Goal: Task Accomplishment & Management: Manage account settings

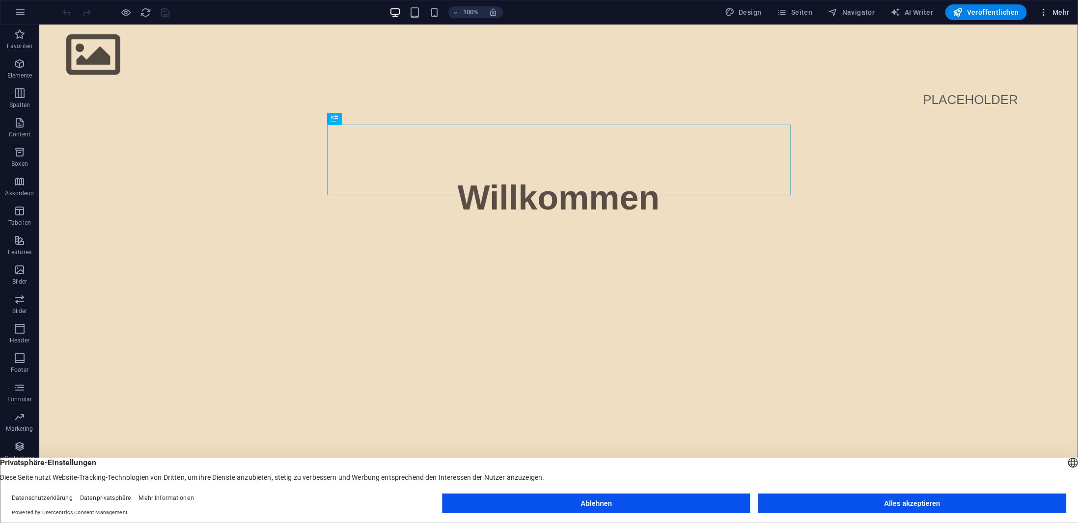
click at [1047, 7] on icon "button" at bounding box center [1043, 12] width 10 height 10
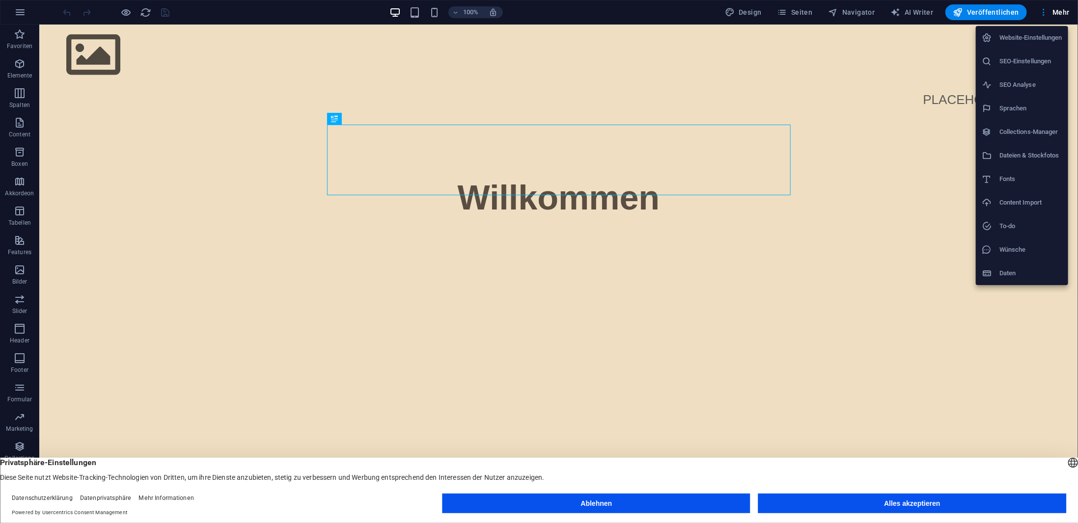
click at [1025, 36] on h6 "Website-Einstellungen" at bounding box center [1030, 38] width 63 height 12
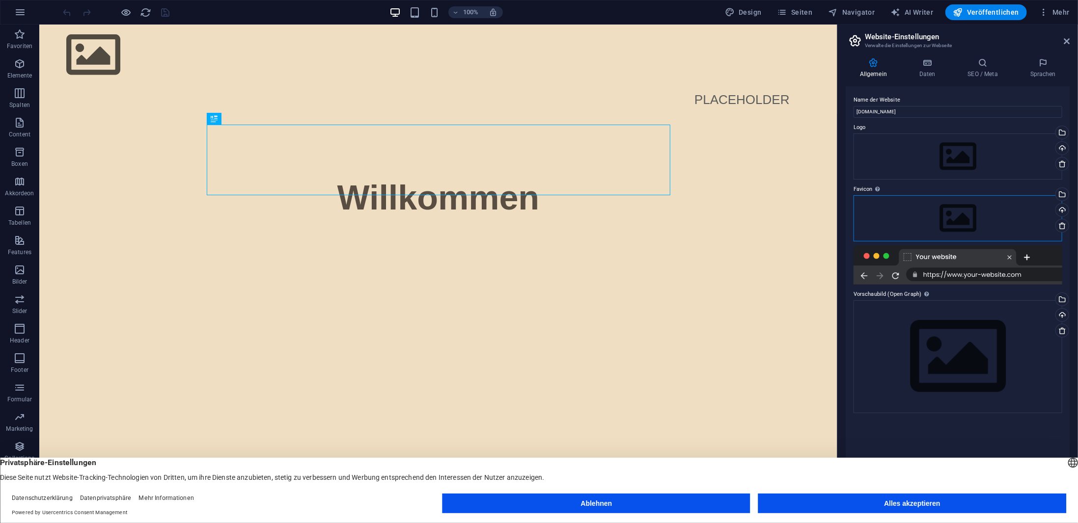
click at [965, 208] on div "Ziehe Dateien zum Hochladen hierher oder klicke hier, um aus Dateien oder koste…" at bounding box center [957, 218] width 209 height 46
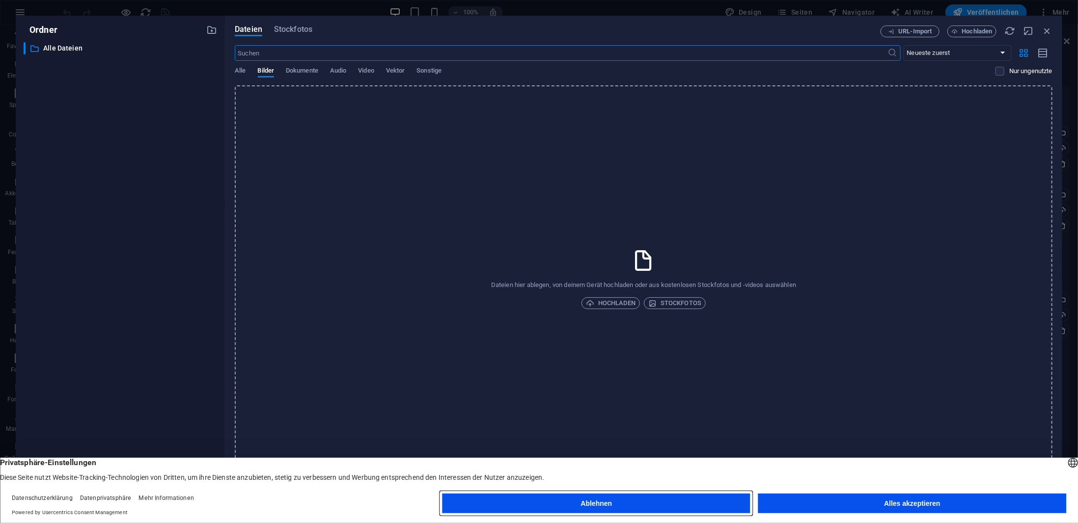
click at [669, 504] on button "Ablehnen" at bounding box center [596, 504] width 308 height 20
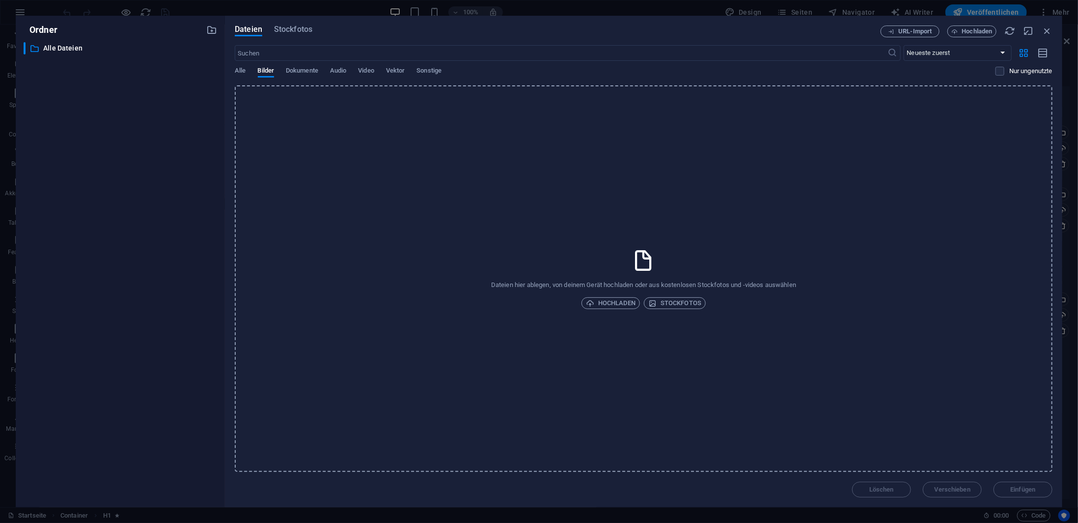
click at [408, 71] on div "Alle Bilder Dokumente Audio Video Vektor Sonstige" at bounding box center [615, 76] width 760 height 19
click at [397, 69] on span "Vektor" at bounding box center [395, 72] width 19 height 14
click at [369, 69] on span "Video" at bounding box center [366, 72] width 16 height 14
click at [341, 68] on span "Audio" at bounding box center [338, 72] width 16 height 14
click at [308, 67] on span "Dokumente" at bounding box center [302, 72] width 32 height 14
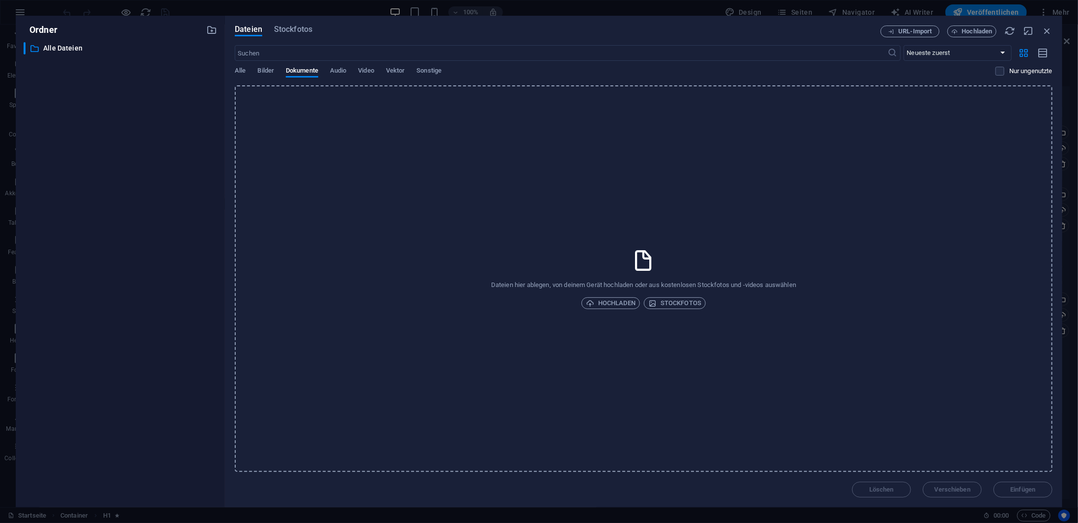
click at [264, 65] on div "​ Neueste zuerst Älteste zuerst Name (A-Z) Name (Z-A) Größe (0-9) Größe (9-0) A…" at bounding box center [643, 65] width 817 height 40
click at [264, 68] on span "Bilder" at bounding box center [266, 72] width 17 height 14
click at [964, 30] on span "Hochladen" at bounding box center [977, 31] width 30 height 6
click at [974, 29] on span "Hochladen" at bounding box center [977, 31] width 30 height 6
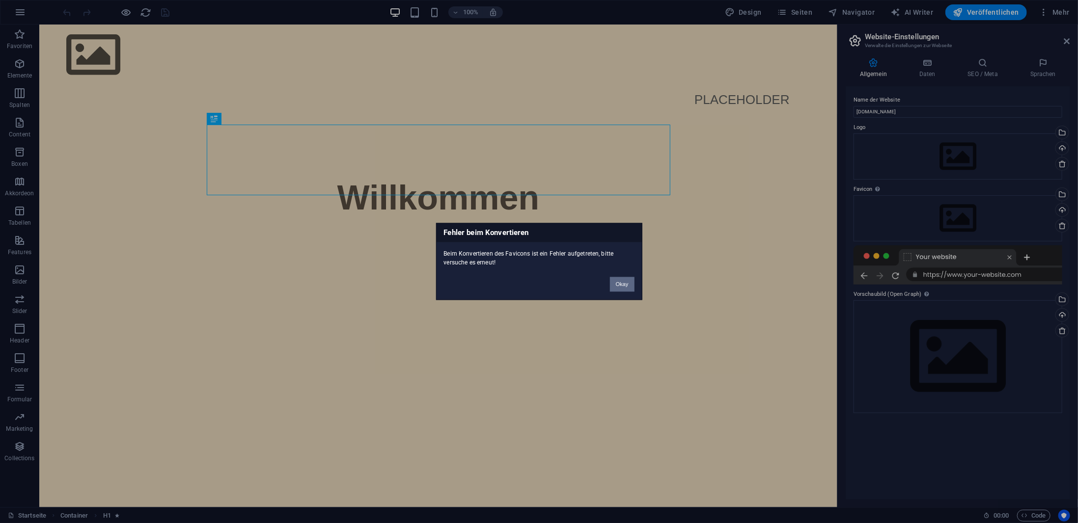
click at [620, 284] on button "Okay" at bounding box center [622, 284] width 25 height 15
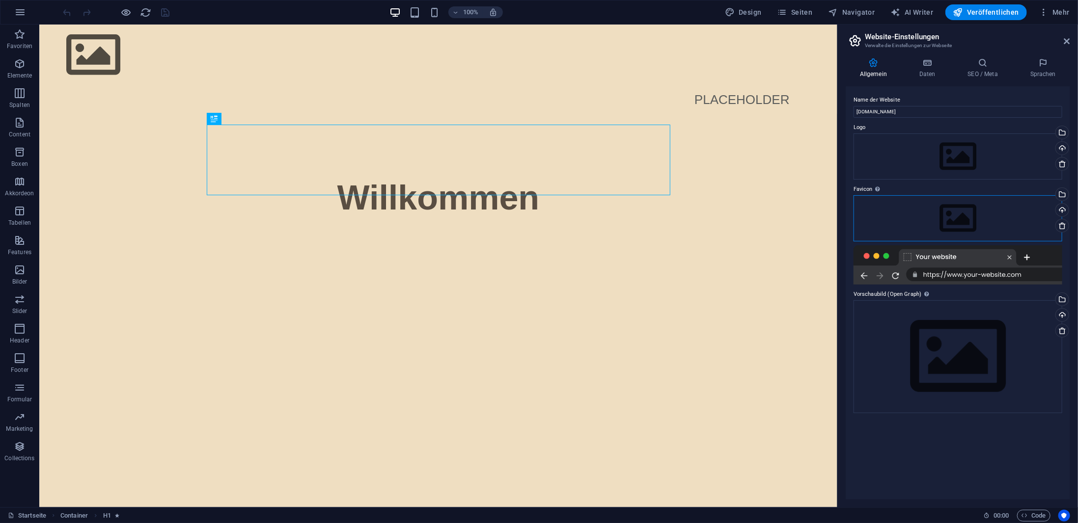
click at [902, 206] on div "Ziehe Dateien zum Hochladen hierher oder klicke hier, um aus Dateien oder koste…" at bounding box center [957, 218] width 209 height 46
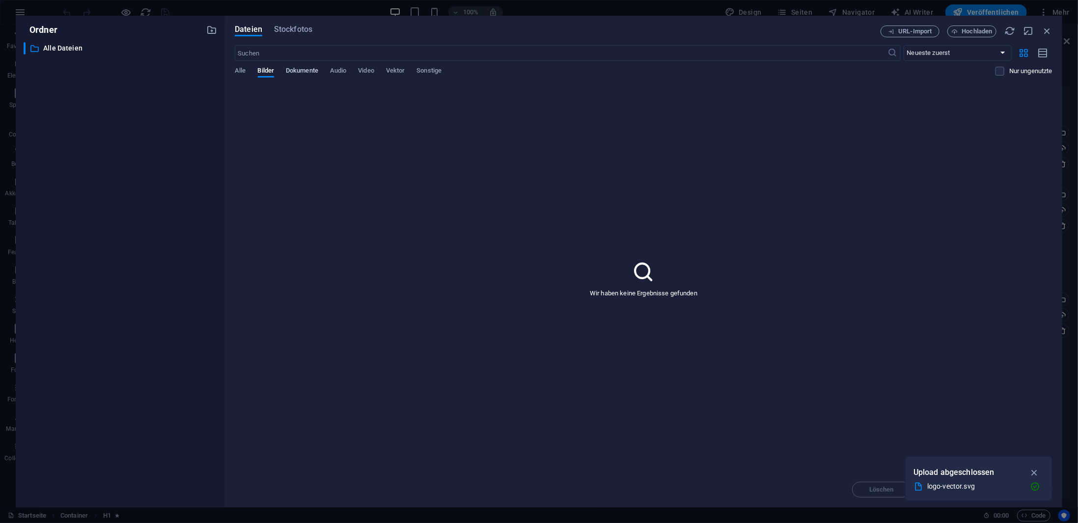
drag, startPoint x: 304, startPoint y: 71, endPoint x: 309, endPoint y: 72, distance: 5.0
click at [306, 71] on span "Dokumente" at bounding box center [302, 72] width 32 height 14
drag, startPoint x: 347, startPoint y: 73, endPoint x: 372, endPoint y: 71, distance: 25.1
click at [346, 73] on span "Audio" at bounding box center [338, 72] width 16 height 14
drag, startPoint x: 376, startPoint y: 71, endPoint x: 395, endPoint y: 73, distance: 18.8
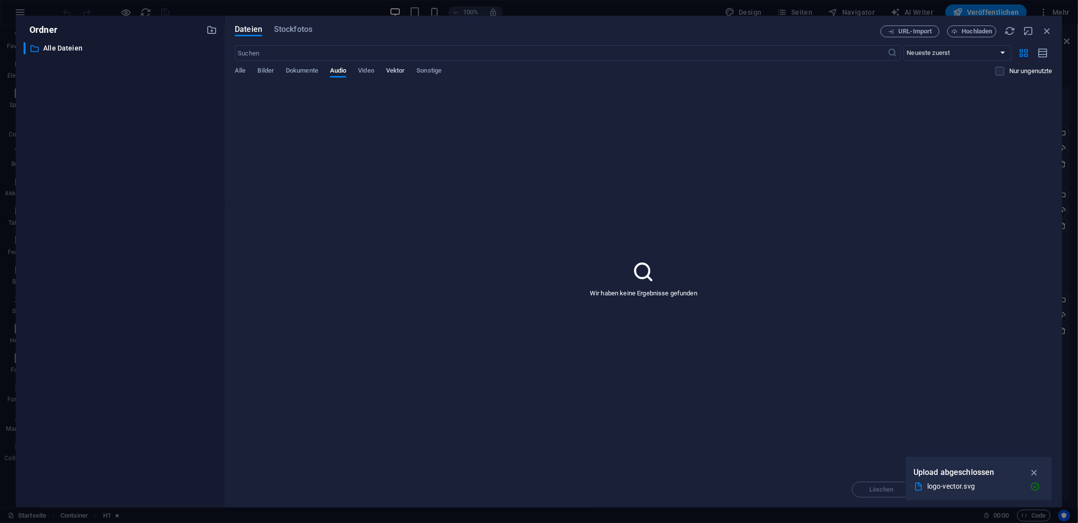
click at [379, 71] on div "Alle Bilder Dokumente Audio Video Vektor Sonstige" at bounding box center [615, 76] width 760 height 19
click at [395, 73] on span "Vektor" at bounding box center [395, 72] width 19 height 14
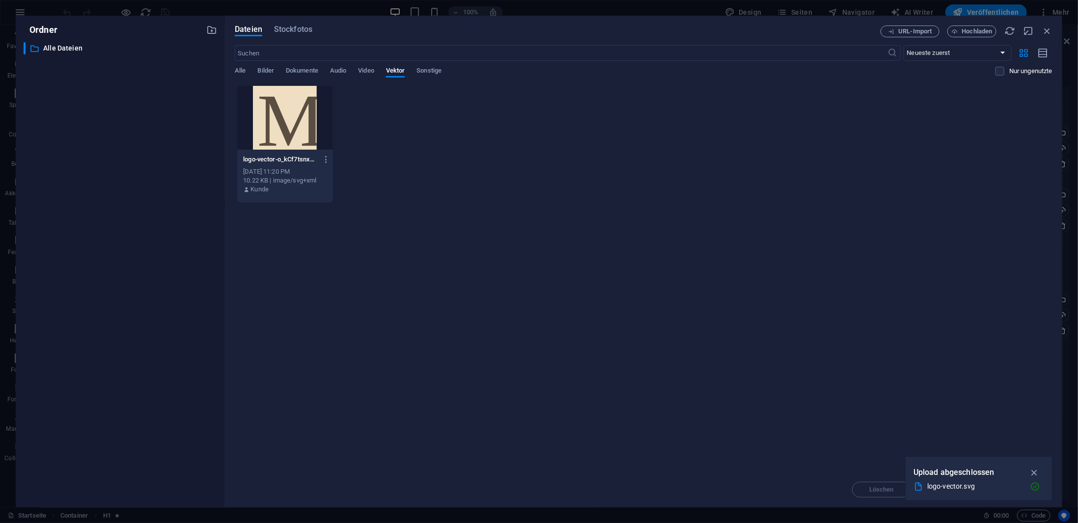
click at [297, 122] on div at bounding box center [285, 118] width 96 height 64
click at [297, 122] on div "1" at bounding box center [285, 118] width 96 height 64
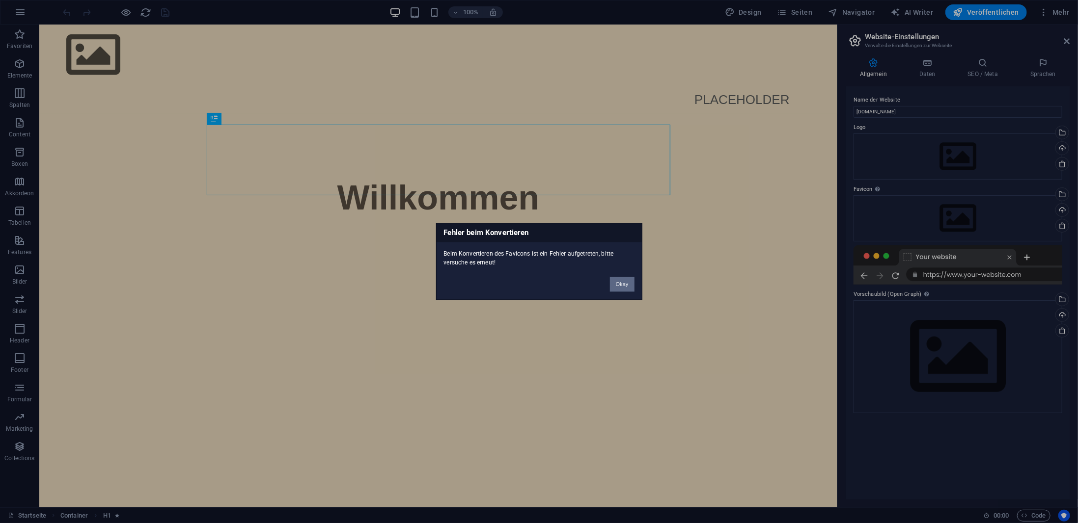
click at [621, 285] on button "Okay" at bounding box center [622, 284] width 25 height 15
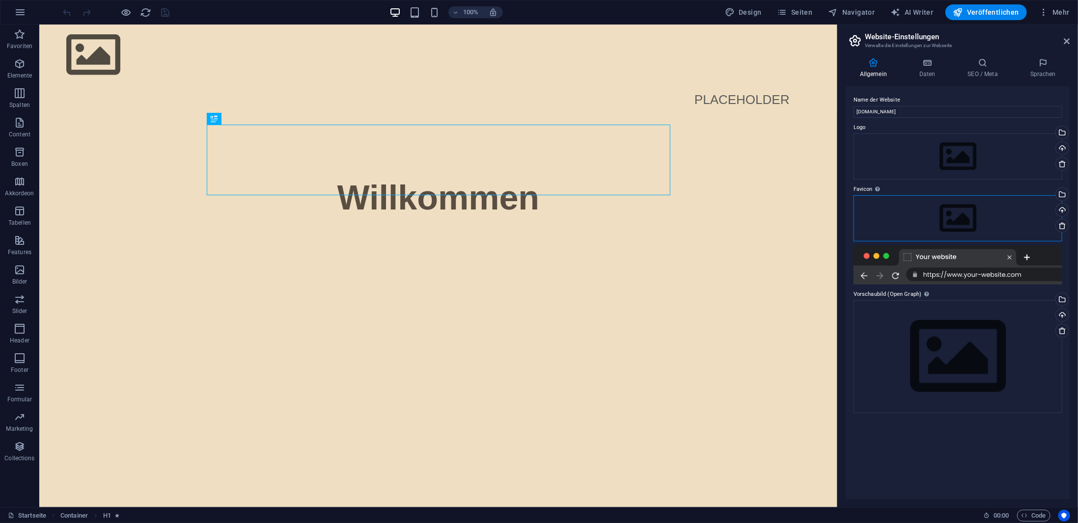
click at [938, 203] on div "Ziehe Dateien zum Hochladen hierher oder klicke hier, um aus Dateien oder koste…" at bounding box center [957, 218] width 209 height 46
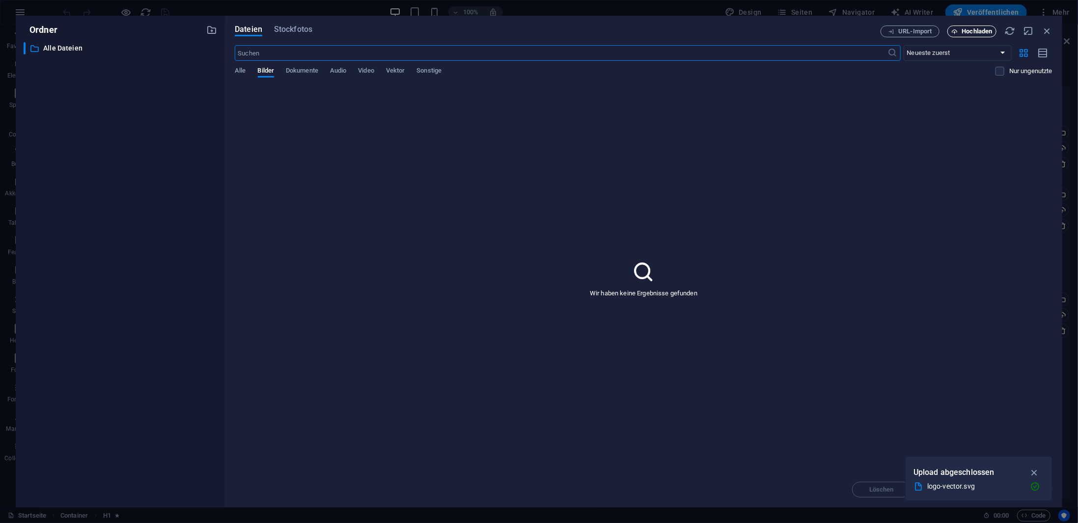
click at [982, 30] on span "Hochladen" at bounding box center [977, 31] width 30 height 6
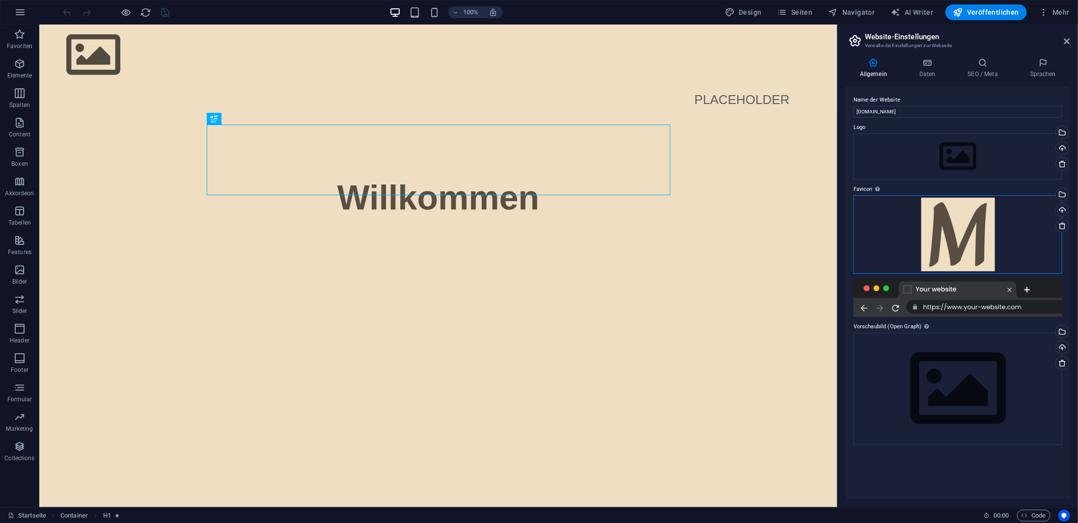
click at [953, 228] on div "Ziehe Dateien zum Hochladen hierher oder klicke hier, um aus Dateien oder koste…" at bounding box center [957, 234] width 209 height 79
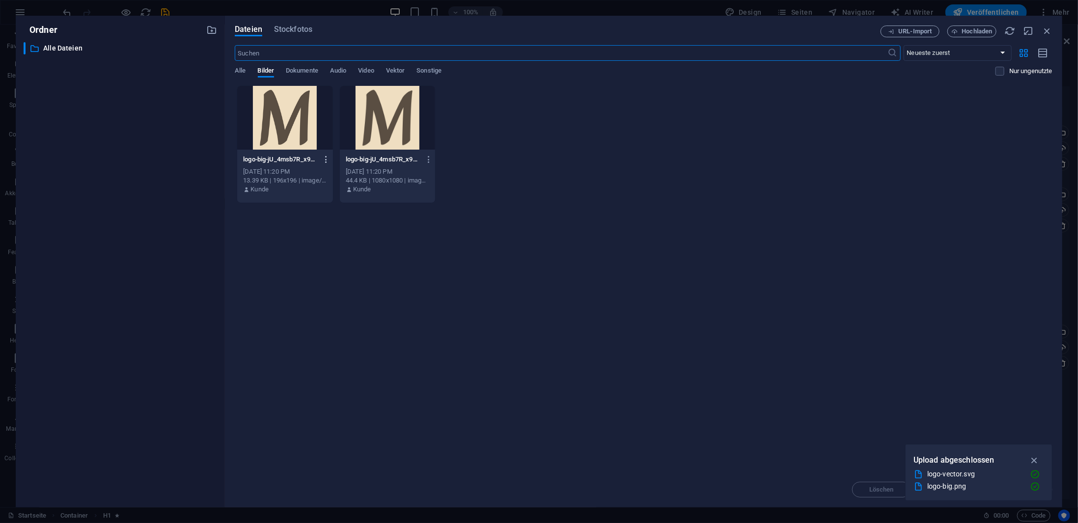
click at [324, 158] on icon "button" at bounding box center [326, 159] width 9 height 9
click at [312, 229] on h6 "Umbenennen" at bounding box center [333, 232] width 63 height 12
type input "favicpm.png"
click at [325, 157] on icon "button" at bounding box center [326, 159] width 9 height 9
click at [316, 236] on h6 "Umbenennen" at bounding box center [333, 232] width 63 height 12
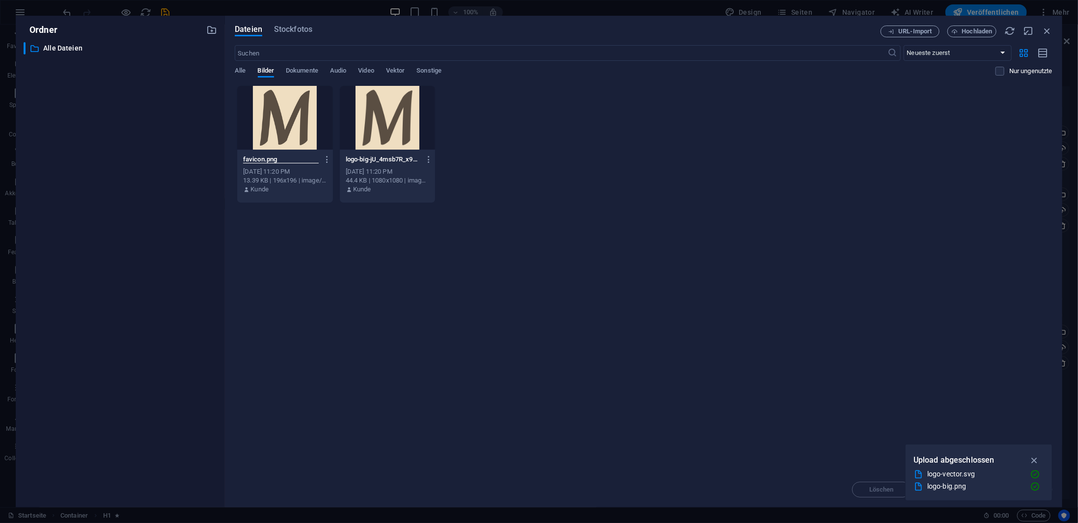
type input "favicon.png"
click at [328, 159] on icon "button" at bounding box center [326, 159] width 9 height 9
click at [420, 258] on div at bounding box center [539, 261] width 1078 height 523
click at [1037, 457] on icon "button" at bounding box center [1033, 460] width 11 height 11
click at [1045, 31] on icon "button" at bounding box center [1046, 31] width 11 height 11
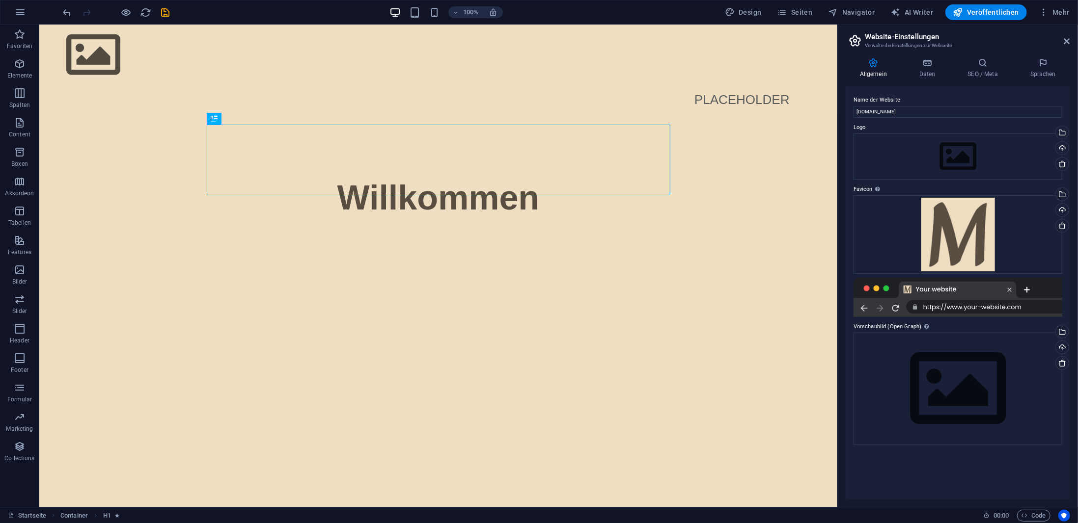
click at [907, 292] on div at bounding box center [957, 297] width 209 height 39
click at [943, 238] on div "Ziehe Dateien zum Hochladen hierher oder klicke hier, um aus Dateien oder koste…" at bounding box center [957, 234] width 209 height 79
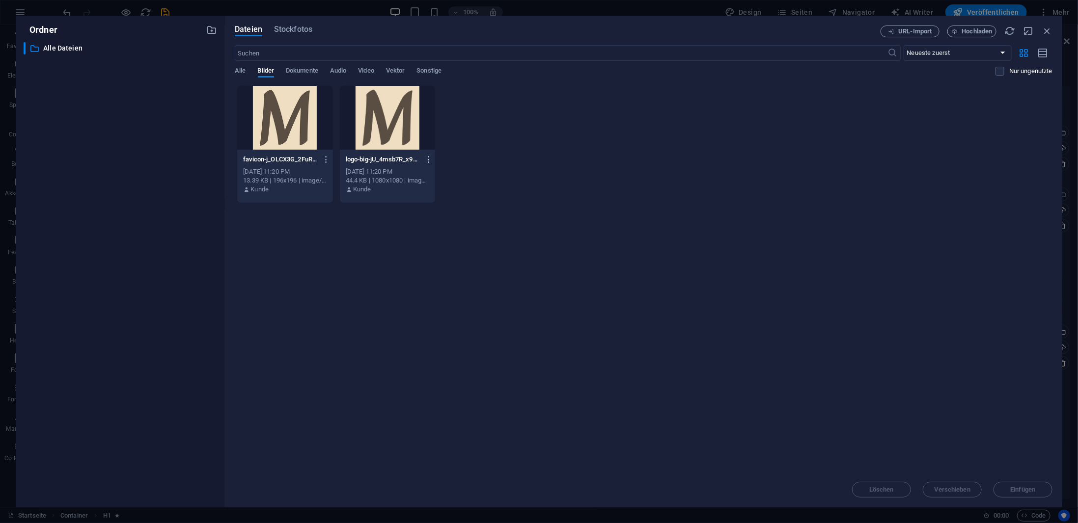
click at [428, 159] on icon "button" at bounding box center [428, 159] width 9 height 9
click at [428, 159] on div at bounding box center [539, 261] width 1078 height 523
click at [326, 159] on icon "button" at bounding box center [326, 159] width 9 height 9
click at [326, 159] on div at bounding box center [539, 261] width 1078 height 523
click at [244, 71] on span "Alle" at bounding box center [240, 72] width 11 height 14
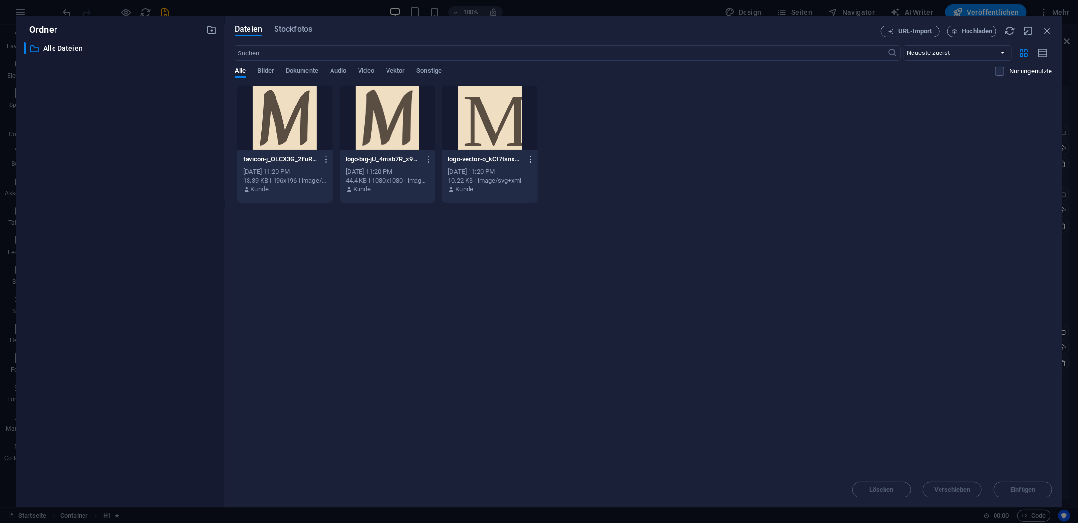
click at [531, 160] on icon "button" at bounding box center [530, 159] width 9 height 9
click at [508, 234] on h6 "Umbenennen" at bounding box center [538, 232] width 63 height 12
type input "vector-logo.svg"
click at [429, 161] on icon "button" at bounding box center [428, 159] width 9 height 9
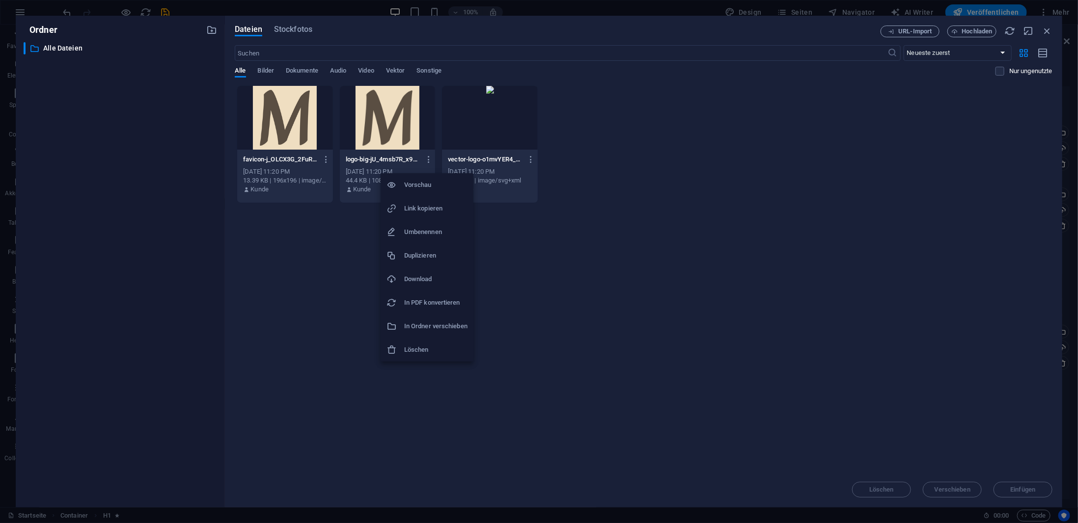
click at [420, 234] on h6 "Umbenennen" at bounding box center [435, 232] width 63 height 12
click at [447, 210] on div "Lege Dateien hier ab, um sie sofort hochzuladen favicon-j_OLCX3G_2FuRp3bdBFI5w.…" at bounding box center [643, 278] width 817 height 387
click at [429, 157] on icon "button" at bounding box center [428, 159] width 9 height 9
click at [412, 351] on h6 "Löschen" at bounding box center [435, 350] width 63 height 12
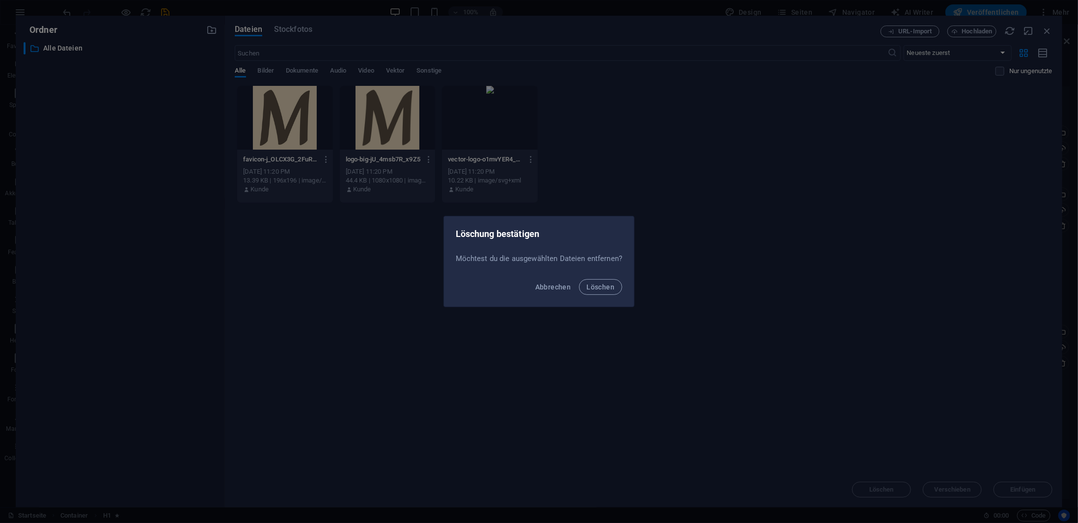
click at [596, 287] on span "Löschen" at bounding box center [601, 287] width 28 height 8
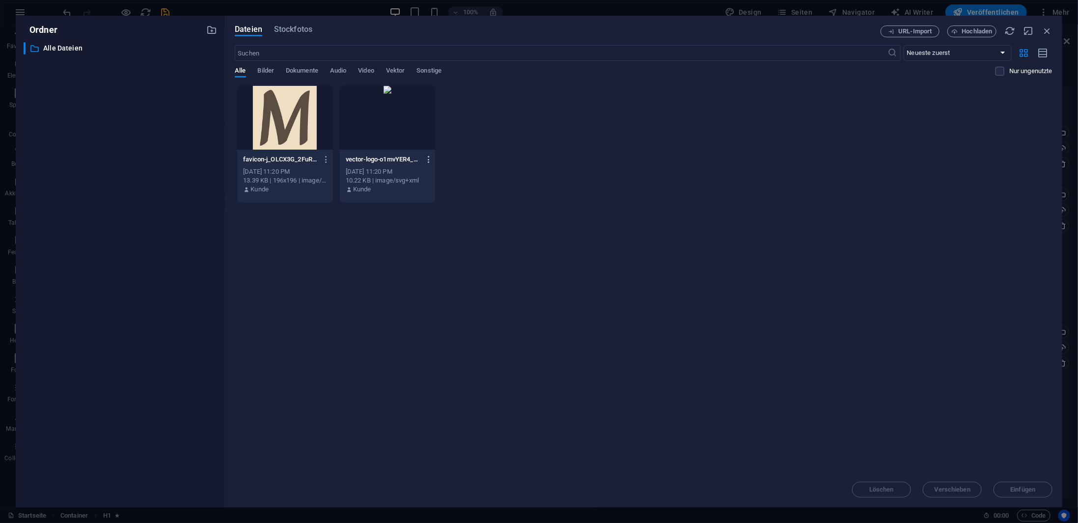
click at [428, 156] on icon "button" at bounding box center [428, 159] width 9 height 9
click at [434, 333] on li "Löschen" at bounding box center [426, 327] width 93 height 24
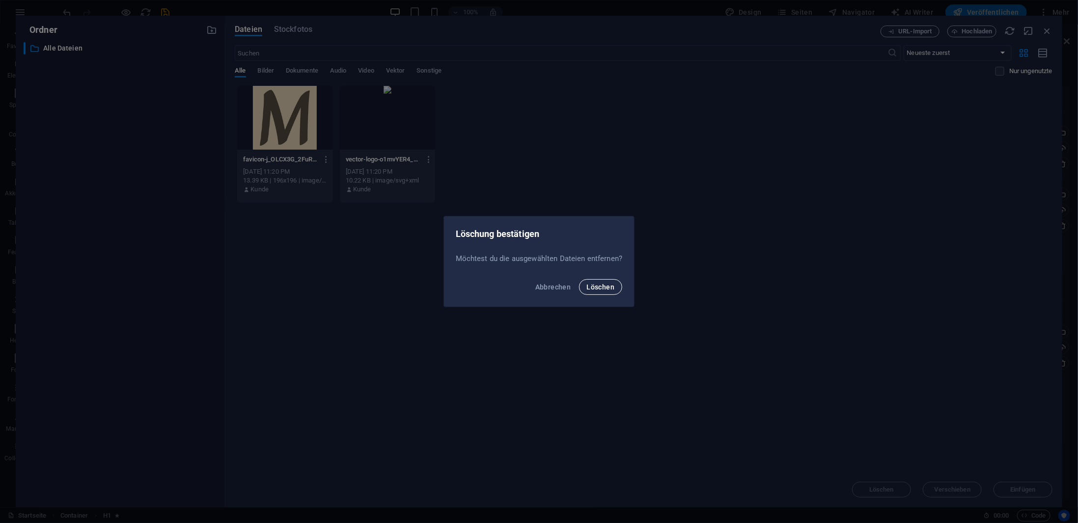
click at [605, 288] on span "Löschen" at bounding box center [601, 287] width 28 height 8
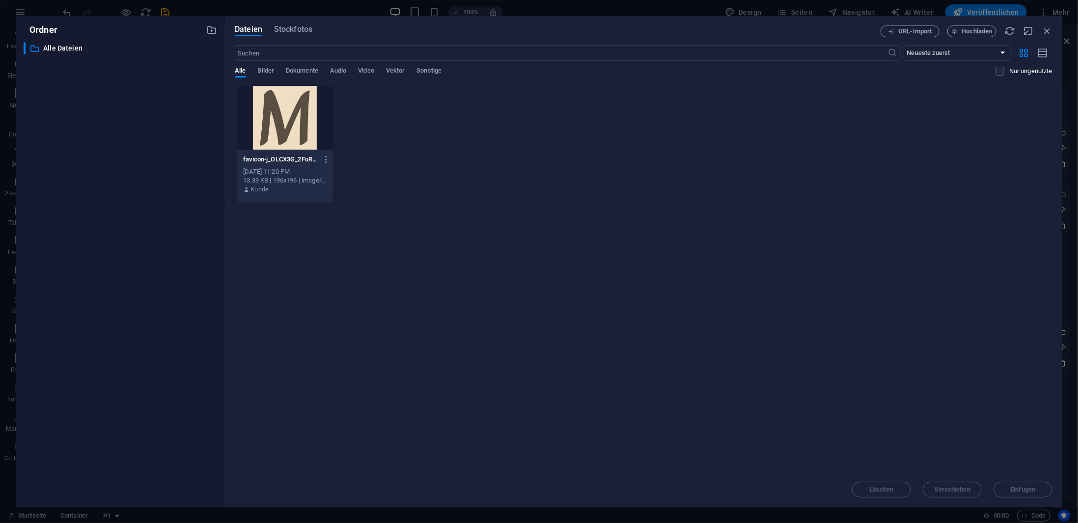
click at [281, 72] on div "Alle Bilder Dokumente Audio Video Vektor Sonstige" at bounding box center [615, 76] width 760 height 19
click at [272, 71] on span "Bilder" at bounding box center [266, 72] width 17 height 14
click at [295, 69] on span "Dokumente" at bounding box center [302, 72] width 32 height 14
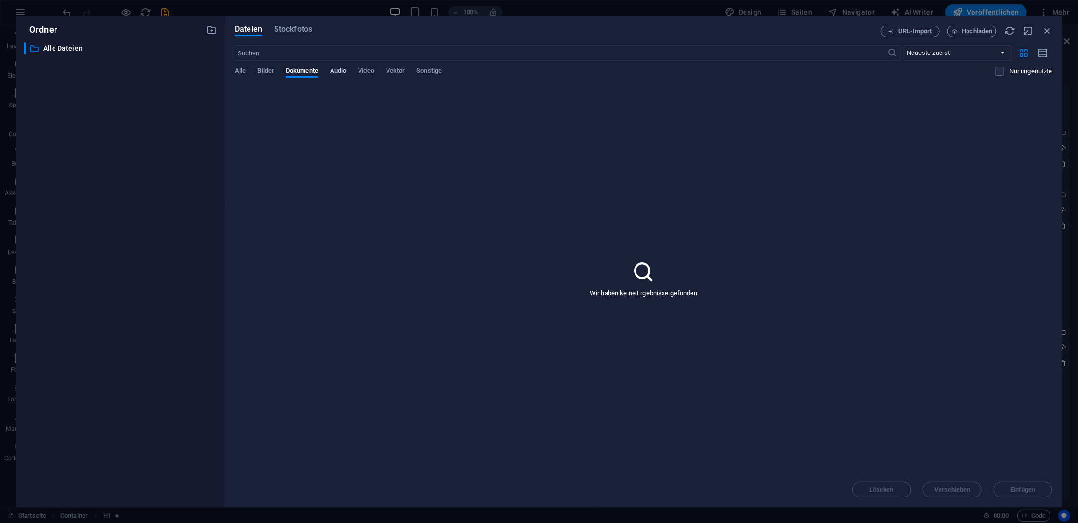
click at [333, 69] on span "Audio" at bounding box center [338, 72] width 16 height 14
click at [300, 68] on span "Dokumente" at bounding box center [302, 72] width 32 height 14
drag, startPoint x: 268, startPoint y: 69, endPoint x: 252, endPoint y: 70, distance: 16.2
click at [268, 69] on span "Bilder" at bounding box center [266, 72] width 17 height 14
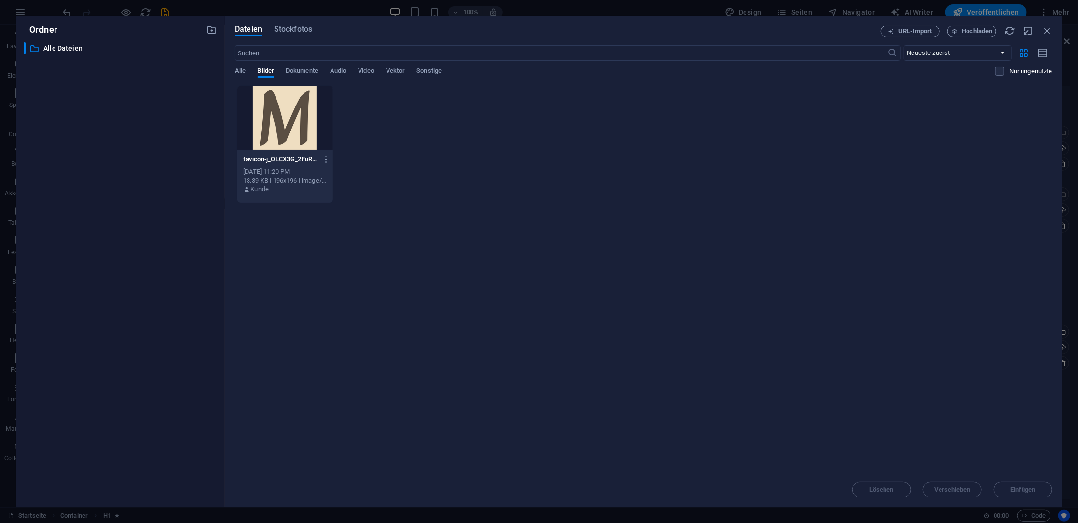
click at [244, 70] on span "Alle" at bounding box center [240, 72] width 11 height 14
click at [325, 159] on icon "button" at bounding box center [326, 159] width 9 height 9
click at [327, 278] on h6 "Download" at bounding box center [333, 279] width 63 height 12
click at [1047, 28] on icon "button" at bounding box center [1046, 31] width 11 height 11
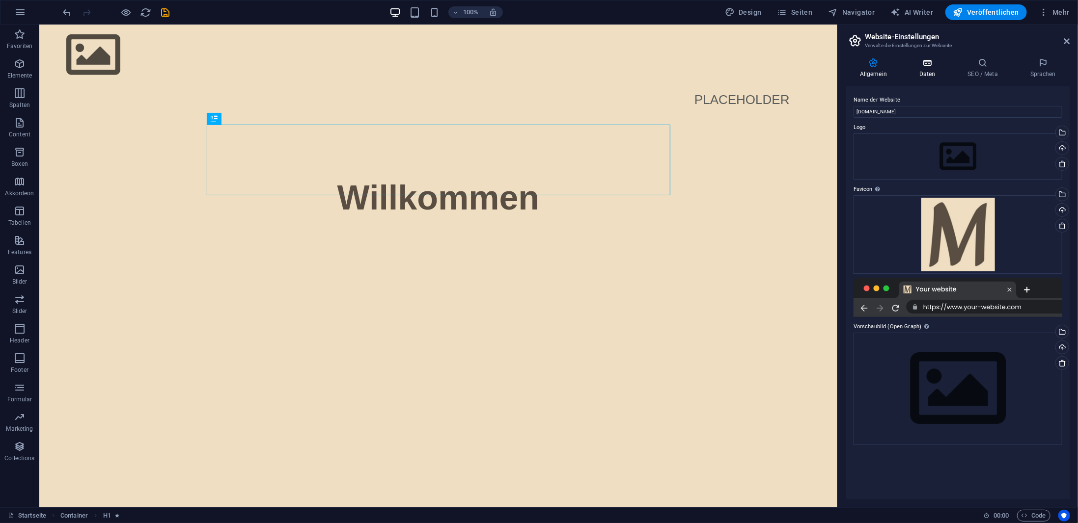
click at [928, 63] on icon at bounding box center [927, 63] width 45 height 10
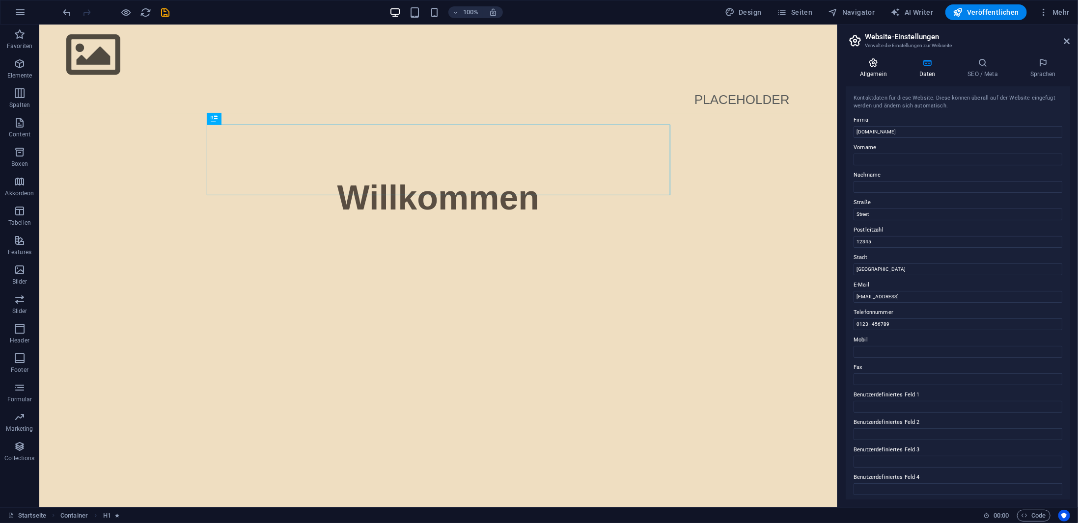
click at [870, 59] on icon at bounding box center [872, 63] width 55 height 10
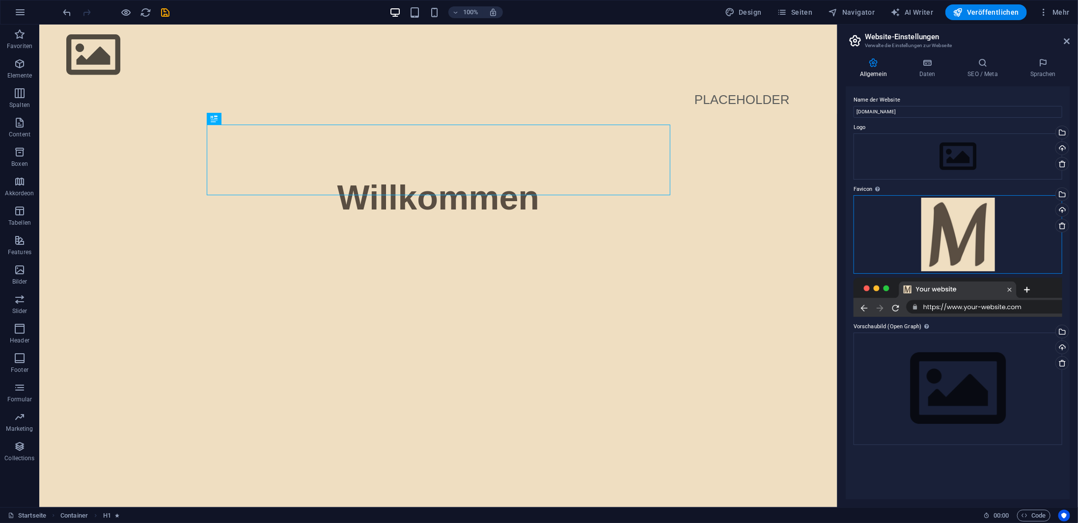
click at [997, 262] on div "Ziehe Dateien zum Hochladen hierher oder klicke hier, um aus Dateien oder koste…" at bounding box center [957, 234] width 209 height 79
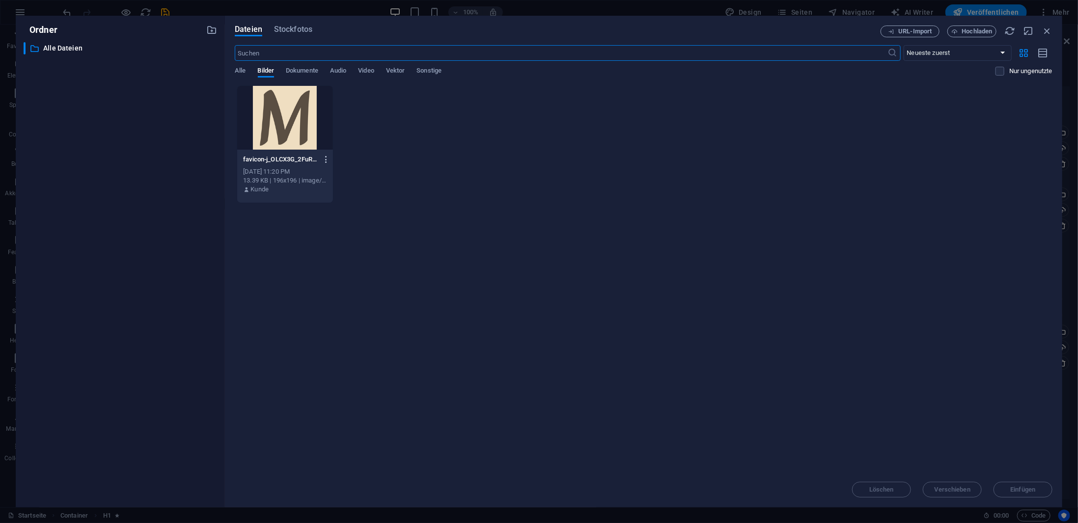
click at [323, 161] on icon "button" at bounding box center [326, 159] width 9 height 9
click at [323, 161] on div at bounding box center [539, 261] width 1078 height 523
click at [279, 130] on div at bounding box center [285, 118] width 96 height 64
click at [363, 136] on div "1 favicon-j_OLCX3G_2FuRp3bdBFI5w.png favicon-j_OLCX3G_2FuRp3bdBFI5w.png Sep 6, …" at bounding box center [643, 144] width 817 height 118
click at [321, 128] on div at bounding box center [285, 118] width 96 height 64
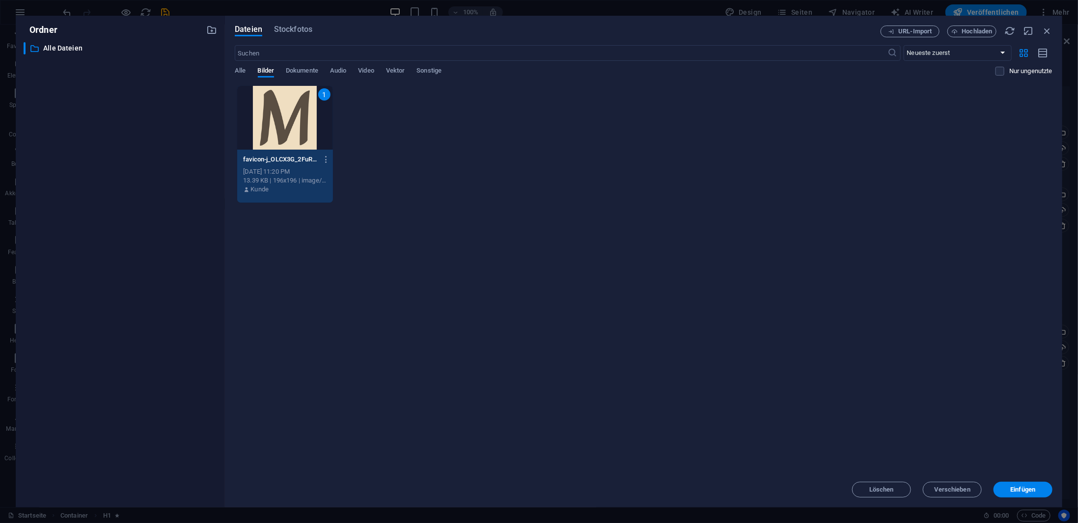
click at [352, 131] on div "1 favicon-j_OLCX3G_2FuRp3bdBFI5w.png favicon-j_OLCX3G_2FuRp3bdBFI5w.png Sep 6, …" at bounding box center [643, 144] width 817 height 118
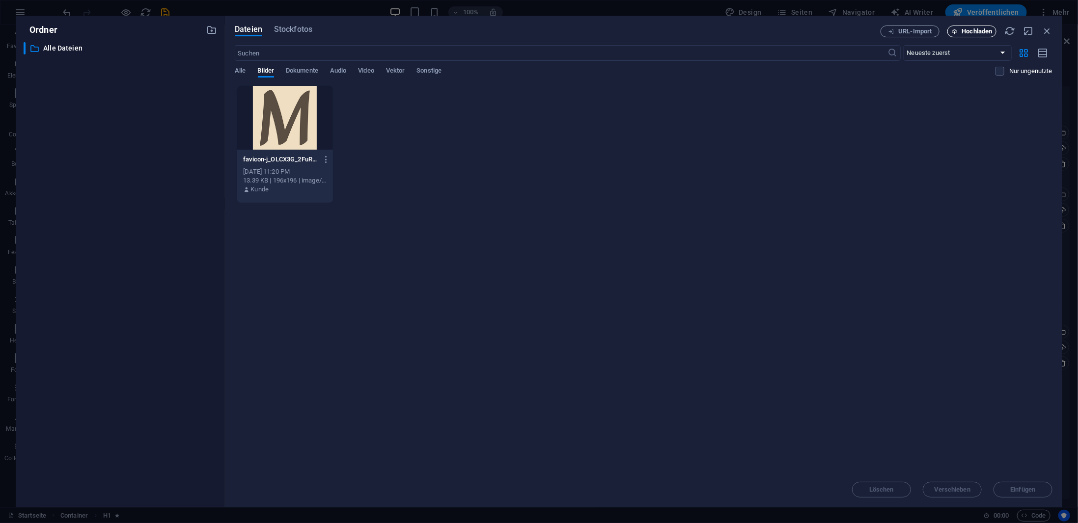
click at [967, 29] on span "Hochladen" at bounding box center [977, 31] width 30 height 6
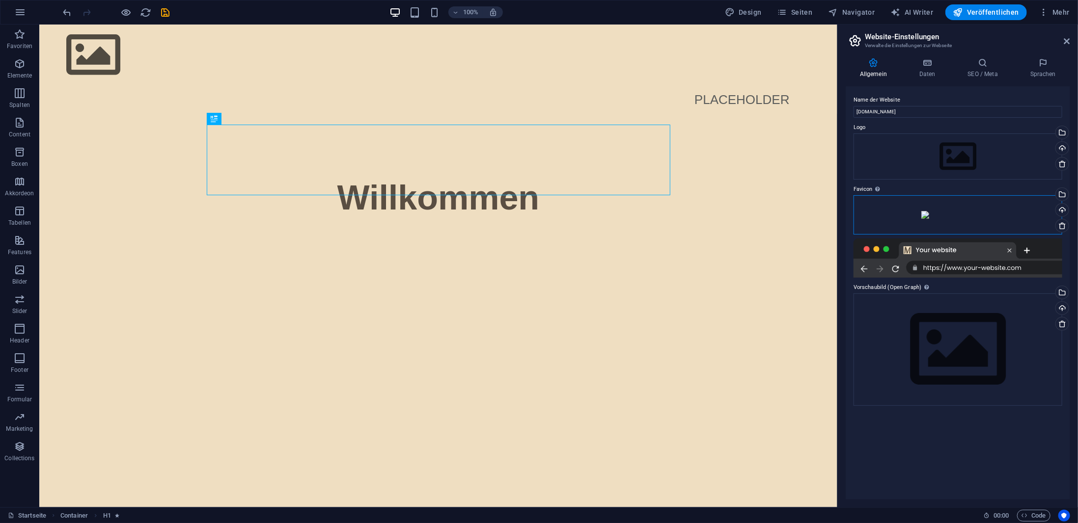
click at [927, 235] on div "Ziehe Dateien zum Hochladen hierher oder klicke hier, um aus Dateien oder koste…" at bounding box center [957, 214] width 209 height 39
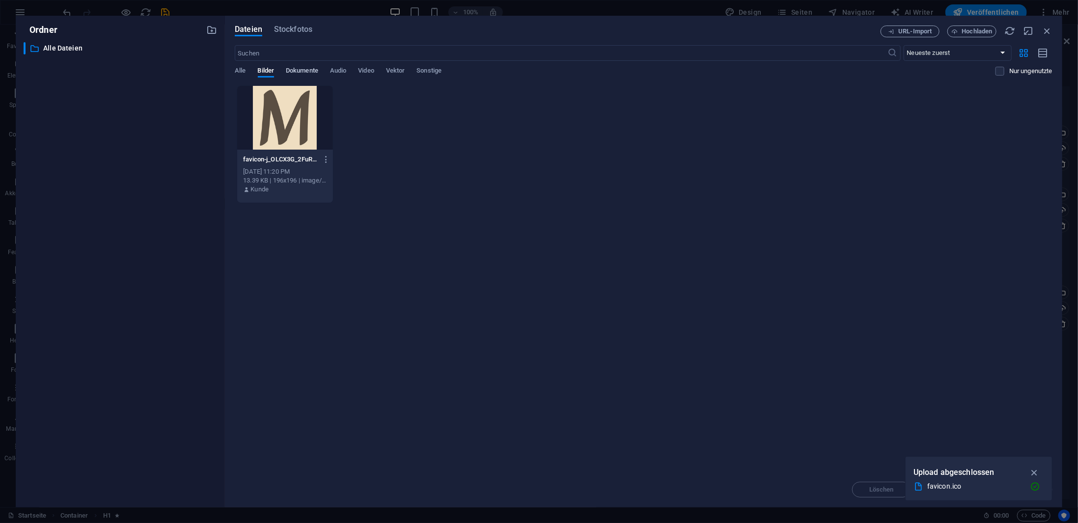
click at [310, 71] on span "Dokumente" at bounding box center [302, 72] width 32 height 14
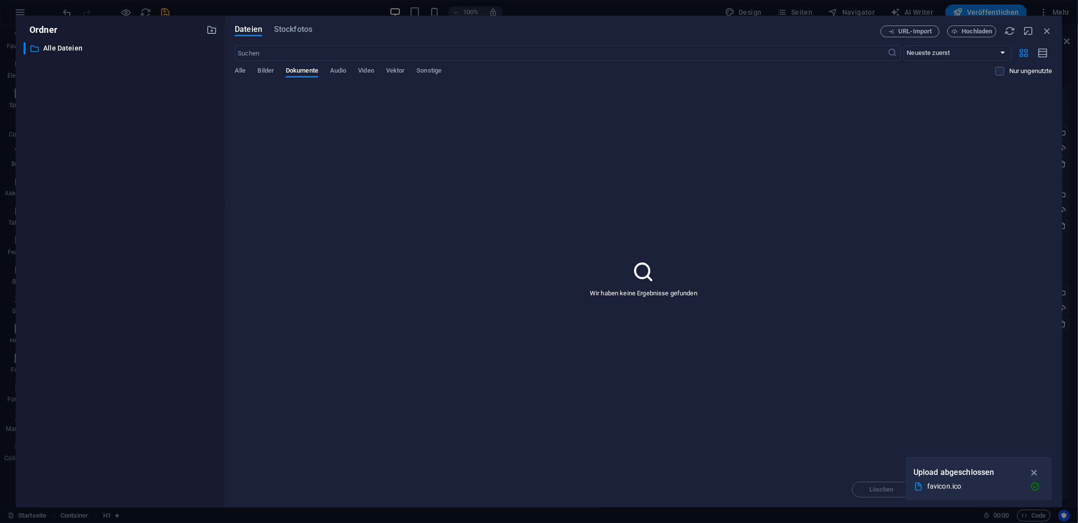
drag, startPoint x: 369, startPoint y: 70, endPoint x: 379, endPoint y: 72, distance: 10.5
click at [371, 70] on span "Video" at bounding box center [366, 72] width 16 height 14
click at [430, 69] on span "Sonstige" at bounding box center [428, 72] width 25 height 14
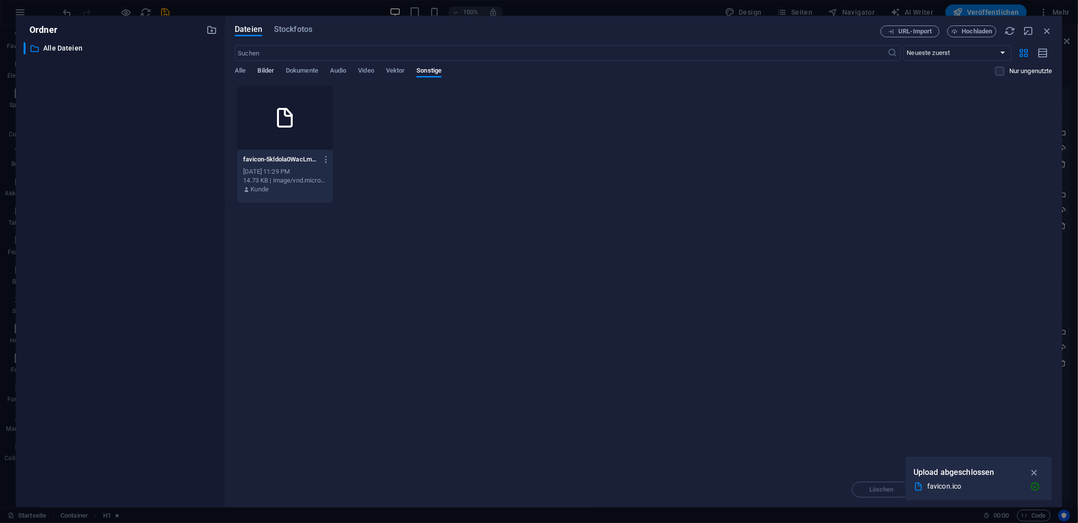
click at [263, 70] on span "Bilder" at bounding box center [266, 72] width 17 height 14
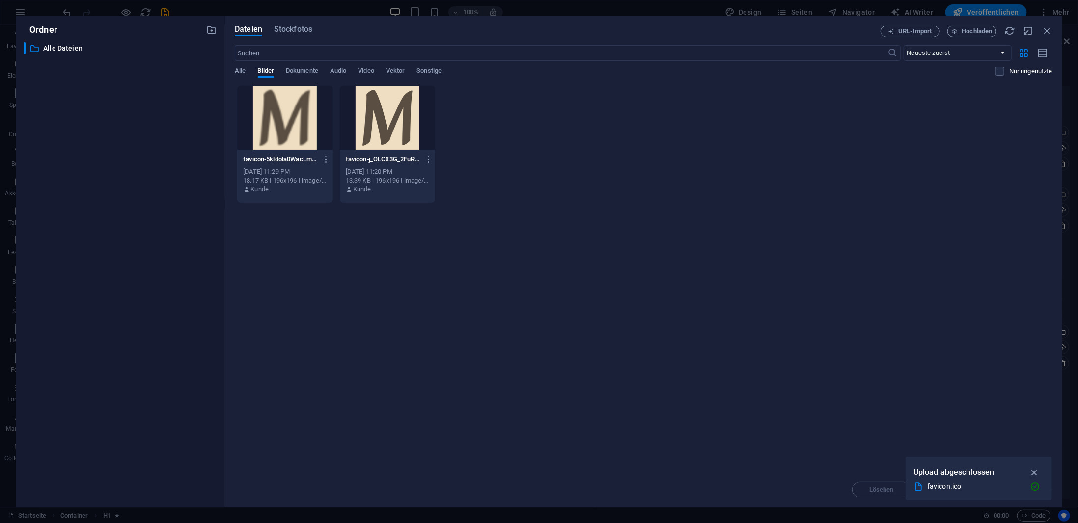
click at [410, 104] on div at bounding box center [388, 118] width 96 height 64
click at [421, 98] on div "1" at bounding box center [388, 118] width 96 height 64
click at [294, 110] on div at bounding box center [285, 118] width 96 height 64
click at [282, 113] on div "1" at bounding box center [285, 118] width 96 height 64
click at [284, 121] on div at bounding box center [285, 118] width 96 height 64
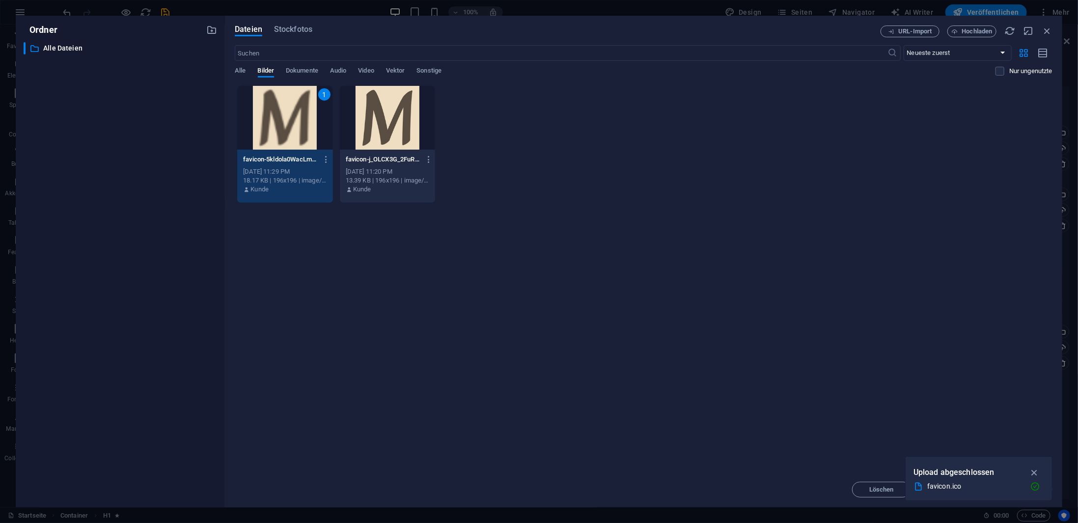
click at [287, 121] on div "1" at bounding box center [285, 118] width 96 height 64
click at [384, 112] on div at bounding box center [388, 118] width 96 height 64
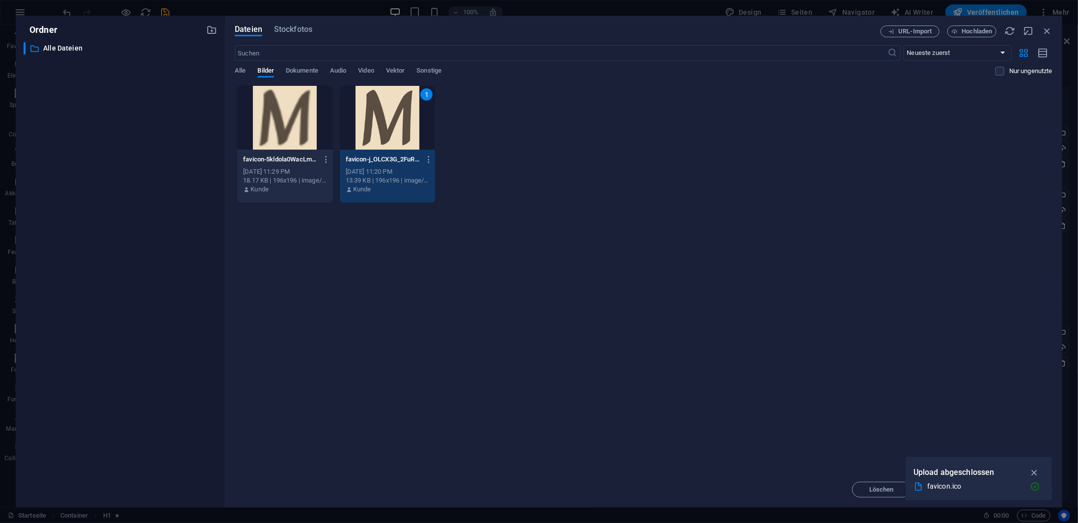
click at [377, 113] on div "1" at bounding box center [388, 118] width 96 height 64
click at [395, 136] on div at bounding box center [388, 118] width 96 height 64
click at [395, 130] on div "1" at bounding box center [388, 118] width 96 height 64
click at [311, 128] on div at bounding box center [285, 118] width 96 height 64
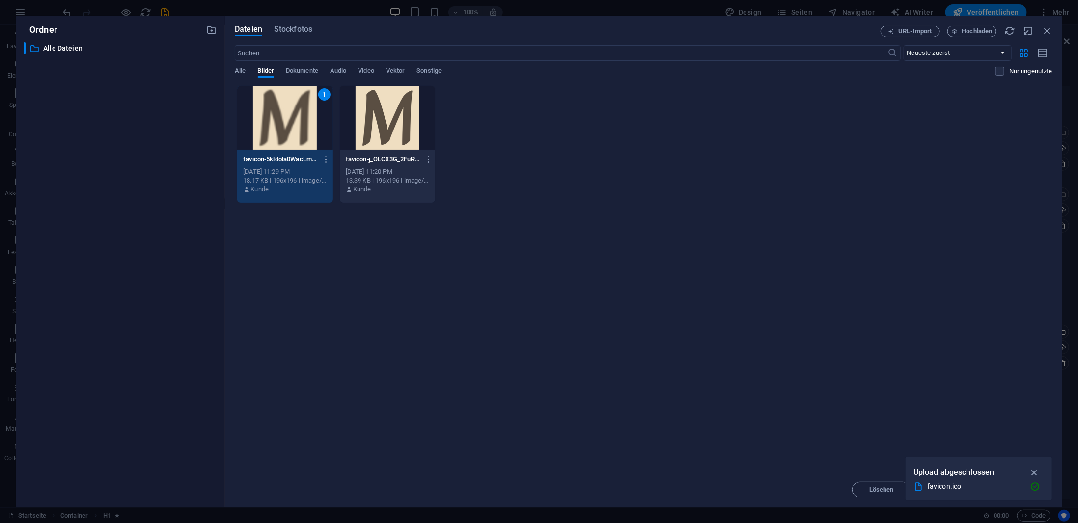
click at [311, 128] on div "1" at bounding box center [285, 118] width 96 height 64
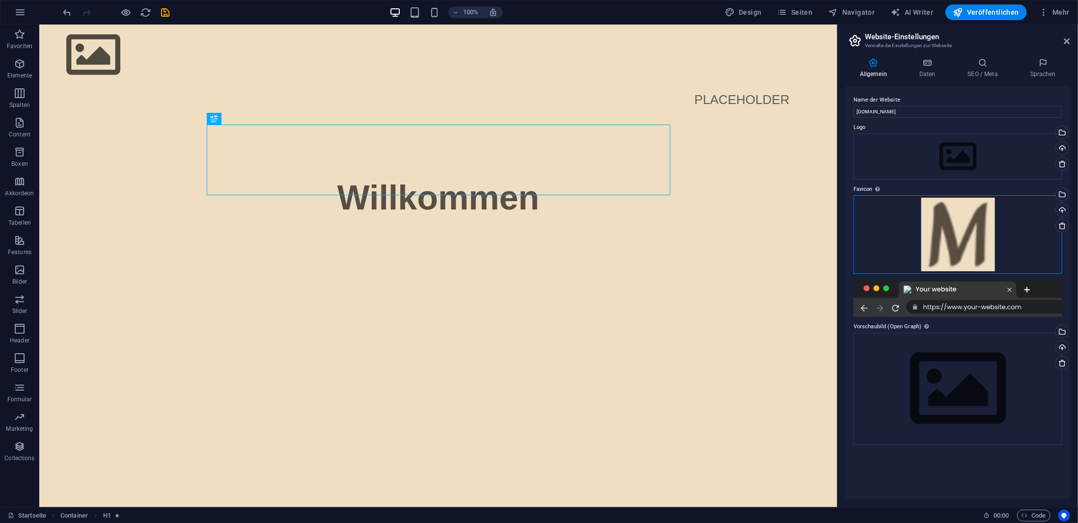
click at [951, 227] on div "Ziehe Dateien zum Hochladen hierher oder klicke hier, um aus Dateien oder koste…" at bounding box center [957, 234] width 209 height 79
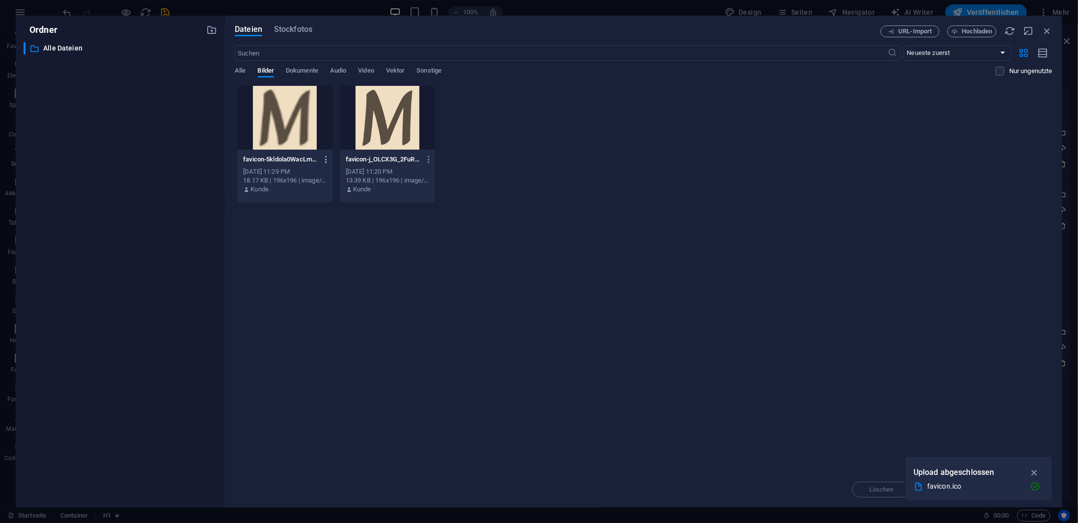
click at [328, 156] on icon "button" at bounding box center [326, 159] width 9 height 9
click at [327, 349] on h6 "Löschen" at bounding box center [333, 350] width 63 height 12
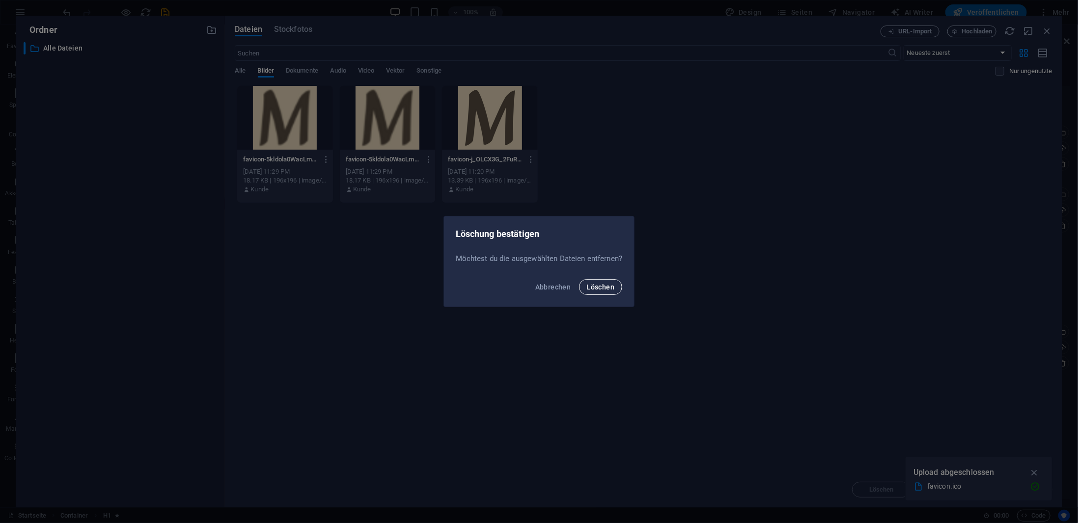
click at [597, 287] on span "Löschen" at bounding box center [601, 287] width 28 height 8
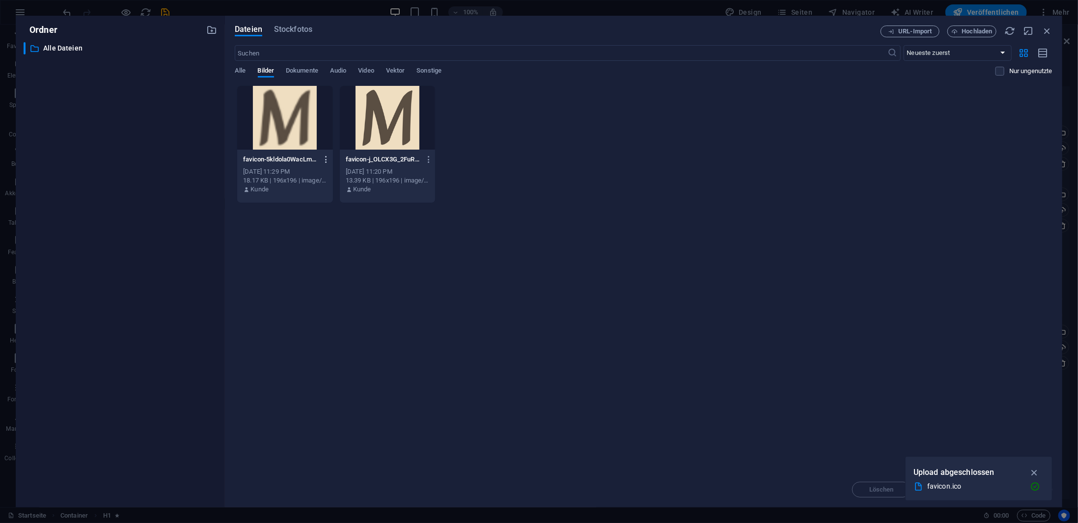
click at [328, 158] on icon "button" at bounding box center [326, 159] width 9 height 9
click at [320, 343] on li "Löschen" at bounding box center [324, 350] width 93 height 24
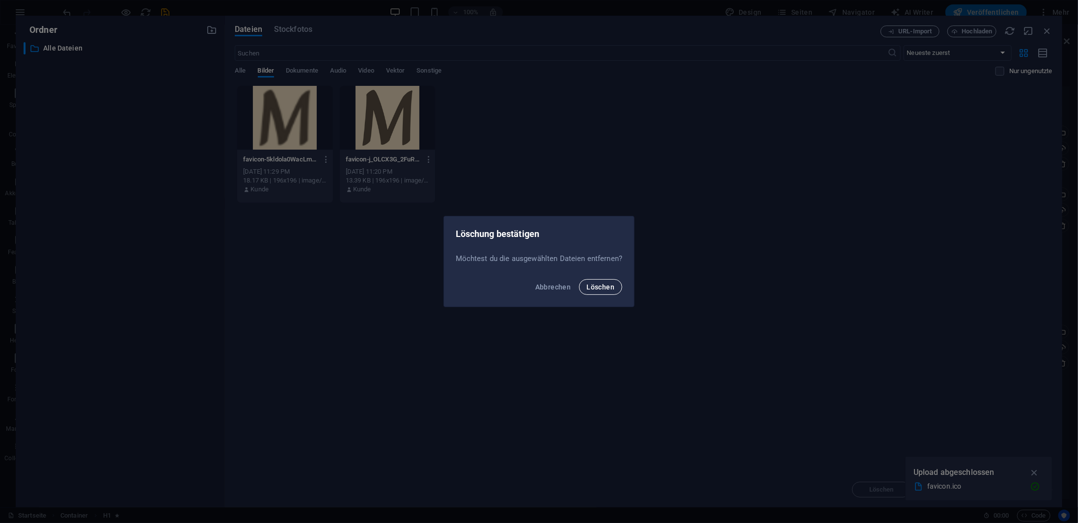
click at [608, 287] on span "Löschen" at bounding box center [601, 287] width 28 height 8
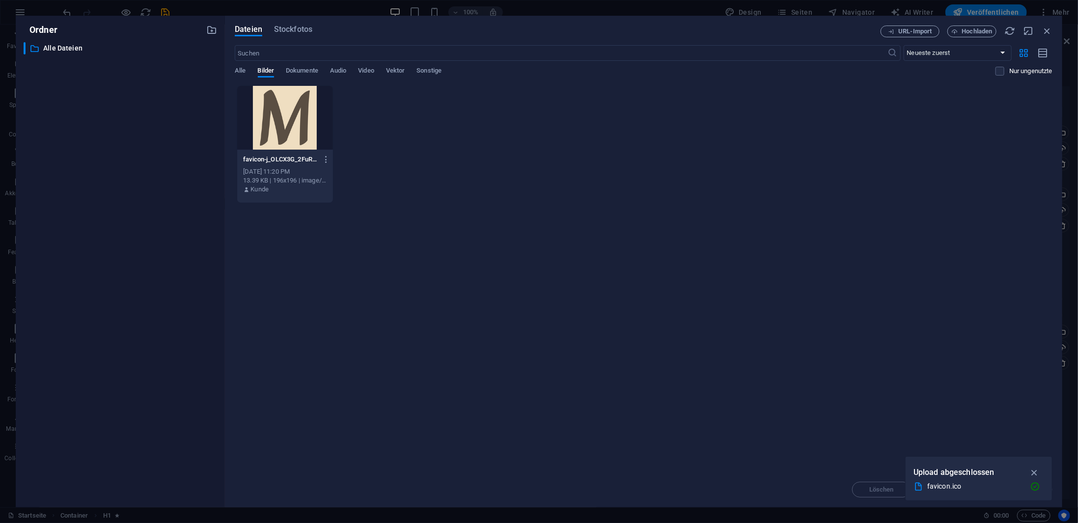
click at [301, 103] on div at bounding box center [285, 118] width 96 height 64
click at [438, 69] on span "Sonstige" at bounding box center [428, 72] width 25 height 14
click at [291, 124] on icon at bounding box center [285, 118] width 24 height 24
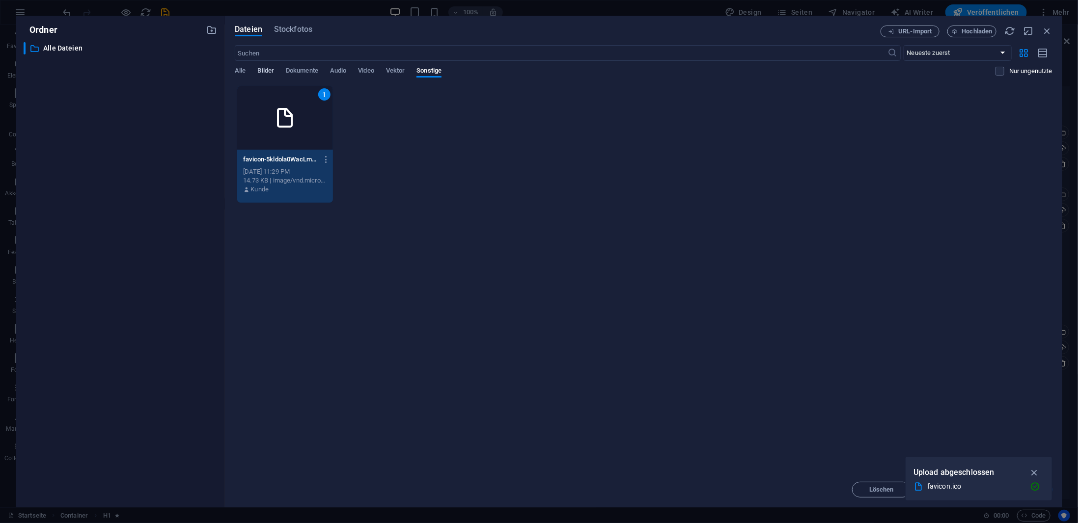
click at [272, 71] on span "Bilder" at bounding box center [266, 72] width 17 height 14
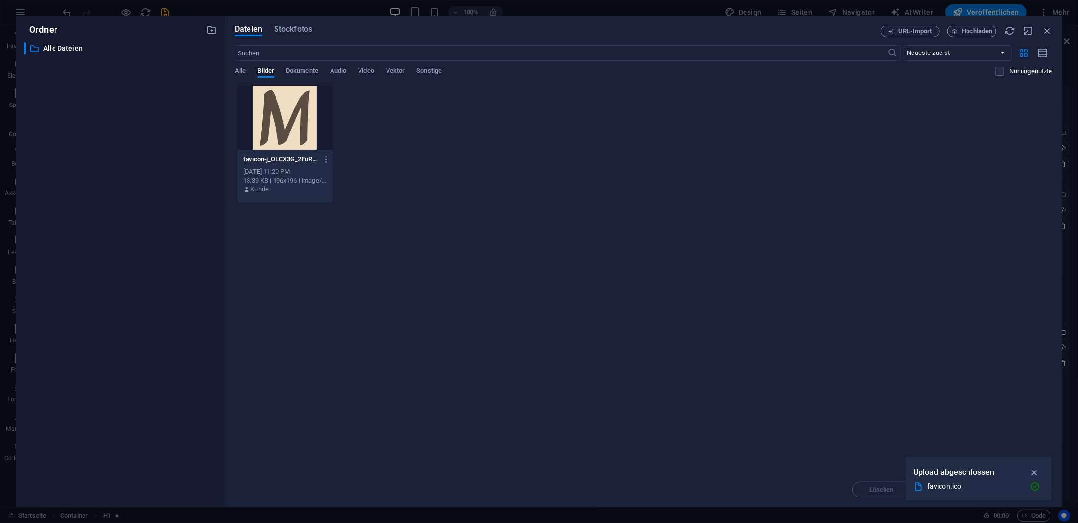
click at [314, 109] on div at bounding box center [285, 118] width 96 height 64
click at [1033, 471] on icon "button" at bounding box center [1033, 472] width 11 height 11
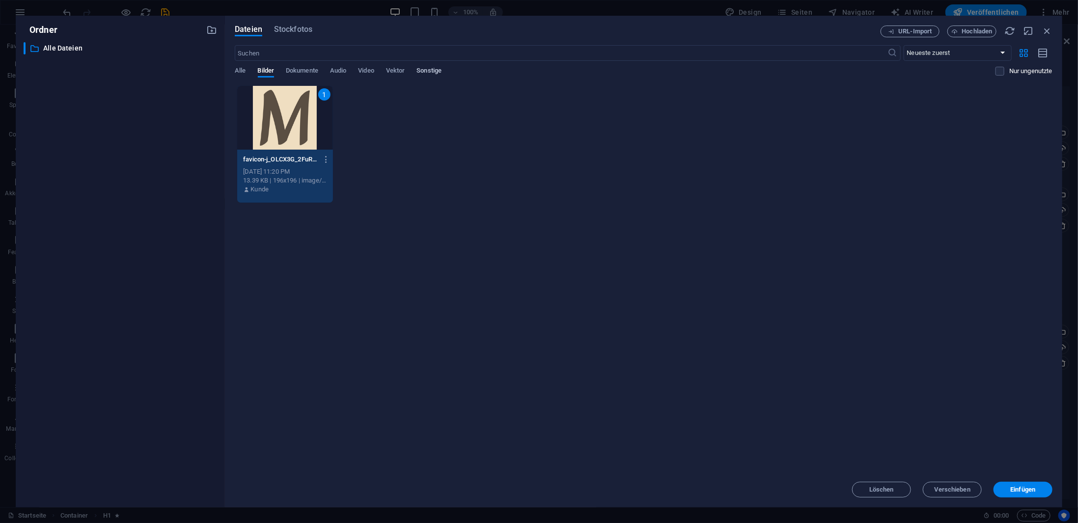
click at [428, 70] on span "Sonstige" at bounding box center [428, 72] width 25 height 14
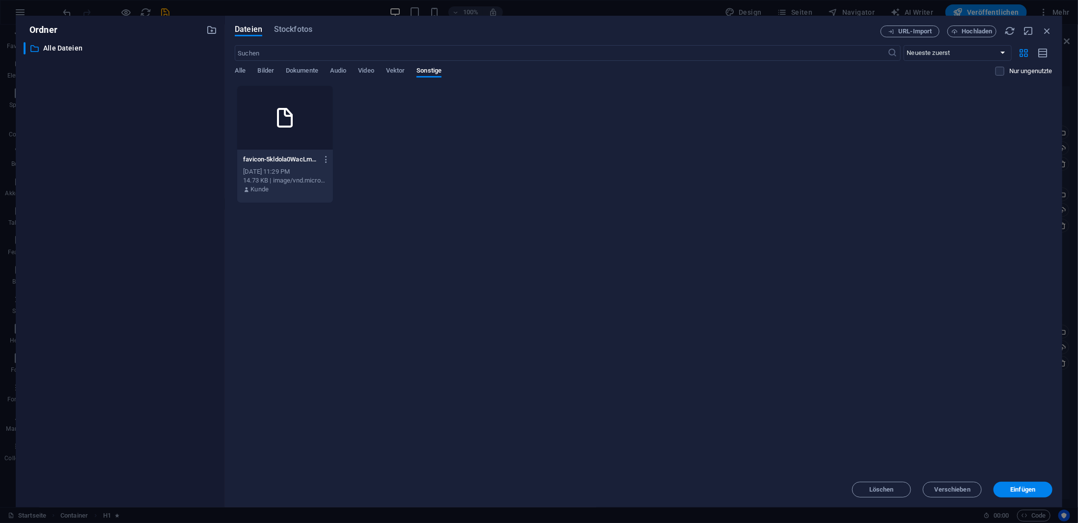
click at [291, 123] on icon at bounding box center [285, 118] width 24 height 24
click at [1001, 489] on span "Einfügen" at bounding box center [1022, 490] width 51 height 6
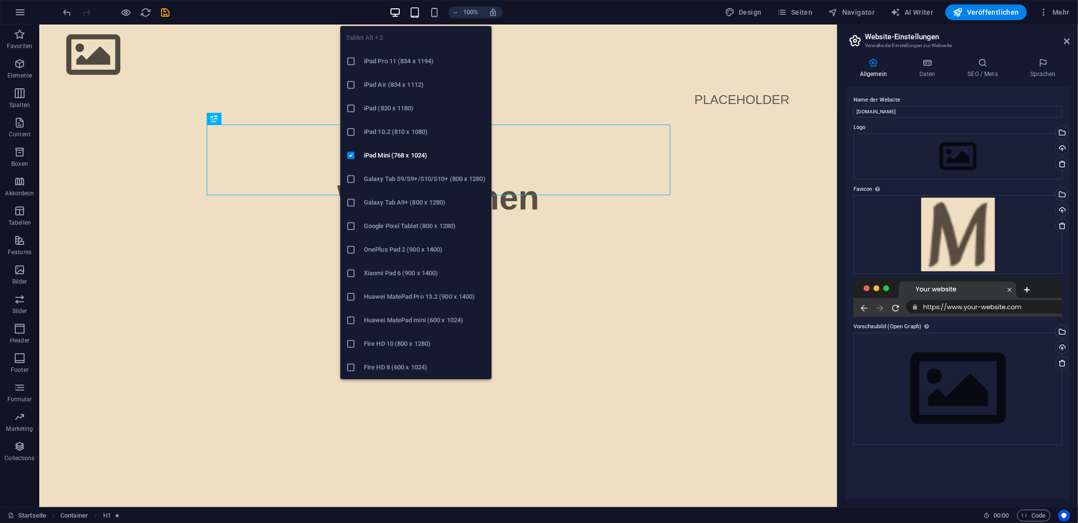
click at [420, 7] on icon "button" at bounding box center [414, 12] width 11 height 11
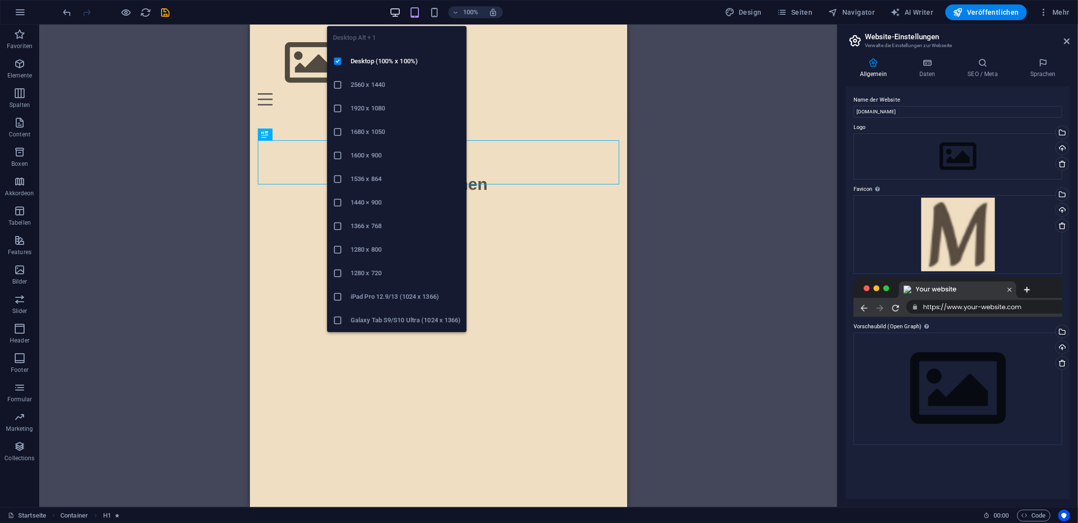
click at [398, 9] on icon "button" at bounding box center [394, 12] width 11 height 11
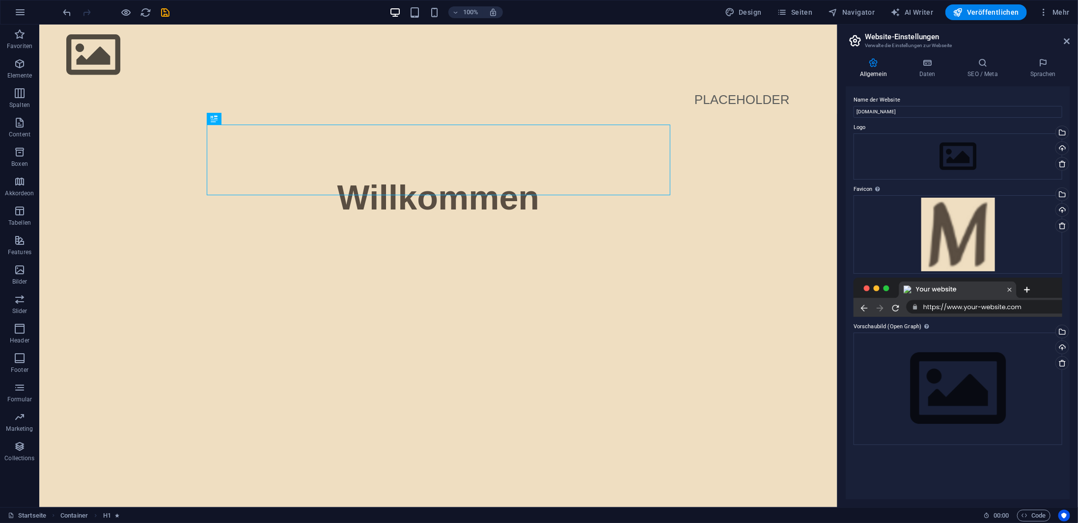
drag, startPoint x: 919, startPoint y: 288, endPoint x: 912, endPoint y: 289, distance: 7.4
click at [918, 288] on div at bounding box center [957, 297] width 209 height 39
drag, startPoint x: 905, startPoint y: 289, endPoint x: 879, endPoint y: 295, distance: 26.3
click at [879, 295] on div at bounding box center [957, 297] width 209 height 39
click at [970, 230] on div "Ziehe Dateien zum Hochladen hierher oder klicke hier, um aus Dateien oder koste…" at bounding box center [957, 234] width 209 height 79
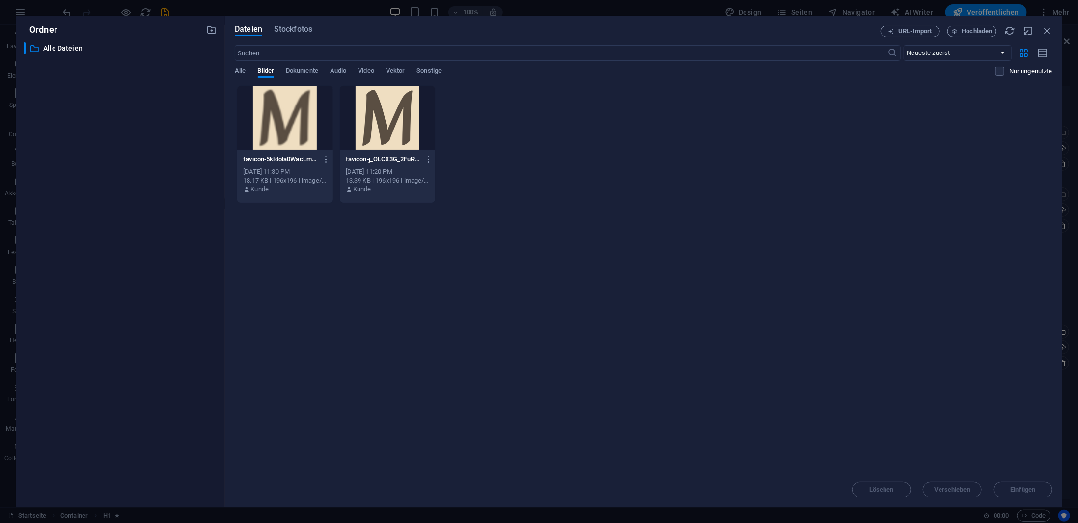
click at [375, 113] on div at bounding box center [388, 118] width 96 height 64
click at [326, 158] on icon "button" at bounding box center [326, 159] width 9 height 9
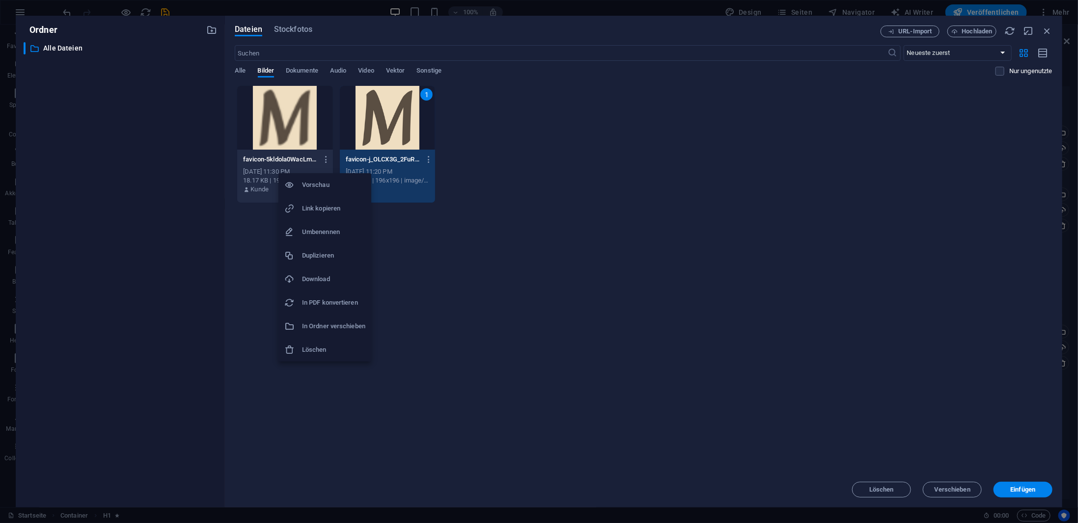
click at [307, 345] on h6 "Löschen" at bounding box center [333, 350] width 63 height 12
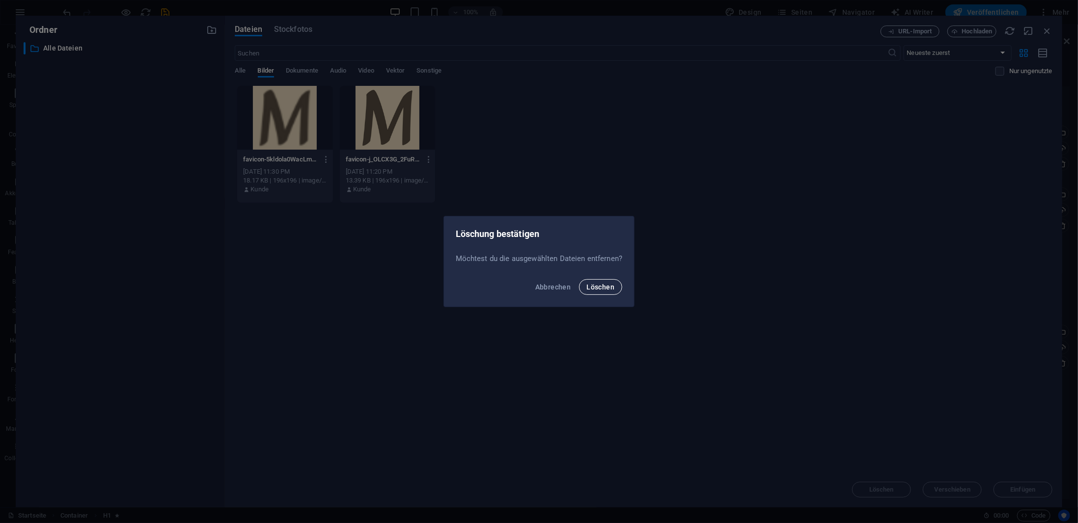
click at [583, 285] on button "Löschen" at bounding box center [601, 287] width 44 height 16
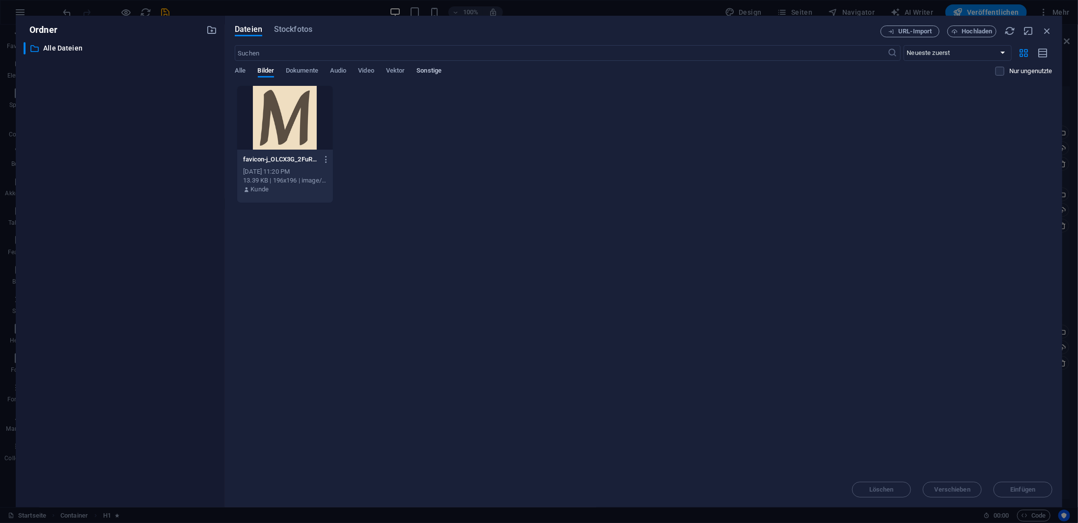
click at [441, 75] on span "Sonstige" at bounding box center [428, 72] width 25 height 14
click at [328, 157] on icon "button" at bounding box center [326, 159] width 9 height 9
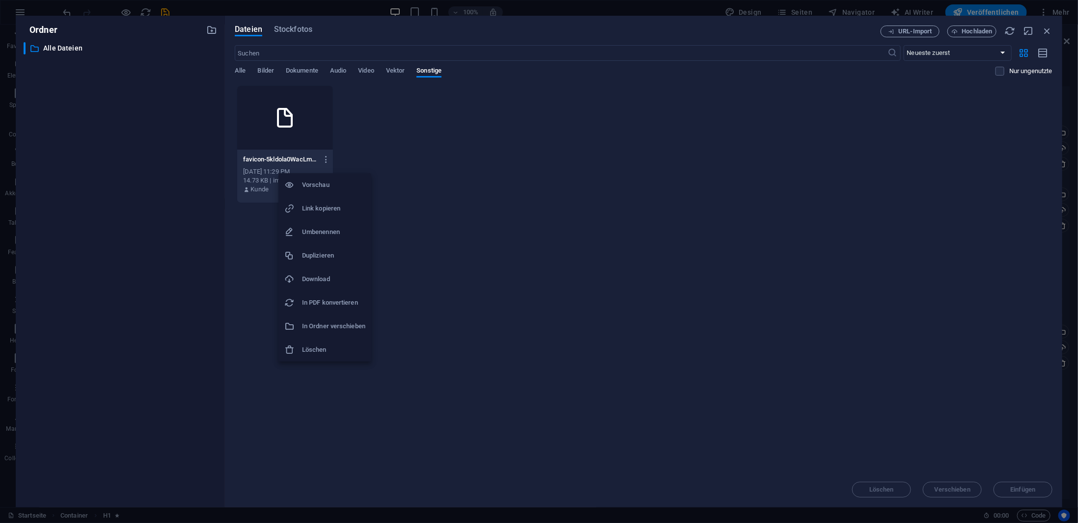
click at [322, 356] on li "Löschen" at bounding box center [324, 350] width 93 height 24
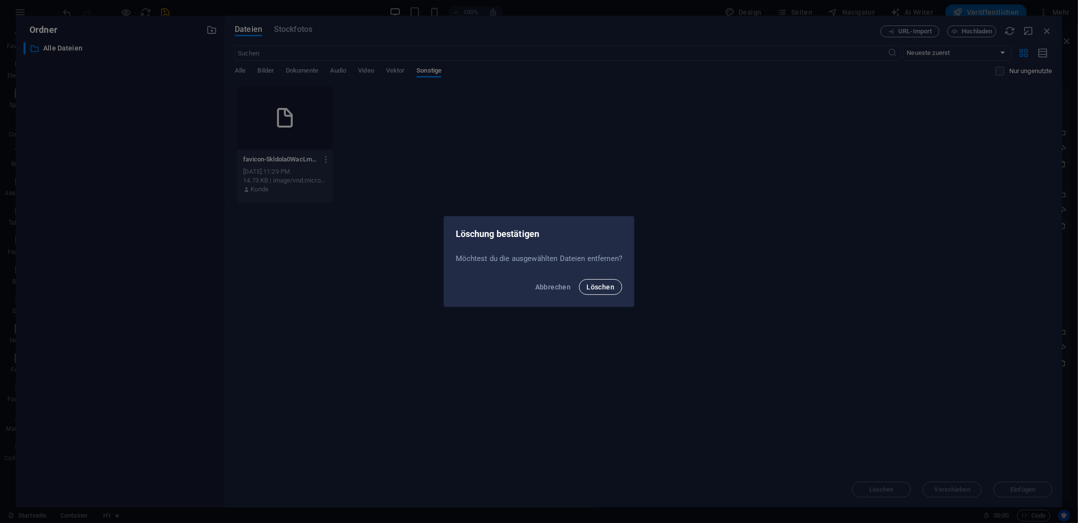
click at [590, 286] on span "Löschen" at bounding box center [601, 287] width 28 height 8
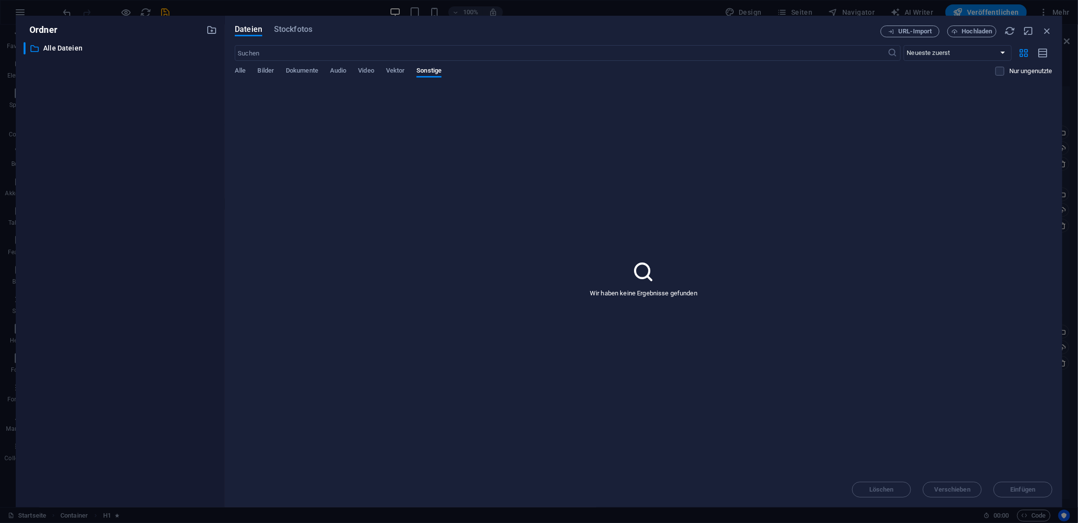
click at [274, 73] on div "Alle Bilder Dokumente Audio Video Vektor Sonstige" at bounding box center [615, 76] width 760 height 19
drag, startPoint x: 268, startPoint y: 72, endPoint x: 271, endPoint y: 83, distance: 11.2
click at [268, 72] on span "Bilder" at bounding box center [266, 72] width 17 height 14
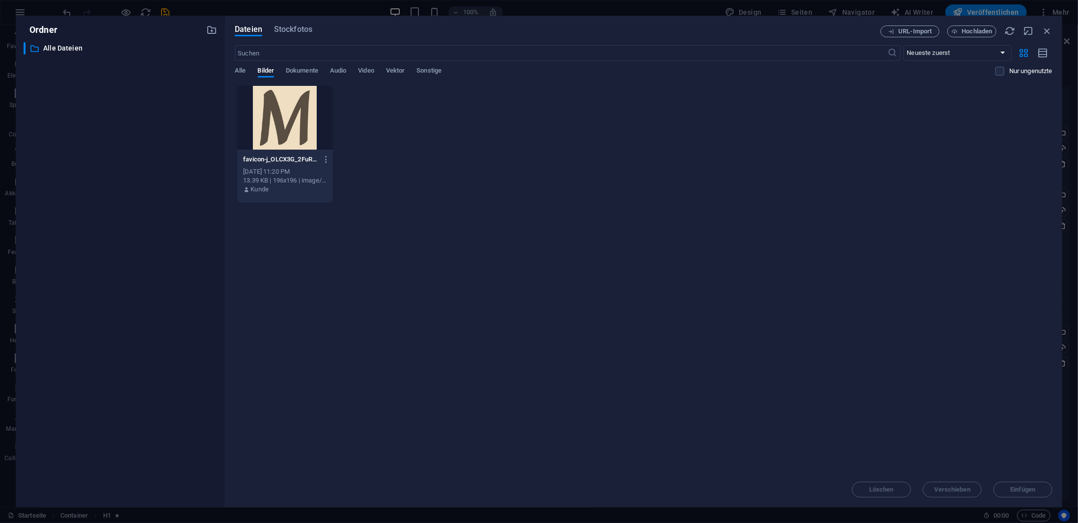
click at [288, 140] on div at bounding box center [285, 118] width 96 height 64
click at [1013, 490] on span "Einfügen" at bounding box center [1022, 490] width 25 height 6
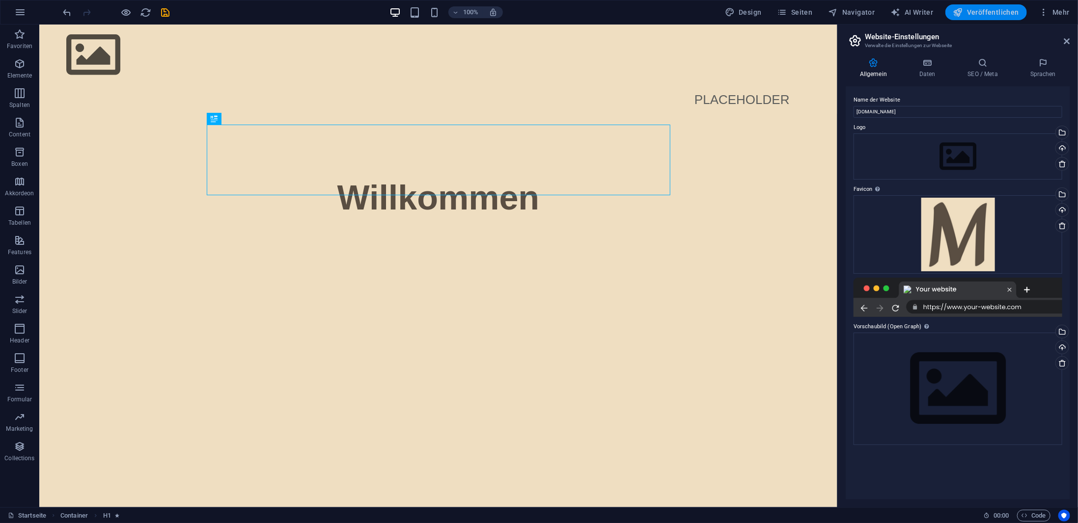
click at [984, 8] on span "Veröffentlichen" at bounding box center [986, 12] width 66 height 10
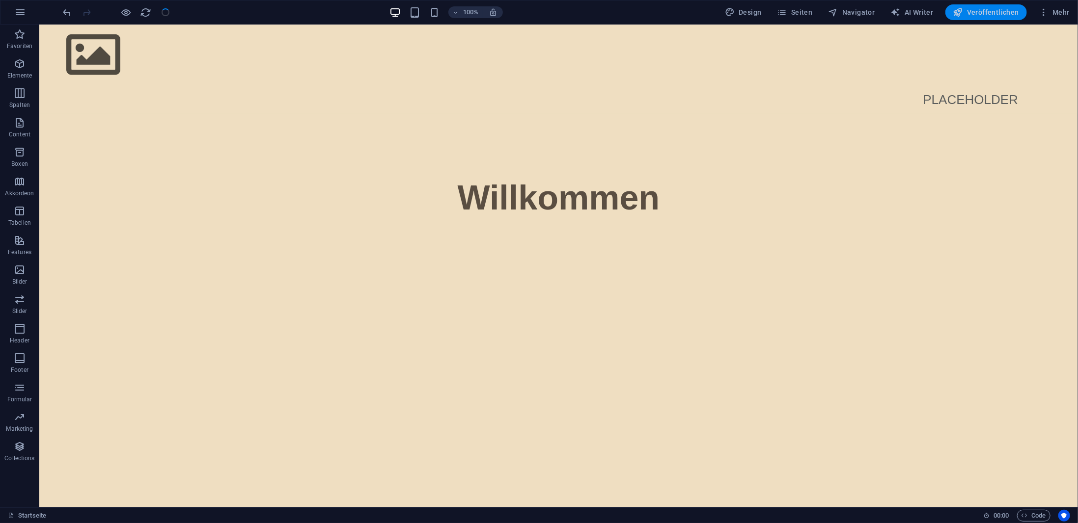
click at [984, 12] on span "Veröffentlichen" at bounding box center [986, 12] width 66 height 10
drag, startPoint x: 988, startPoint y: 17, endPoint x: 797, endPoint y: 25, distance: 190.6
click at [988, 17] on button "Veröffentlichen" at bounding box center [985, 12] width 81 height 16
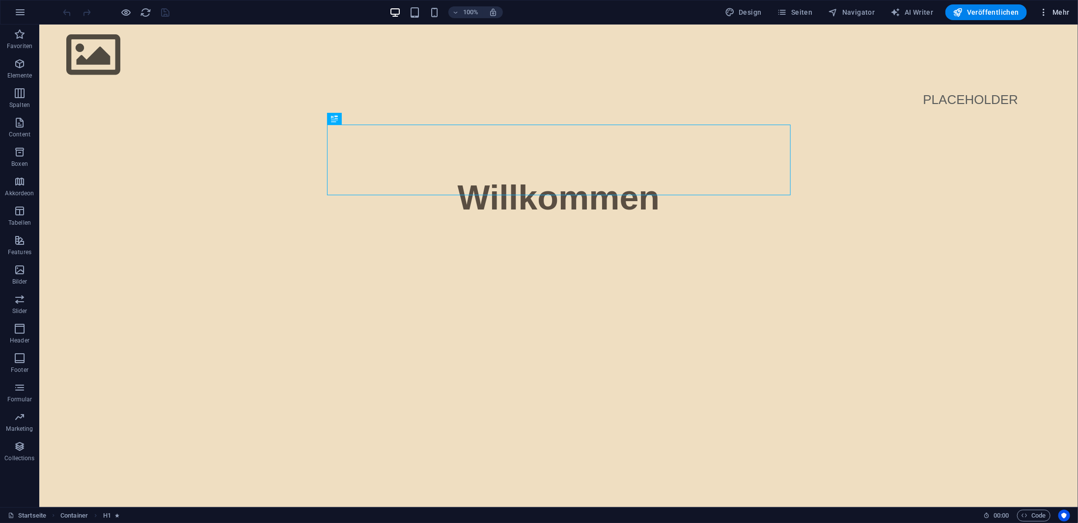
click at [1047, 12] on icon "button" at bounding box center [1043, 12] width 10 height 10
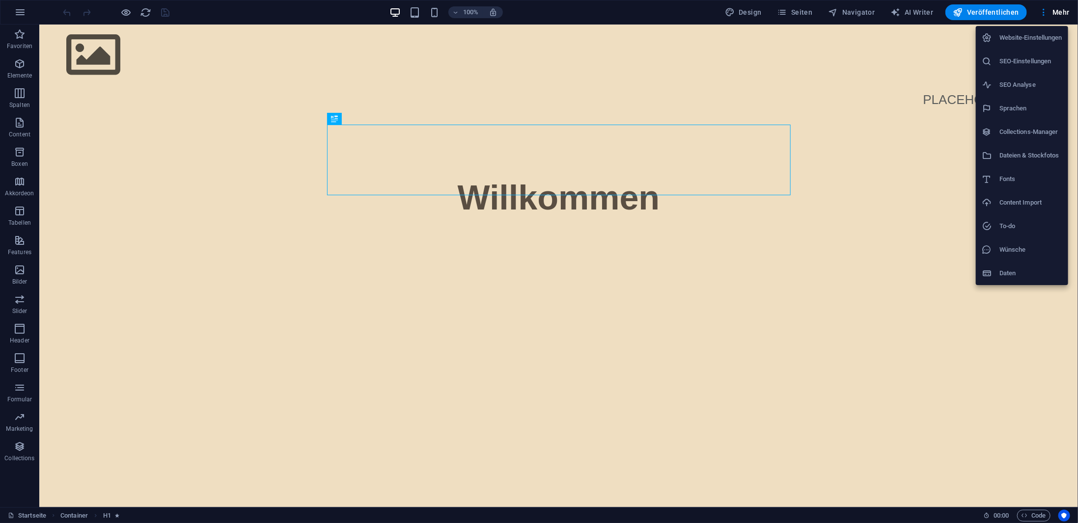
click at [1024, 56] on h6 "SEO-Einstellungen" at bounding box center [1030, 61] width 63 height 12
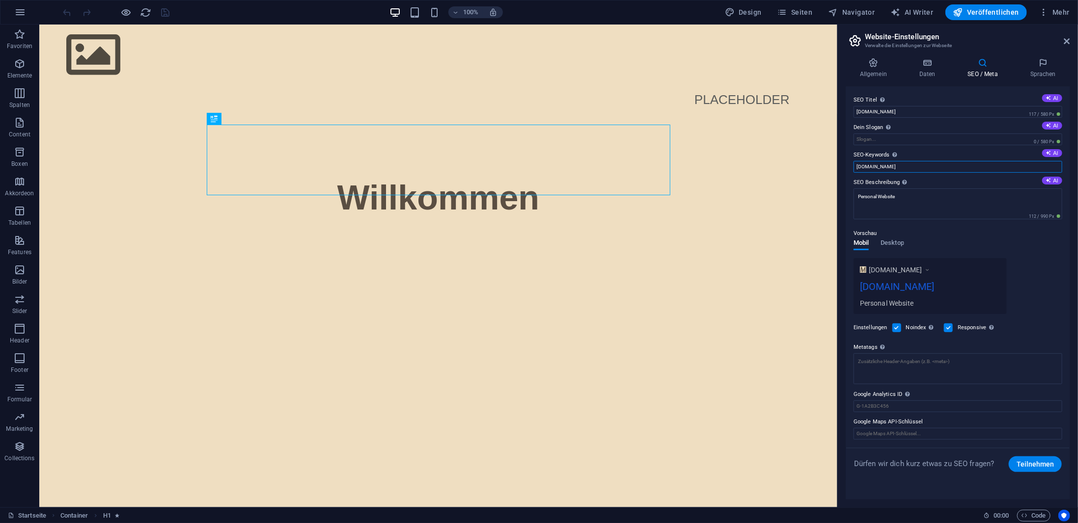
drag, startPoint x: 868, startPoint y: 168, endPoint x: 841, endPoint y: 167, distance: 26.5
click at [841, 167] on div "Allgemein Daten SEO / Meta Sprachen Name der Website manocher.de Logo Ziehe Dat…" at bounding box center [957, 279] width 240 height 458
click at [1027, 269] on div "www.example.com Manocher.de Personal Website" at bounding box center [957, 286] width 209 height 56
click at [922, 77] on h4 "Daten" at bounding box center [929, 68] width 49 height 21
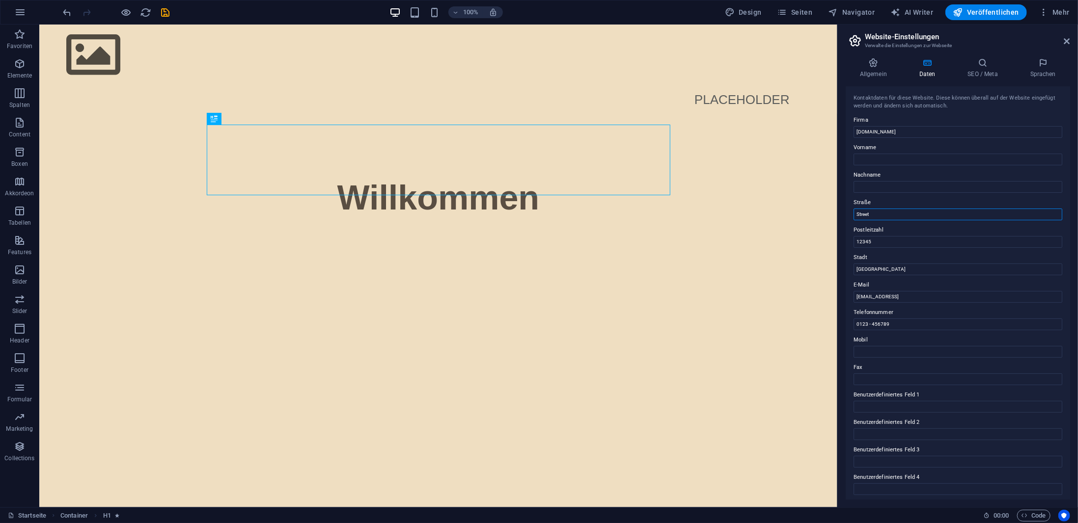
drag, startPoint x: 878, startPoint y: 210, endPoint x: 841, endPoint y: 214, distance: 36.5
click at [841, 214] on div "Allgemein Daten SEO / Meta Sprachen Name der Website manocher.de Logo Ziehe Dat…" at bounding box center [957, 279] width 240 height 458
drag, startPoint x: 880, startPoint y: 241, endPoint x: 868, endPoint y: 253, distance: 16.7
click at [844, 240] on div "Allgemein Daten SEO / Meta Sprachen Name der Website manocher.de Logo Ziehe Dat…" at bounding box center [957, 279] width 240 height 458
drag, startPoint x: 873, startPoint y: 268, endPoint x: 849, endPoint y: 268, distance: 24.1
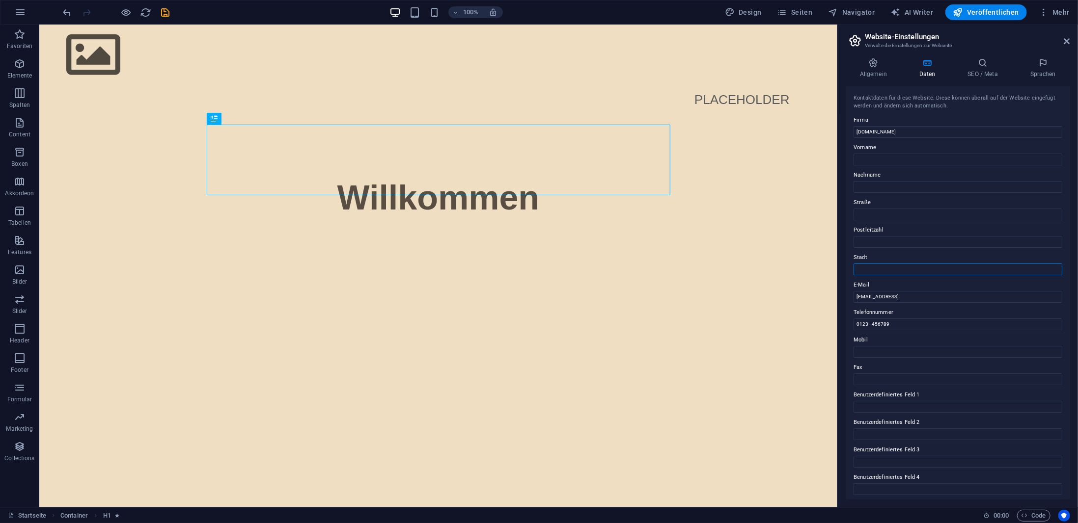
click at [849, 268] on div "Kontaktdaten für diese Website. Diese können überall auf der Website eingefügt …" at bounding box center [957, 292] width 224 height 413
drag, startPoint x: 997, startPoint y: 323, endPoint x: 823, endPoint y: 301, distance: 175.6
drag, startPoint x: 891, startPoint y: 322, endPoint x: 846, endPoint y: 324, distance: 45.7
click at [846, 324] on div "Kontaktdaten für diese Website. Diese können überall auf der Website eingefügt …" at bounding box center [957, 292] width 224 height 413
click at [920, 132] on input "[DOMAIN_NAME]" at bounding box center [957, 132] width 209 height 12
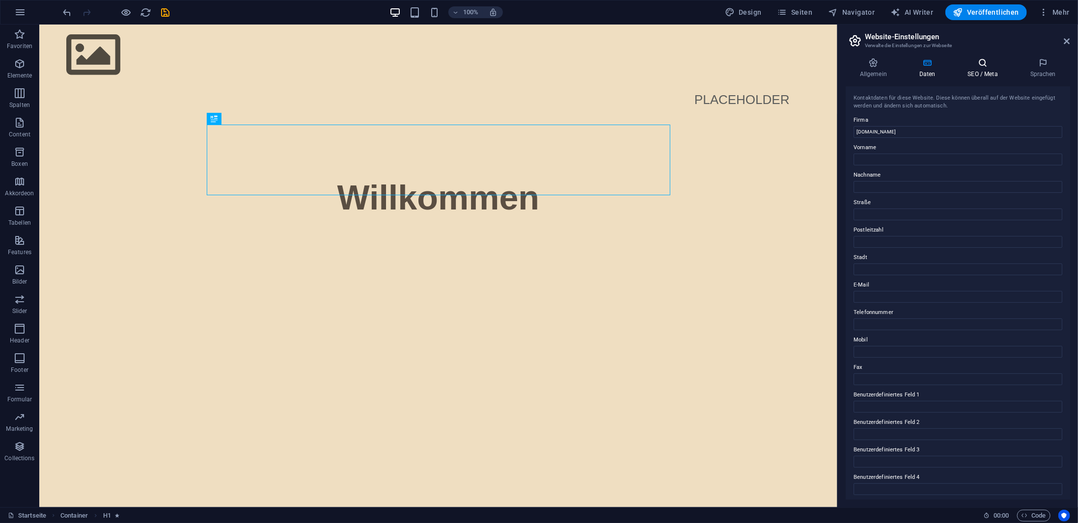
click at [1001, 68] on h4 "SEO / Meta" at bounding box center [984, 68] width 62 height 21
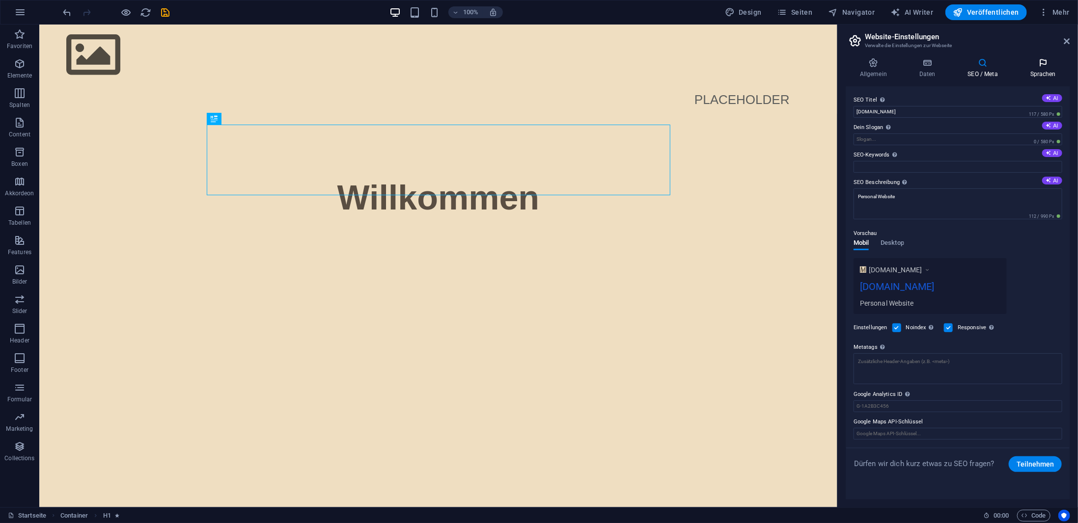
click at [1031, 65] on icon at bounding box center [1043, 63] width 54 height 10
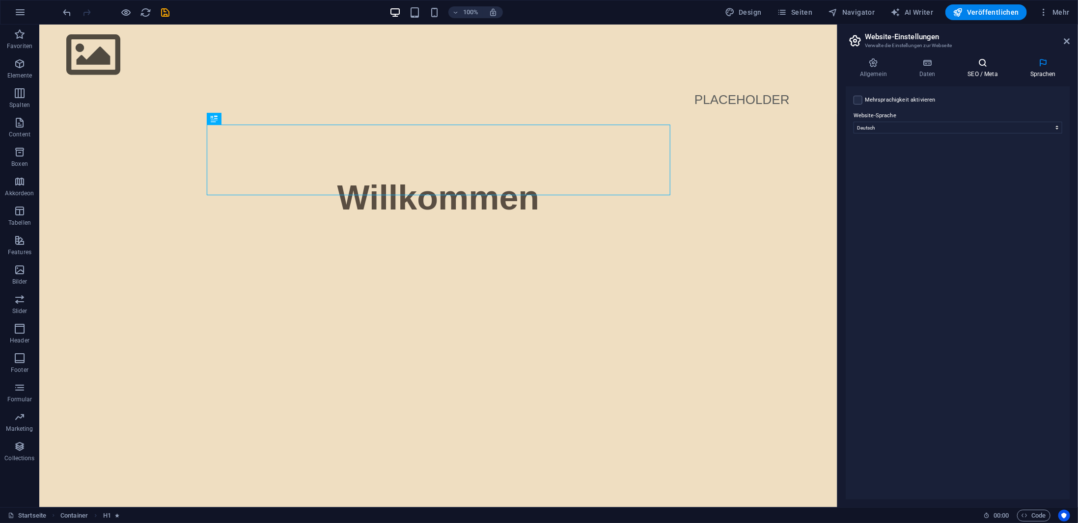
click at [981, 68] on h4 "SEO / Meta" at bounding box center [984, 68] width 62 height 21
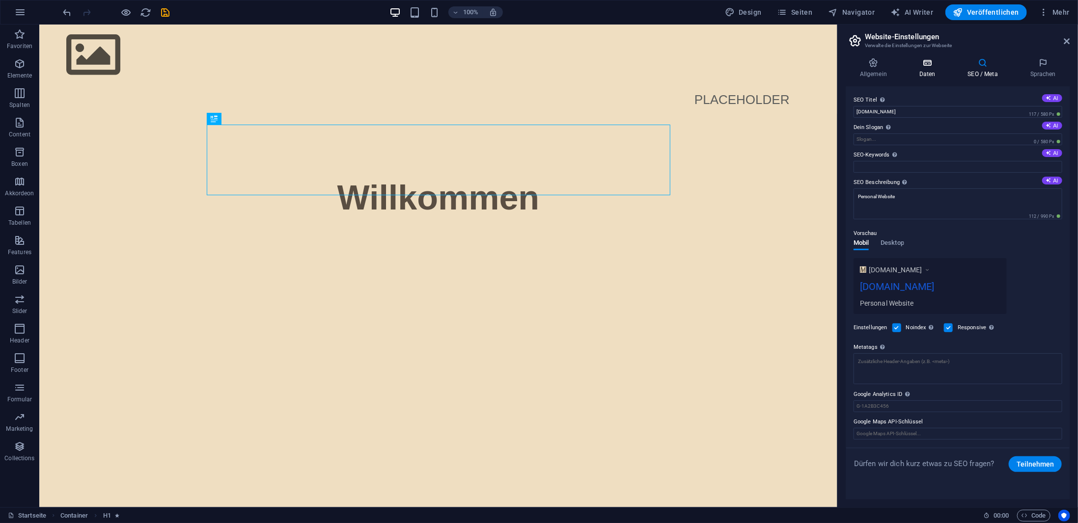
click at [929, 66] on icon at bounding box center [927, 63] width 45 height 10
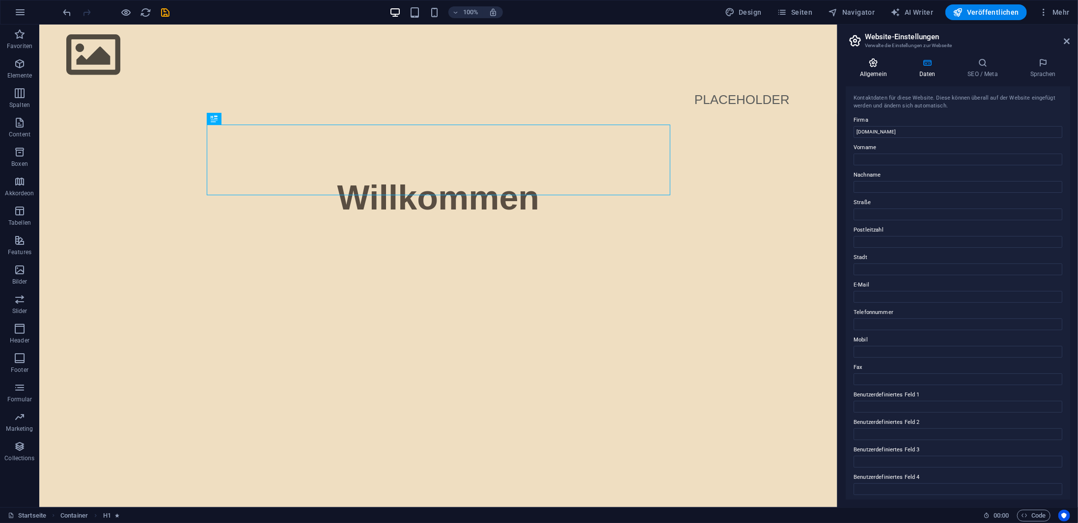
click at [872, 73] on h4 "Allgemein" at bounding box center [874, 68] width 59 height 21
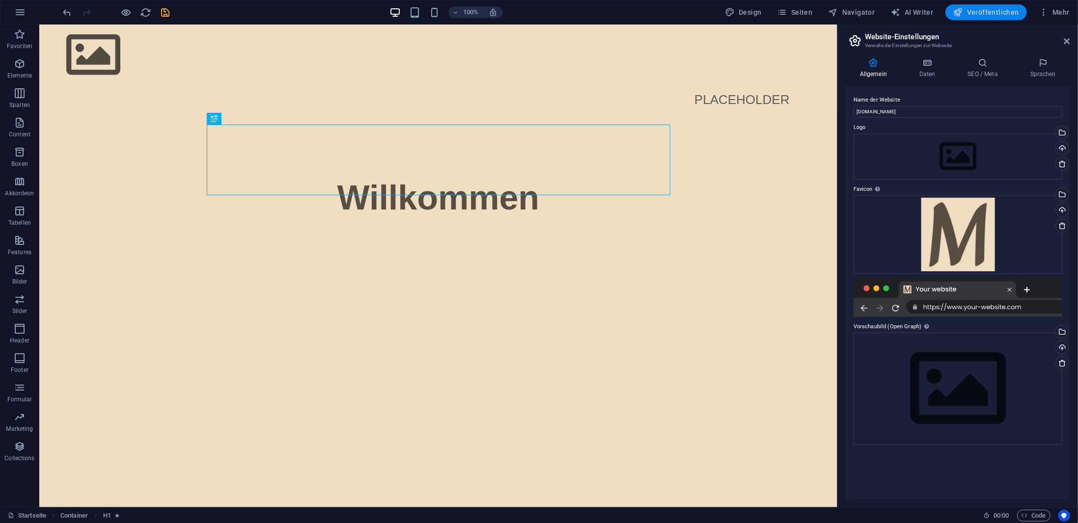
click at [988, 11] on span "Veröffentlichen" at bounding box center [986, 12] width 66 height 10
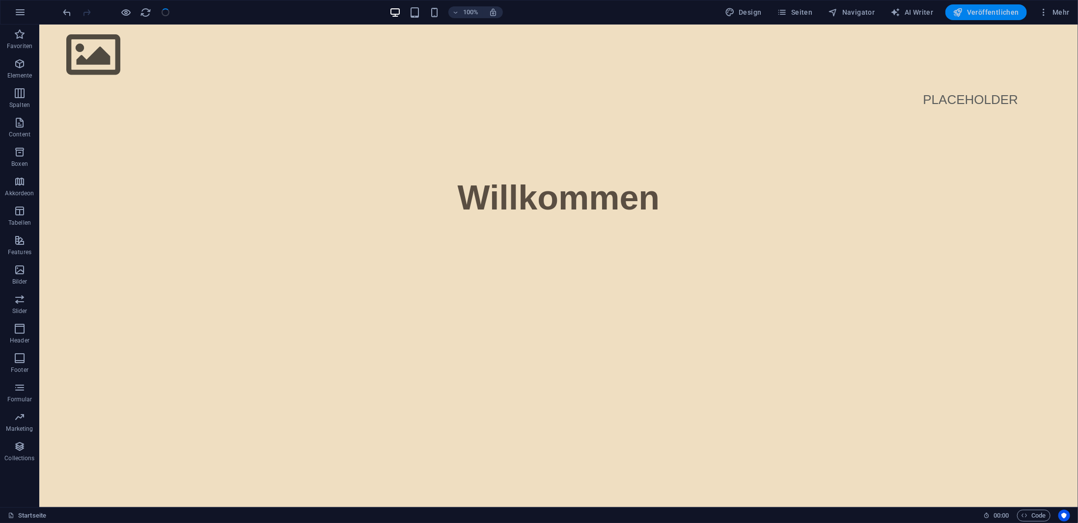
click at [980, 12] on span "Veröffentlichen" at bounding box center [986, 12] width 66 height 10
click at [980, 4] on button "Veröffentlichen" at bounding box center [985, 12] width 81 height 16
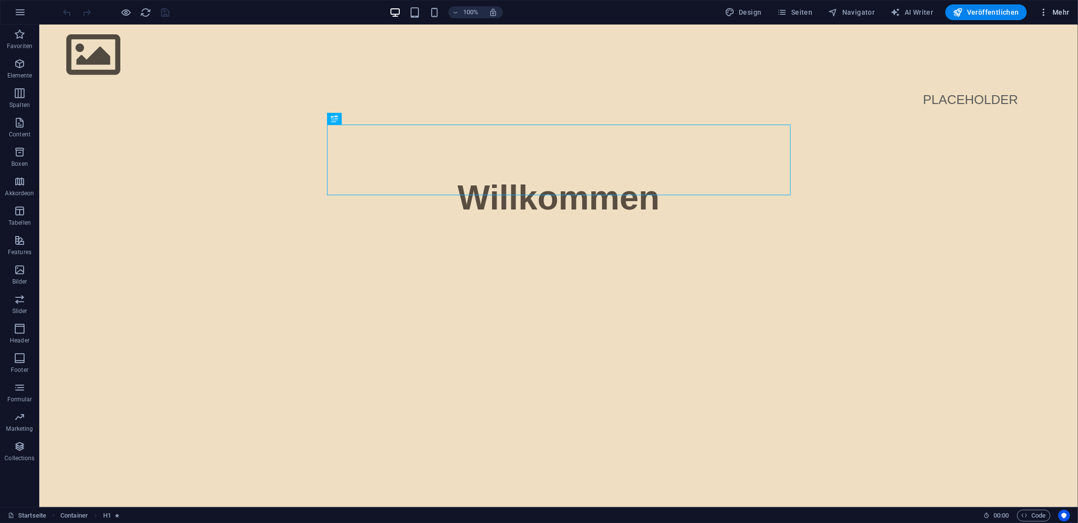
click at [1051, 12] on span "Mehr" at bounding box center [1053, 12] width 31 height 10
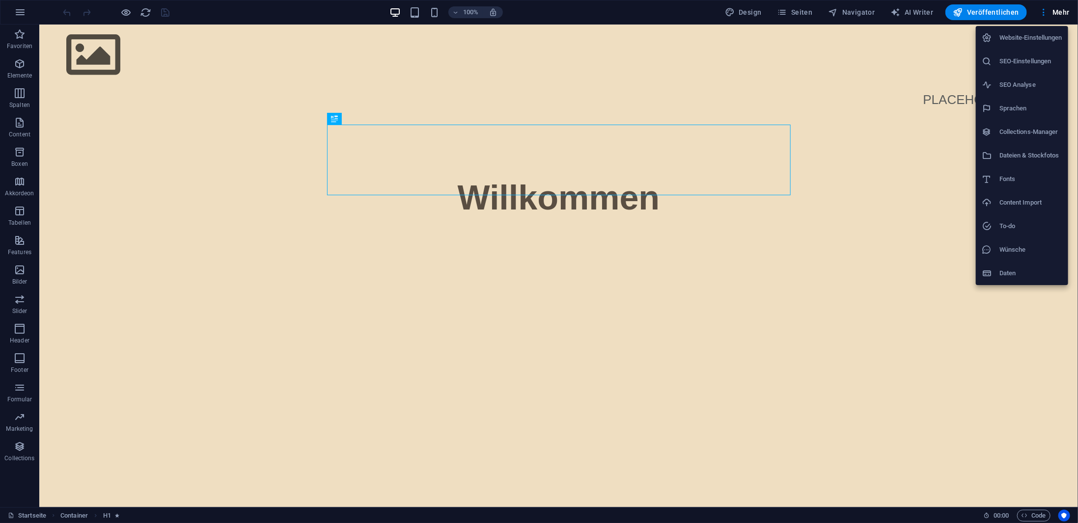
click at [1013, 57] on h6 "SEO-Einstellungen" at bounding box center [1030, 61] width 63 height 12
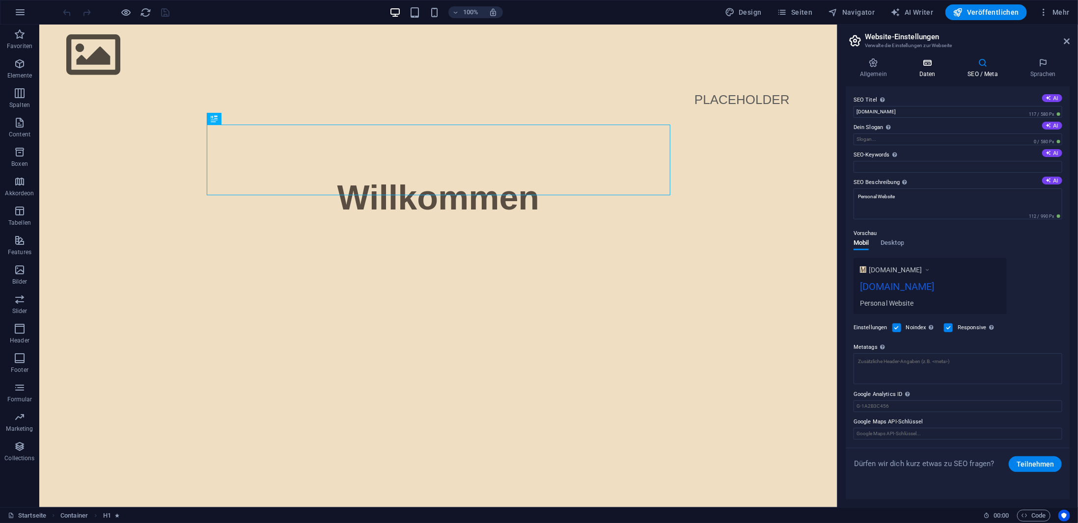
click at [919, 71] on h4 "Daten" at bounding box center [929, 68] width 49 height 21
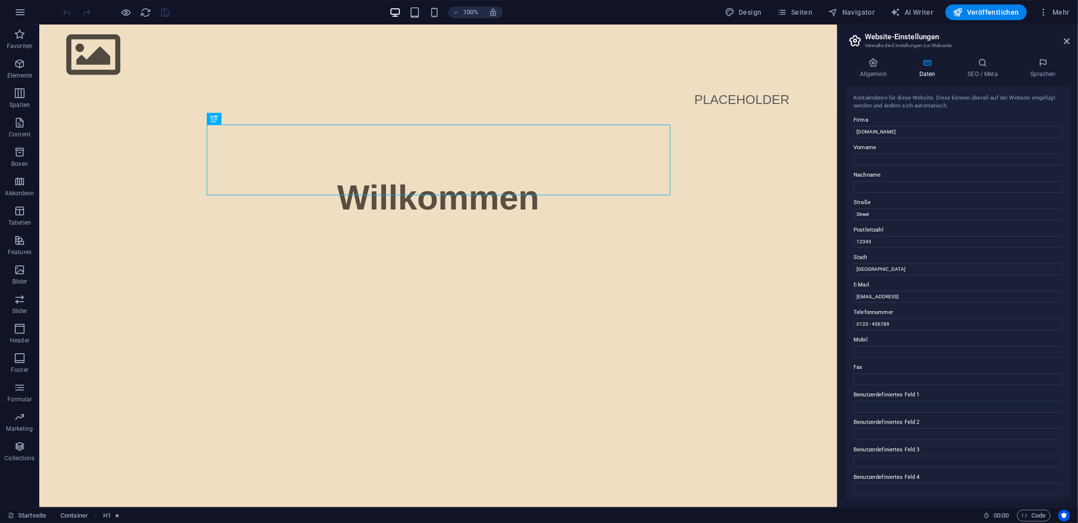
drag, startPoint x: 952, startPoint y: 107, endPoint x: 878, endPoint y: 94, distance: 75.1
click at [890, 96] on div "Kontaktdaten für diese Website. Diese können überall auf der Website eingefügt …" at bounding box center [957, 102] width 209 height 16
drag, startPoint x: 865, startPoint y: 94, endPoint x: 965, endPoint y: 101, distance: 99.4
click at [965, 101] on div "Kontaktdaten für diese Website. Diese können überall auf der Website eingefügt …" at bounding box center [957, 102] width 209 height 16
click at [873, 100] on div "Kontaktdaten für diese Website. Diese können überall auf der Website eingefügt …" at bounding box center [957, 102] width 209 height 16
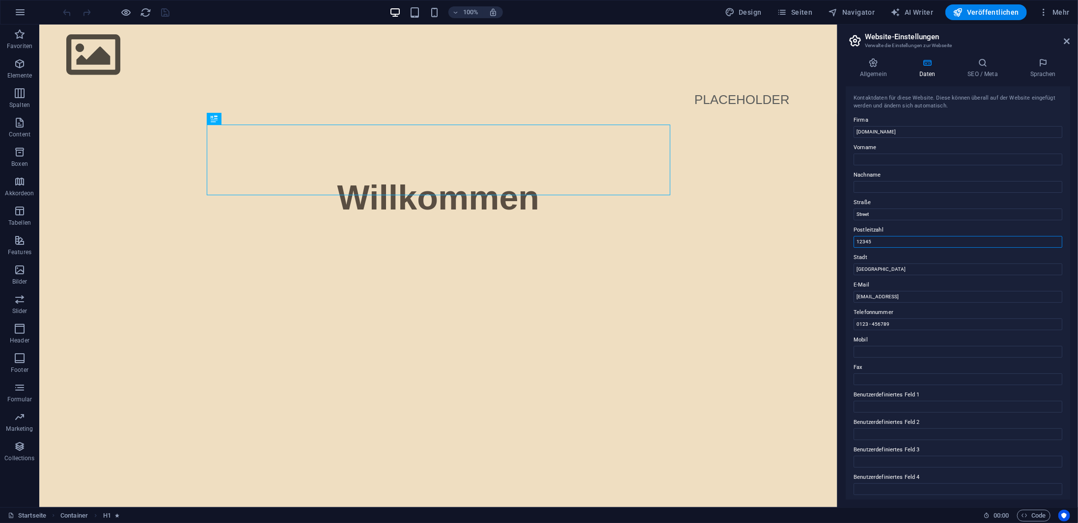
drag, startPoint x: 832, startPoint y: 241, endPoint x: 836, endPoint y: 237, distance: 5.9
drag, startPoint x: 876, startPoint y: 215, endPoint x: 847, endPoint y: 216, distance: 29.0
click at [847, 216] on div "Kontaktdaten für diese Website. Diese können überall auf der Website eingefügt …" at bounding box center [957, 292] width 224 height 413
drag, startPoint x: 888, startPoint y: 271, endPoint x: 849, endPoint y: 274, distance: 38.9
click at [840, 270] on div "Allgemein Daten SEO / Meta Sprachen Name der Website [DOMAIN_NAME] Logo Ziehe D…" at bounding box center [957, 279] width 240 height 458
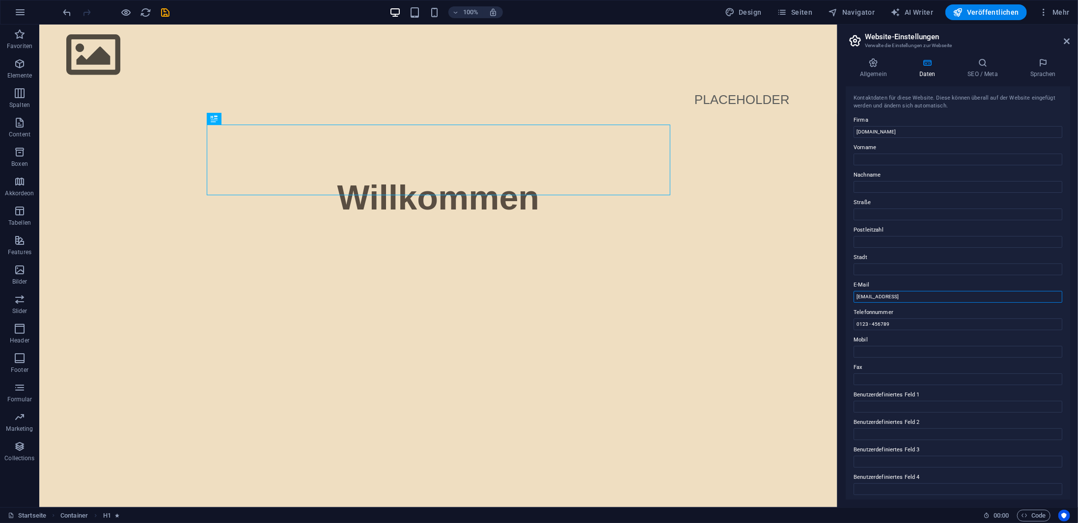
drag, startPoint x: 984, startPoint y: 293, endPoint x: 848, endPoint y: 296, distance: 135.5
click at [841, 294] on div "Allgemein Daten SEO / Meta Sprachen Name der Website [DOMAIN_NAME] Logo Ziehe D…" at bounding box center [957, 279] width 240 height 458
click at [896, 366] on label "Fax" at bounding box center [957, 368] width 209 height 12
click at [896, 374] on input "Fax" at bounding box center [957, 380] width 209 height 12
drag, startPoint x: 934, startPoint y: 348, endPoint x: 835, endPoint y: 325, distance: 101.7
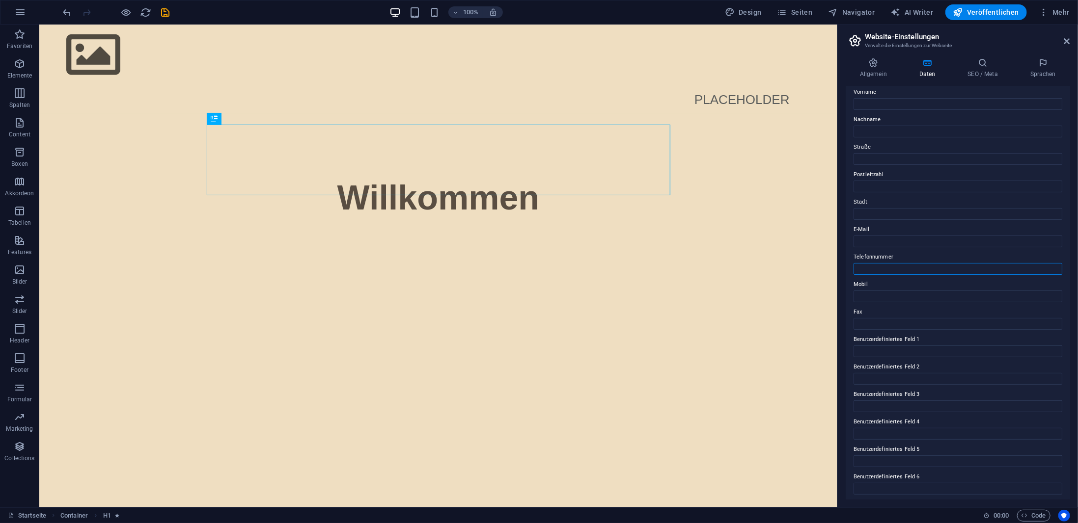
scroll to position [58, 0]
click at [162, 4] on div at bounding box center [116, 12] width 110 height 16
click at [162, 8] on icon "save" at bounding box center [165, 12] width 11 height 11
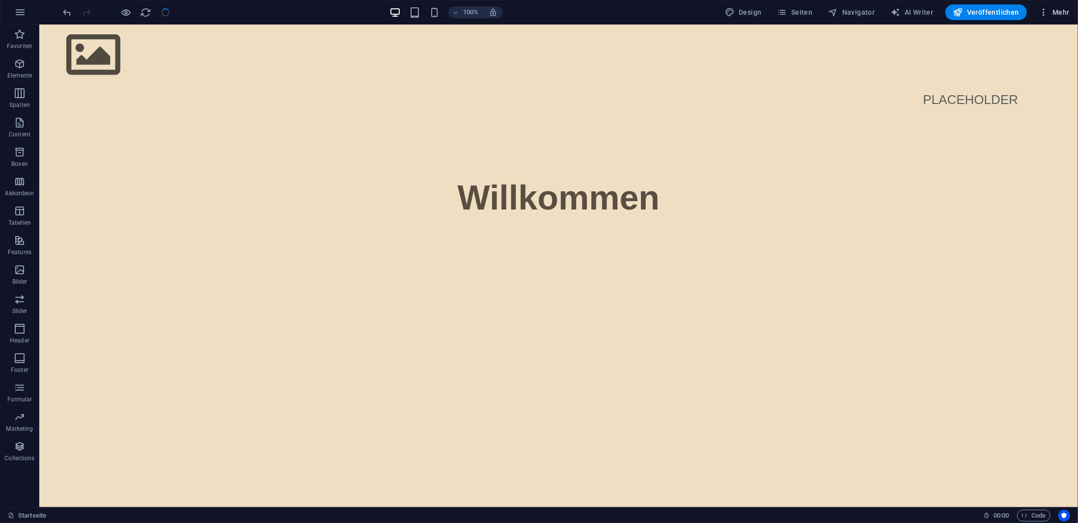
click at [1070, 16] on button "Mehr" at bounding box center [1053, 12] width 39 height 16
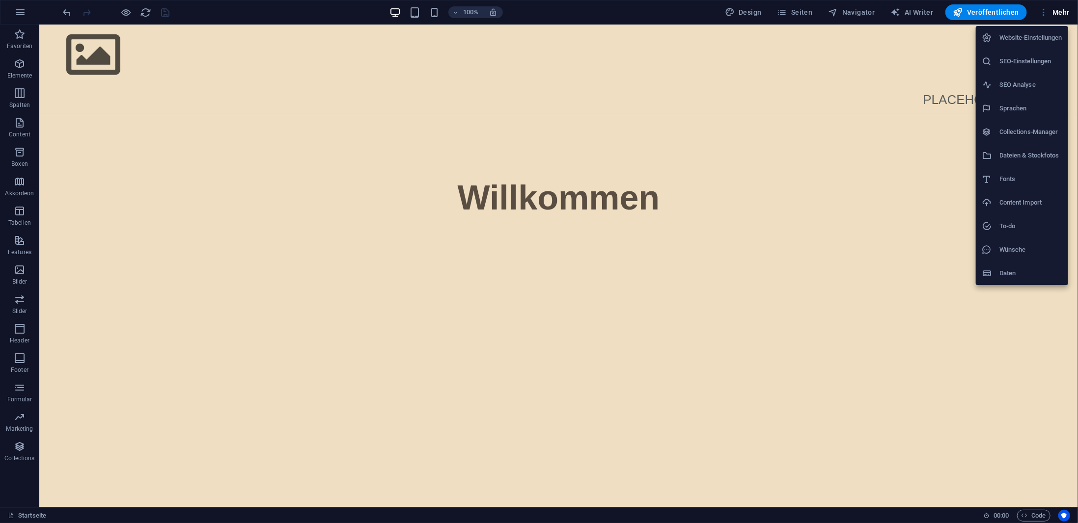
click at [1022, 44] on li "Website-Einstellungen" at bounding box center [1021, 38] width 92 height 24
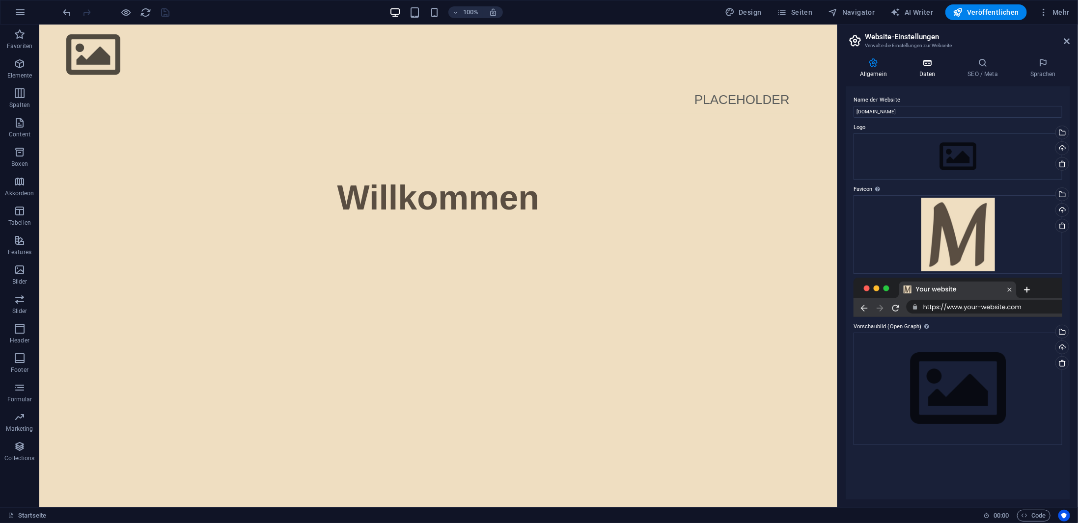
click at [927, 71] on h4 "Daten" at bounding box center [929, 68] width 49 height 21
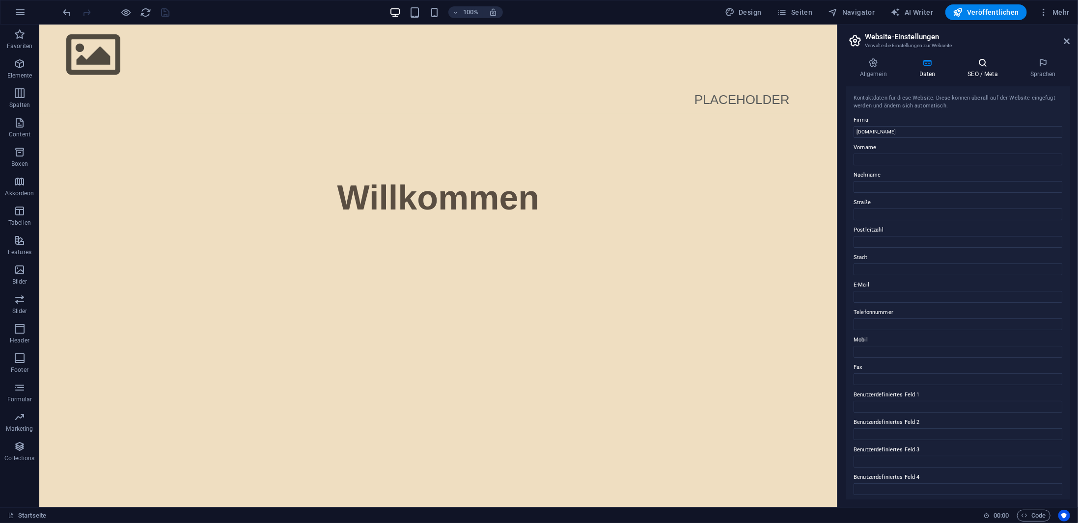
click at [980, 71] on h4 "SEO / Meta" at bounding box center [984, 68] width 62 height 21
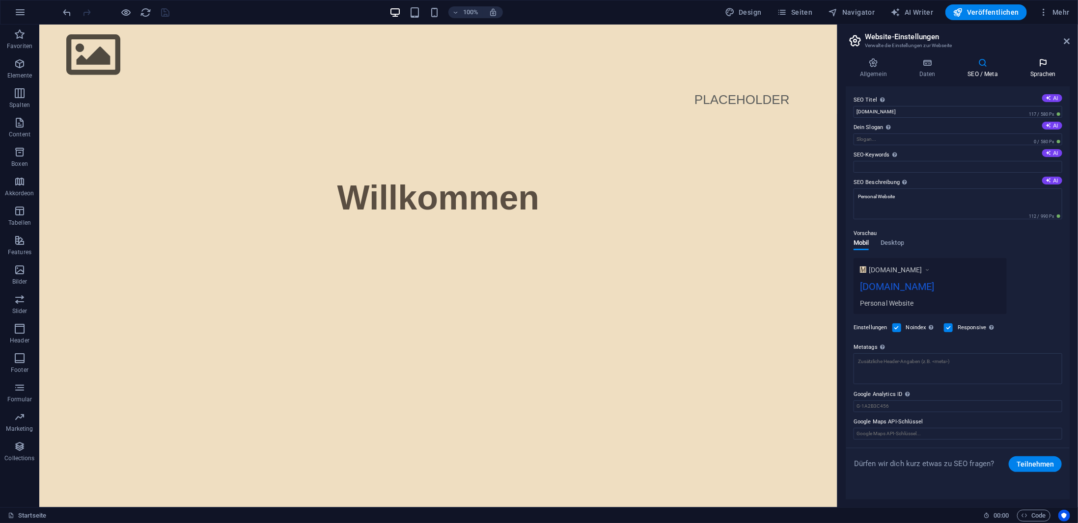
click at [1041, 67] on icon at bounding box center [1043, 63] width 54 height 10
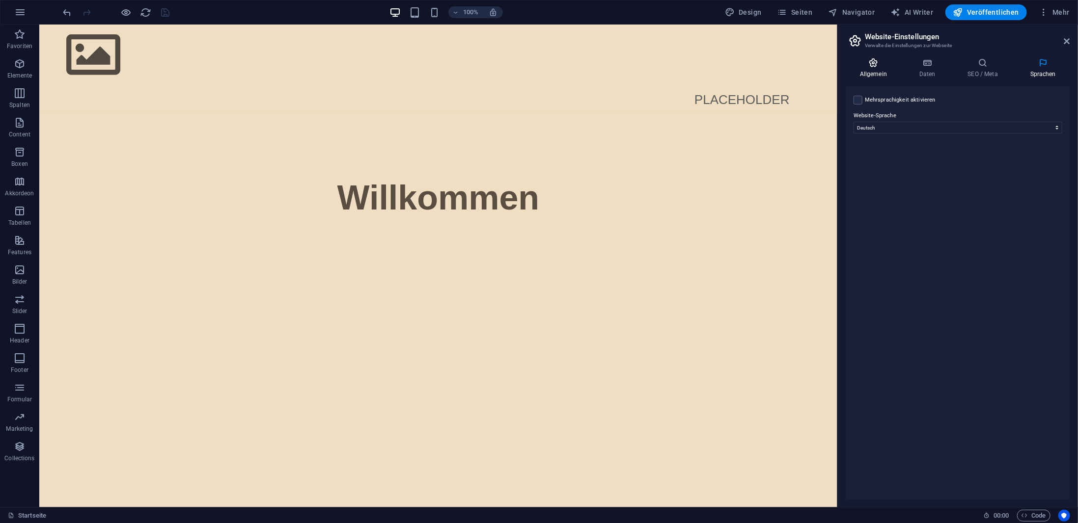
drag, startPoint x: 875, startPoint y: 68, endPoint x: 896, endPoint y: 68, distance: 20.6
click at [876, 68] on h4 "Allgemein" at bounding box center [874, 68] width 59 height 21
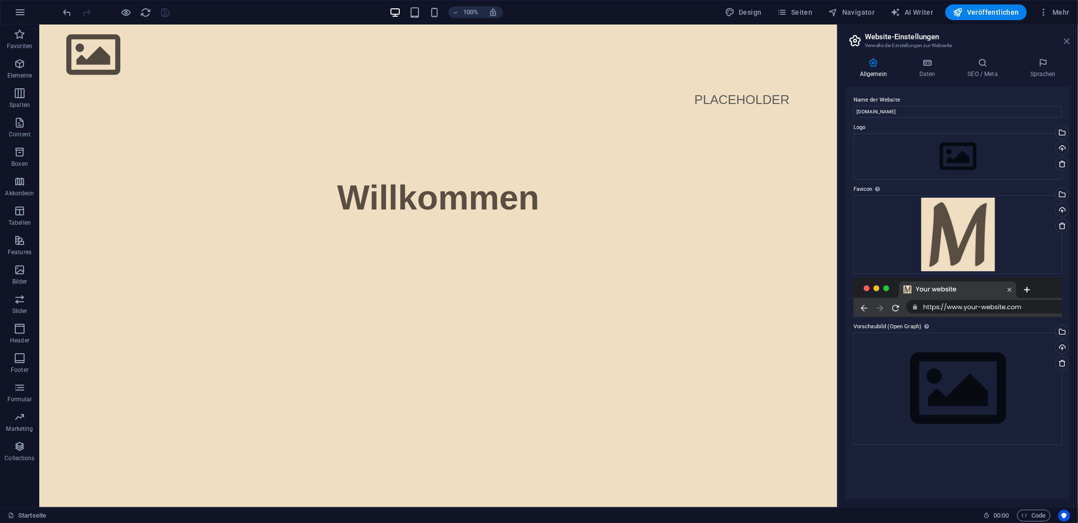
drag, startPoint x: 1067, startPoint y: 39, endPoint x: 1027, endPoint y: 14, distance: 46.3
click at [1067, 39] on icon at bounding box center [1067, 41] width 6 height 8
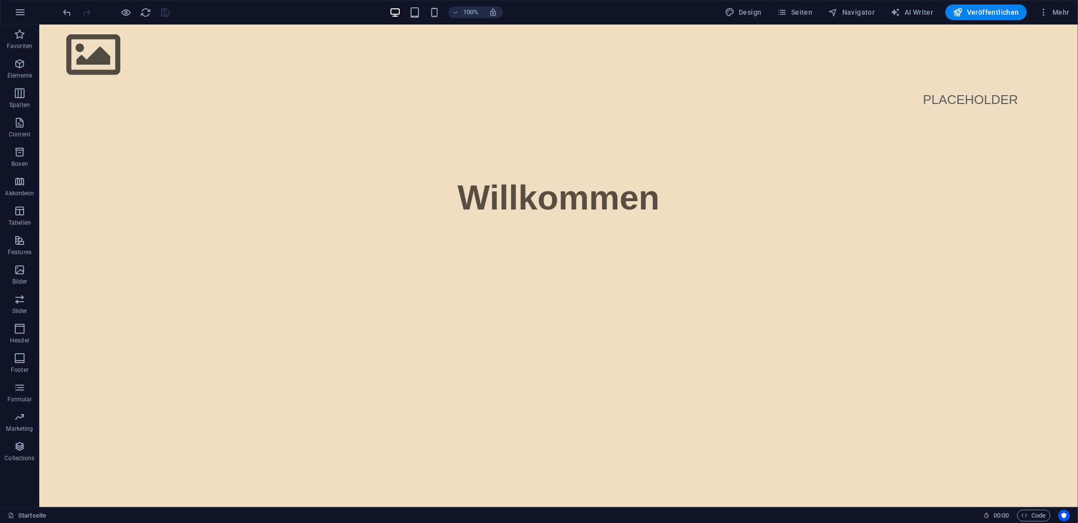
click at [1026, 6] on div "Veröffentlichen" at bounding box center [985, 12] width 81 height 16
click at [1036, 8] on button "Mehr" at bounding box center [1053, 12] width 39 height 16
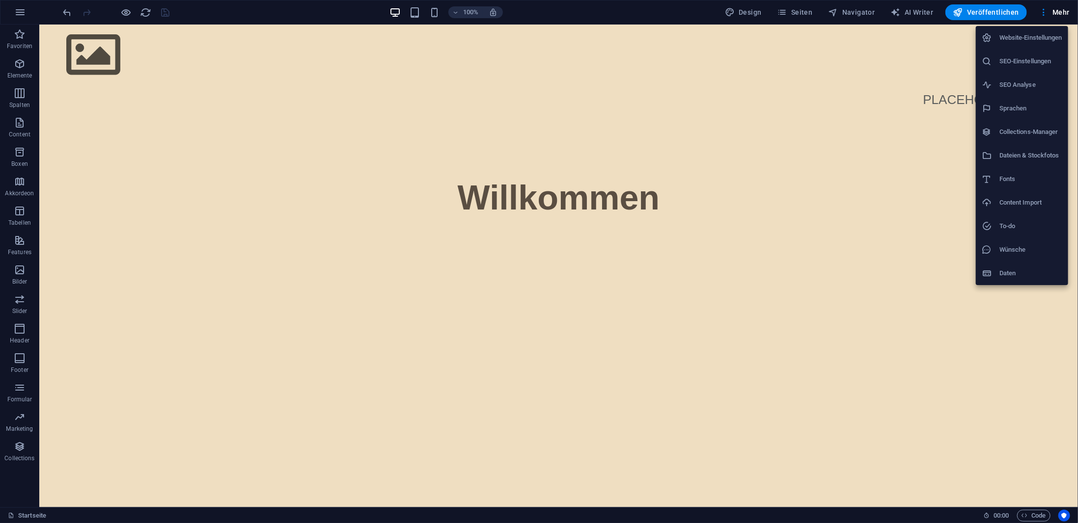
click at [1002, 153] on h6 "Dateien & Stockfotos" at bounding box center [1030, 156] width 63 height 12
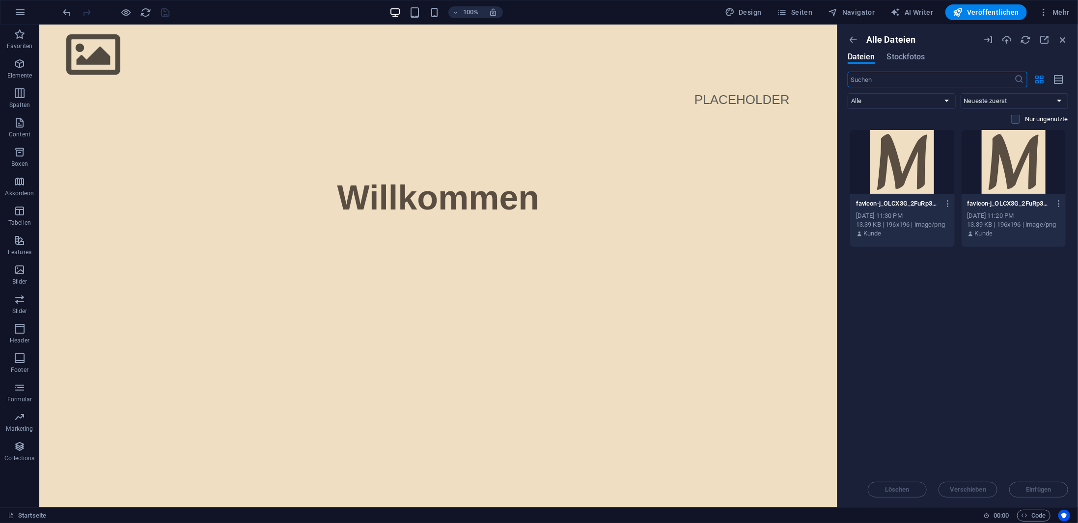
click at [1035, 115] on p "Nur ungenutzte" at bounding box center [1045, 119] width 43 height 9
click at [0, 0] on input "checkbox" at bounding box center [0, 0] width 0 height 0
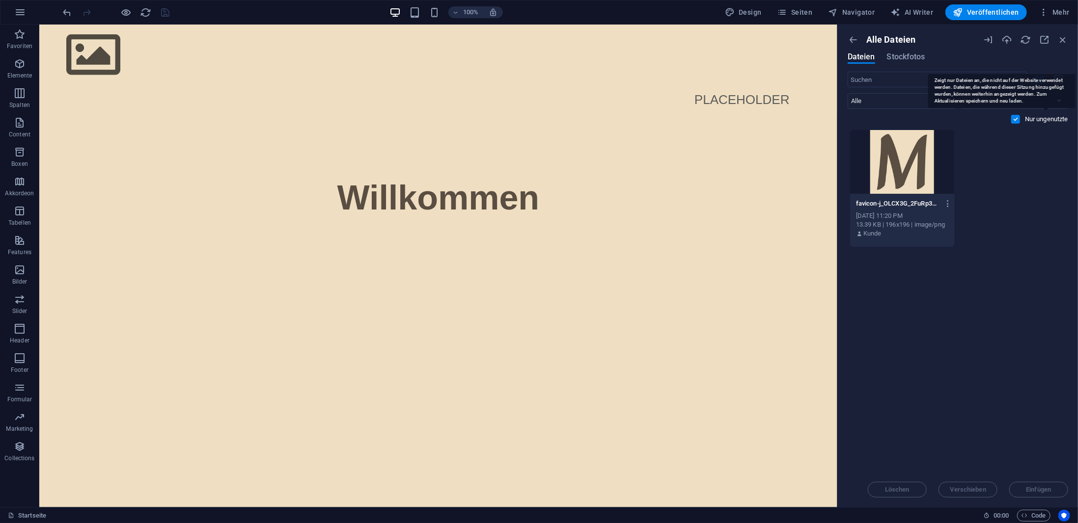
click at [1027, 116] on p "Nur ungenutzte" at bounding box center [1045, 119] width 43 height 9
click at [0, 0] on input "checkbox" at bounding box center [0, 0] width 0 height 0
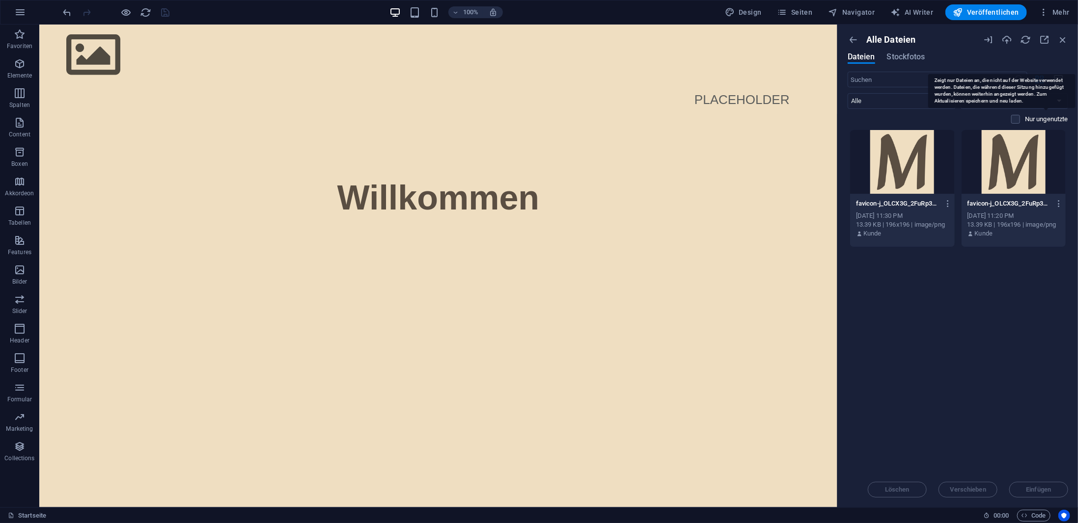
click at [1024, 119] on p "Nur ungenutzte" at bounding box center [1045, 119] width 43 height 9
click at [0, 0] on input "checkbox" at bounding box center [0, 0] width 0 height 0
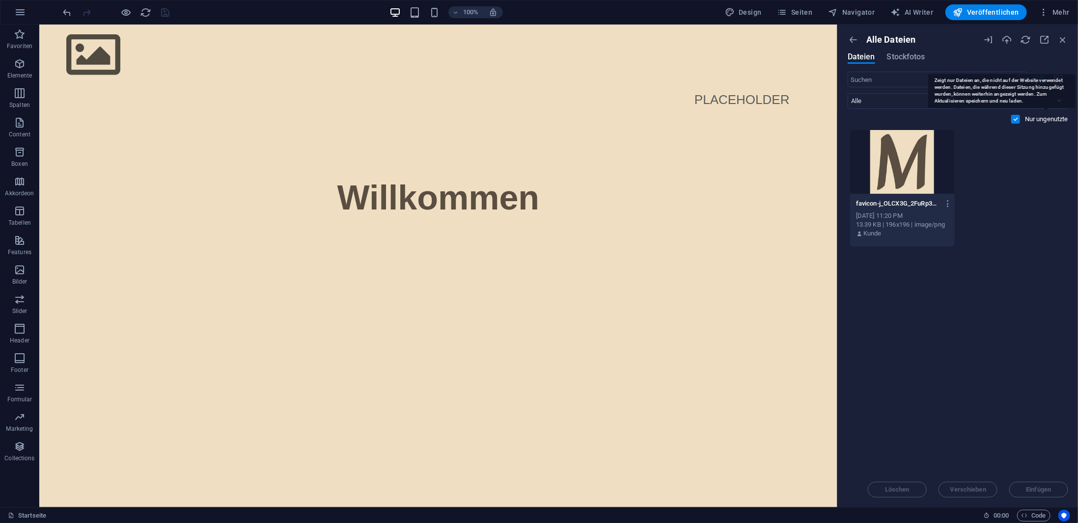
click at [1024, 119] on p "Nur ungenutzte" at bounding box center [1045, 119] width 43 height 9
click at [0, 0] on input "checkbox" at bounding box center [0, 0] width 0 height 0
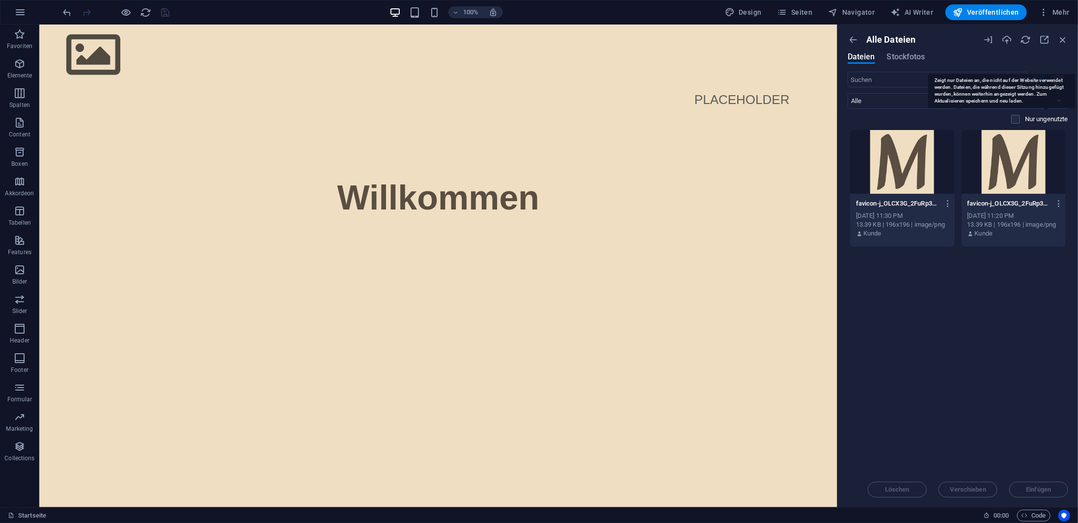
click at [1024, 119] on p "Nur ungenutzte" at bounding box center [1045, 119] width 43 height 9
click at [0, 0] on input "checkbox" at bounding box center [0, 0] width 0 height 0
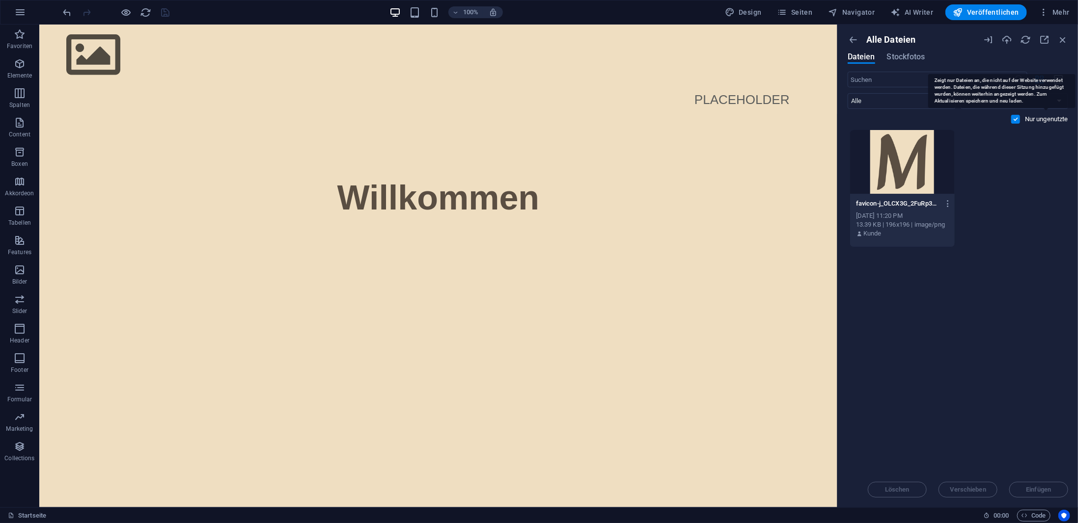
click at [1024, 119] on p "Nur ungenutzte" at bounding box center [1045, 119] width 43 height 9
click at [0, 0] on input "checkbox" at bounding box center [0, 0] width 0 height 0
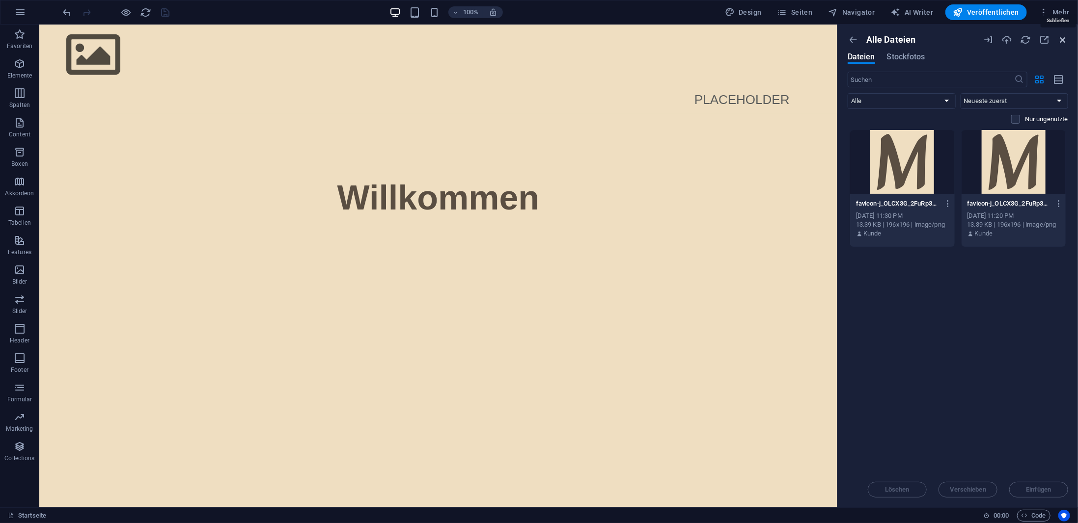
drag, startPoint x: 1062, startPoint y: 43, endPoint x: 1023, endPoint y: 11, distance: 50.7
click at [1062, 43] on icon "button" at bounding box center [1062, 39] width 11 height 11
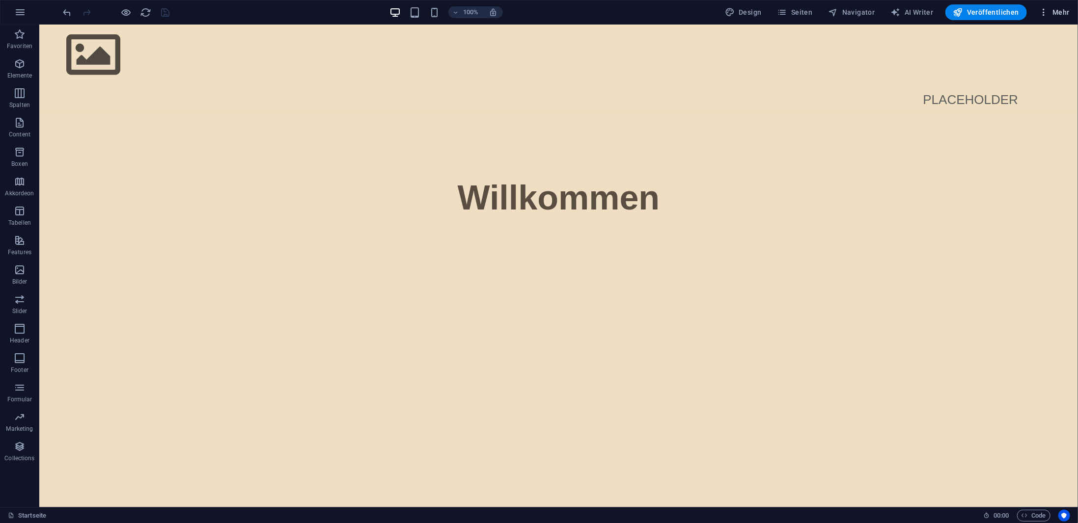
click at [1055, 9] on span "Mehr" at bounding box center [1053, 12] width 31 height 10
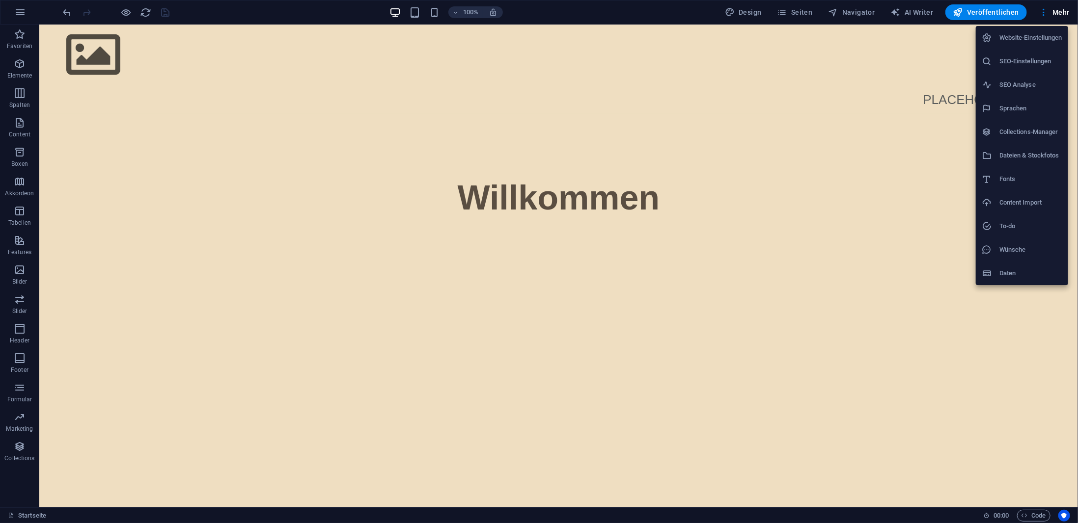
click at [1024, 45] on li "Website-Einstellungen" at bounding box center [1021, 38] width 92 height 24
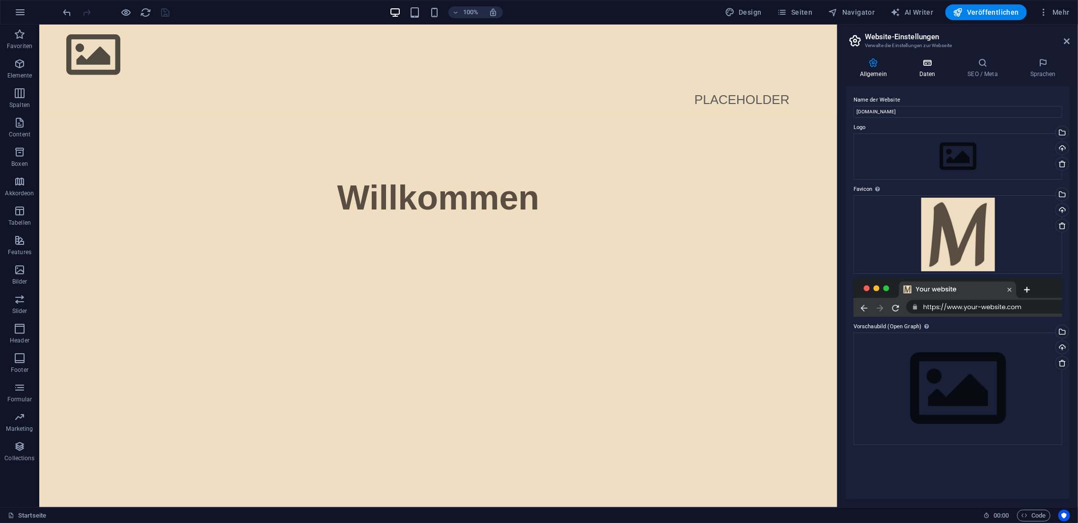
click at [924, 70] on h4 "Daten" at bounding box center [929, 68] width 49 height 21
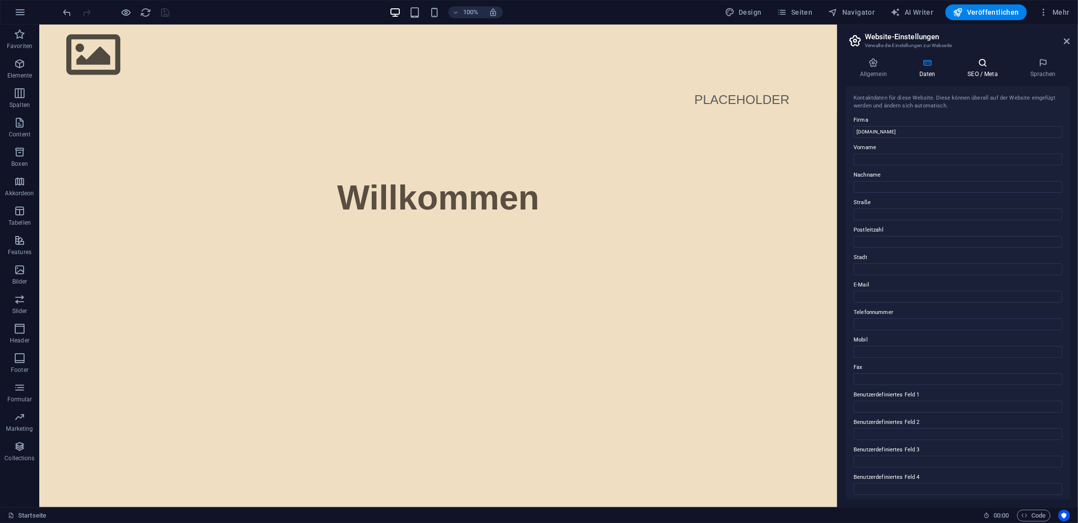
click at [990, 65] on icon at bounding box center [982, 63] width 58 height 10
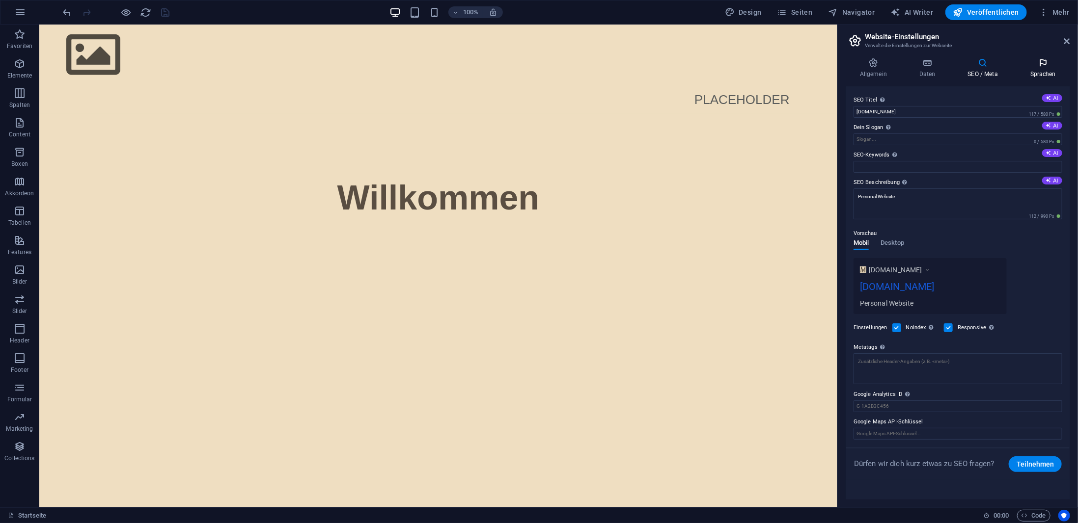
click at [1039, 64] on icon at bounding box center [1043, 63] width 54 height 10
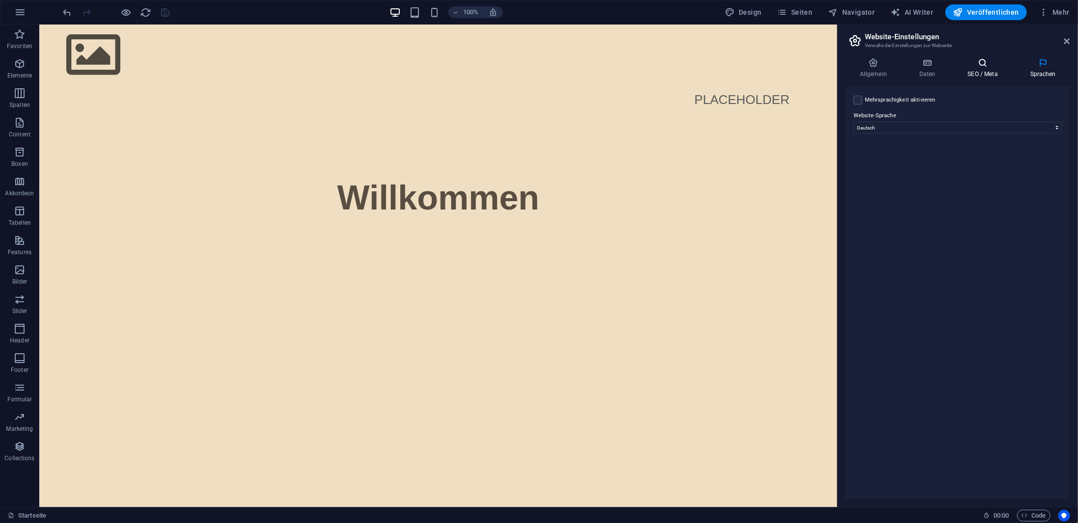
click at [1000, 66] on icon at bounding box center [982, 63] width 58 height 10
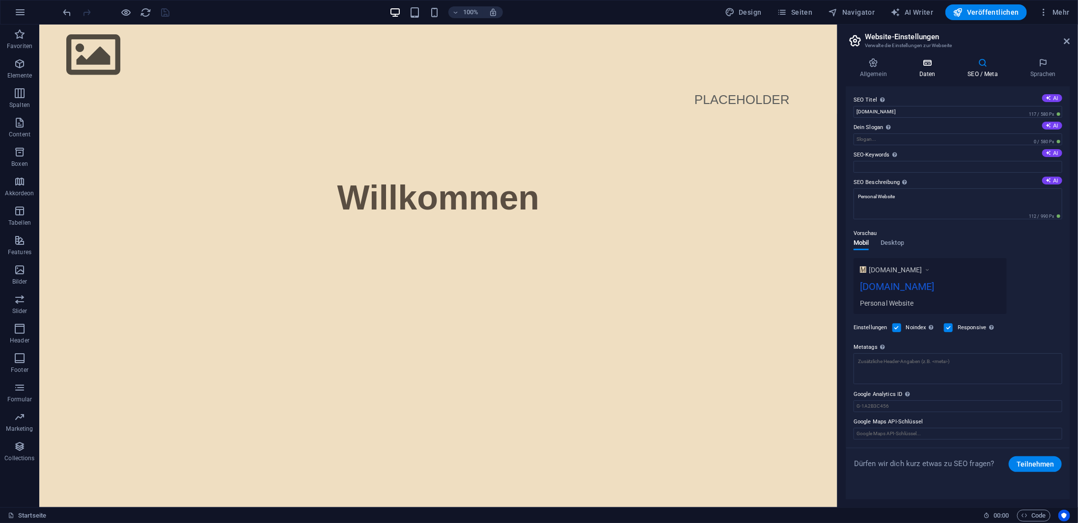
click at [947, 64] on icon at bounding box center [927, 63] width 45 height 10
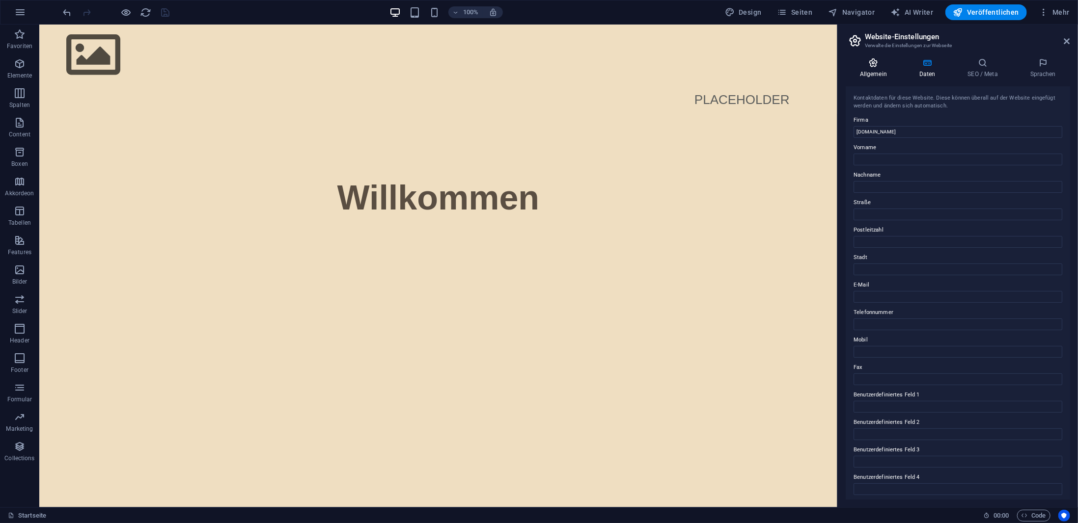
click at [878, 67] on icon at bounding box center [872, 63] width 55 height 10
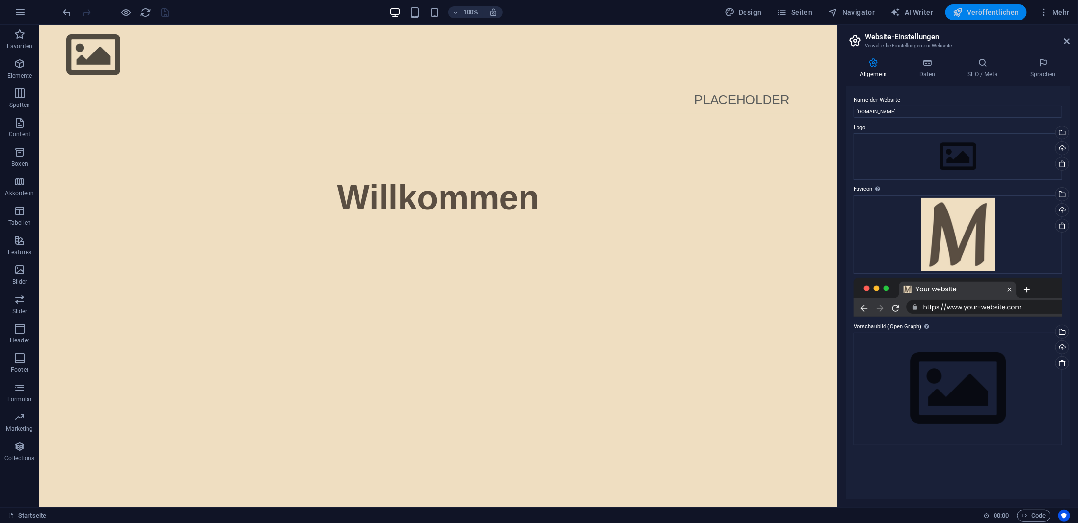
click at [995, 15] on span "Veröffentlichen" at bounding box center [986, 12] width 66 height 10
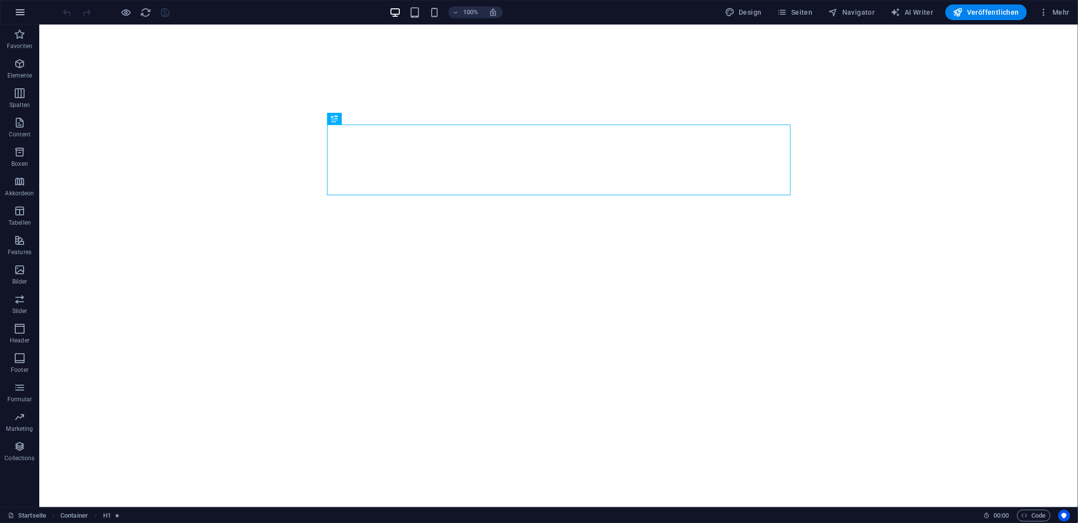
click at [14, 9] on icon "button" at bounding box center [20, 12] width 12 height 12
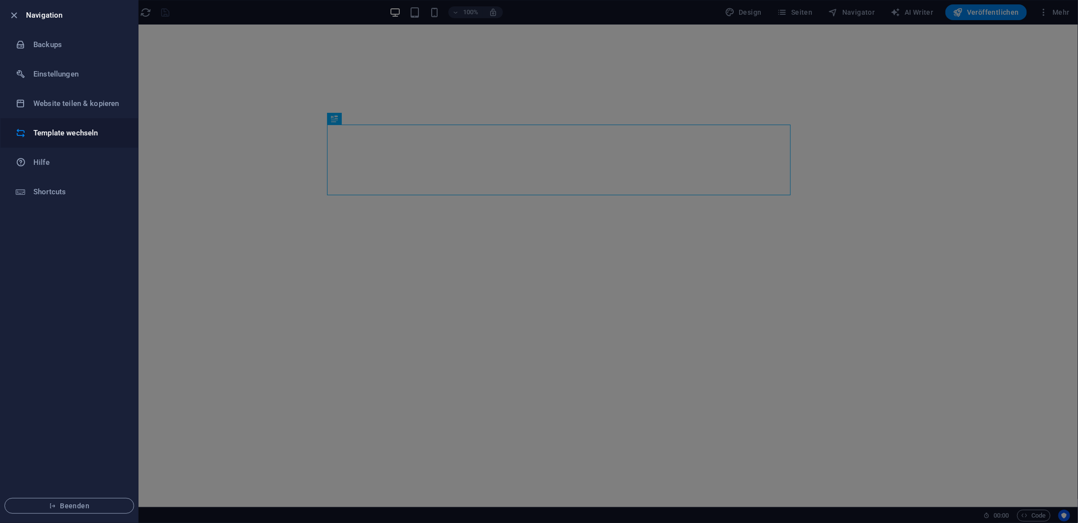
click at [57, 130] on h6 "Template wechseln" at bounding box center [78, 133] width 91 height 12
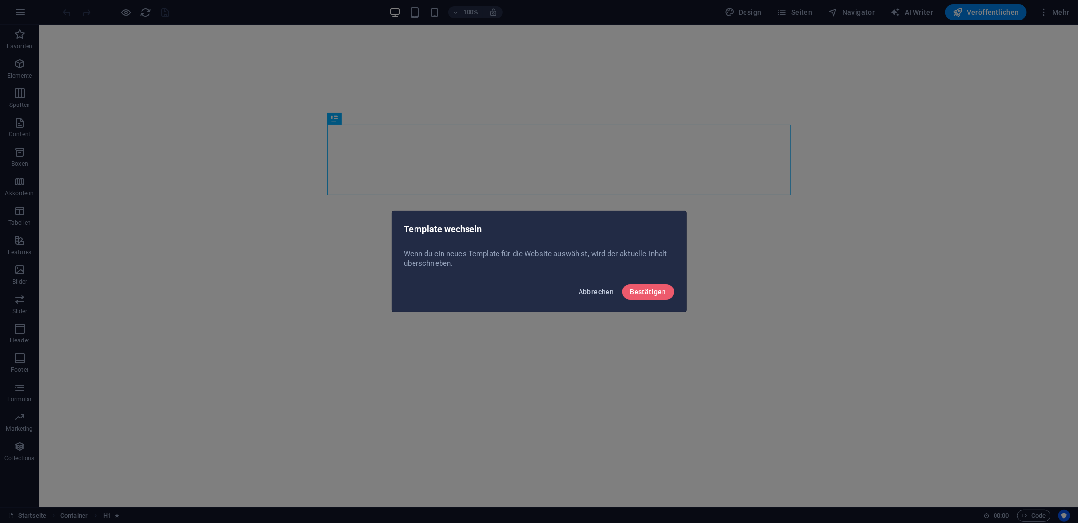
click at [598, 293] on span "Abbrechen" at bounding box center [596, 292] width 36 height 8
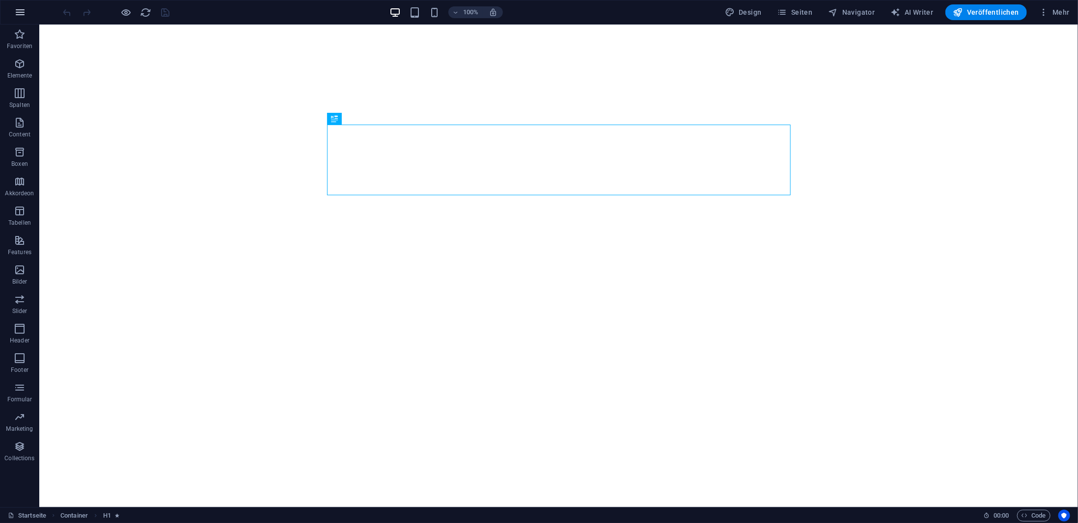
click at [17, 12] on icon "button" at bounding box center [20, 12] width 12 height 12
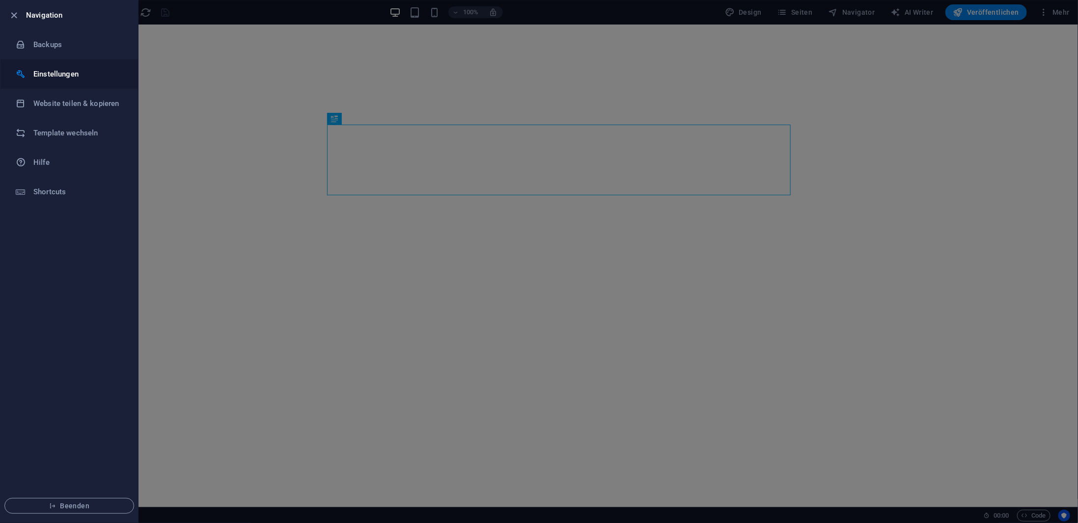
click at [47, 72] on h6 "Einstellungen" at bounding box center [78, 74] width 91 height 12
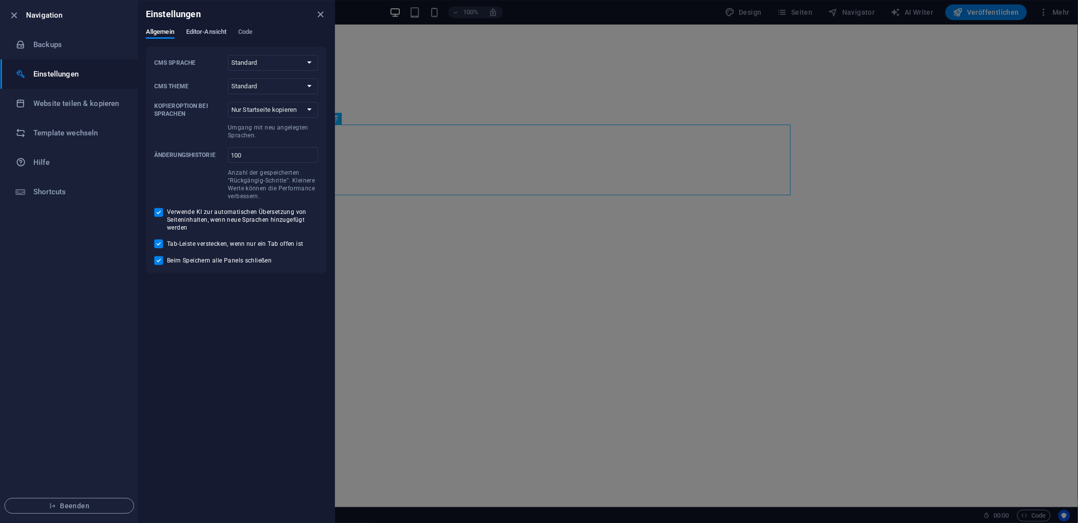
click at [205, 36] on span "Editor-Ansicht" at bounding box center [206, 33] width 40 height 14
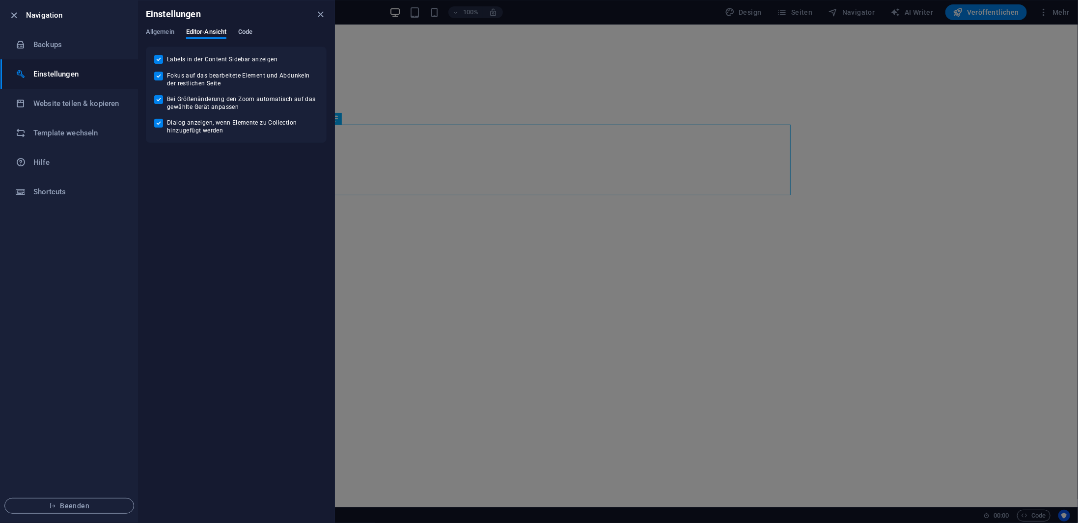
click at [245, 34] on span "Code" at bounding box center [245, 33] width 14 height 14
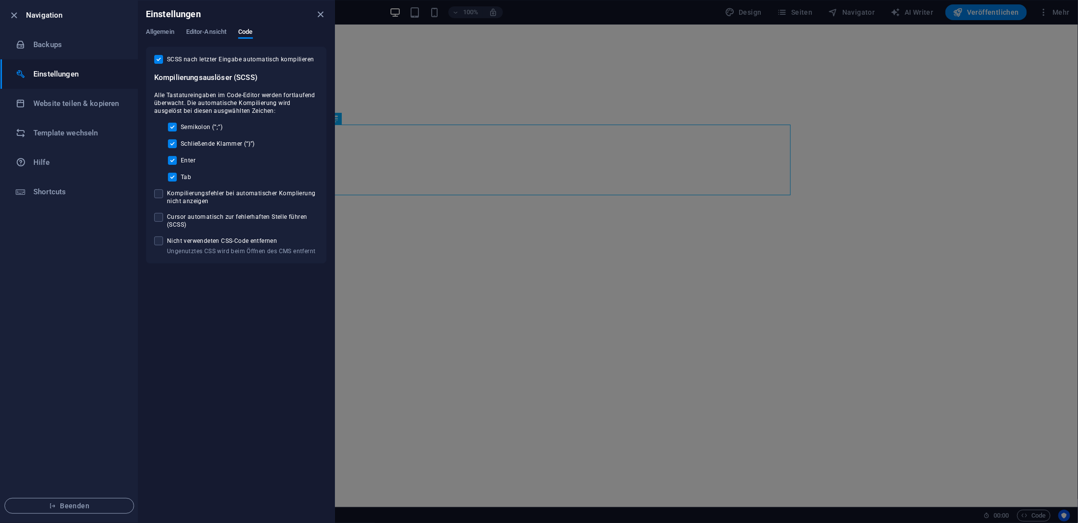
click at [386, 123] on div at bounding box center [539, 261] width 1078 height 523
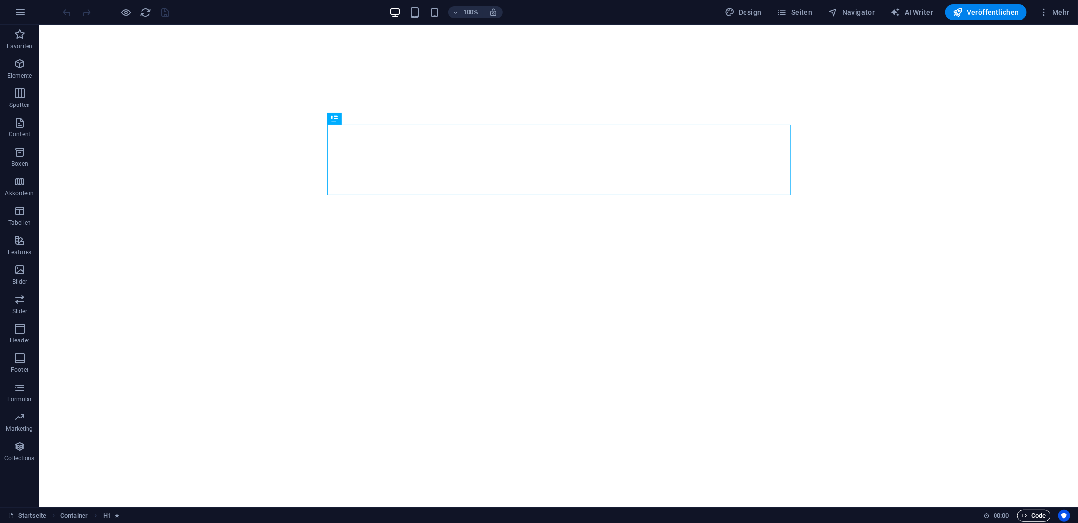
click at [1032, 512] on span "Code" at bounding box center [1033, 516] width 25 height 12
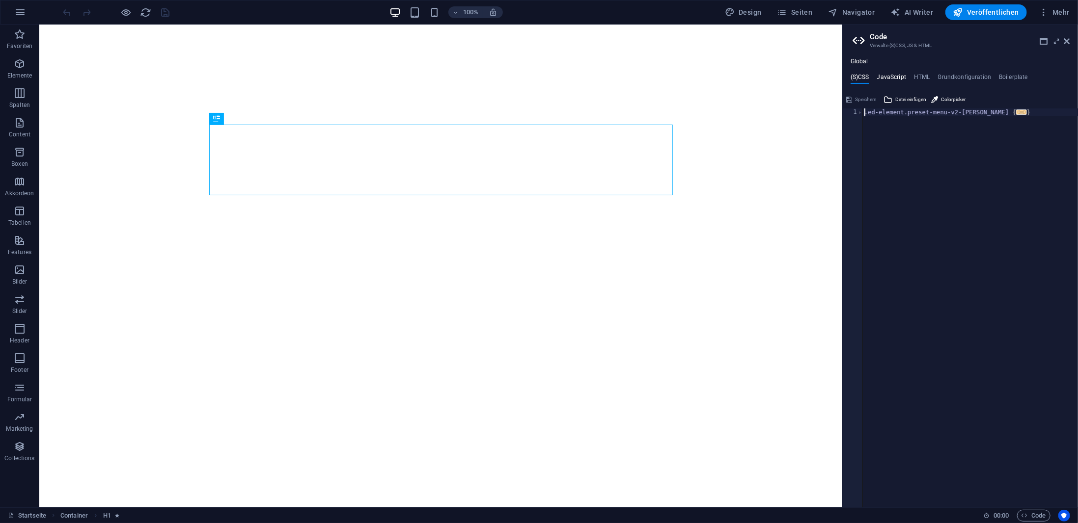
click at [894, 80] on h4 "JavaScript" at bounding box center [891, 79] width 29 height 11
type textarea "/* JS for preset "Menu V2" */"
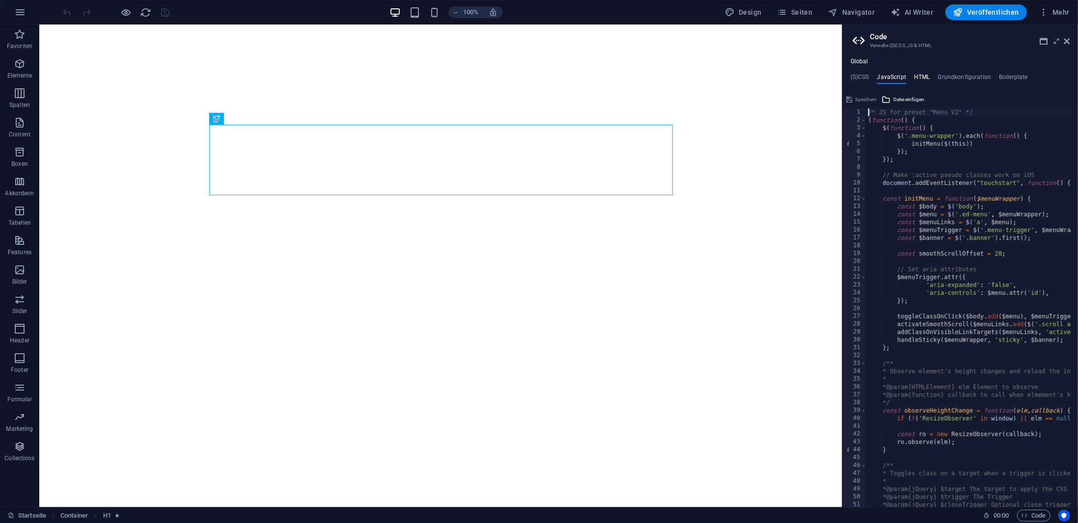
click at [922, 77] on h4 "HTML" at bounding box center [922, 79] width 16 height 11
type textarea "<a href="#main-content" class="wv-link-content button">Skip to main content</a>"
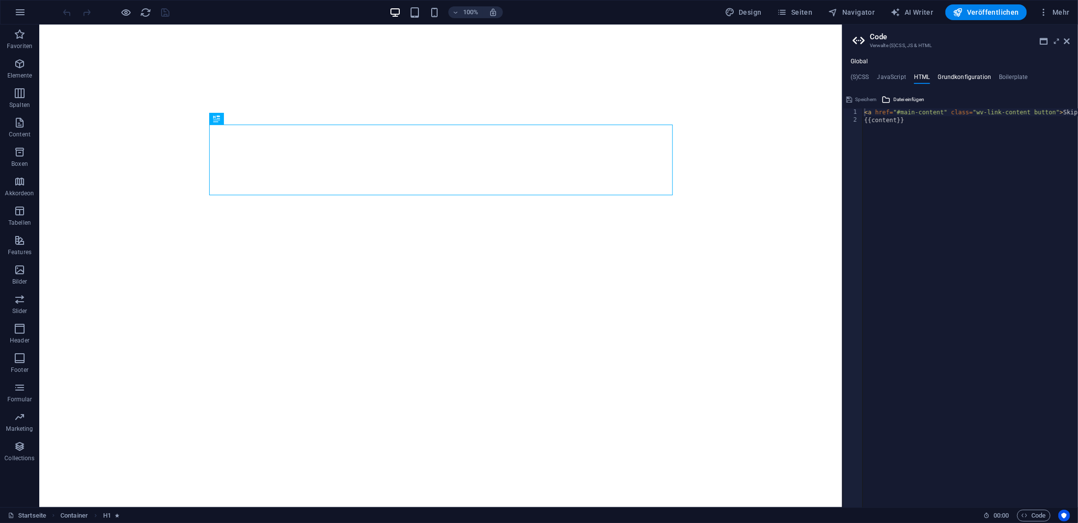
click at [960, 75] on h4 "Grundkonfiguration" at bounding box center [965, 79] width 54 height 11
type textarea "$color-background: #efdec1;"
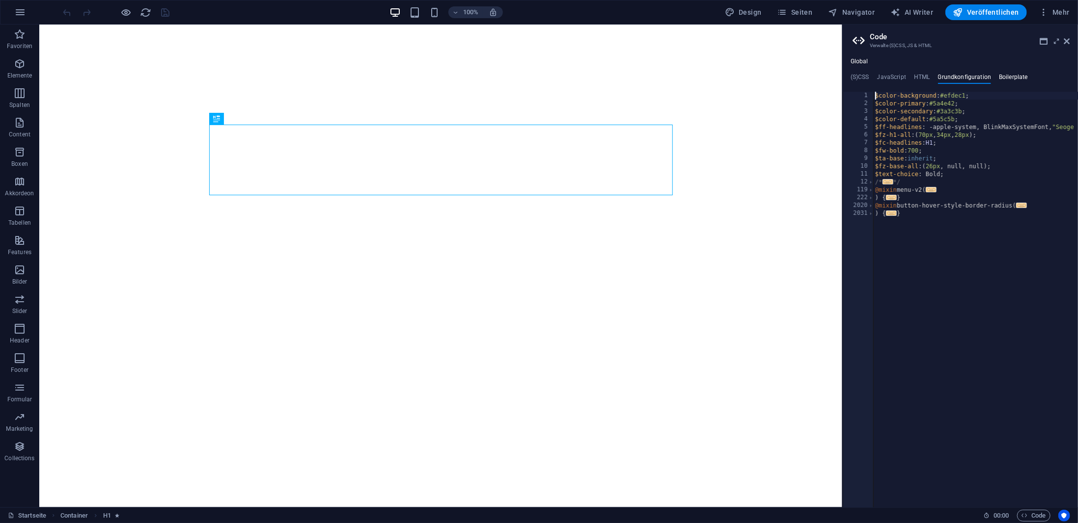
click at [1006, 75] on h4 "Boilerplate" at bounding box center [1012, 79] width 29 height 11
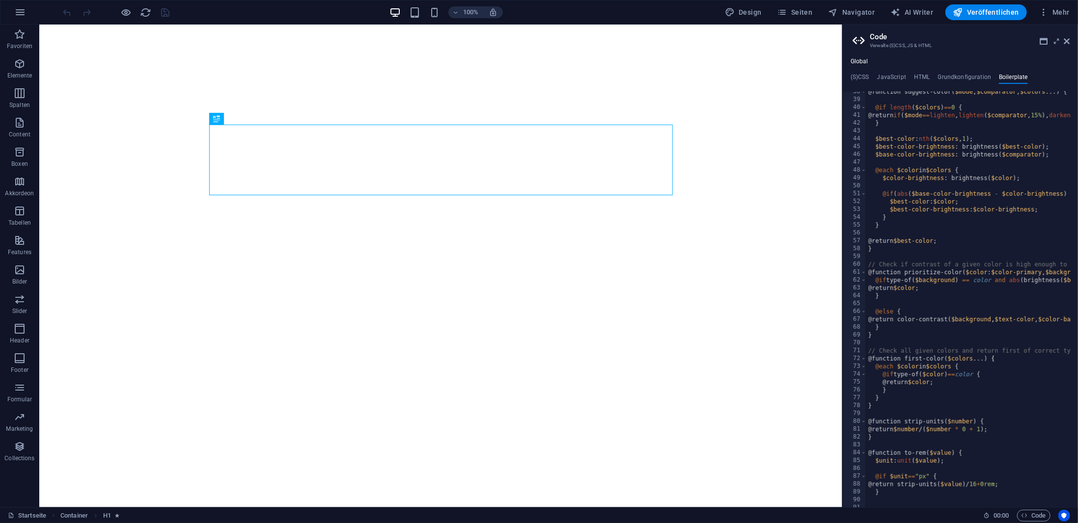
scroll to position [424, 0]
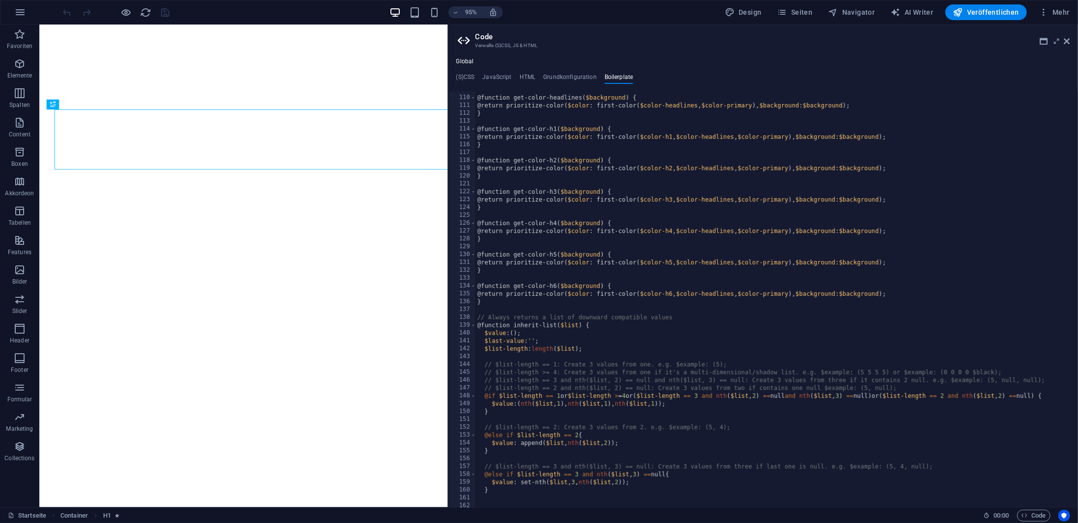
click at [446, 296] on div "Ziehe hier rein, um den vorhandenen Inhalt zu ersetzen. Drücke "Strg", wenn du …" at bounding box center [243, 266] width 408 height 483
type textarea "@function get-color-h6($background) {"
click at [660, 284] on div "@function get-color-headlines ( $background ) { @return prioritize-color ( $col…" at bounding box center [952, 298] width 955 height 424
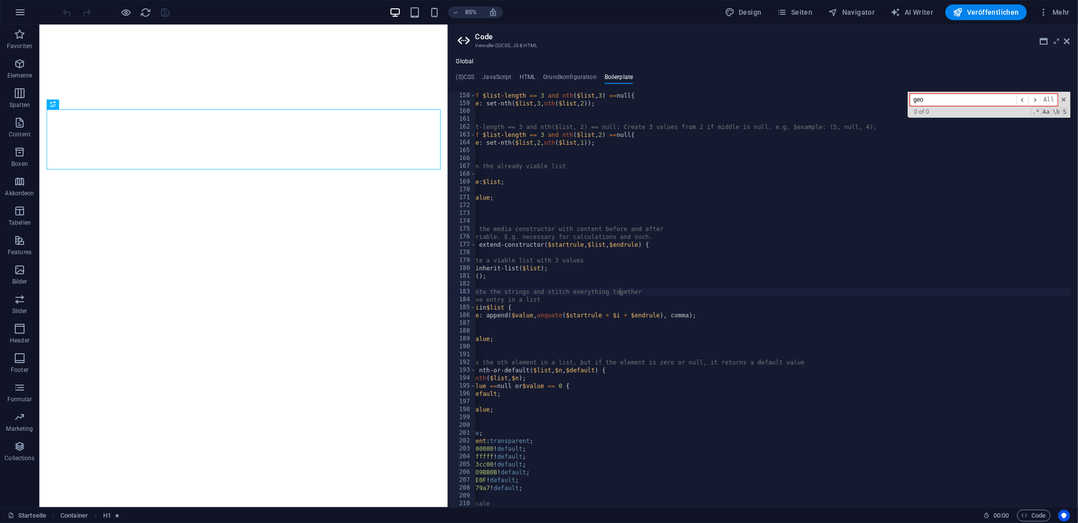
scroll to position [0, 0]
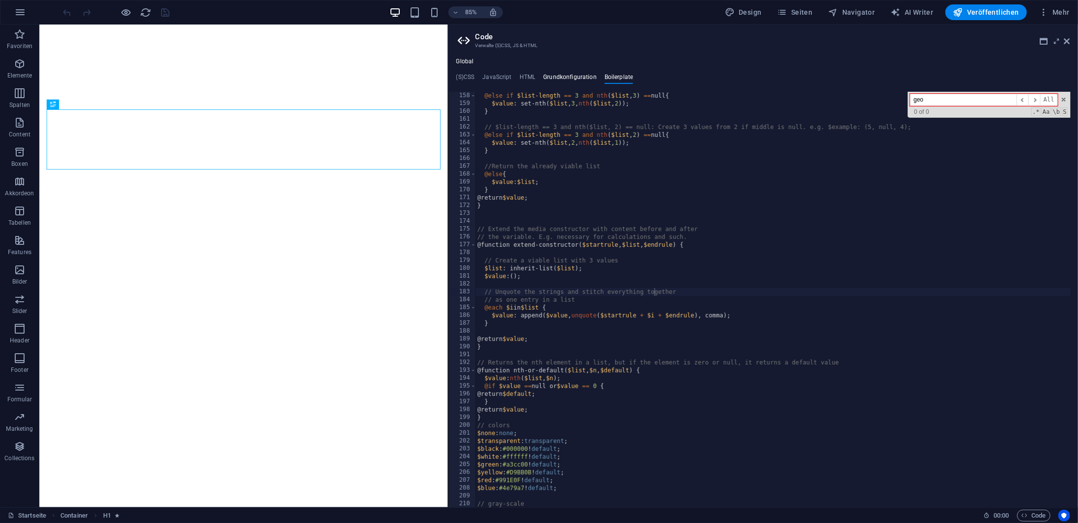
type input "geo"
click at [566, 83] on h4 "Grundkonfiguration" at bounding box center [570, 79] width 54 height 11
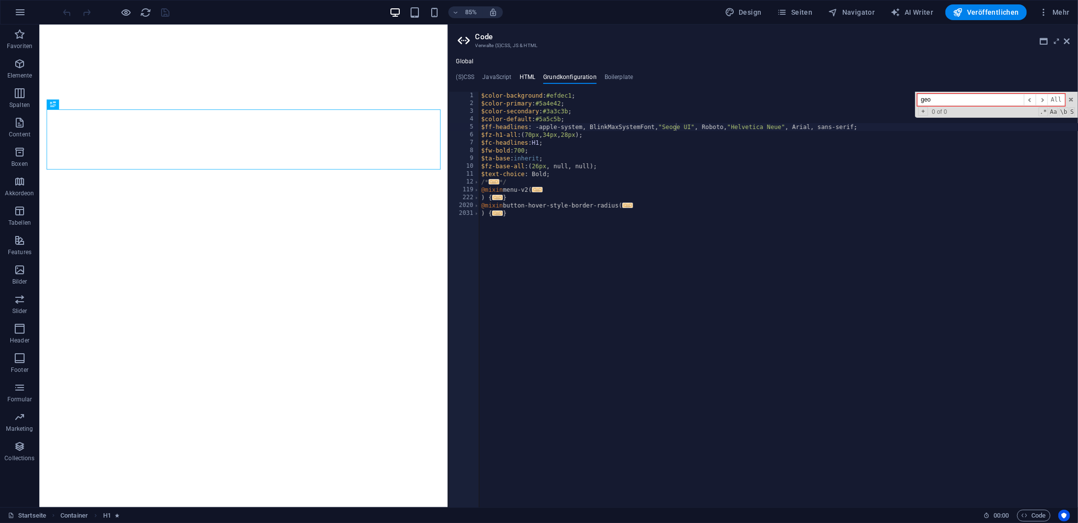
type input "geo"
click at [521, 81] on h4 "HTML" at bounding box center [527, 79] width 16 height 11
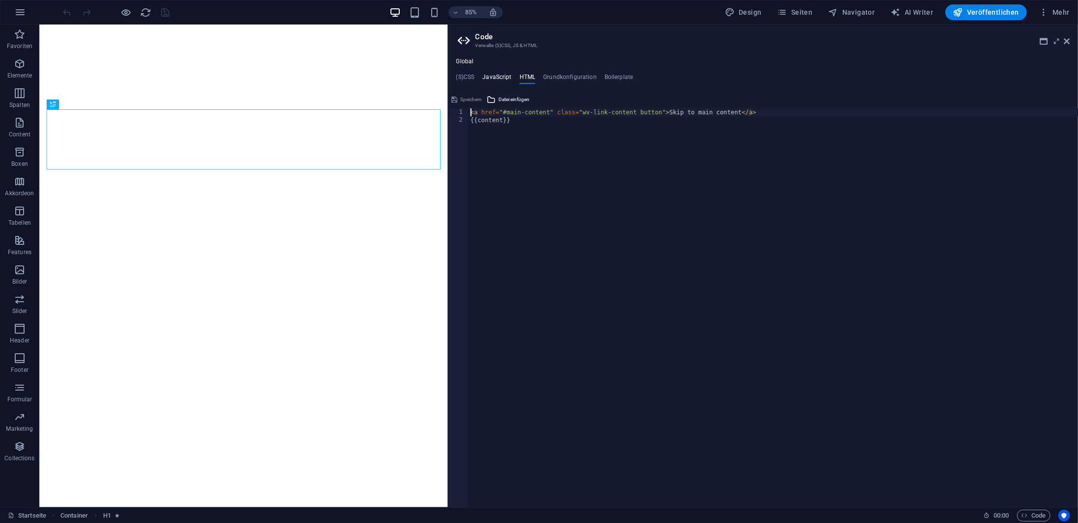
click at [499, 74] on h4 "JavaScript" at bounding box center [496, 79] width 29 height 11
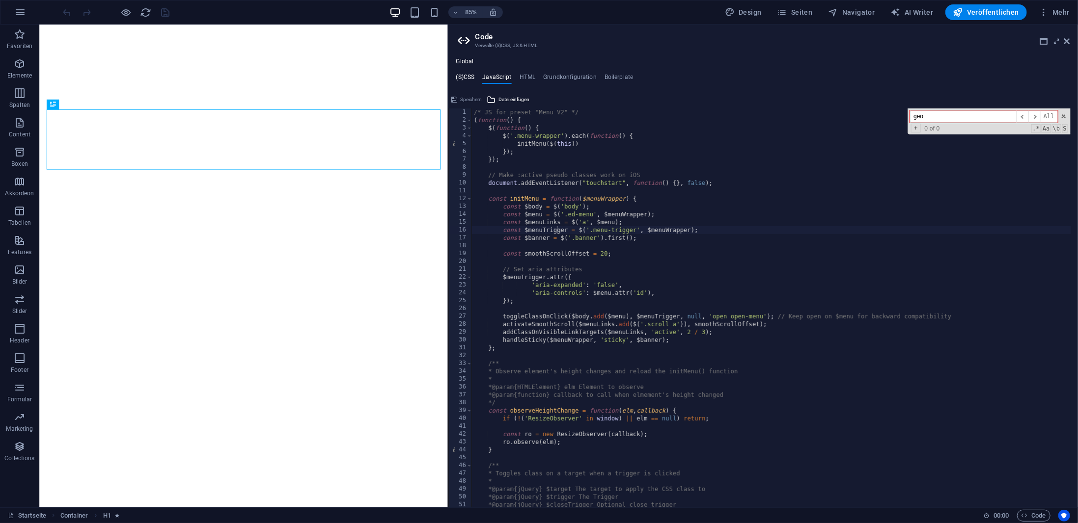
type input "geo"
click at [466, 76] on h4 "(S)CSS" at bounding box center [465, 79] width 19 height 11
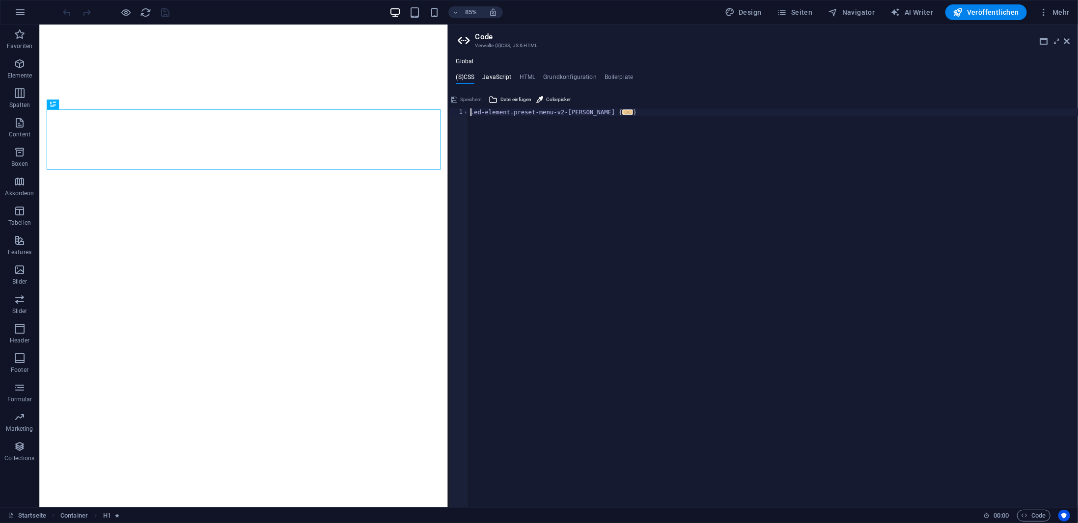
click at [496, 77] on h4 "JavaScript" at bounding box center [496, 79] width 29 height 11
type textarea "const $menuTrigger = $('.menu-trigger', $menuWrapper);"
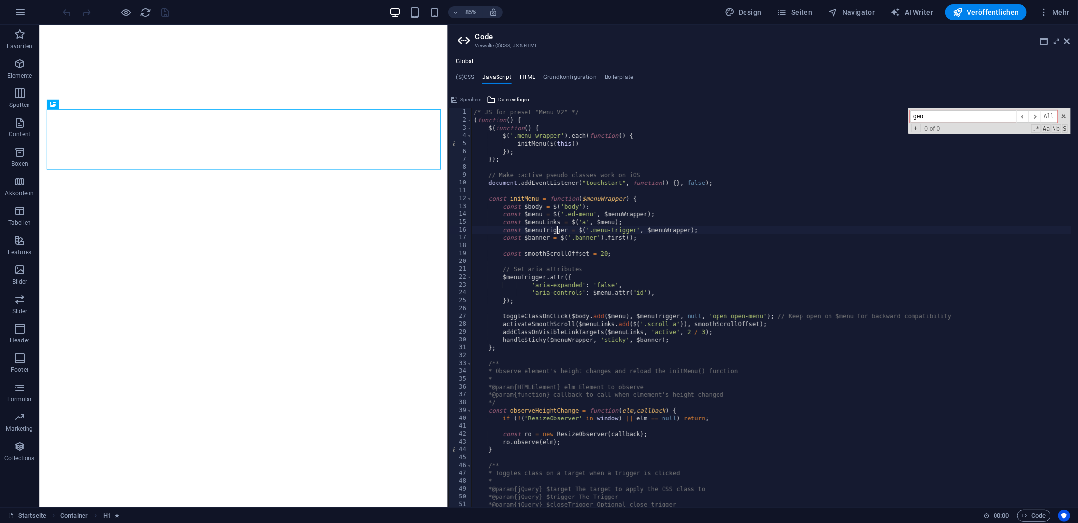
click at [531, 78] on h4 "HTML" at bounding box center [527, 79] width 16 height 11
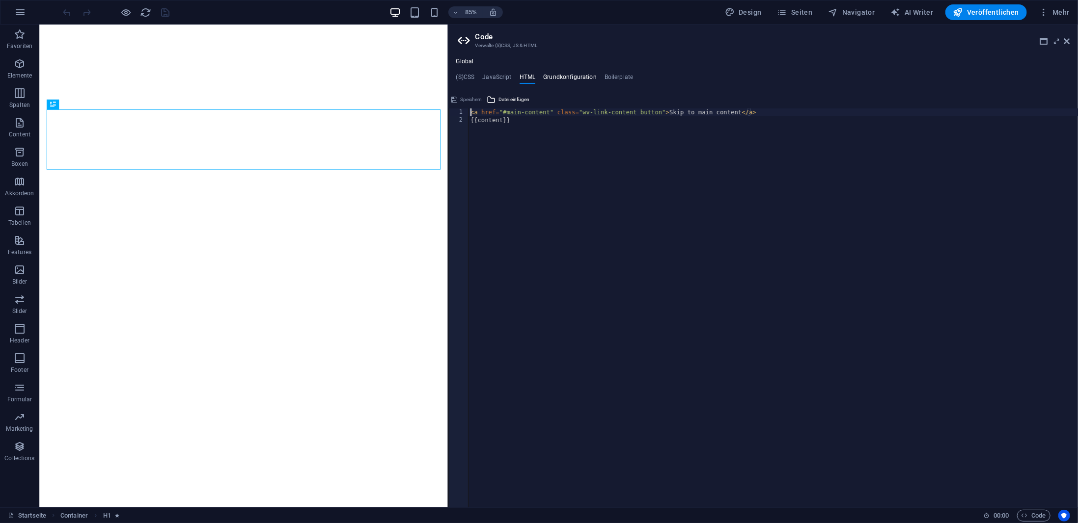
click at [561, 78] on h4 "Grundkonfiguration" at bounding box center [570, 79] width 54 height 11
type textarea "$ff-headlines: -apple-system, BlinkMaxSystemFont, "Seoge UI", Roboto, "Helvetic…"
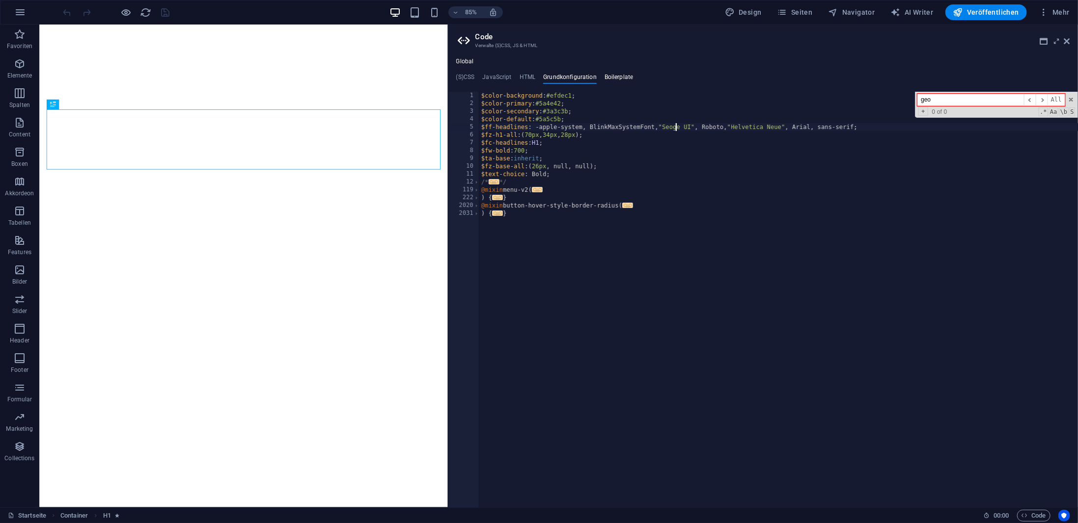
click at [617, 77] on h4 "Boilerplate" at bounding box center [618, 79] width 29 height 11
type textarea "// Unquote the strings and stitch everything together"
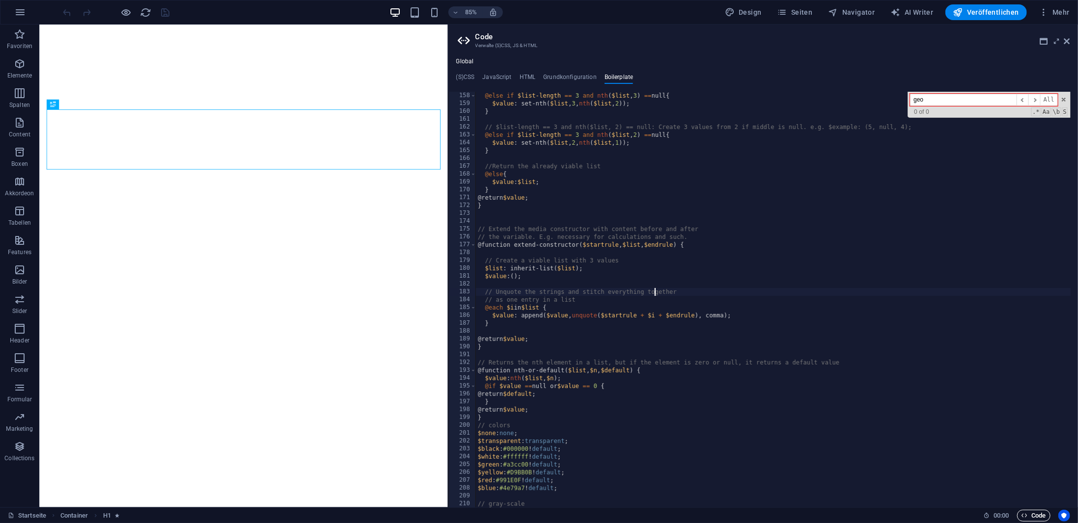
click at [1027, 519] on span "Code" at bounding box center [1033, 516] width 25 height 12
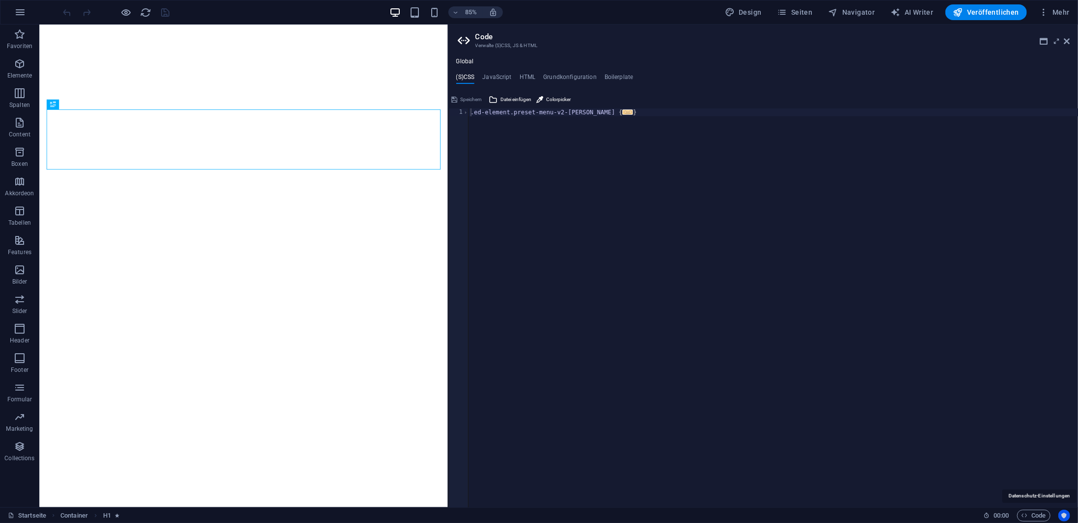
click at [1065, 515] on icon "Usercentrics" at bounding box center [1063, 515] width 7 height 7
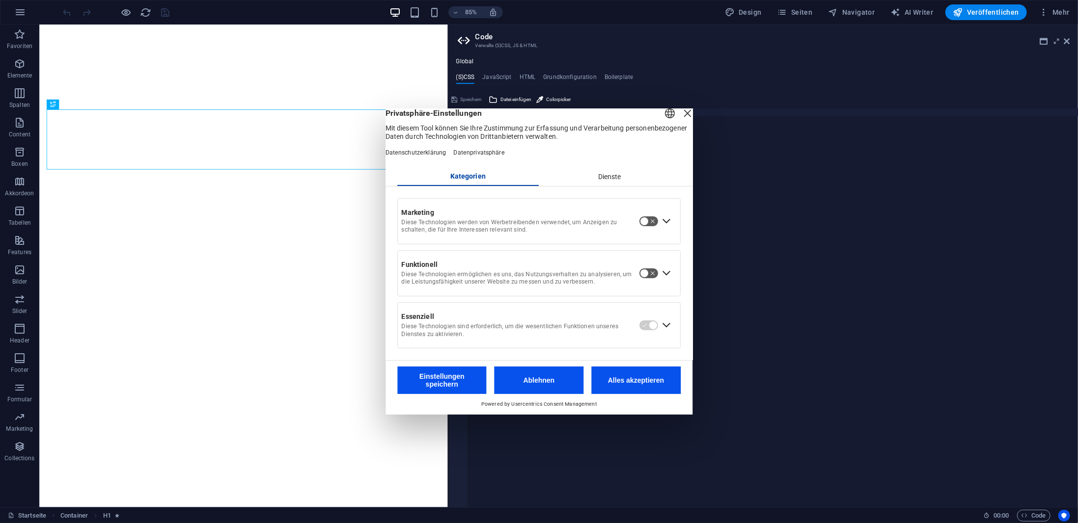
click at [663, 117] on div "Deutsch English" at bounding box center [670, 115] width 14 height 16
click at [650, 115] on li "Deutsch" at bounding box center [633, 124] width 110 height 24
click at [604, 186] on div "Dienste" at bounding box center [610, 177] width 142 height 17
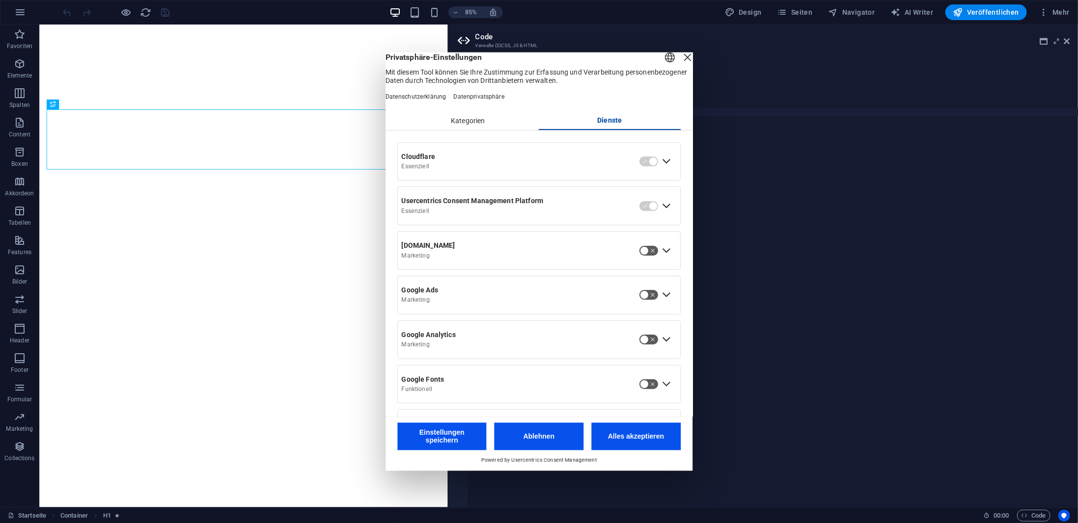
click at [664, 258] on div "Erweitern G2.com" at bounding box center [666, 250] width 16 height 16
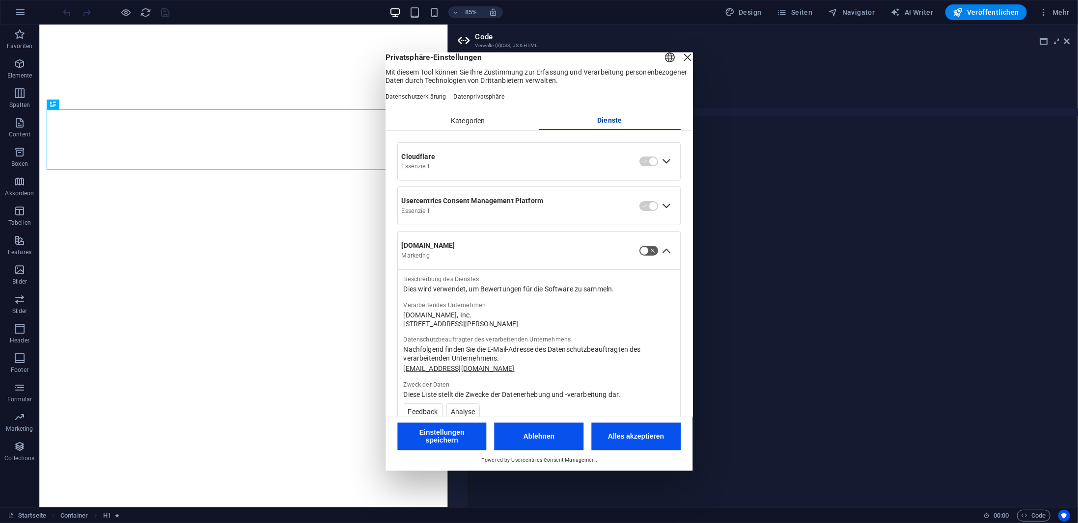
click at [664, 258] on div "Zusammenklappen G2.com" at bounding box center [666, 250] width 16 height 16
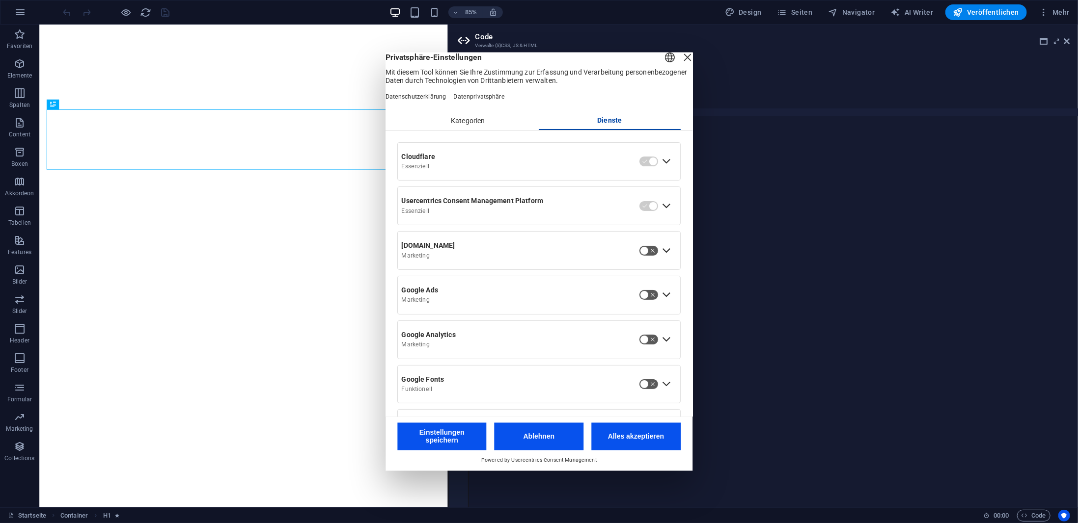
click at [485, 130] on div "Kategorien" at bounding box center [468, 121] width 142 height 17
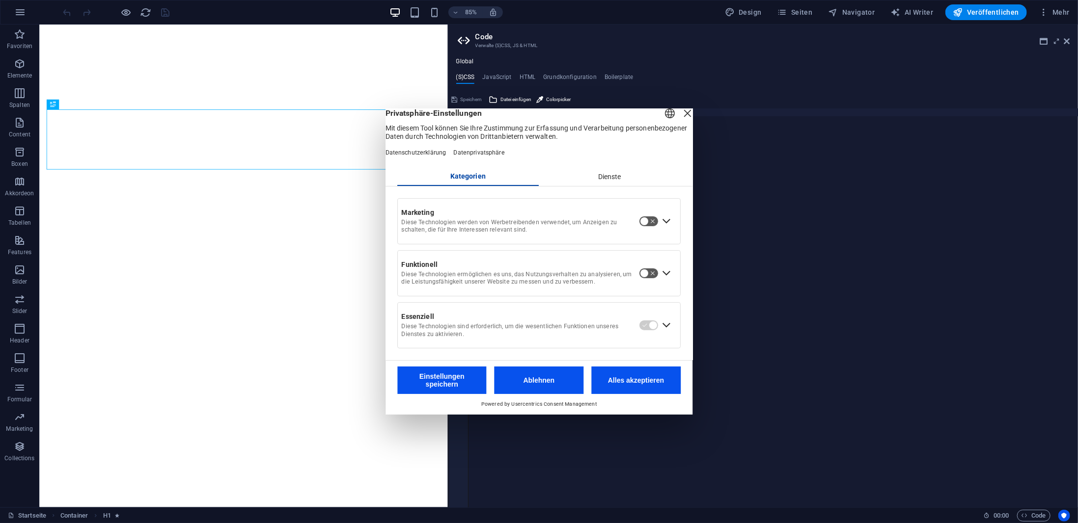
click at [517, 384] on button "Ablehnen" at bounding box center [538, 380] width 89 height 27
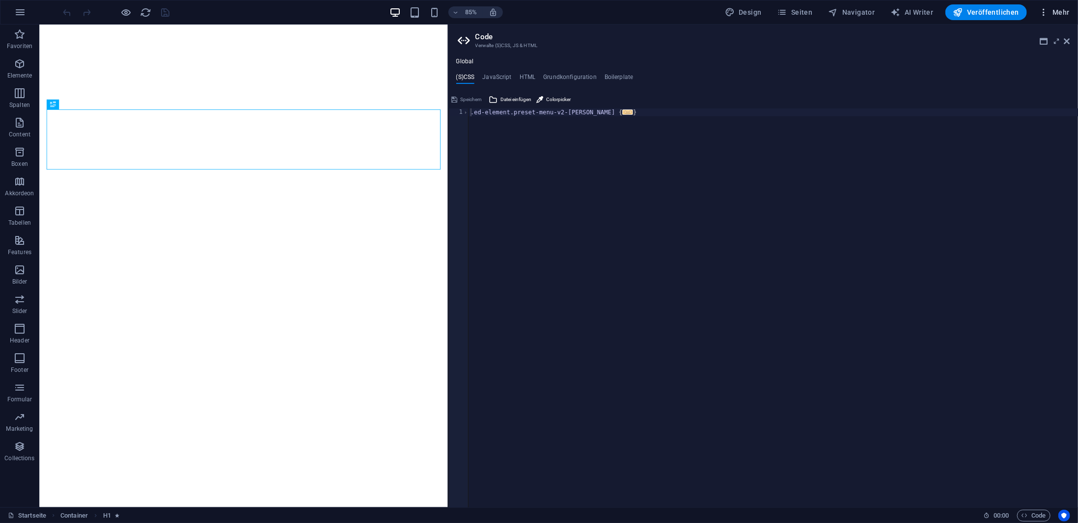
click at [1040, 11] on icon "button" at bounding box center [1043, 12] width 10 height 10
click at [1012, 60] on h6 "SEO-Einstellungen" at bounding box center [1030, 61] width 63 height 12
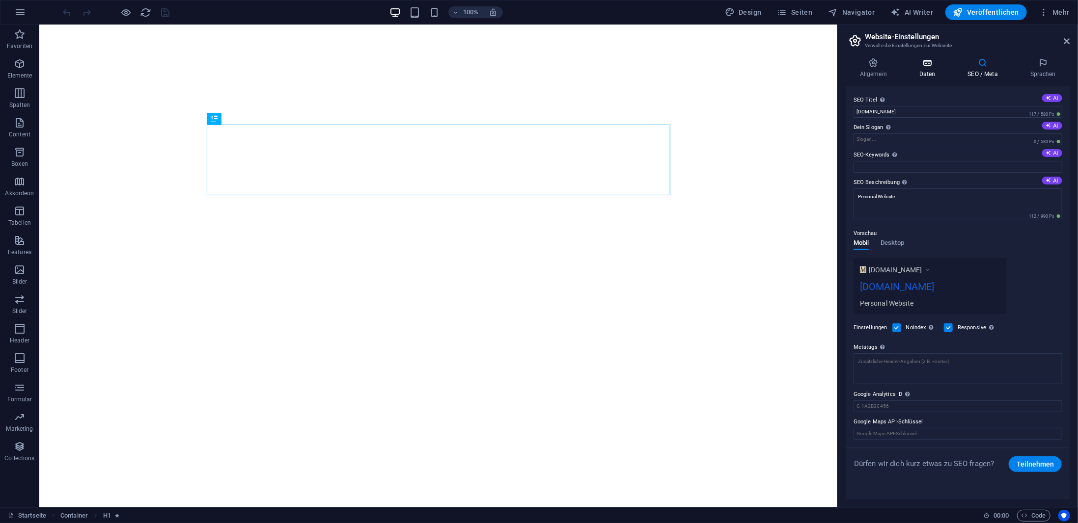
click at [937, 64] on icon at bounding box center [927, 63] width 45 height 10
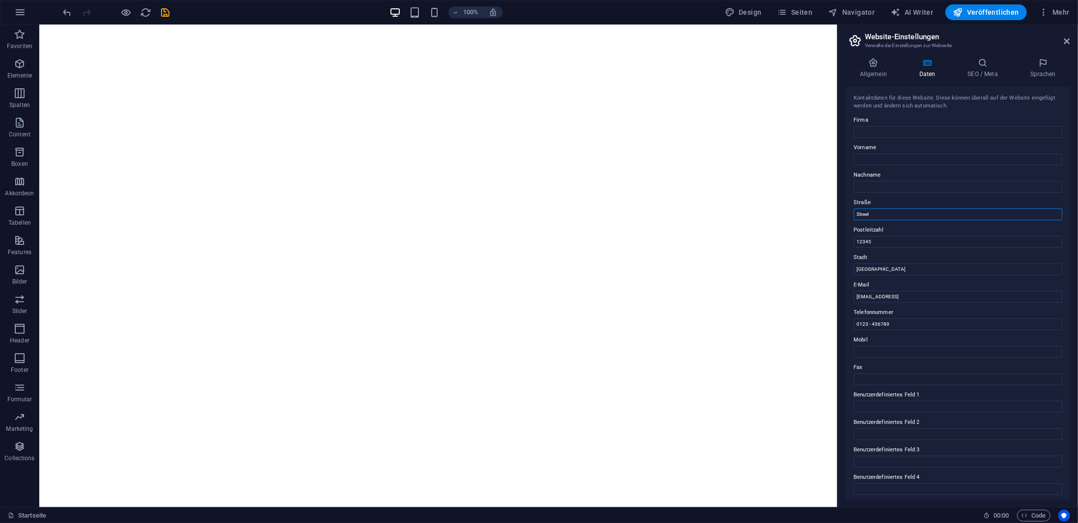
drag, startPoint x: 878, startPoint y: 214, endPoint x: 859, endPoint y: 214, distance: 19.6
click at [859, 214] on input "Street" at bounding box center [957, 215] width 209 height 12
type input "S"
drag, startPoint x: 882, startPoint y: 239, endPoint x: 848, endPoint y: 239, distance: 33.9
click at [848, 239] on div "Kontaktdaten für diese Website. Diese können überall auf der Website eingefügt …" at bounding box center [957, 292] width 224 height 413
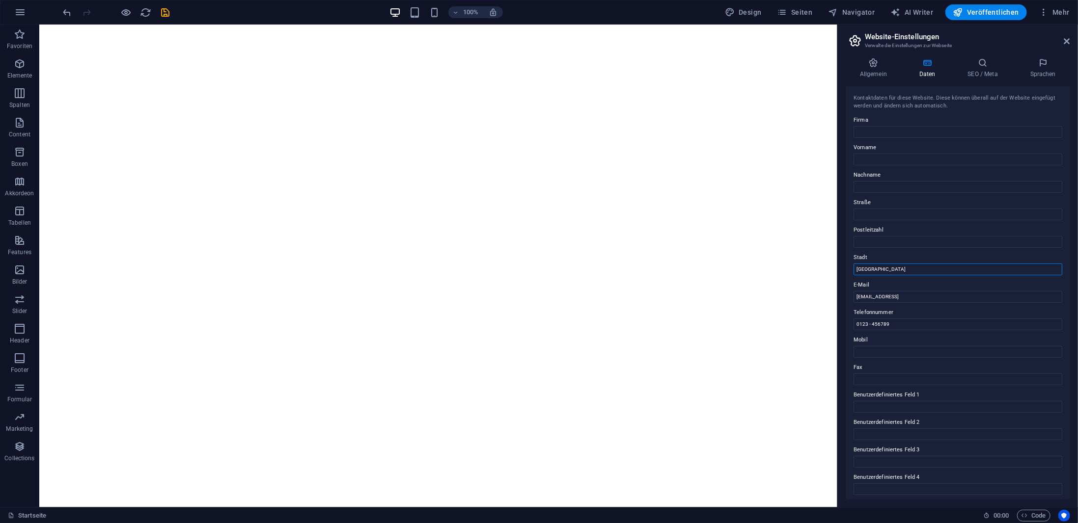
click at [851, 272] on div "Kontaktdaten für diese Website. Diese können überall auf der Website eingefügt …" at bounding box center [957, 292] width 224 height 413
click at [871, 364] on label "Fax" at bounding box center [957, 368] width 209 height 12
click at [871, 374] on input "Fax" at bounding box center [957, 380] width 209 height 12
drag, startPoint x: 883, startPoint y: 317, endPoint x: 843, endPoint y: 319, distance: 39.8
click at [843, 319] on div "Allgemein Daten SEO / Meta Sprachen Name der Website manocher.de Logo Ziehe Dat…" at bounding box center [957, 279] width 240 height 458
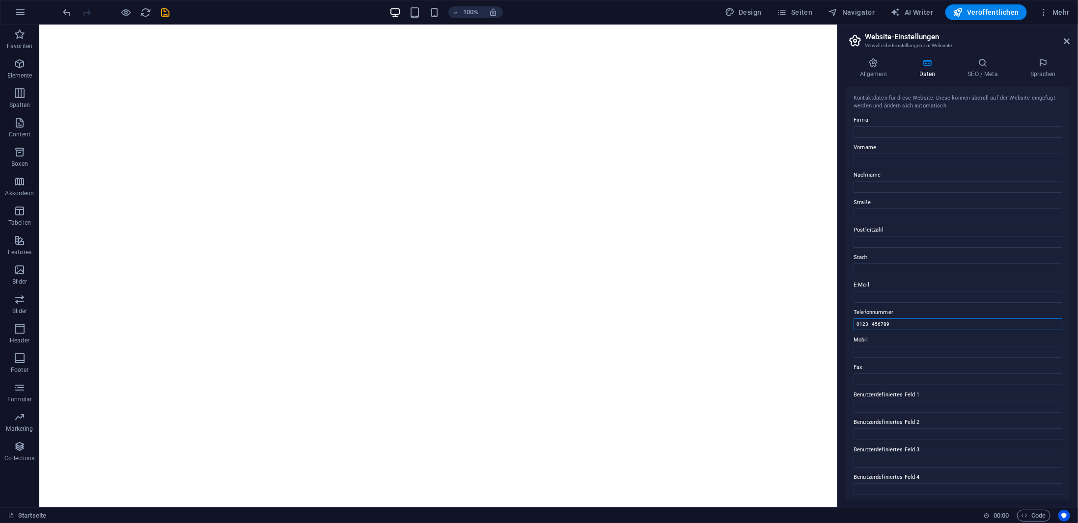
drag, startPoint x: 857, startPoint y: 321, endPoint x: 851, endPoint y: 320, distance: 5.5
click at [851, 321] on div "Kontaktdaten für diese Website. Diese können überall auf der Website eingefügt …" at bounding box center [957, 292] width 224 height 413
click at [872, 124] on label "Firma" at bounding box center [957, 120] width 209 height 12
click at [872, 126] on input "Firma" at bounding box center [957, 132] width 209 height 12
click at [170, 11] on icon "save" at bounding box center [165, 12] width 11 height 11
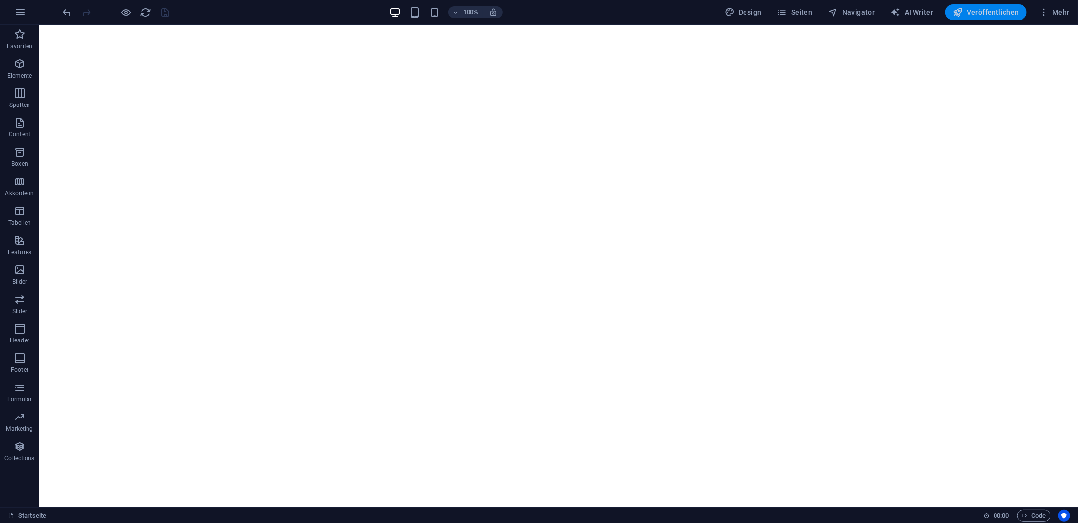
click at [986, 10] on span "Veröffentlichen" at bounding box center [986, 12] width 66 height 10
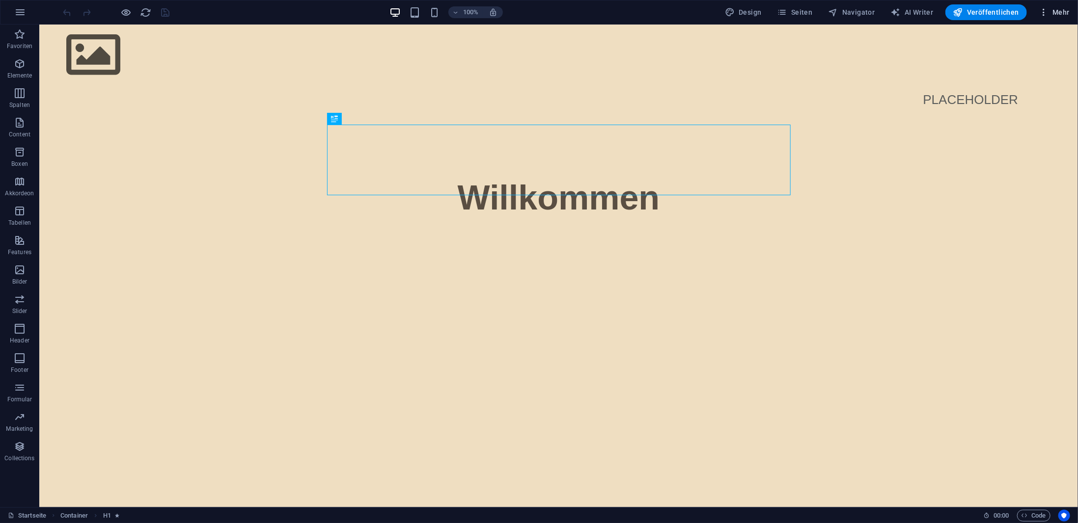
click at [1053, 9] on span "Mehr" at bounding box center [1053, 12] width 31 height 10
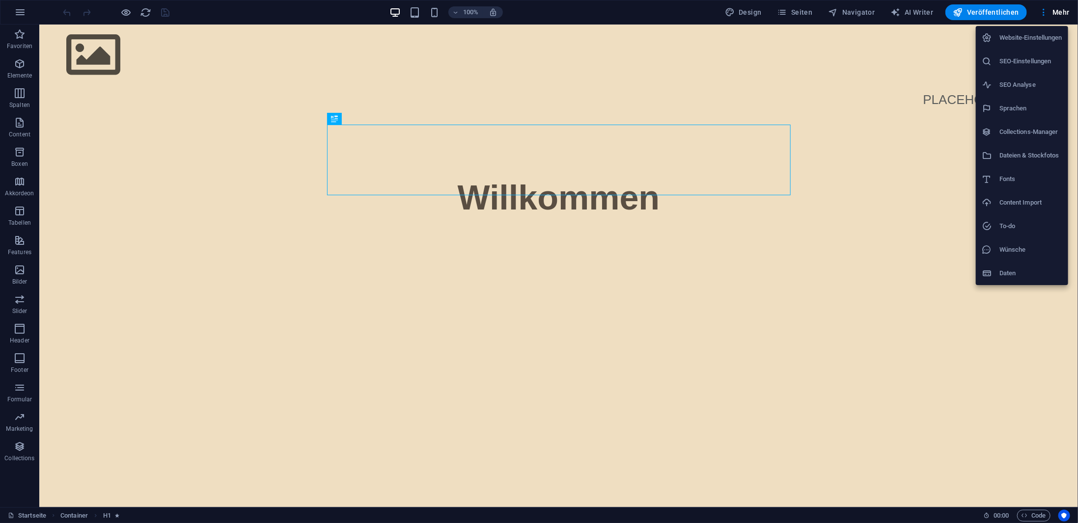
click at [1006, 56] on h6 "SEO-Einstellungen" at bounding box center [1030, 61] width 63 height 12
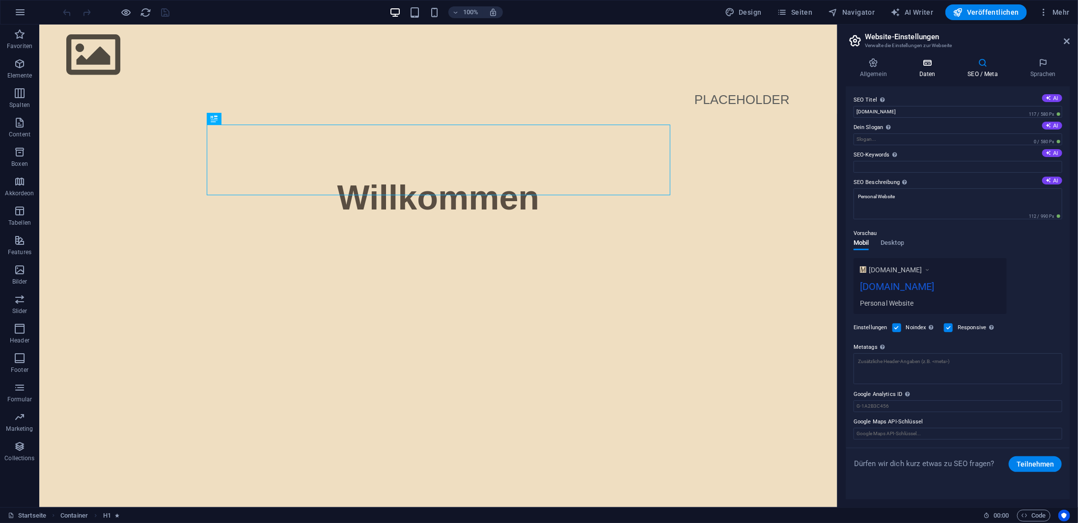
click at [931, 64] on icon at bounding box center [927, 63] width 45 height 10
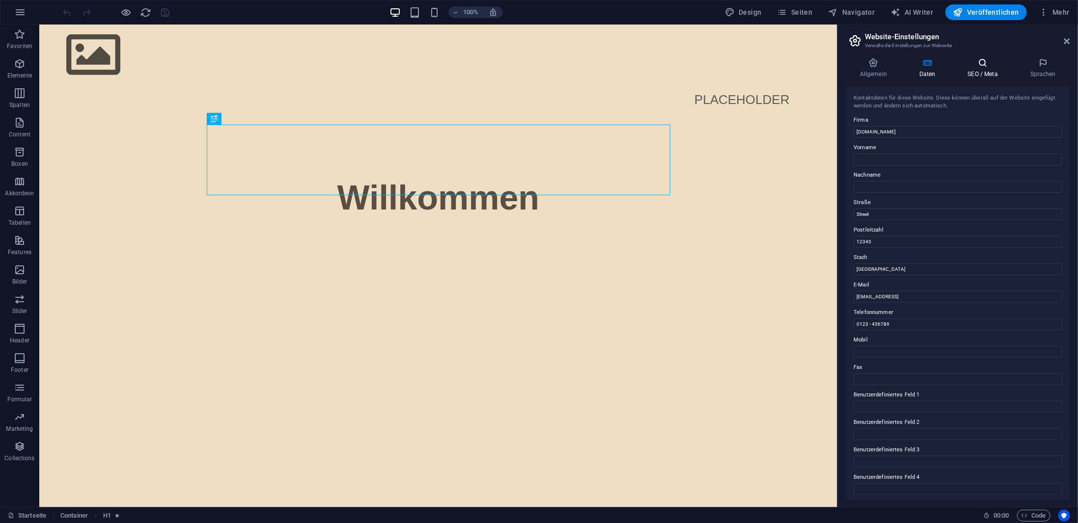
click at [978, 63] on icon at bounding box center [982, 63] width 58 height 10
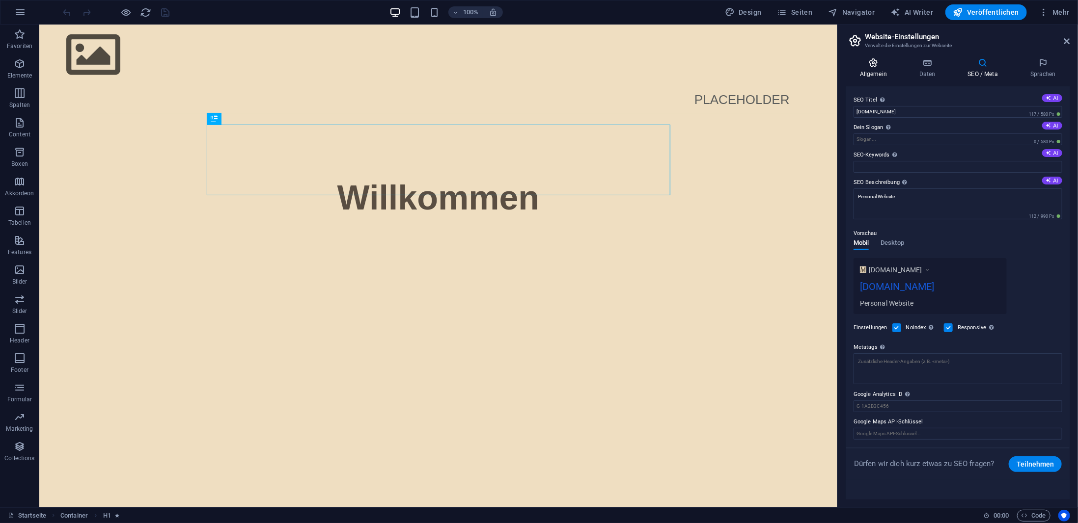
click at [872, 62] on icon at bounding box center [872, 63] width 55 height 10
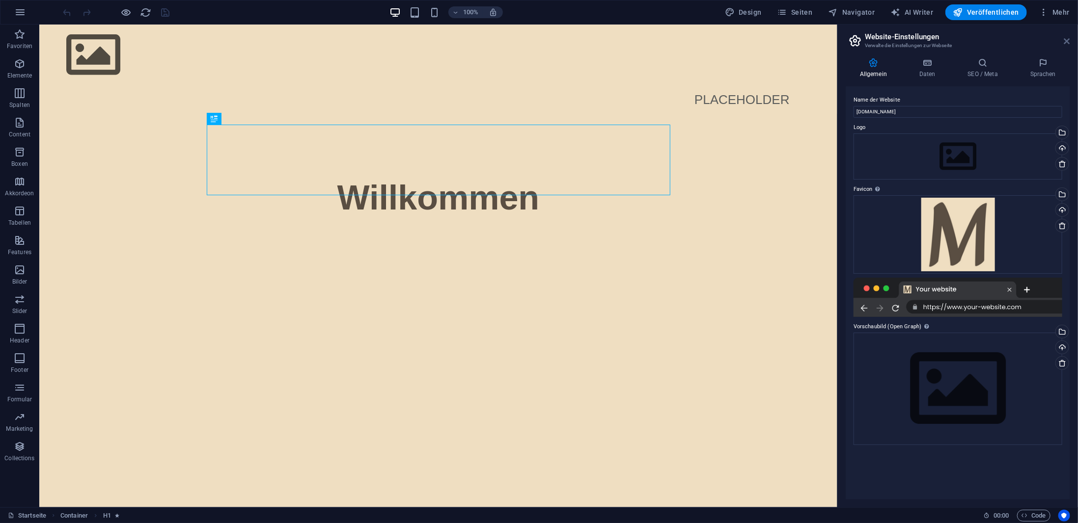
drag, startPoint x: 1068, startPoint y: 40, endPoint x: 1025, endPoint y: 1, distance: 57.7
click at [1068, 40] on icon at bounding box center [1067, 41] width 6 height 8
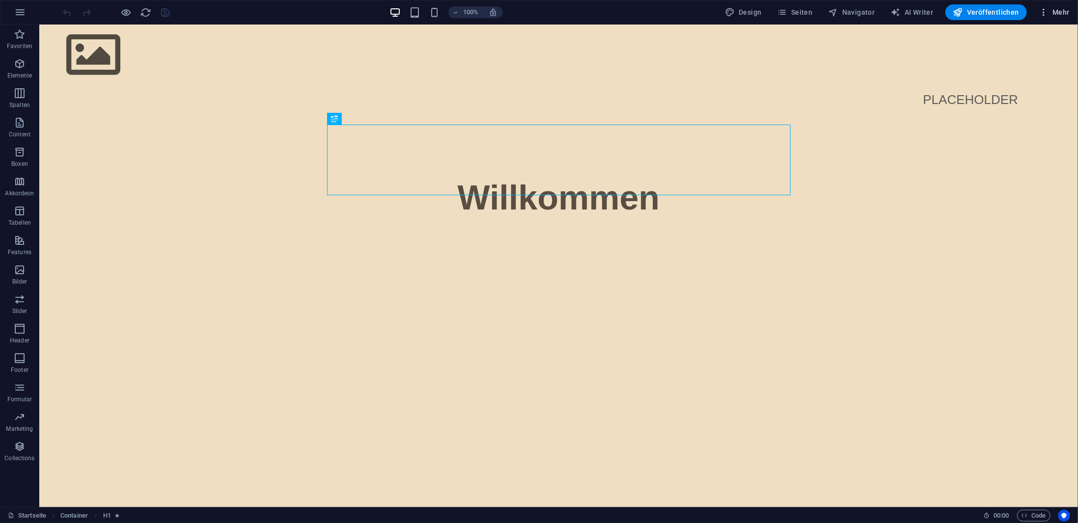
click at [1061, 19] on button "Mehr" at bounding box center [1053, 12] width 39 height 16
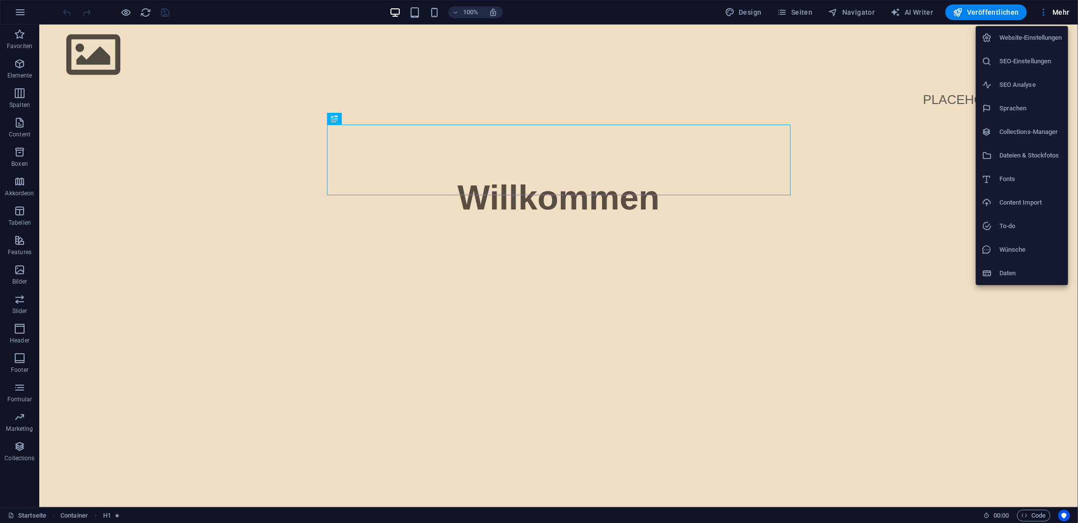
click at [1005, 269] on h6 "Daten" at bounding box center [1030, 274] width 63 height 12
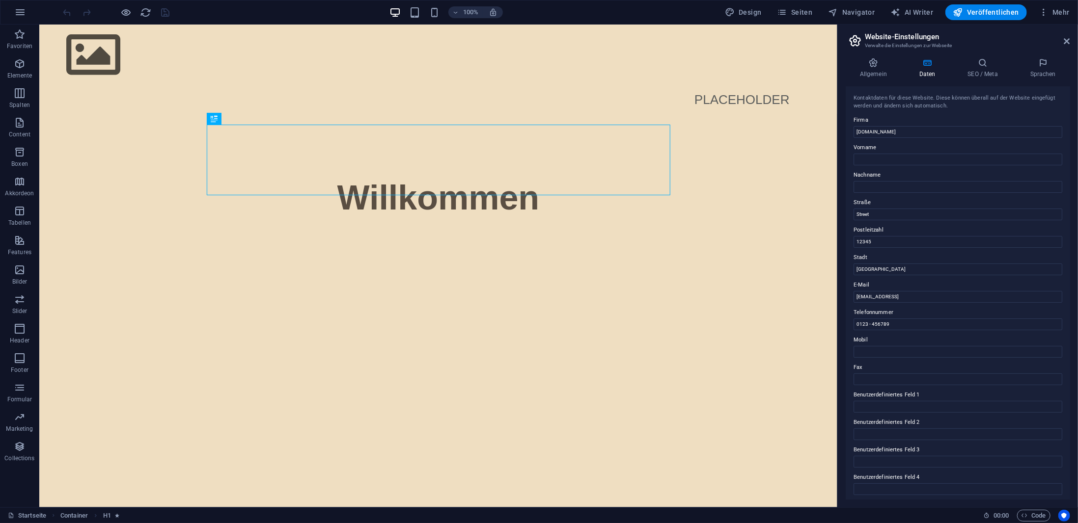
click at [1063, 38] on header "Website-Einstellungen Verwalte die Einstellungen zur Webseite" at bounding box center [958, 38] width 222 height 26
click at [1060, 19] on button "Mehr" at bounding box center [1053, 12] width 39 height 16
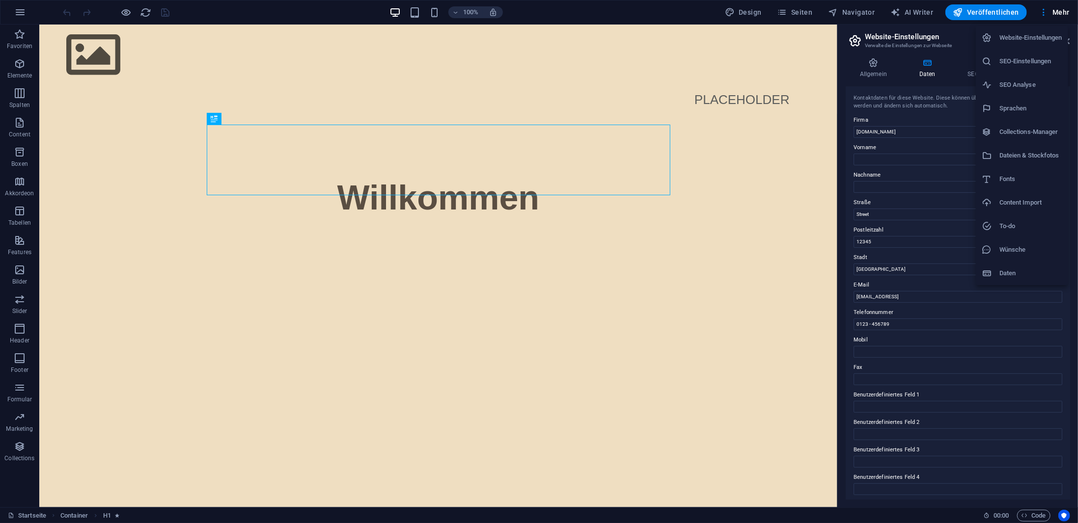
click at [1043, 36] on h6 "Website-Einstellungen" at bounding box center [1030, 38] width 63 height 12
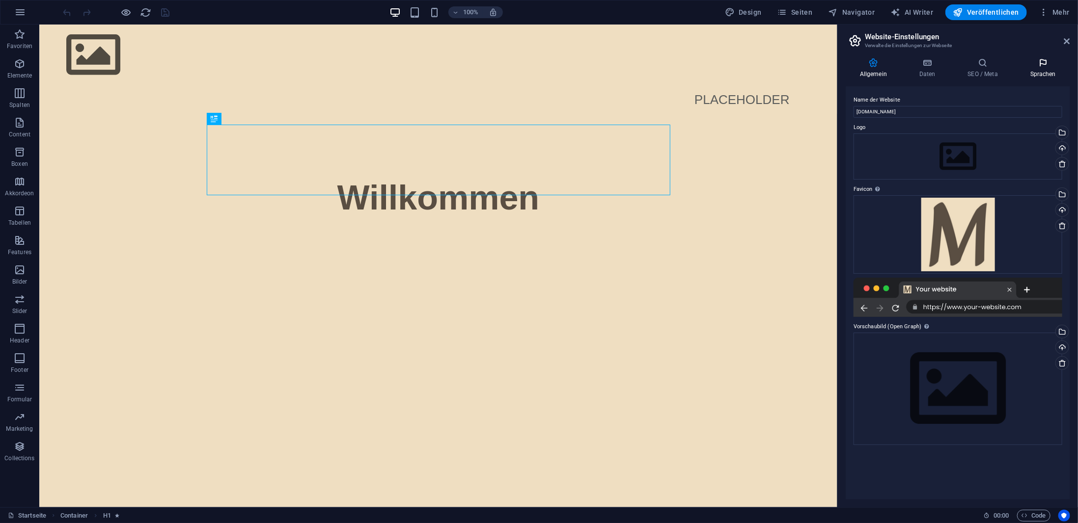
click at [1037, 68] on h4 "Sprachen" at bounding box center [1043, 68] width 54 height 21
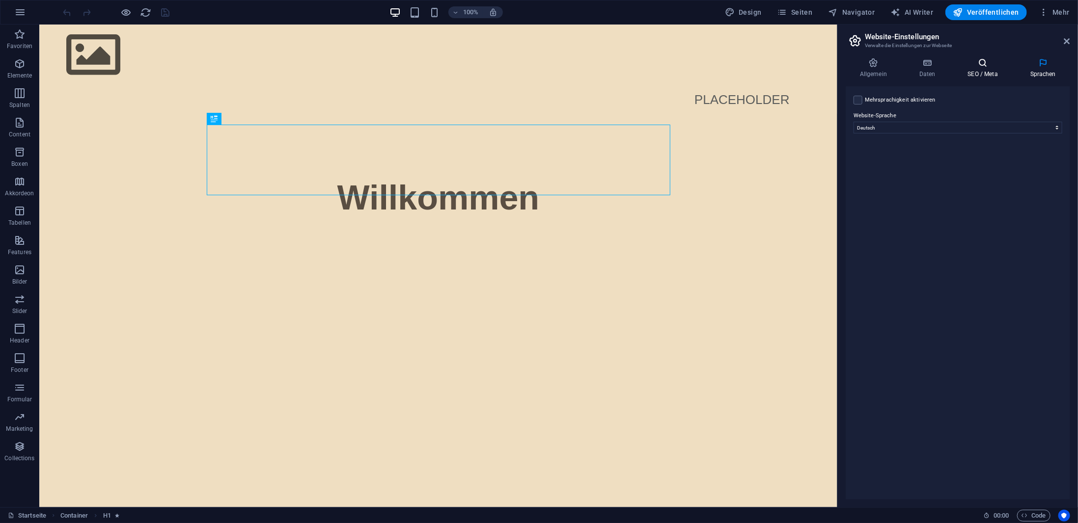
click at [990, 70] on h4 "SEO / Meta" at bounding box center [984, 68] width 62 height 21
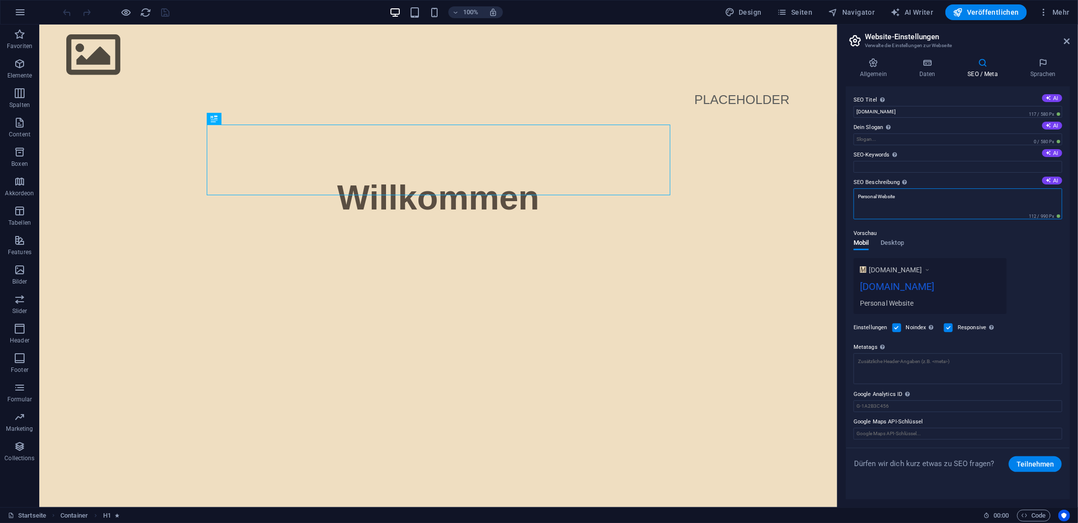
drag, startPoint x: 944, startPoint y: 220, endPoint x: 818, endPoint y: 194, distance: 128.9
click at [927, 166] on input "SEO-Keywords Durch Komma getrennte Keywords (Suchbegriffe), die diese Website b…" at bounding box center [957, 167] width 209 height 12
click at [974, 239] on div "Vorschau Mobil Desktop www.example.com Manocher.de Personal Website" at bounding box center [957, 267] width 209 height 94
click at [163, 9] on icon "save" at bounding box center [165, 12] width 11 height 11
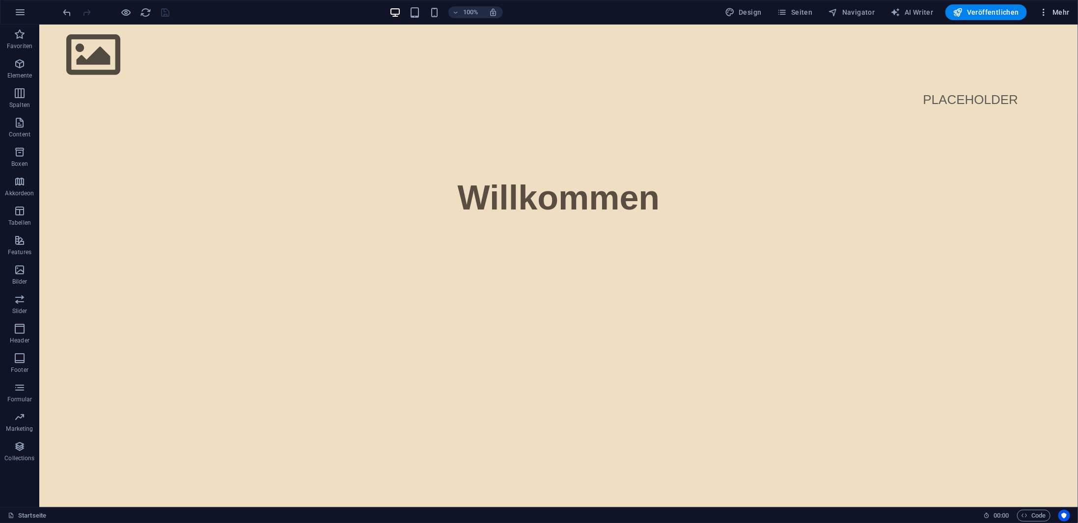
click at [1052, 12] on span "Mehr" at bounding box center [1053, 12] width 31 height 10
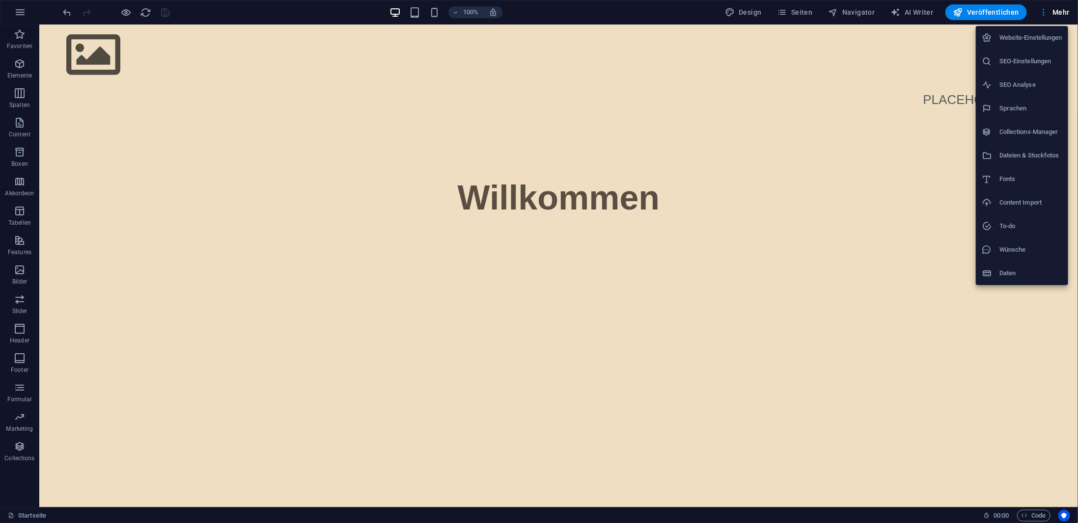
click at [1009, 40] on h6 "Website-Einstellungen" at bounding box center [1030, 38] width 63 height 12
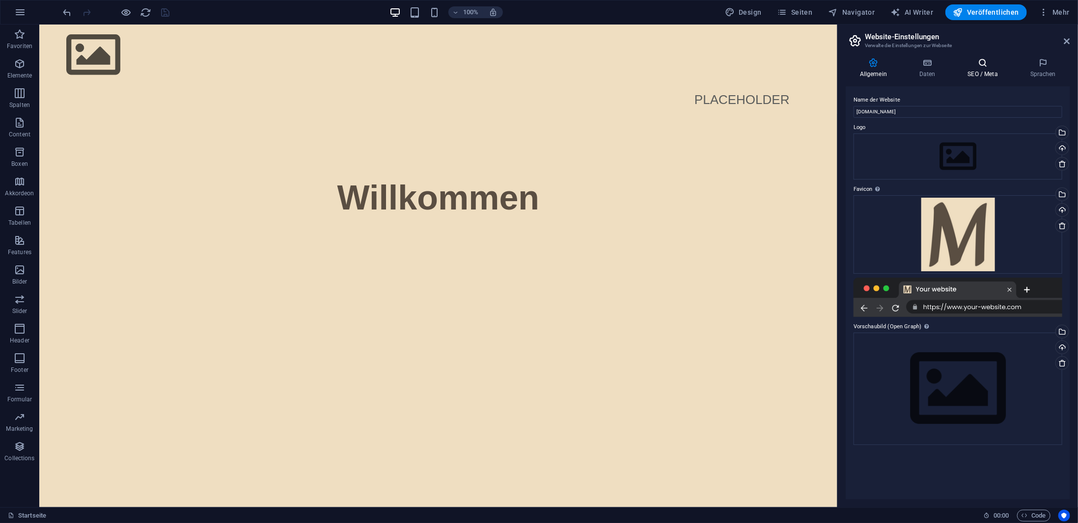
click at [987, 66] on icon at bounding box center [982, 63] width 58 height 10
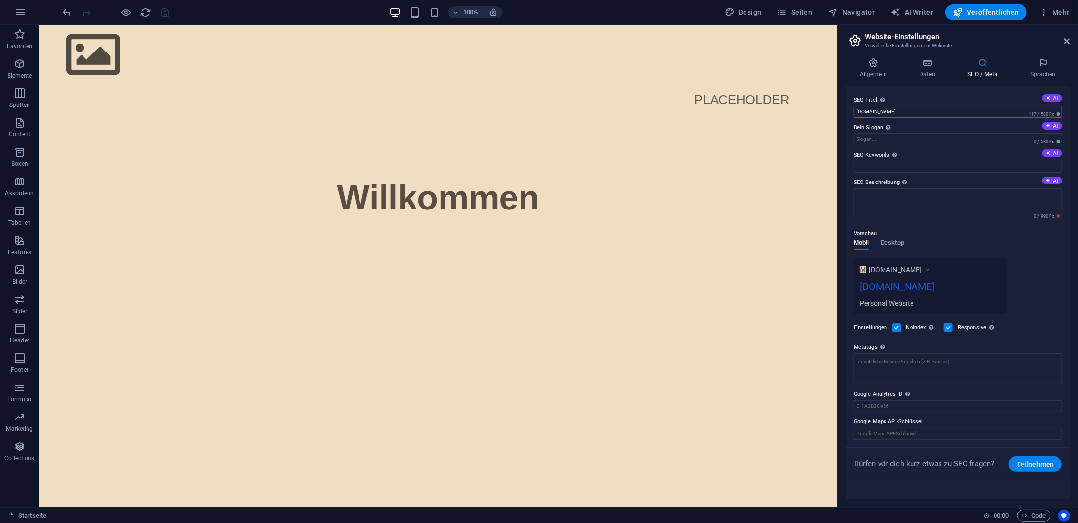
drag, startPoint x: 908, startPoint y: 111, endPoint x: 860, endPoint y: 112, distance: 48.1
click at [850, 110] on div "SEO Titel Der Titel der Website - Das Erkennungsmerkmal in Suchmaschinen. AI Ma…" at bounding box center [957, 292] width 224 height 413
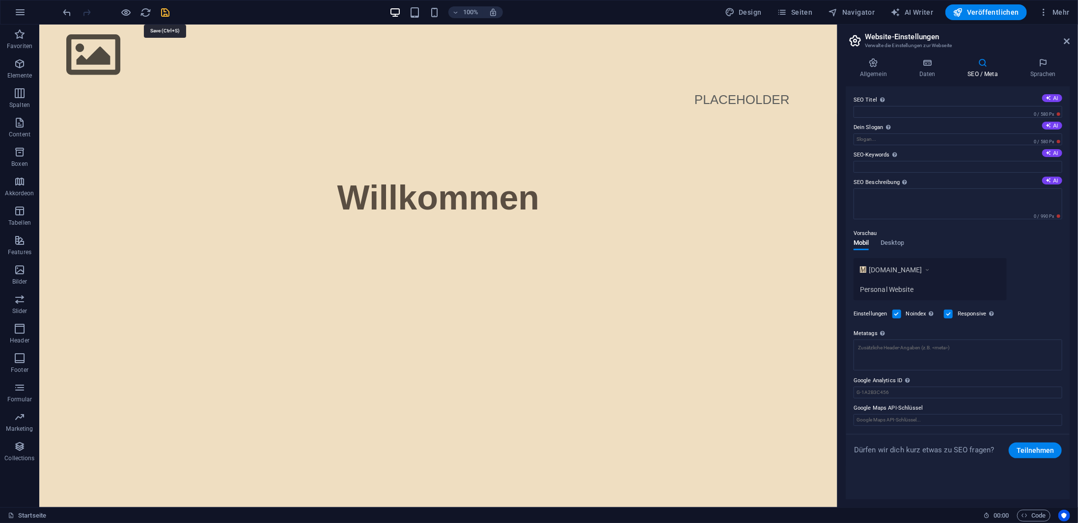
click at [167, 8] on icon "save" at bounding box center [165, 12] width 11 height 11
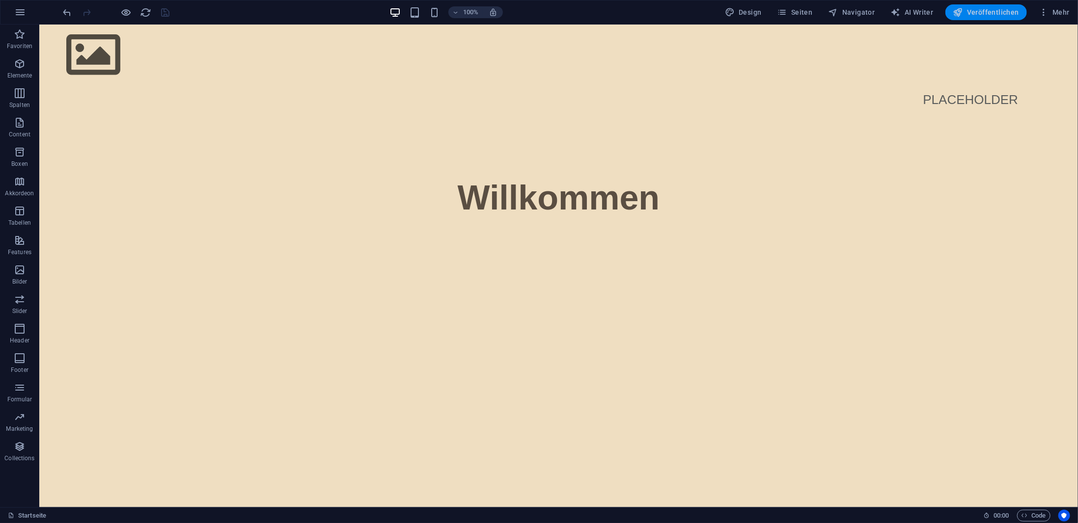
click at [984, 11] on span "Veröffentlichen" at bounding box center [986, 12] width 66 height 10
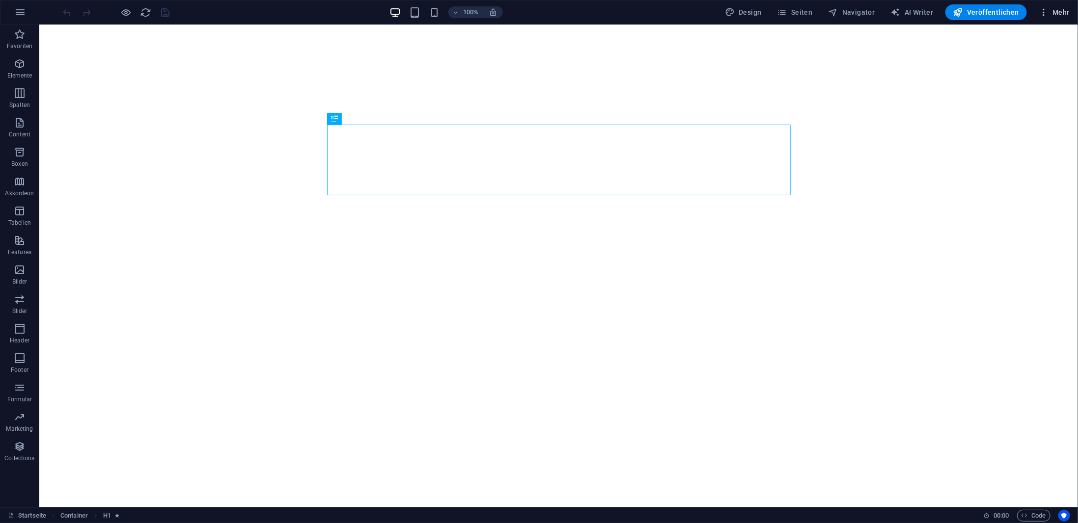
click at [1055, 17] on button "Mehr" at bounding box center [1053, 12] width 39 height 16
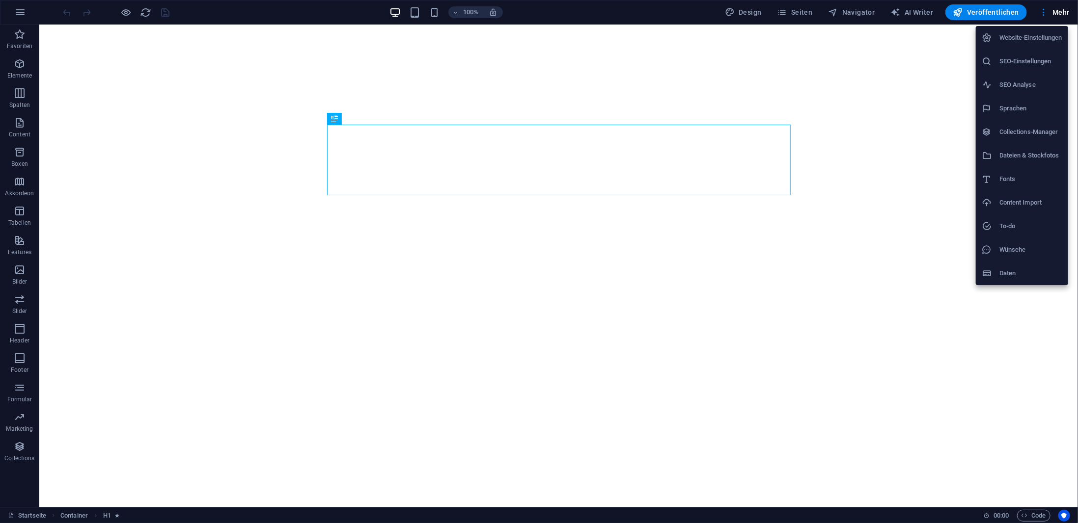
click at [1016, 39] on h6 "Website-Einstellungen" at bounding box center [1030, 38] width 63 height 12
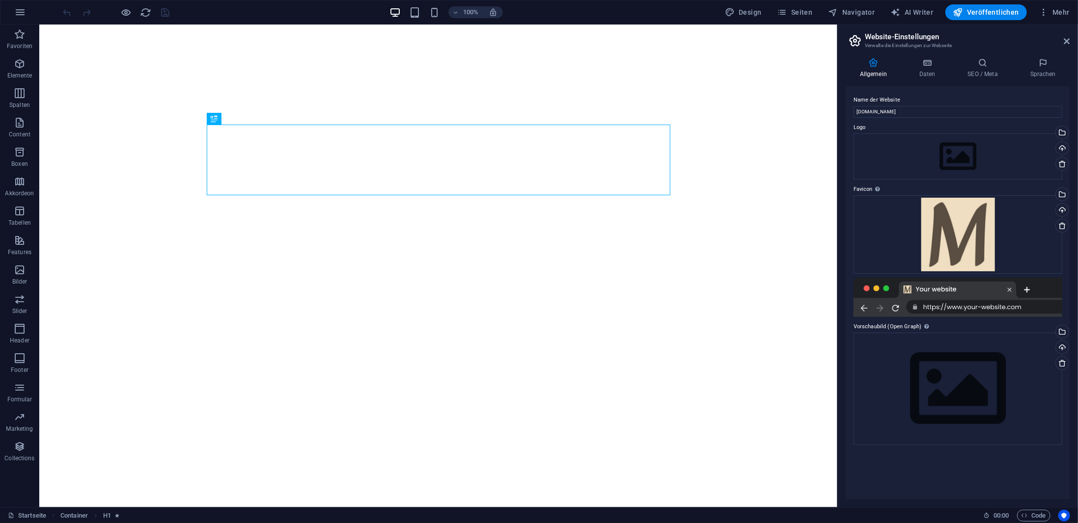
click at [919, 51] on div "Allgemein Daten SEO / Meta Sprachen Name der Website [DOMAIN_NAME] Logo Ziehe D…" at bounding box center [957, 279] width 240 height 458
click at [940, 63] on icon at bounding box center [927, 63] width 45 height 10
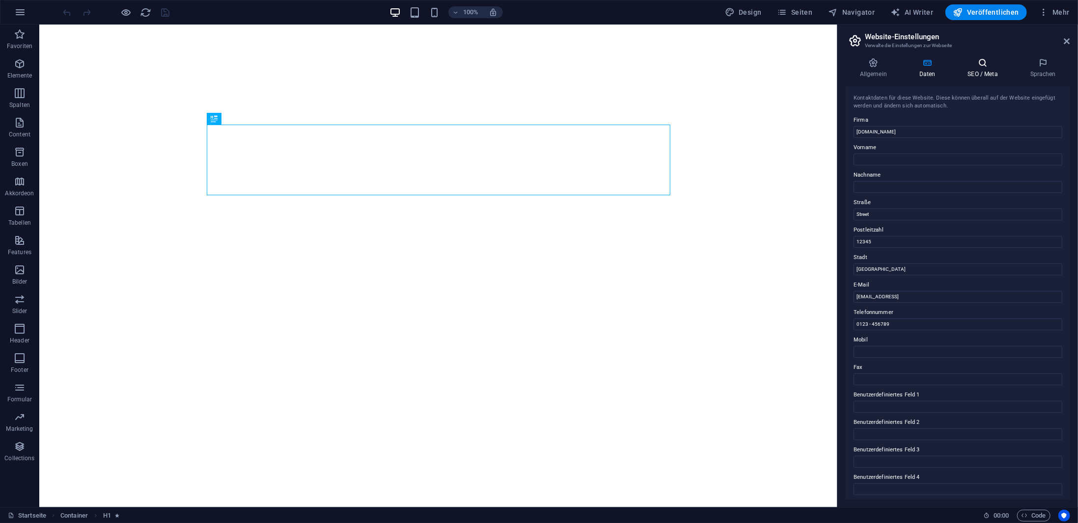
click at [973, 63] on icon at bounding box center [982, 63] width 58 height 10
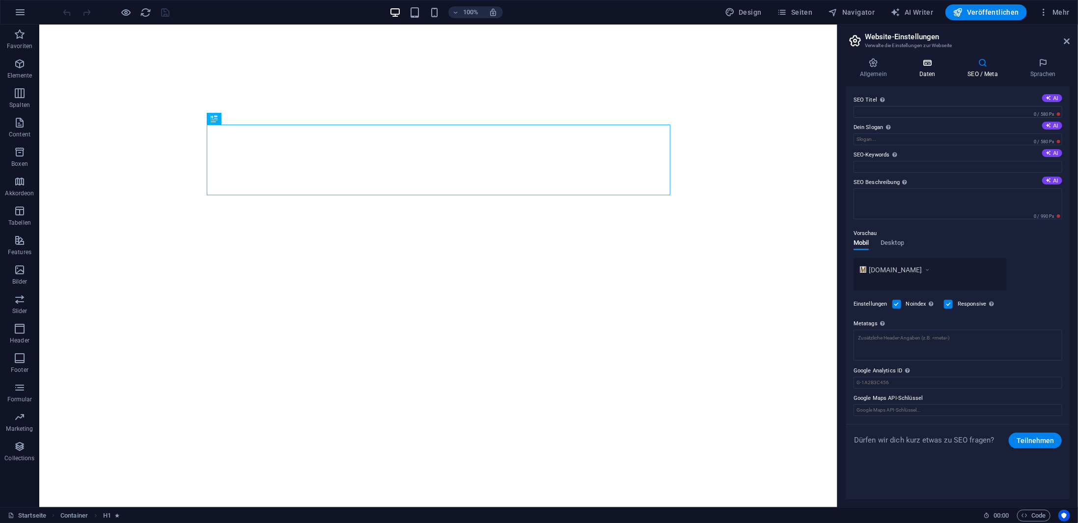
click at [932, 69] on h4 "Daten" at bounding box center [929, 68] width 49 height 21
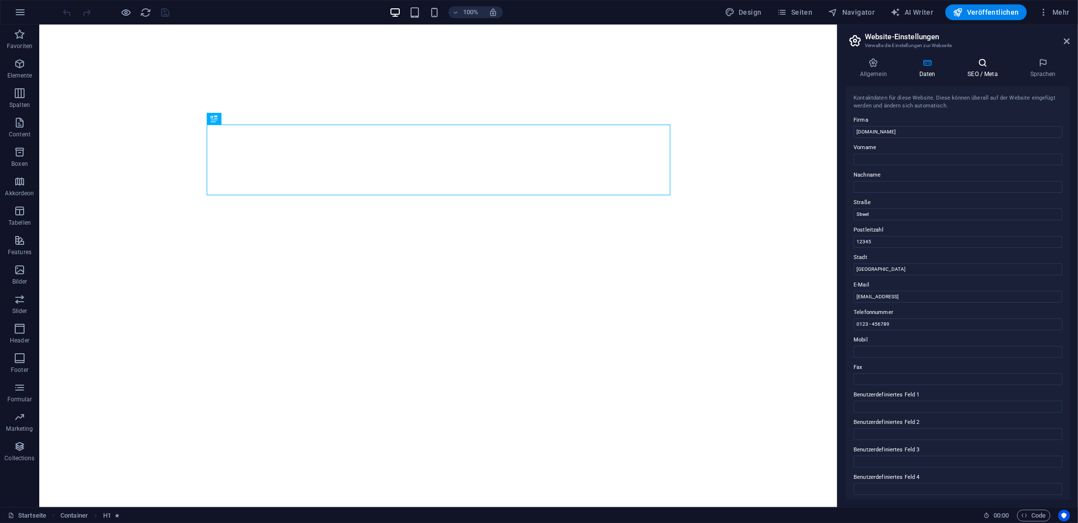
click at [980, 63] on icon at bounding box center [982, 63] width 58 height 10
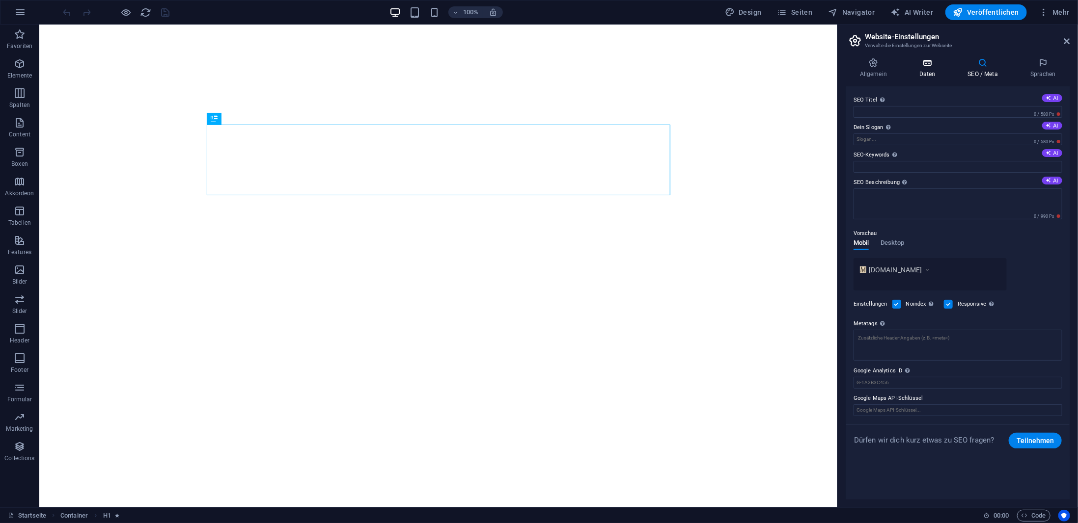
click at [916, 69] on h4 "Daten" at bounding box center [929, 68] width 49 height 21
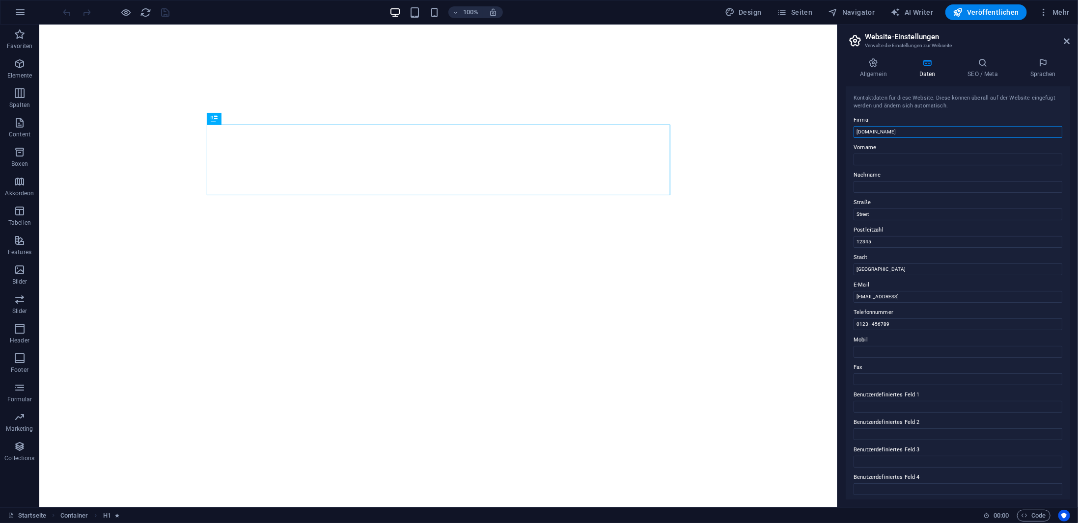
drag, startPoint x: 874, startPoint y: 128, endPoint x: 849, endPoint y: 128, distance: 24.5
click at [849, 128] on div "Kontaktdaten für diese Website. Diese können überall auf der Website eingefügt …" at bounding box center [957, 292] width 224 height 413
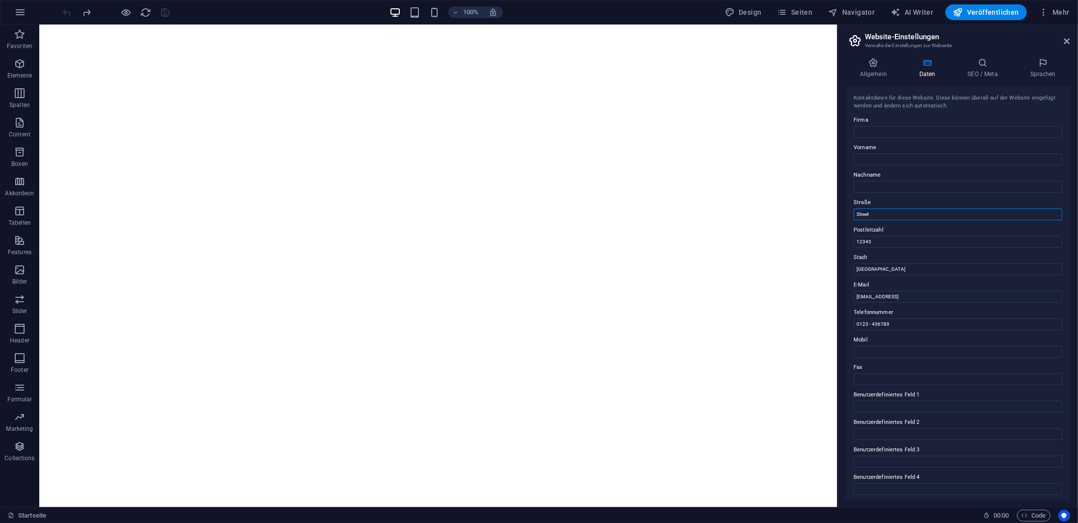
drag, startPoint x: 892, startPoint y: 215, endPoint x: 839, endPoint y: 209, distance: 53.3
click at [839, 209] on aside "Website-Einstellungen Verwalte die Einstellungen zur Webseite Allgemein Daten S…" at bounding box center [957, 266] width 241 height 483
click at [847, 239] on div "Kontaktdaten für diese Website. Diese können überall auf der Website eingefügt …" at bounding box center [957, 292] width 224 height 413
drag, startPoint x: 888, startPoint y: 273, endPoint x: 841, endPoint y: 274, distance: 46.6
click at [841, 274] on div "Allgemein Daten SEO / Meta Sprachen Name der Website manocher.de Logo Ziehe Dat…" at bounding box center [957, 279] width 240 height 458
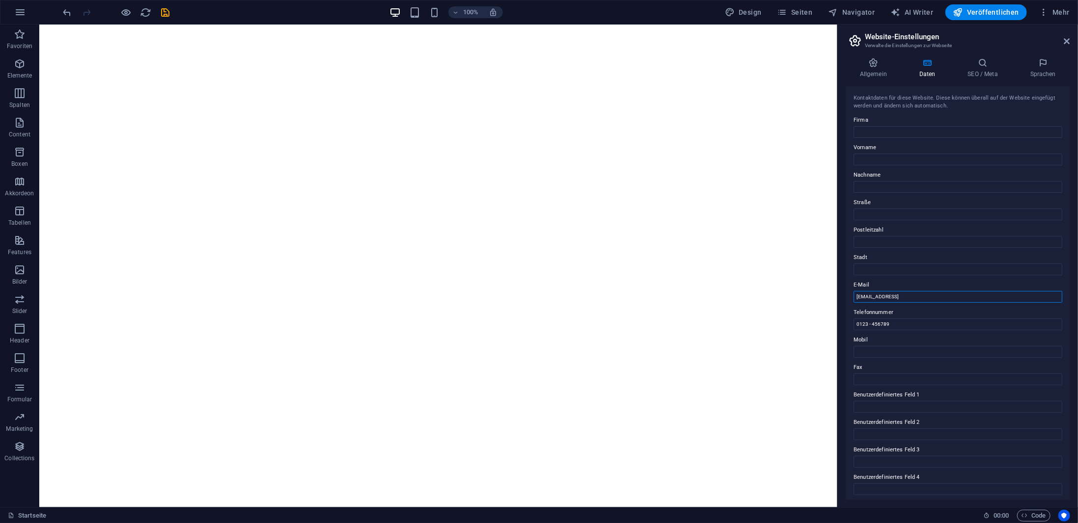
drag, startPoint x: 974, startPoint y: 300, endPoint x: 851, endPoint y: 297, distance: 123.7
click at [851, 297] on div "Kontaktdaten für diese Website. Diese können überall auf der Website eingefügt …" at bounding box center [957, 292] width 224 height 413
click at [920, 279] on label "E-Mail" at bounding box center [957, 285] width 209 height 12
click at [920, 291] on input "E-Mail" at bounding box center [957, 297] width 209 height 12
click at [992, 16] on span "Veröffentlichen" at bounding box center [986, 12] width 66 height 10
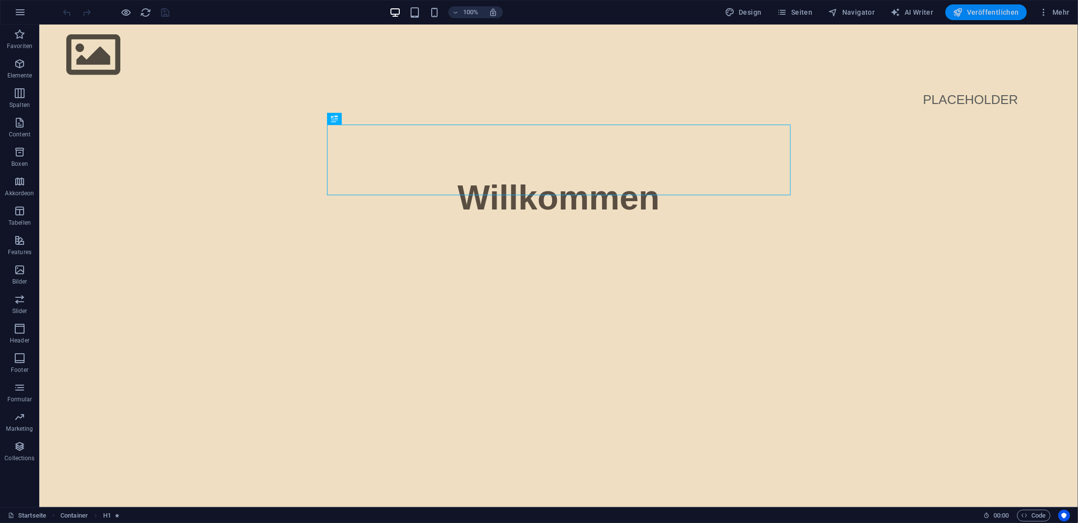
click at [994, 8] on span "Veröffentlichen" at bounding box center [986, 12] width 66 height 10
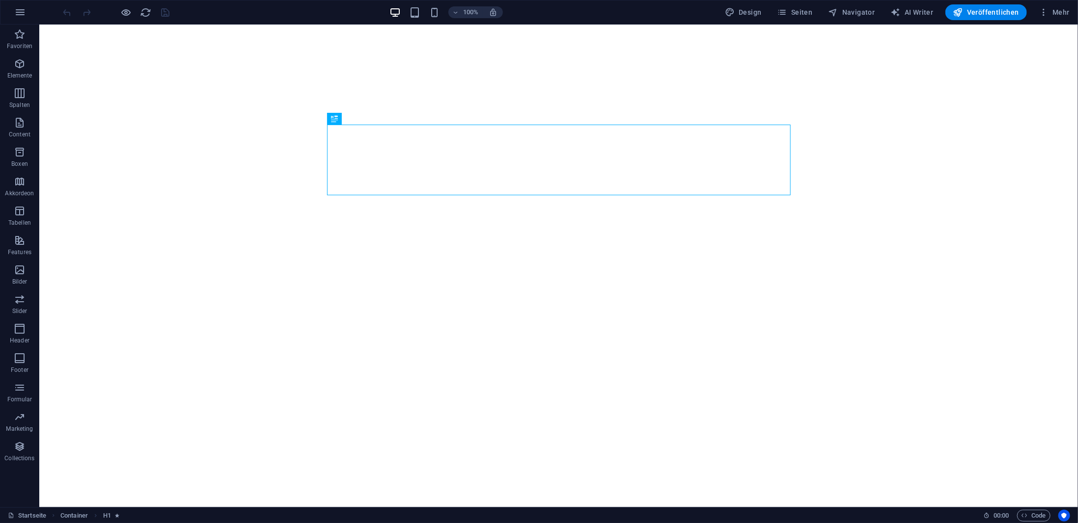
click at [1058, 2] on div "100% Design Seiten Navigator AI Writer Veröffentlichen Mehr" at bounding box center [538, 12] width 1077 height 24
click at [1054, 8] on span "Mehr" at bounding box center [1053, 12] width 31 height 10
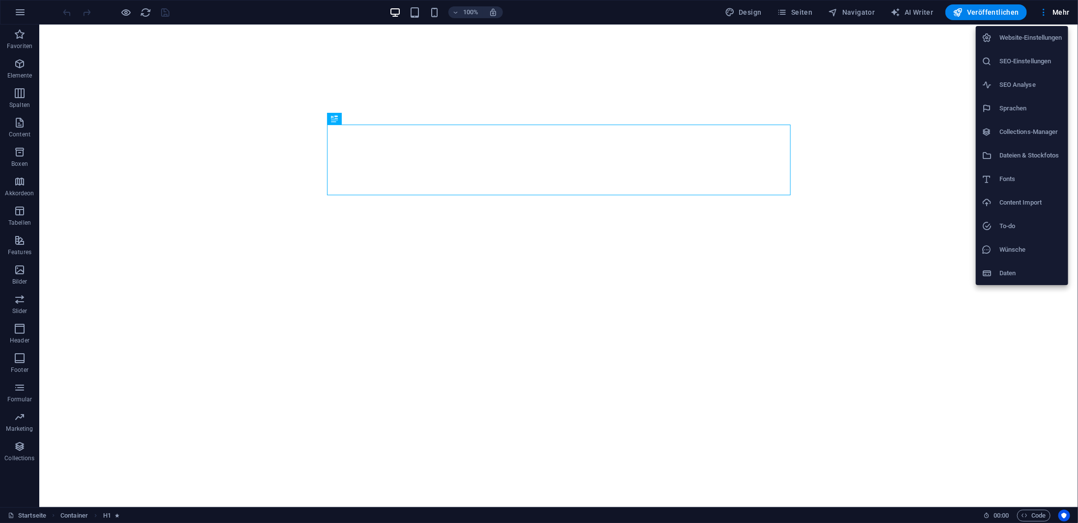
click at [1048, 33] on h6 "Website-Einstellungen" at bounding box center [1030, 38] width 63 height 12
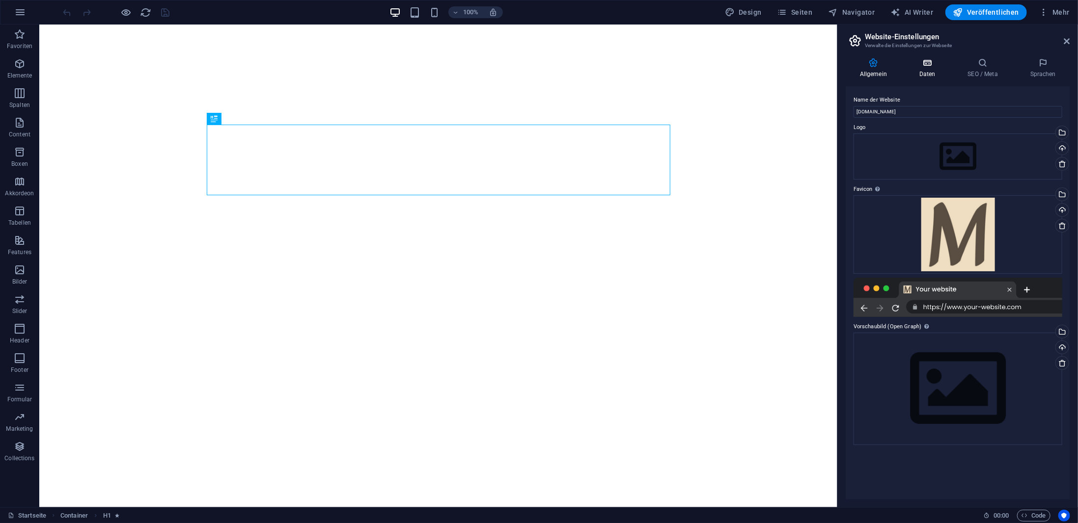
click at [939, 66] on icon at bounding box center [927, 63] width 45 height 10
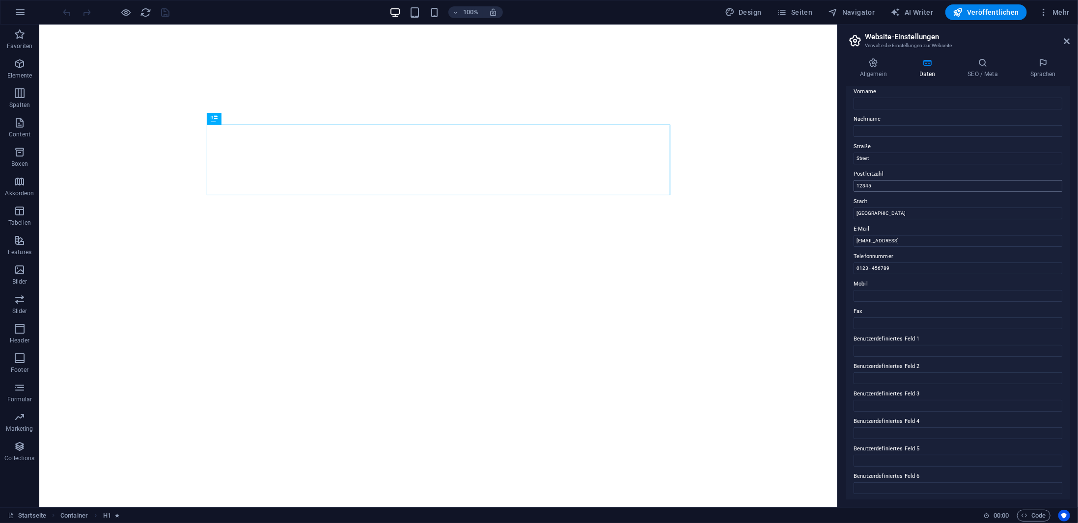
scroll to position [58, 0]
click at [871, 63] on icon at bounding box center [872, 63] width 55 height 10
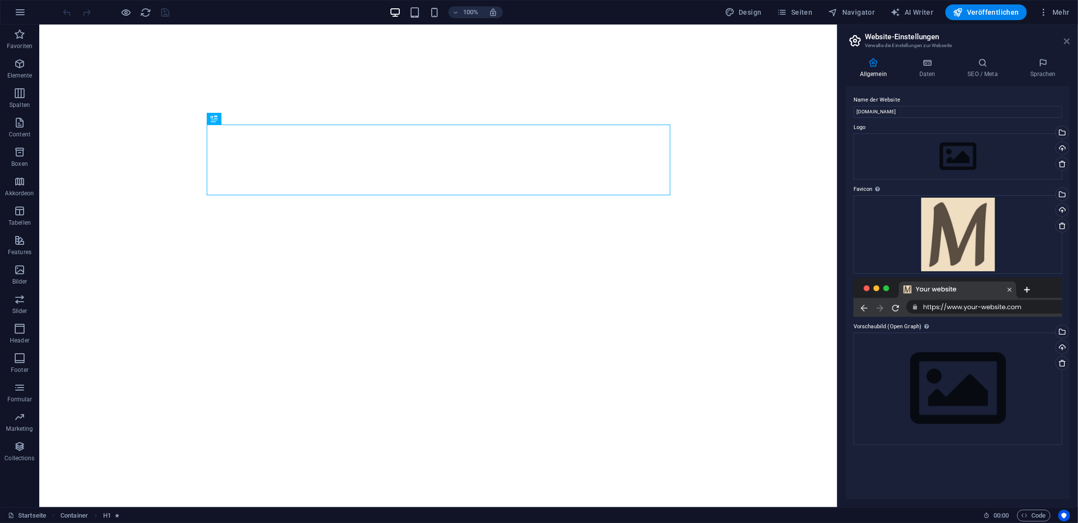
click at [1067, 39] on icon at bounding box center [1067, 41] width 6 height 8
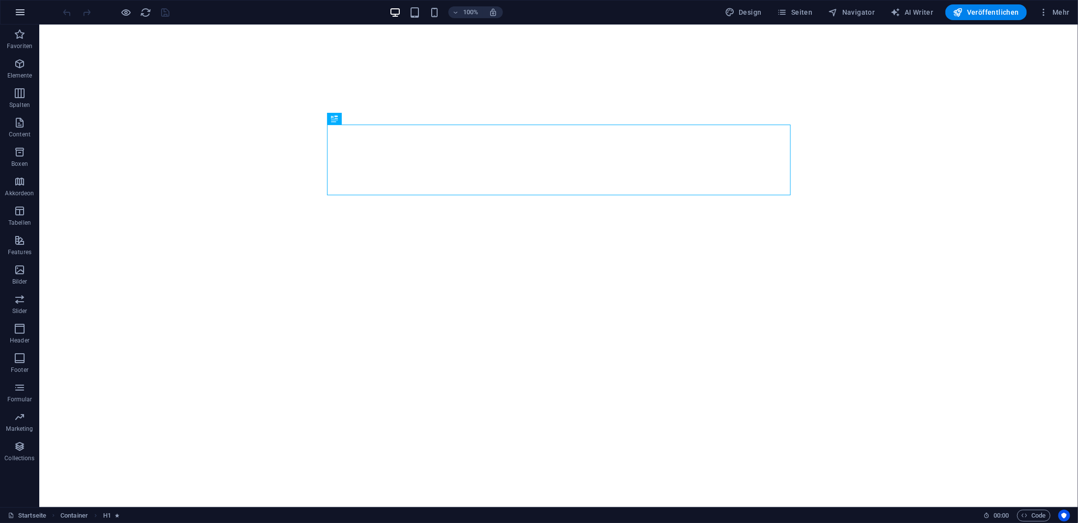
click at [24, 14] on icon "button" at bounding box center [20, 12] width 12 height 12
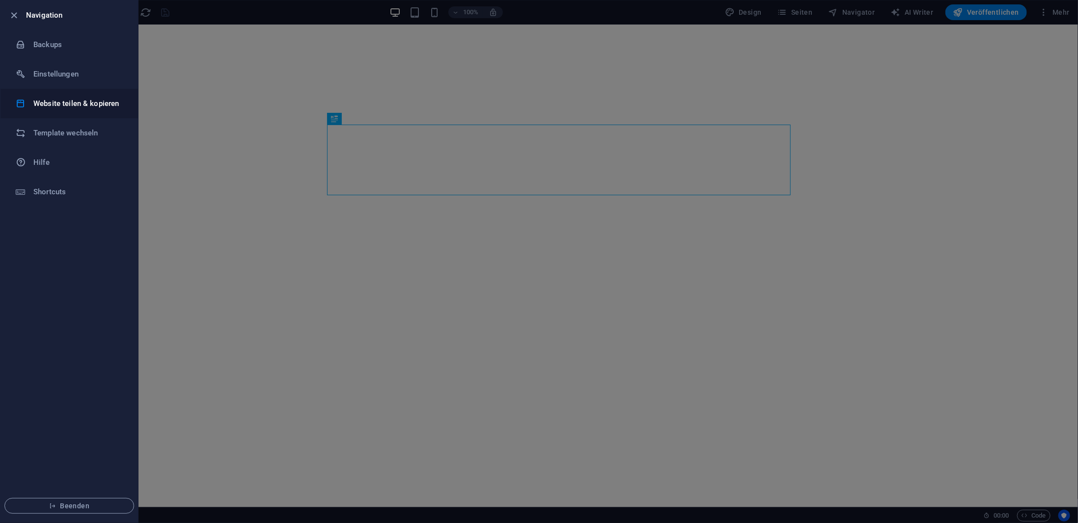
click at [74, 105] on h6 "Website teilen & kopieren" at bounding box center [78, 104] width 91 height 12
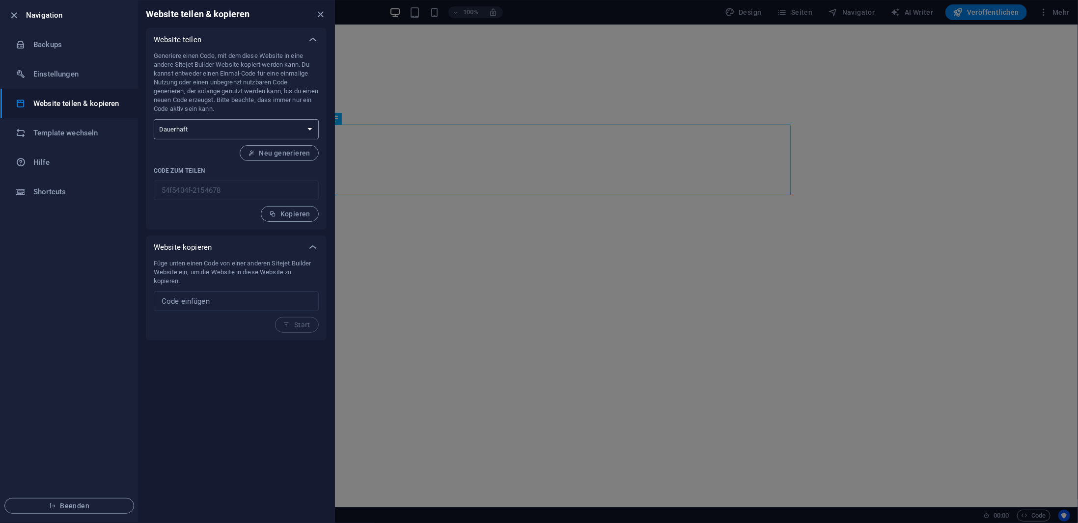
click at [214, 126] on select "Einmalig Dauerhaft" at bounding box center [236, 129] width 165 height 20
click at [197, 309] on input "text" at bounding box center [236, 302] width 165 height 20
click at [204, 284] on p "Füge unten einen Code von einer anderen Sitejet Builder Website ein, um die Web…" at bounding box center [236, 272] width 165 height 27
click at [272, 211] on icon "button" at bounding box center [272, 214] width 7 height 7
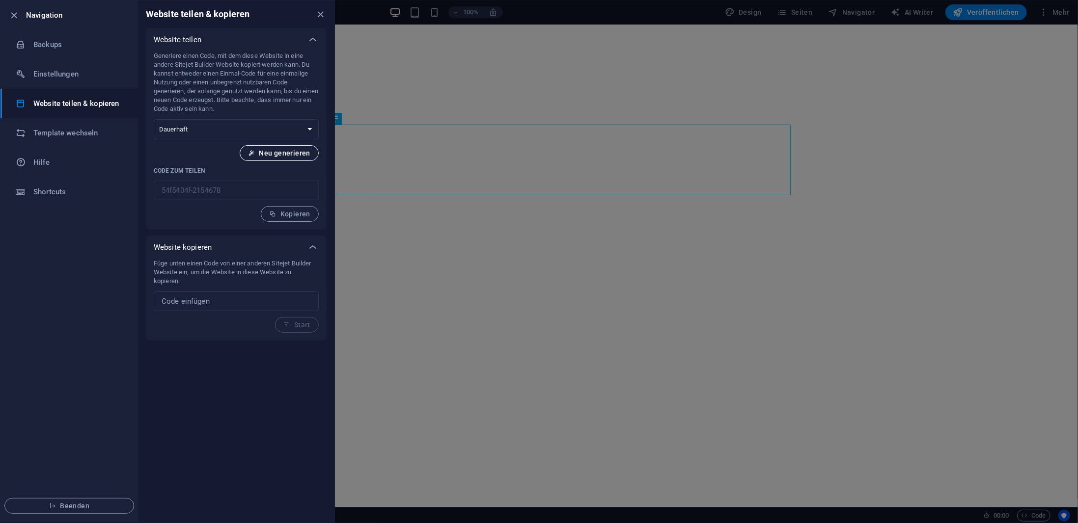
click at [287, 155] on span "Neu generieren" at bounding box center [279, 153] width 62 height 8
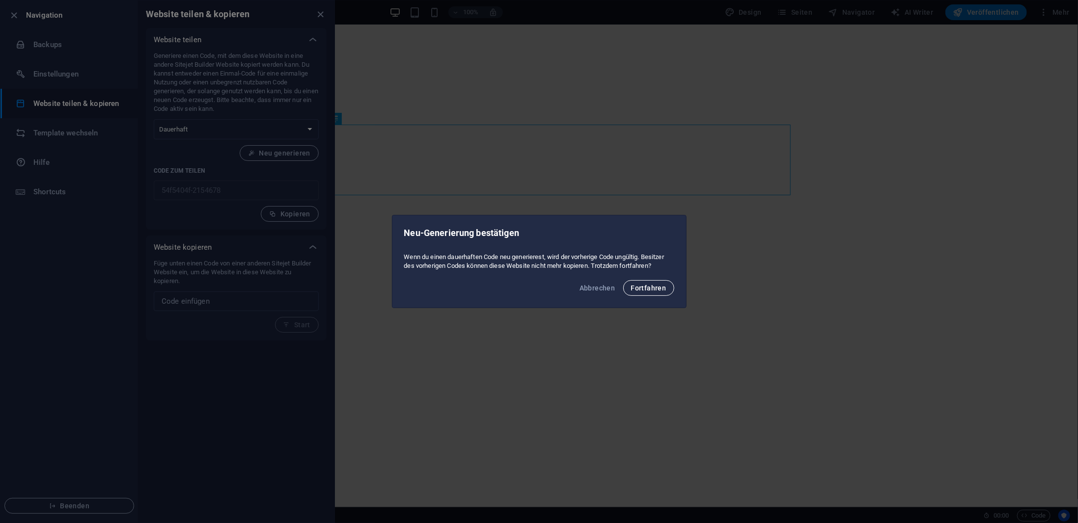
click at [647, 291] on span "Fortfahren" at bounding box center [648, 288] width 35 height 8
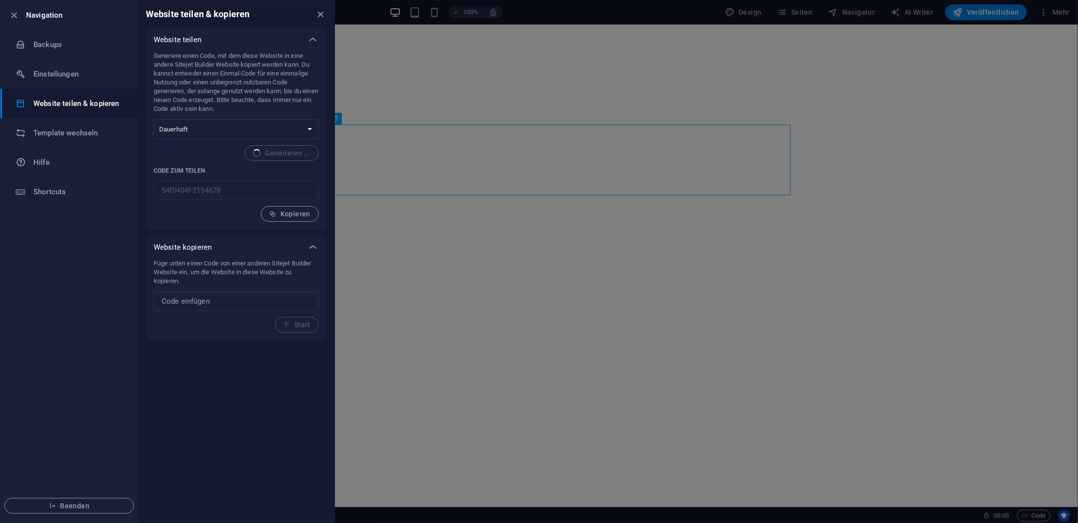
type input "34952ca4-2154678"
click at [287, 128] on select "Einmalig Dauerhaft" at bounding box center [236, 129] width 165 height 20
select select "onetime"
click at [154, 119] on select "Einmalig Dauerhaft" at bounding box center [236, 129] width 165 height 20
click at [319, 15] on icon "close" at bounding box center [320, 14] width 11 height 11
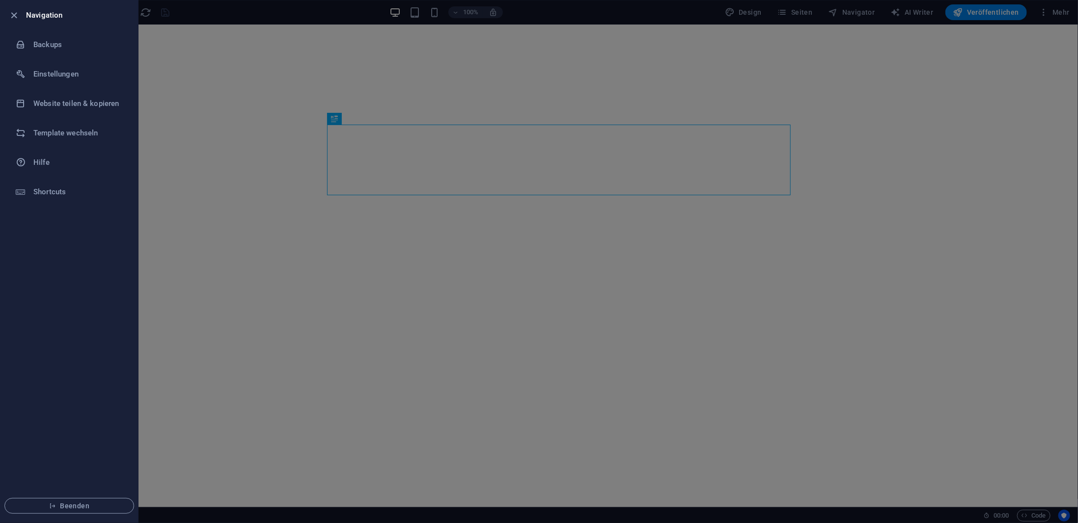
click at [743, 79] on div at bounding box center [539, 261] width 1078 height 523
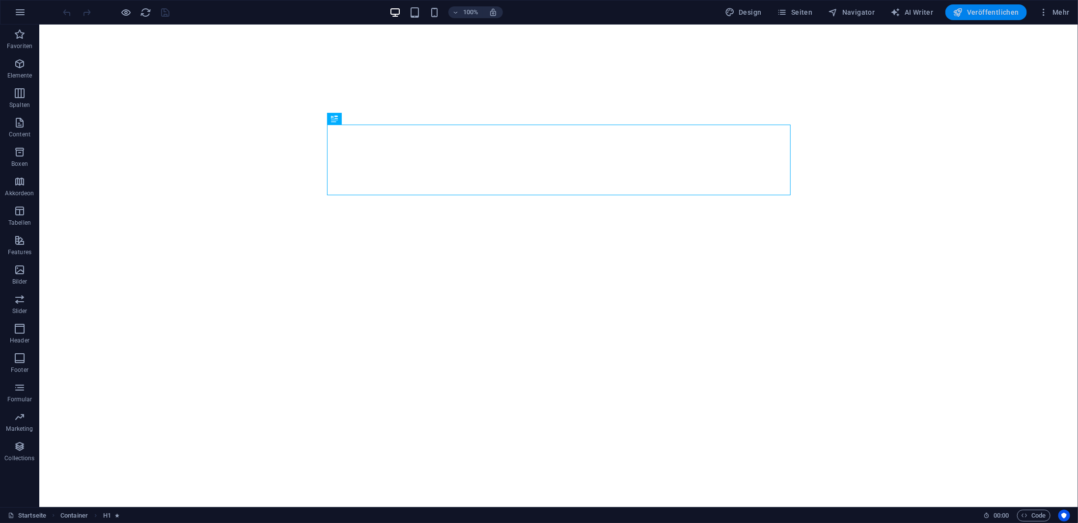
click at [982, 9] on span "Veröffentlichen" at bounding box center [986, 12] width 66 height 10
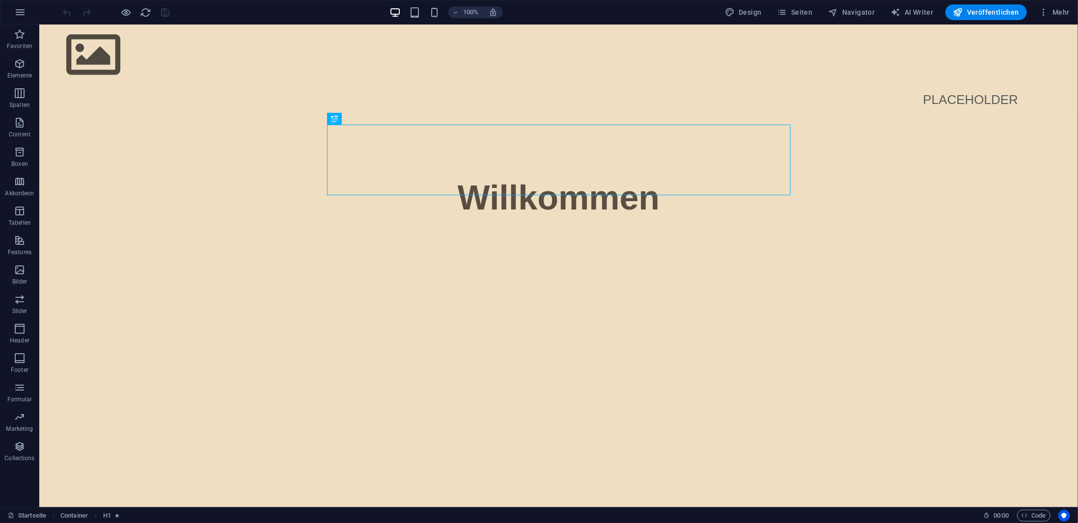
click at [1065, 2] on div "100% Design Seiten Navigator AI Writer Veröffentlichen Mehr" at bounding box center [538, 12] width 1077 height 24
click at [1062, 5] on button "Mehr" at bounding box center [1053, 12] width 39 height 16
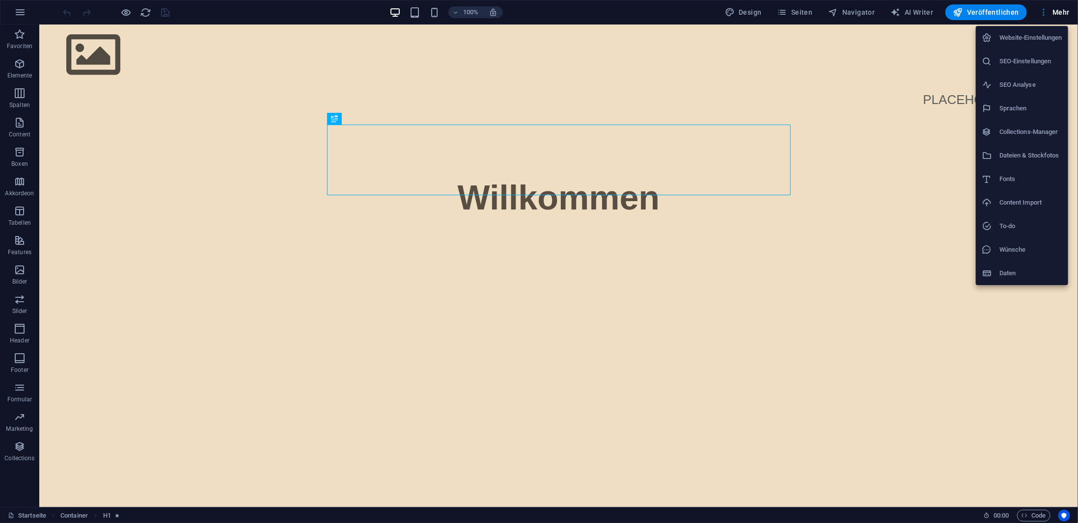
click at [1018, 44] on li "Website-Einstellungen" at bounding box center [1021, 38] width 92 height 24
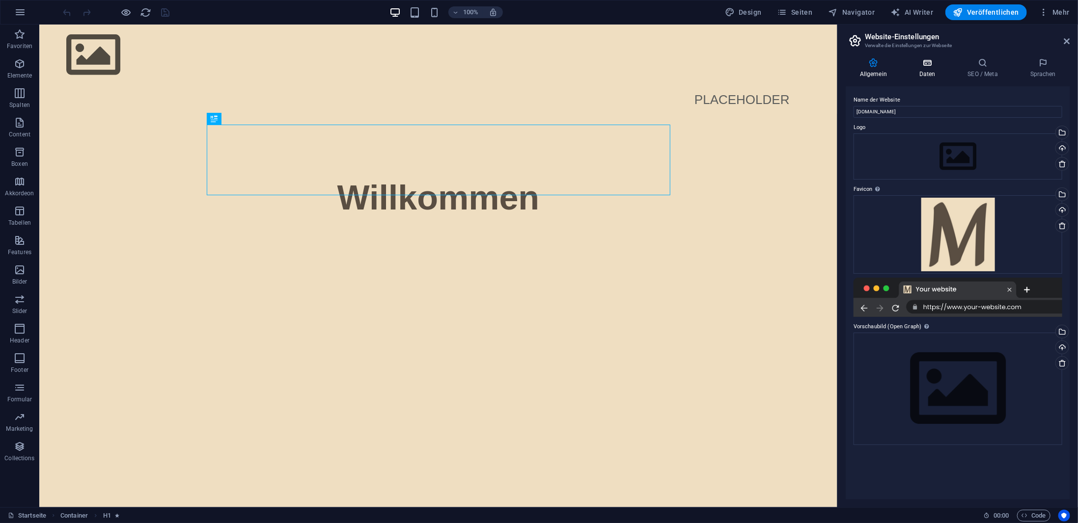
click at [927, 69] on h4 "Daten" at bounding box center [929, 68] width 49 height 21
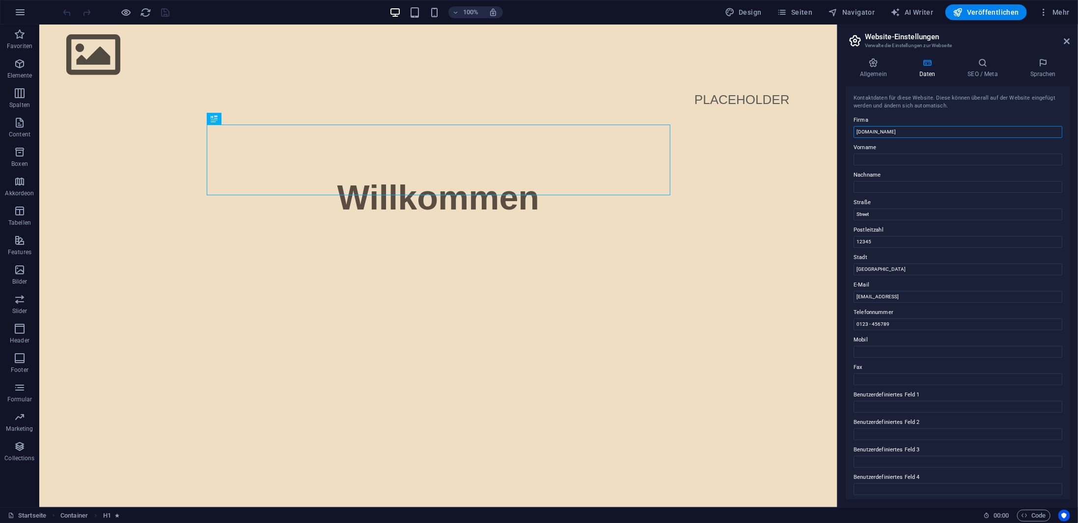
drag, startPoint x: 890, startPoint y: 133, endPoint x: 852, endPoint y: 132, distance: 38.3
click at [852, 132] on div "Kontaktdaten für diese Website. Diese können überall auf der Website eingefügt …" at bounding box center [957, 292] width 224 height 413
drag, startPoint x: 895, startPoint y: 218, endPoint x: 877, endPoint y: 215, distance: 19.0
click at [853, 215] on div "Kontaktdaten für diese Website. Diese können überall auf der Website eingefügt …" at bounding box center [957, 292] width 224 height 413
drag, startPoint x: 1012, startPoint y: 321, endPoint x: 833, endPoint y: 300, distance: 180.4
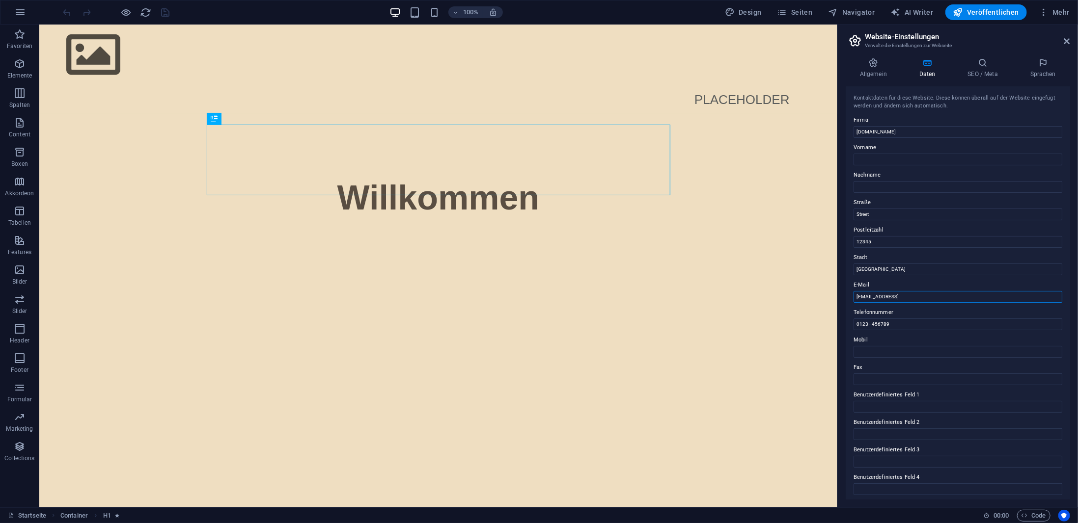
click at [974, 293] on input "[EMAIL_ADDRESS]" at bounding box center [957, 297] width 209 height 12
click at [959, 313] on label "Telefonnummer" at bounding box center [957, 313] width 209 height 12
click at [959, 319] on input "0123 - 456789" at bounding box center [957, 325] width 209 height 12
click at [927, 305] on div "Kontaktdaten für diese Website. Diese können überall auf der Website eingefügt …" at bounding box center [957, 292] width 224 height 413
click at [905, 324] on input "0123 - 456789" at bounding box center [957, 325] width 209 height 12
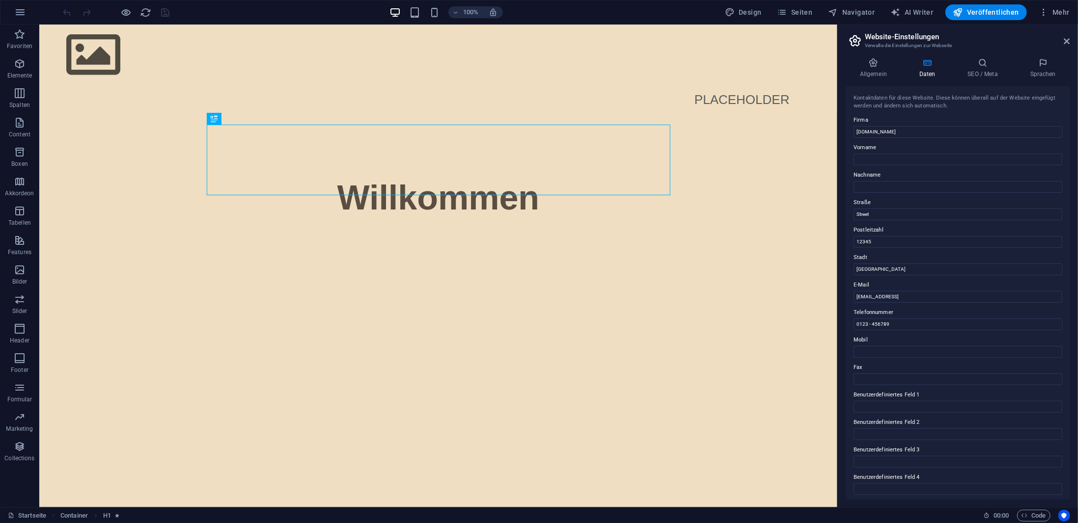
click at [886, 339] on label "Mobil" at bounding box center [957, 340] width 209 height 12
click at [886, 346] on input "Mobil" at bounding box center [957, 352] width 209 height 12
click at [880, 211] on input "Street" at bounding box center [957, 215] width 209 height 12
click at [975, 65] on icon at bounding box center [982, 63] width 58 height 10
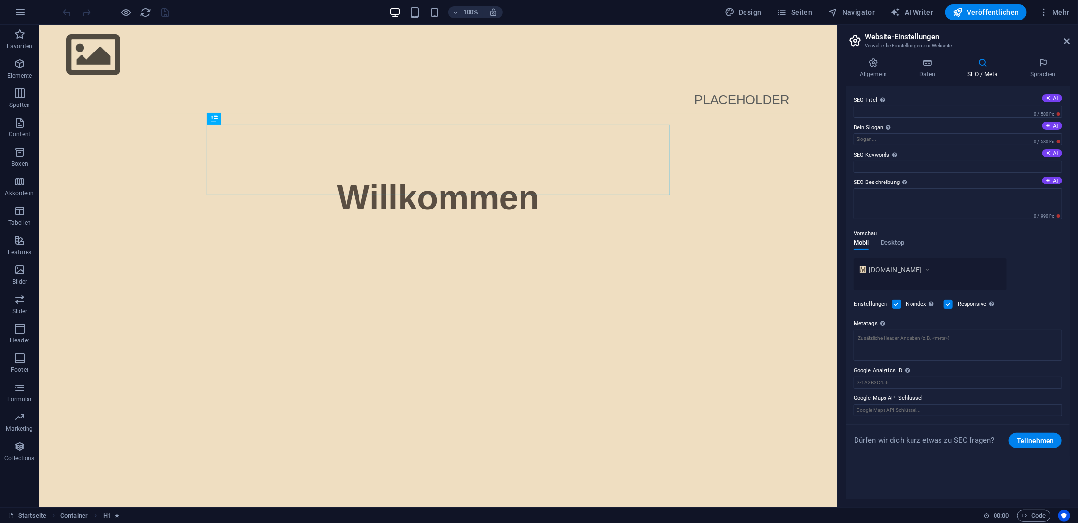
click at [1057, 54] on div "Allgemein Daten SEO / Meta Sprachen Name der Website [DOMAIN_NAME] Logo Ziehe D…" at bounding box center [957, 279] width 240 height 458
click at [1051, 65] on icon at bounding box center [1043, 63] width 54 height 10
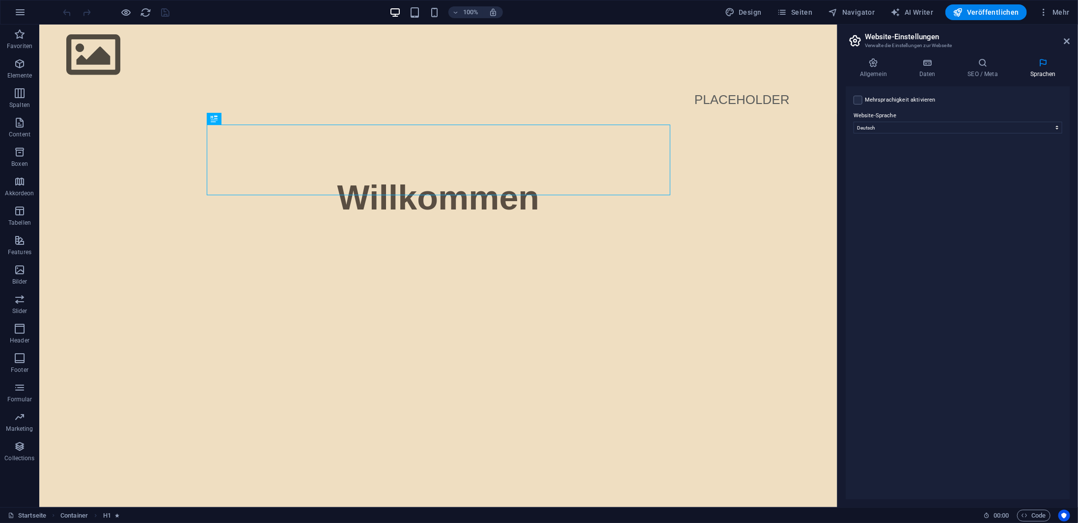
click at [1063, 42] on header "Website-Einstellungen Verwalte die Einstellungen zur Webseite" at bounding box center [958, 38] width 222 height 26
drag, startPoint x: 1066, startPoint y: 39, endPoint x: 1025, endPoint y: 1, distance: 55.6
click at [1066, 39] on icon at bounding box center [1067, 41] width 6 height 8
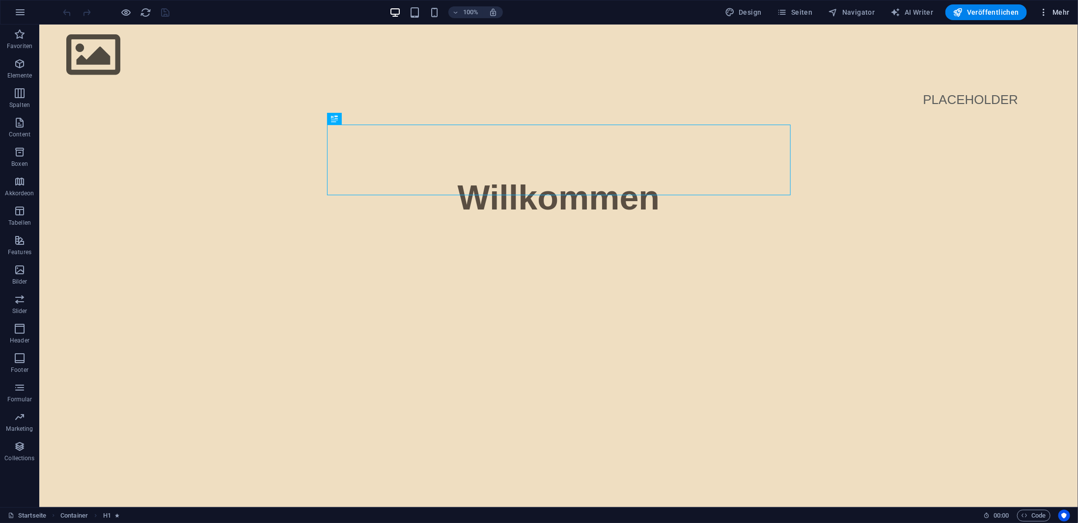
click at [1056, 10] on span "Mehr" at bounding box center [1053, 12] width 31 height 10
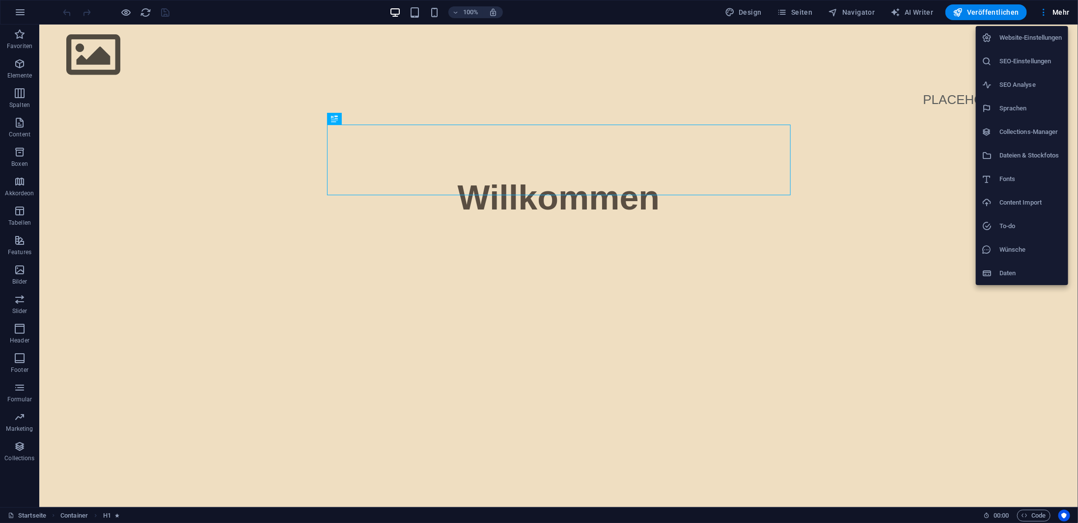
click at [1015, 198] on h6 "Content Import" at bounding box center [1030, 203] width 63 height 12
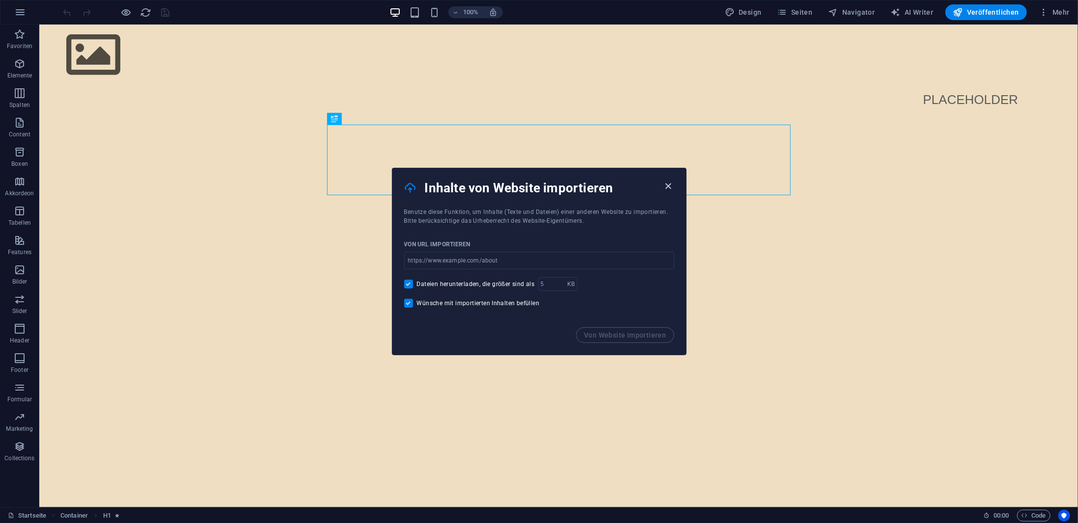
click at [670, 185] on icon "button" at bounding box center [667, 186] width 11 height 11
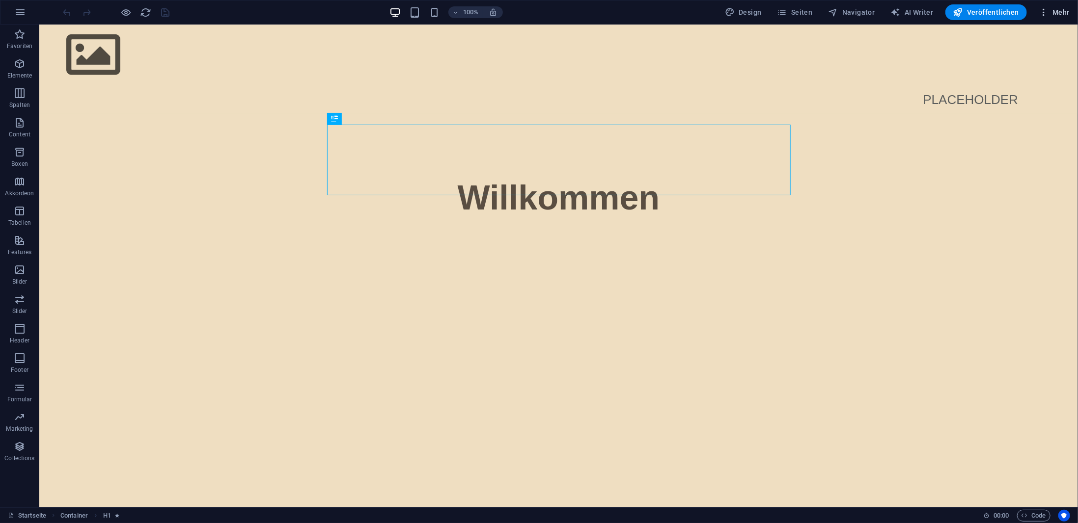
click at [1052, 13] on span "Mehr" at bounding box center [1053, 12] width 31 height 10
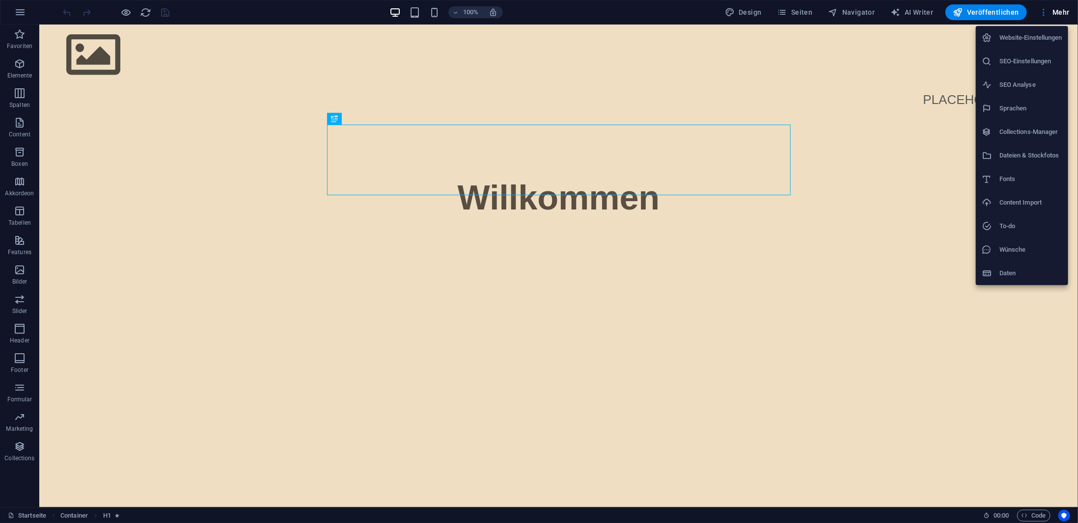
click at [1013, 133] on h6 "Collections-Manager" at bounding box center [1030, 132] width 63 height 12
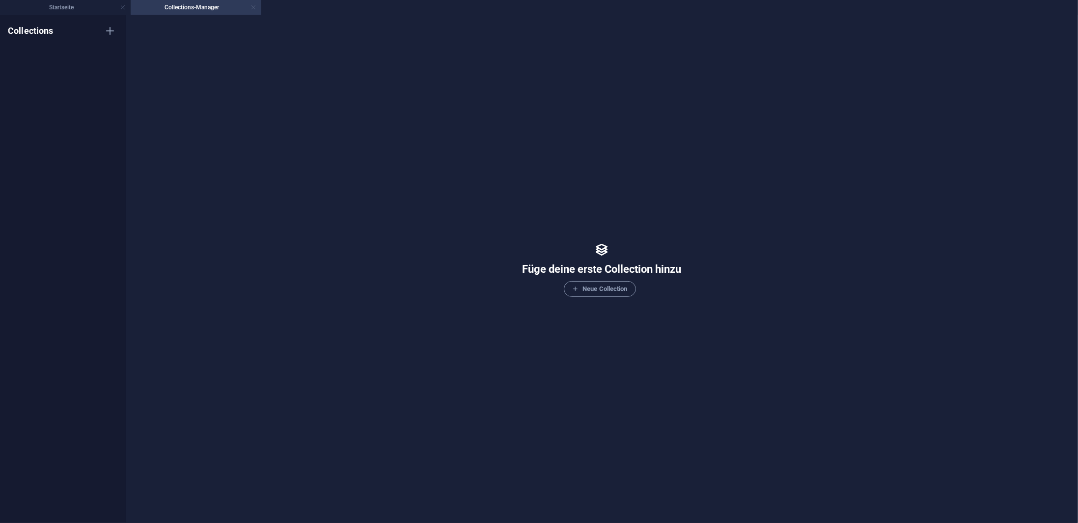
click at [255, 6] on link at bounding box center [253, 7] width 6 height 9
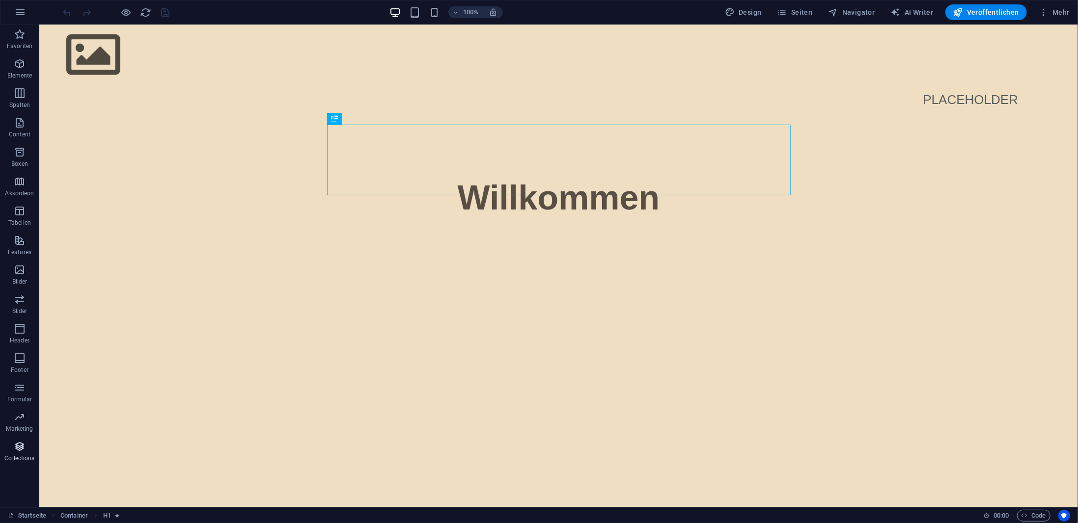
click at [21, 441] on icon "button" at bounding box center [20, 447] width 12 height 12
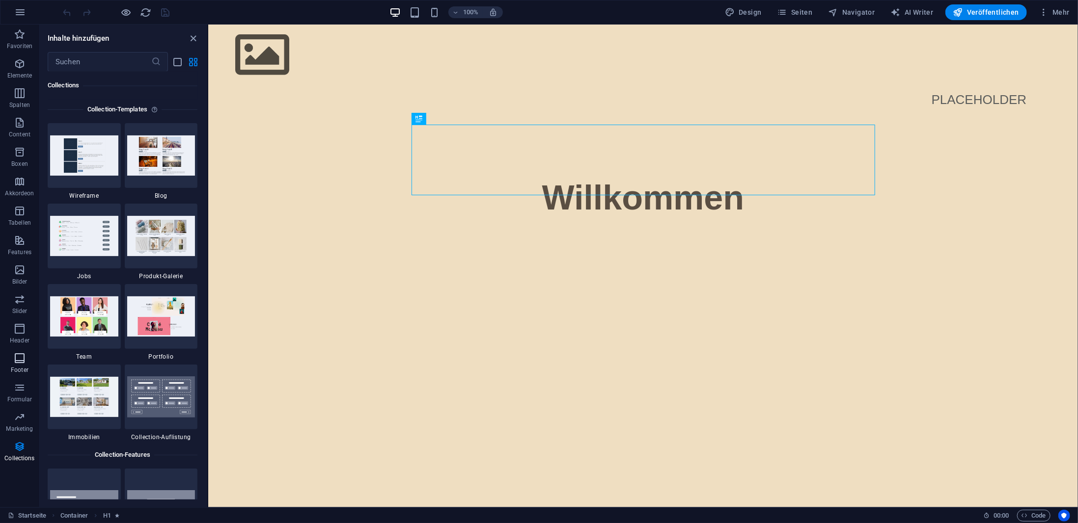
click at [20, 364] on icon "button" at bounding box center [20, 358] width 12 height 12
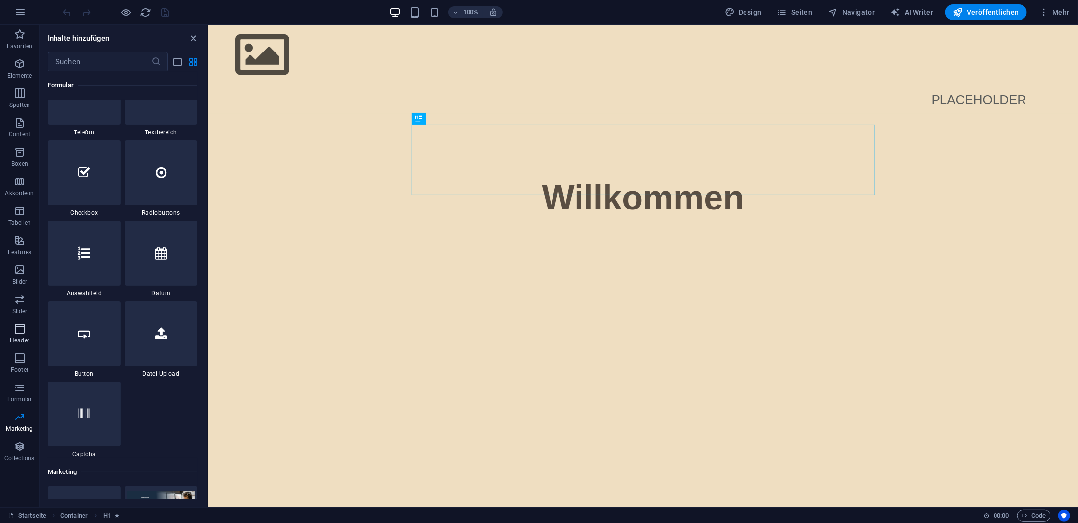
click at [16, 319] on button "Header" at bounding box center [19, 333] width 39 height 29
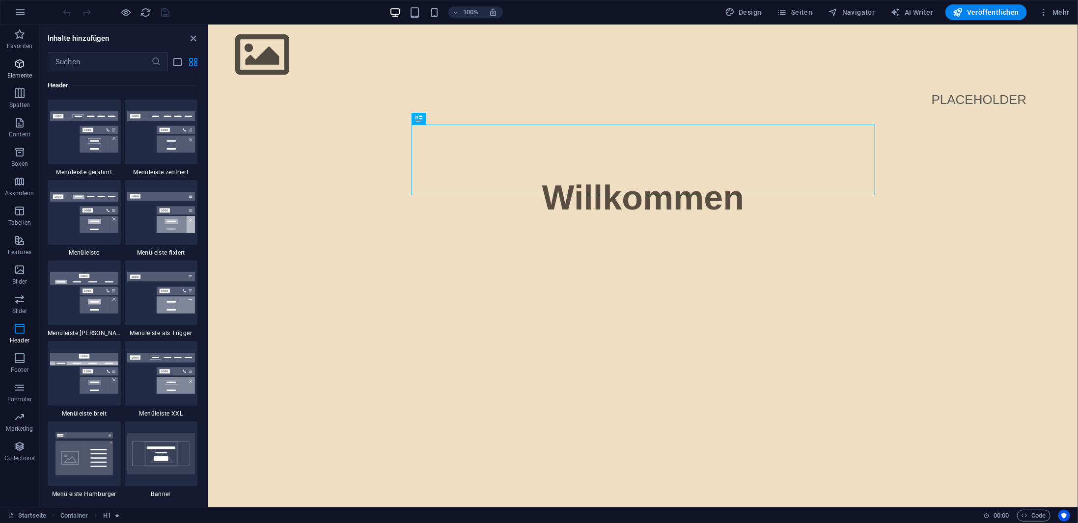
click at [26, 54] on button "Elemente" at bounding box center [19, 68] width 39 height 29
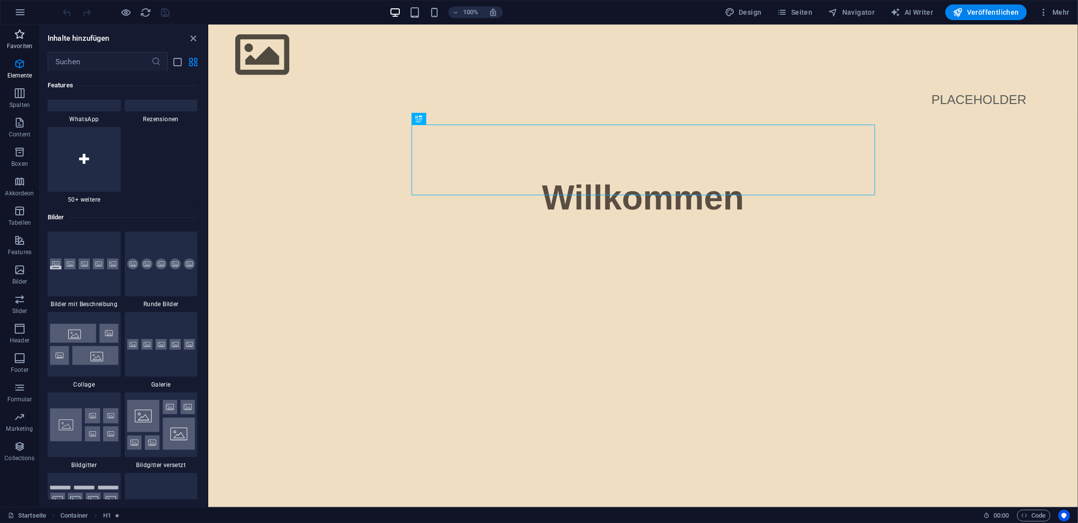
click at [18, 35] on icon "button" at bounding box center [20, 34] width 12 height 12
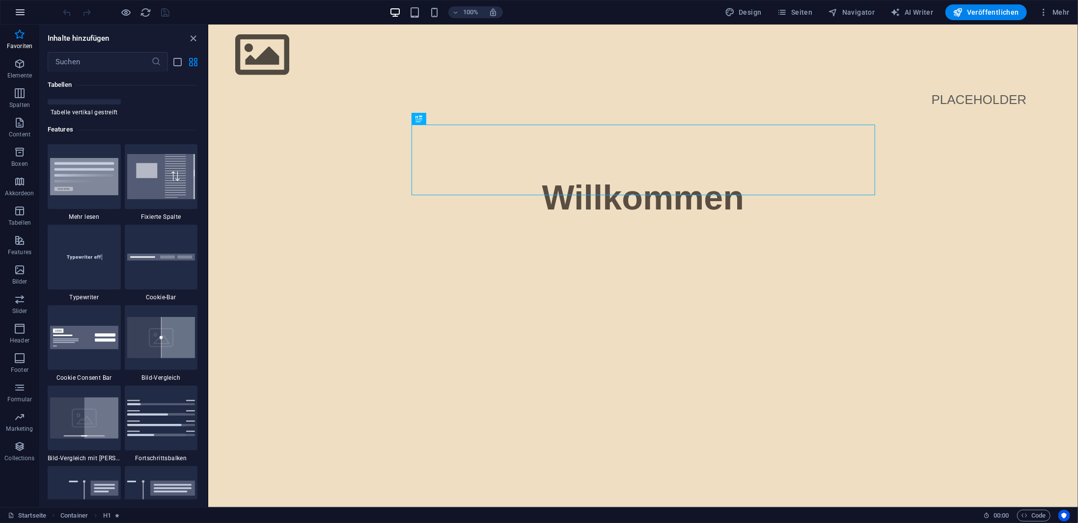
scroll to position [2495, 0]
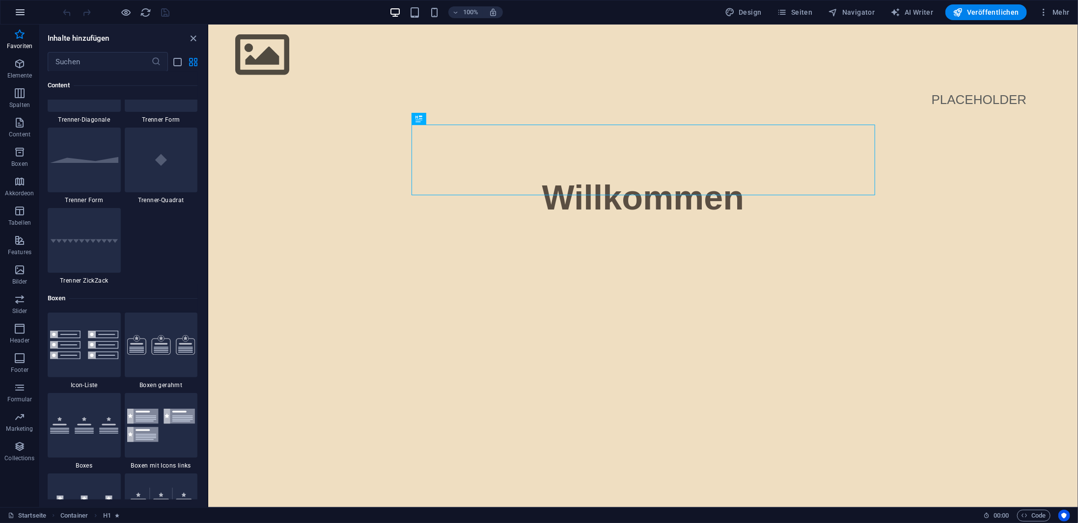
click at [17, 12] on icon "button" at bounding box center [20, 12] width 12 height 12
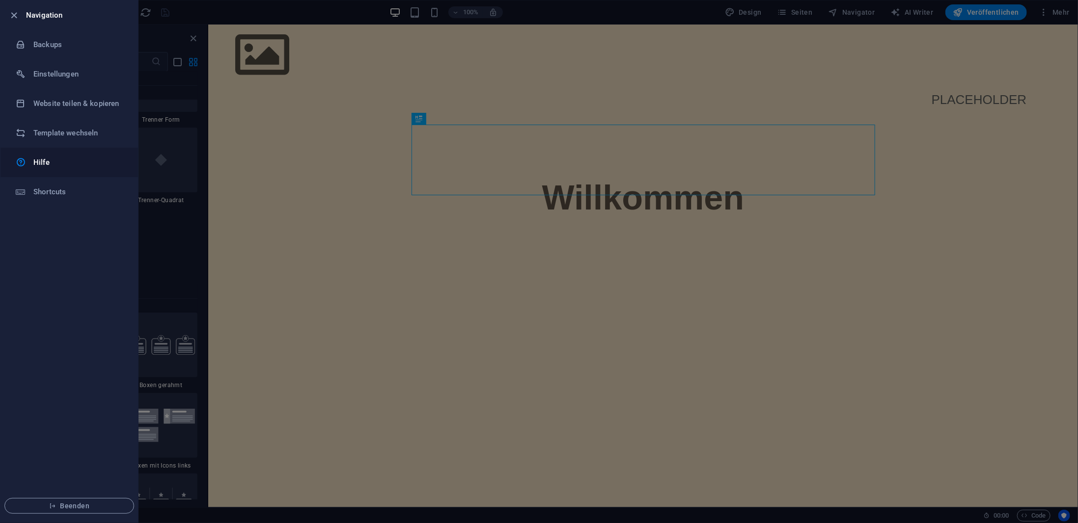
click at [66, 166] on h6 "Hilfe" at bounding box center [78, 163] width 91 height 12
click at [84, 73] on h6 "Einstellungen" at bounding box center [78, 74] width 91 height 12
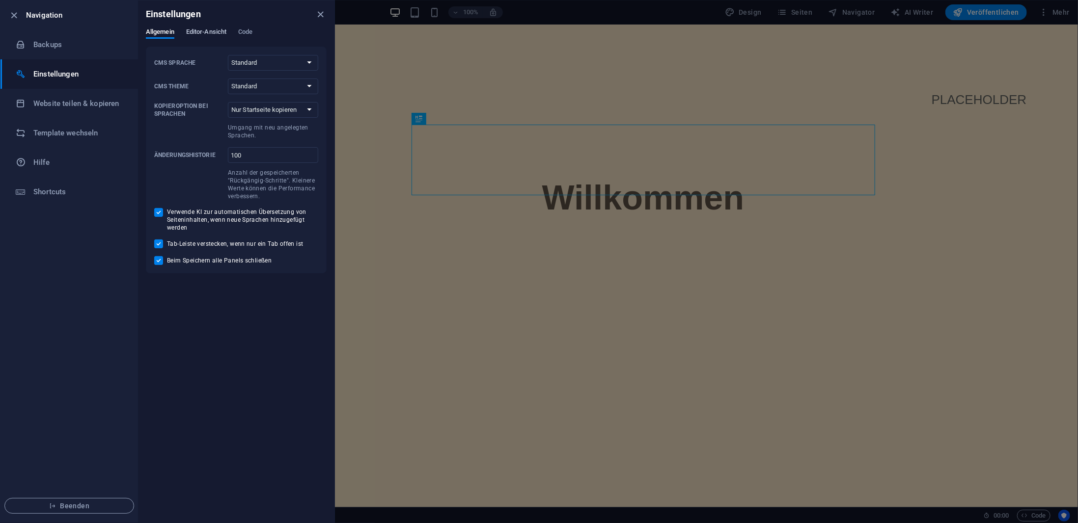
click at [212, 34] on span "Editor-Ansicht" at bounding box center [206, 33] width 40 height 14
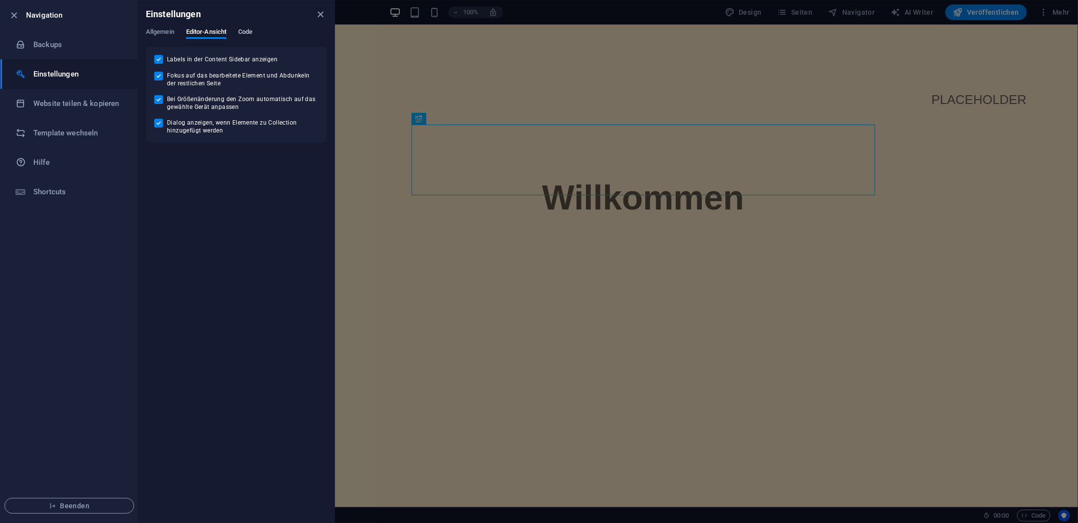
click at [247, 28] on span "Code" at bounding box center [245, 33] width 14 height 14
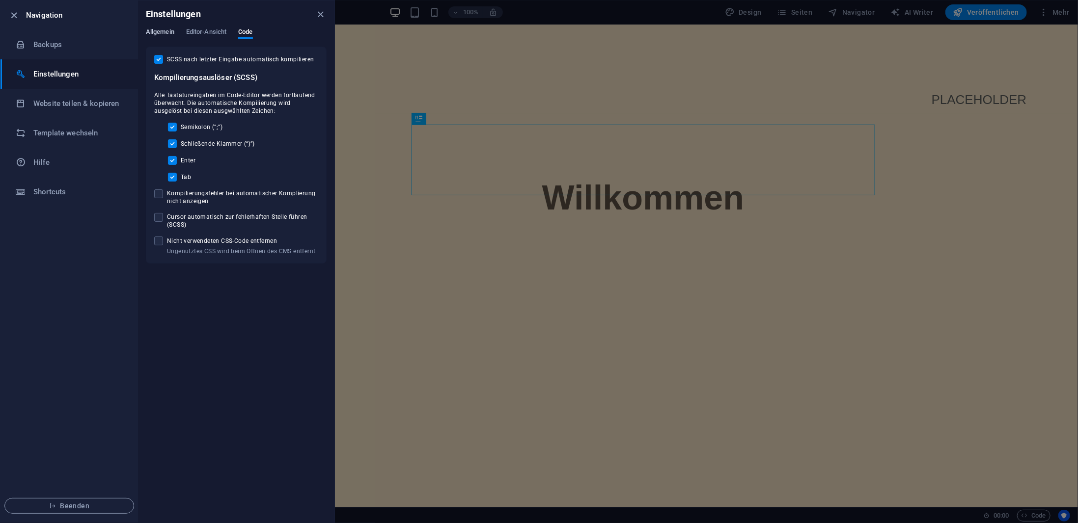
click at [158, 31] on span "Allgemein" at bounding box center [160, 33] width 28 height 14
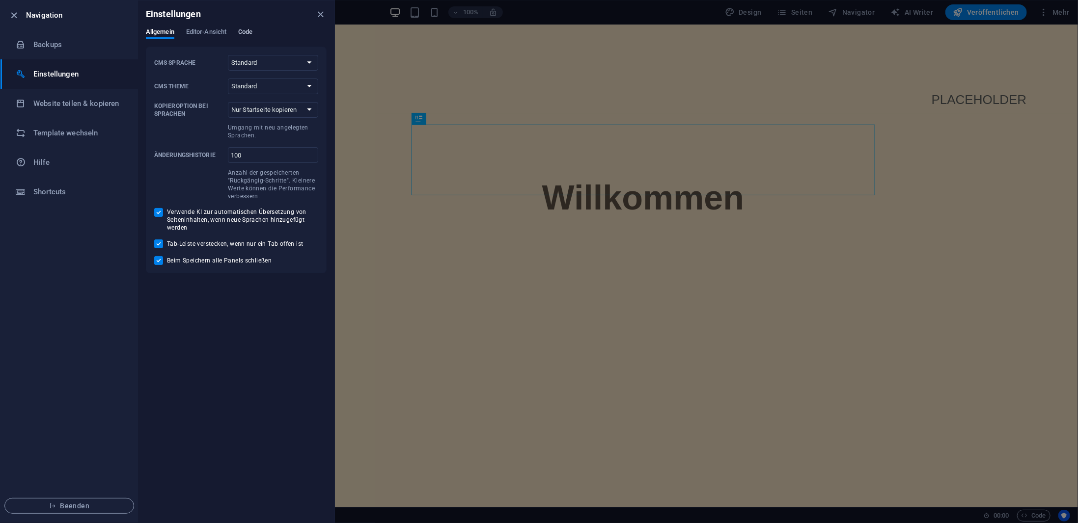
click at [250, 35] on span "Code" at bounding box center [245, 33] width 14 height 14
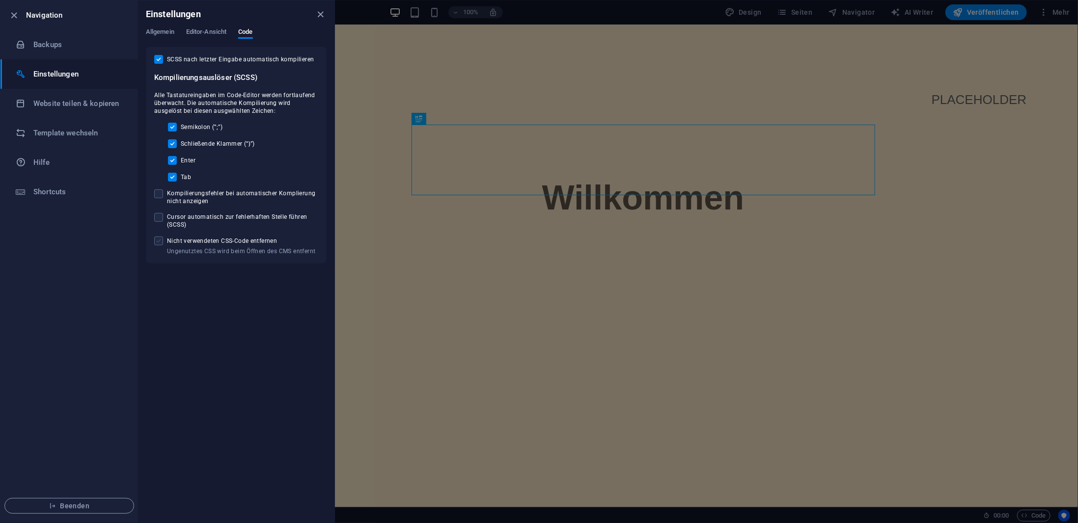
click at [159, 242] on span at bounding box center [158, 241] width 9 height 9
click at [159, 242] on input "Ungenutztes CSS wird beim Öffnen des CMS entfernt Nicht verwendeten CSS-Code en…" at bounding box center [160, 241] width 13 height 9
click at [159, 242] on span at bounding box center [158, 241] width 9 height 9
click at [159, 242] on input "Ungenutztes CSS wird beim Öffnen des CMS entfernt Nicht verwendeten CSS-Code en…" at bounding box center [160, 241] width 13 height 9
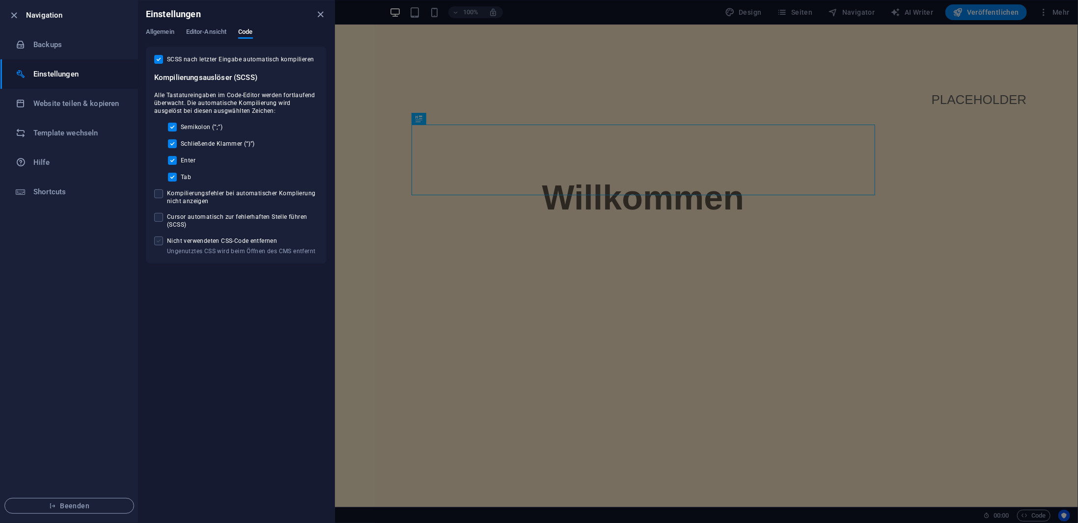
checkbox input "true"
click at [161, 28] on span "Allgemein" at bounding box center [160, 33] width 28 height 14
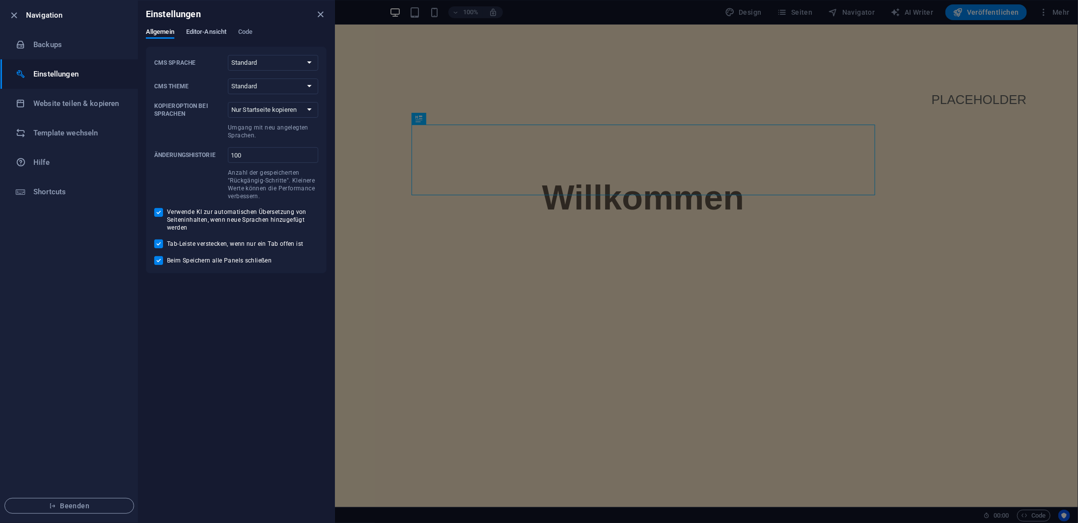
click at [206, 30] on span "Editor-Ansicht" at bounding box center [206, 33] width 40 height 14
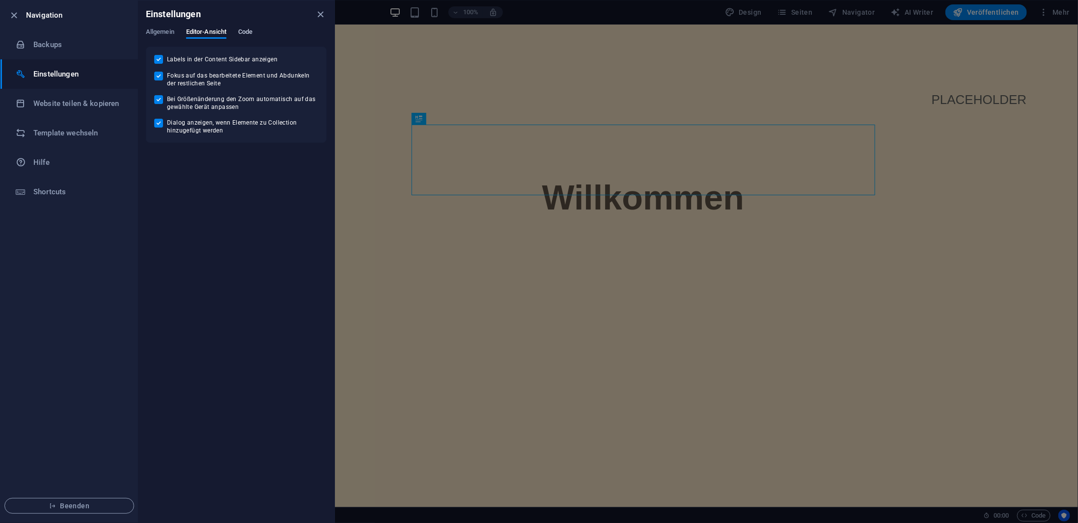
click at [246, 29] on span "Code" at bounding box center [245, 33] width 14 height 14
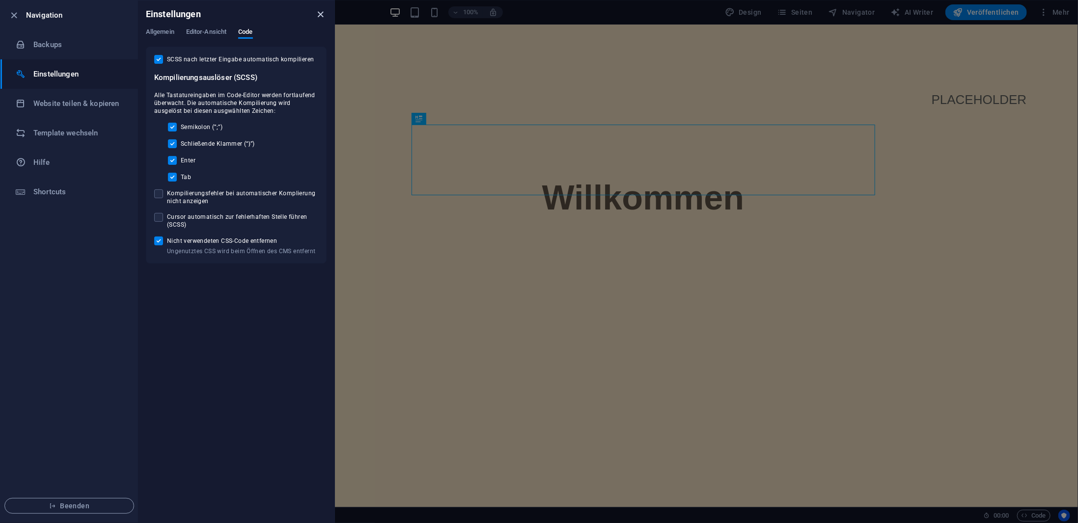
click at [322, 14] on icon "close" at bounding box center [320, 14] width 11 height 11
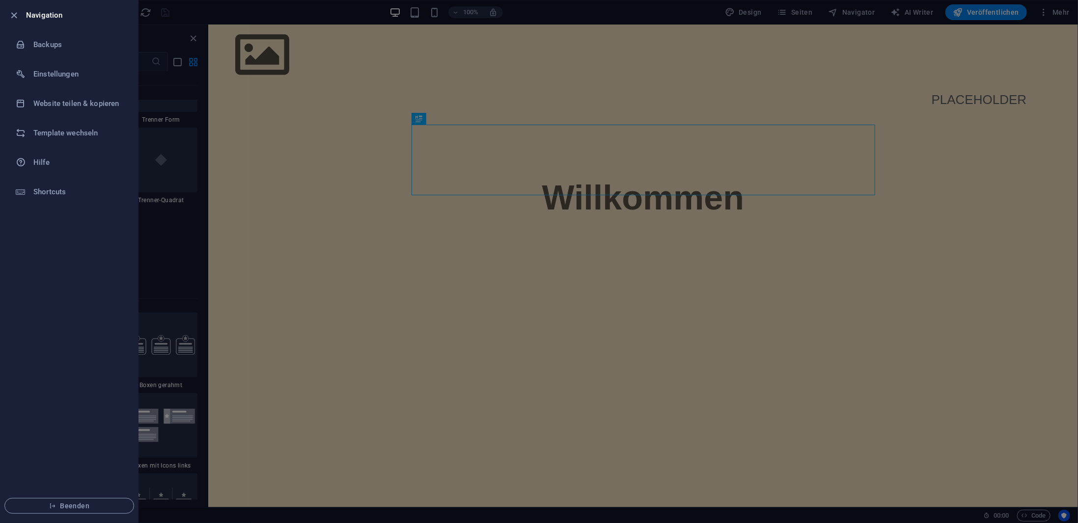
click at [899, 35] on div at bounding box center [539, 261] width 1078 height 523
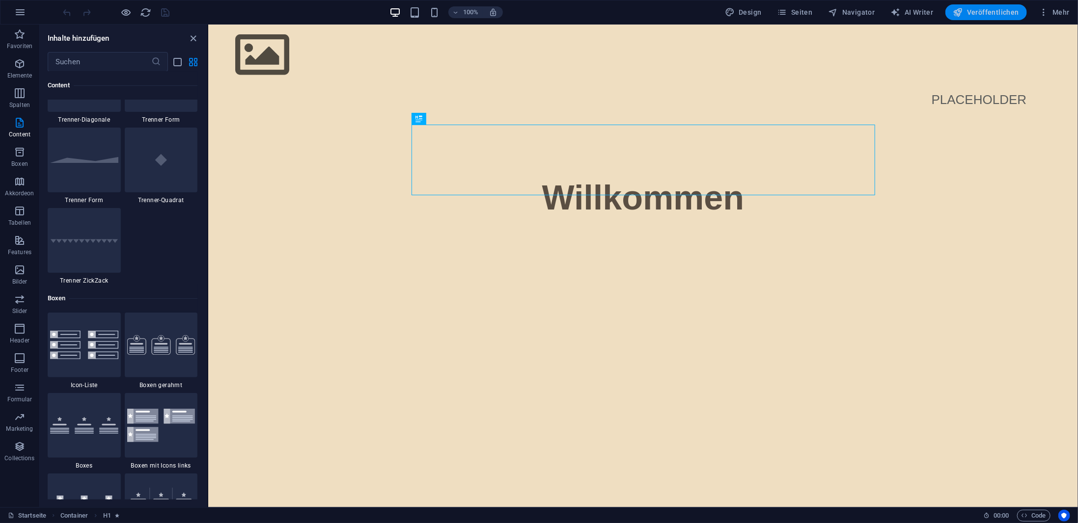
click at [977, 8] on span "Veröffentlichen" at bounding box center [986, 12] width 66 height 10
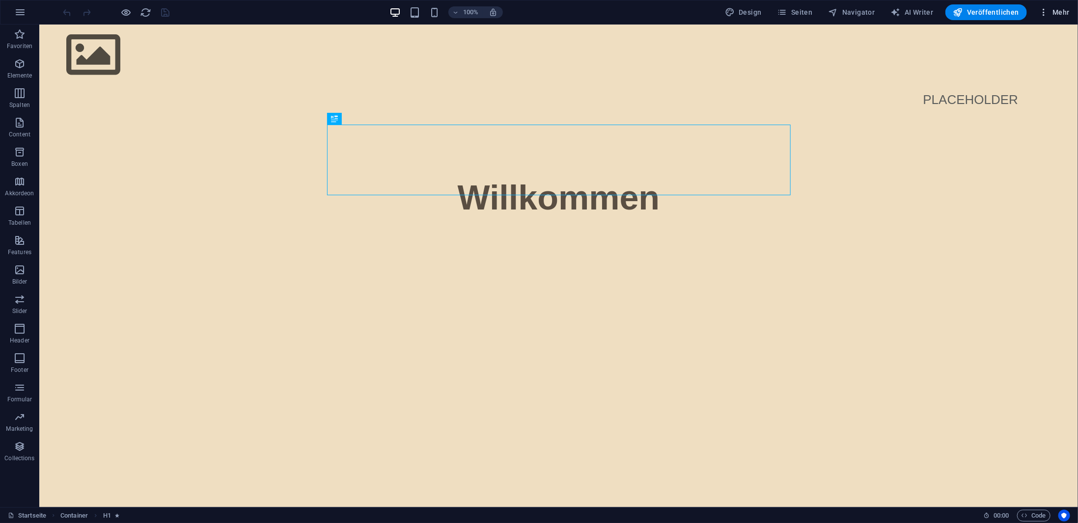
click at [1045, 16] on icon "button" at bounding box center [1043, 12] width 10 height 10
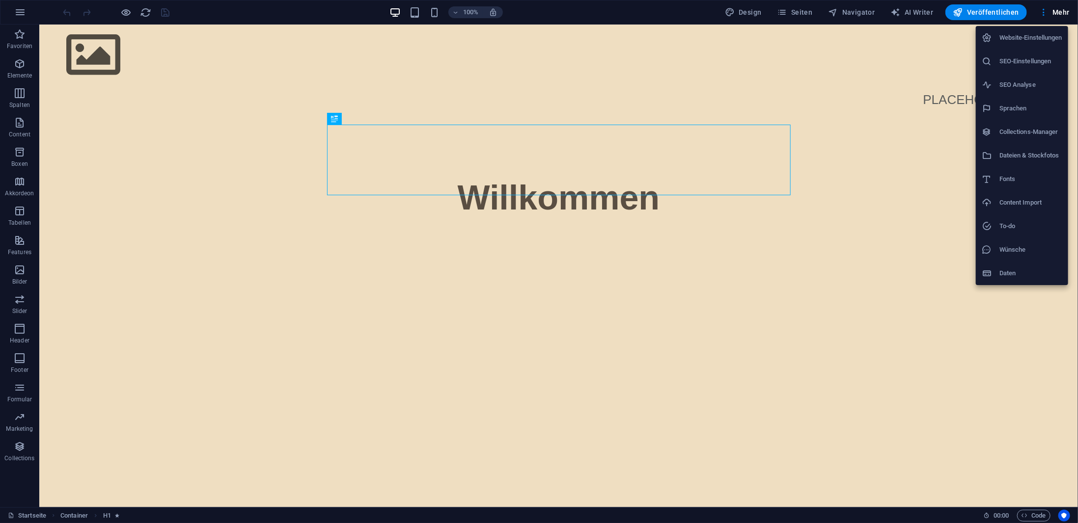
click at [1027, 38] on h6 "Website-Einstellungen" at bounding box center [1030, 38] width 63 height 12
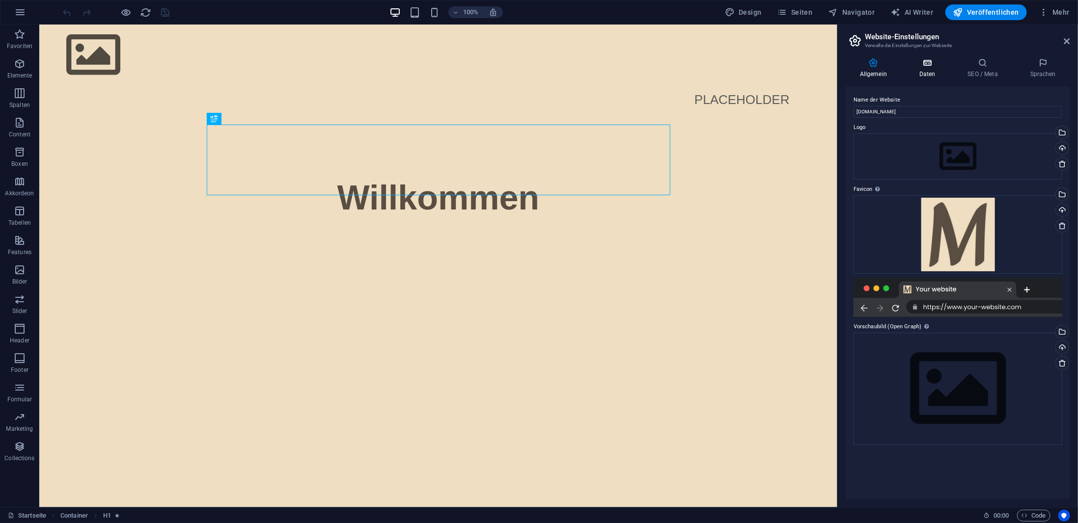
click at [930, 63] on icon at bounding box center [927, 63] width 45 height 10
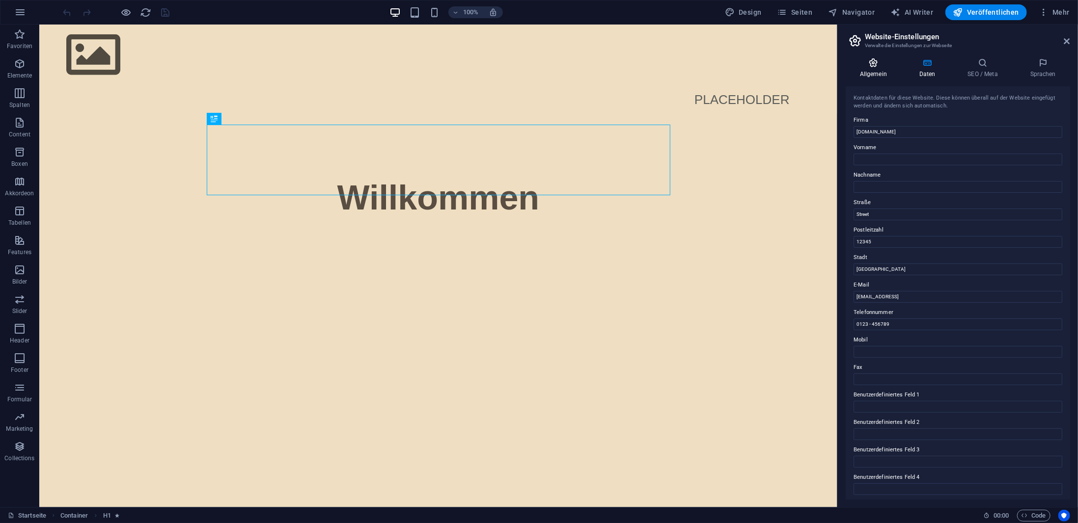
click at [864, 68] on h4 "Allgemein" at bounding box center [874, 68] width 59 height 21
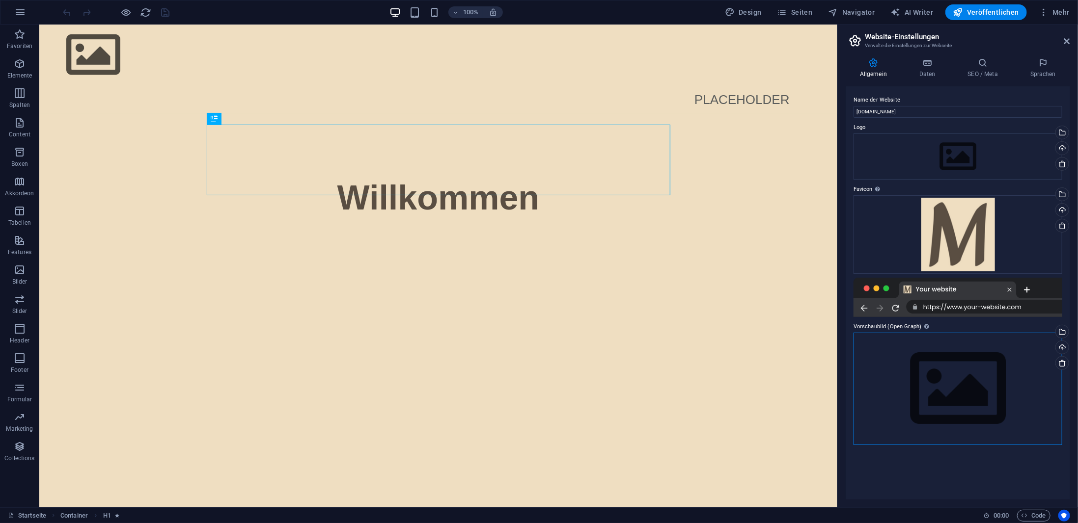
click at [918, 345] on div "Ziehe Dateien zum Hochladen hierher oder klicke hier, um aus Dateien oder koste…" at bounding box center [957, 389] width 209 height 112
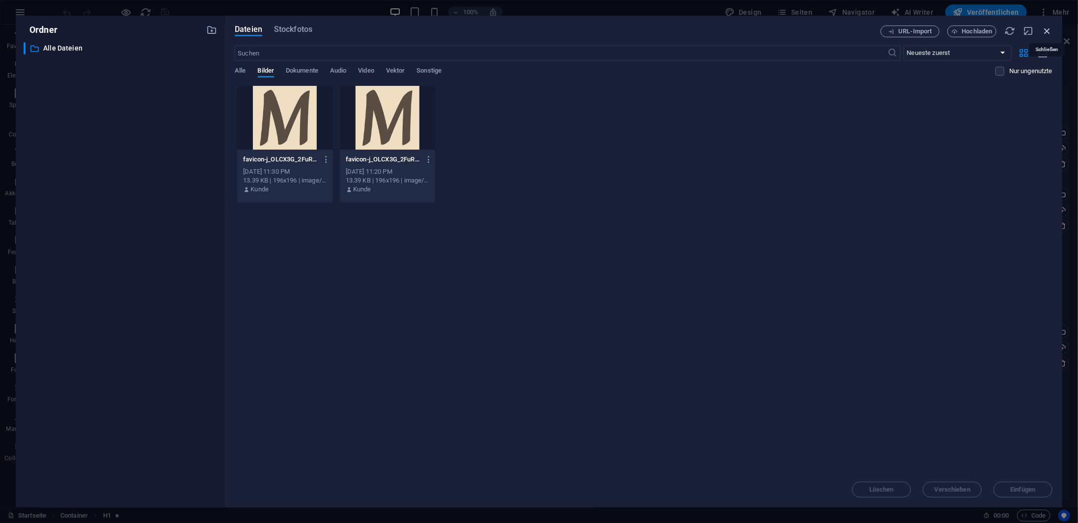
click at [1049, 29] on icon "button" at bounding box center [1046, 31] width 11 height 11
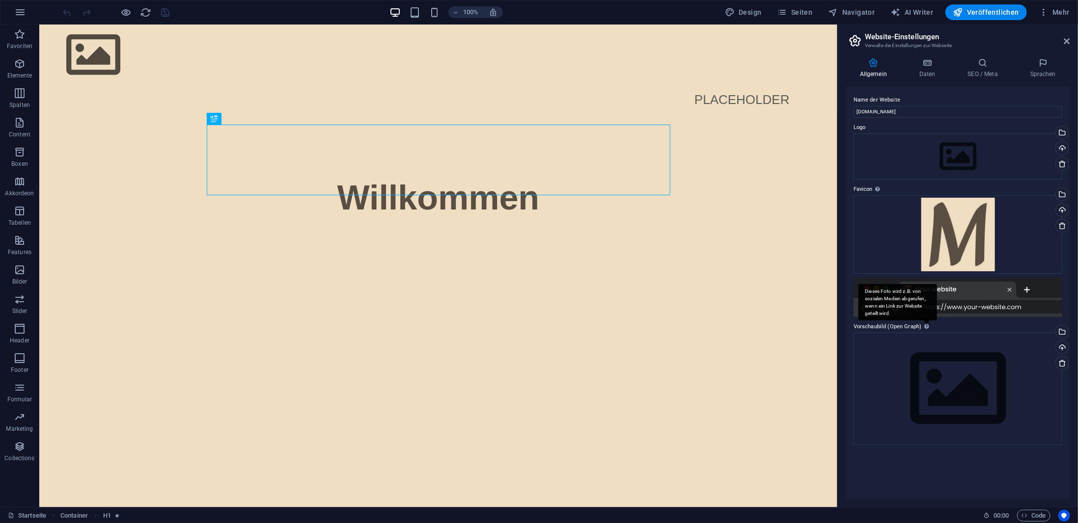
click at [923, 321] on div "Dieses Foto wird z.B. von sozialen Medien abgerufen, wenn ein Link zur Website …" at bounding box center [897, 302] width 79 height 37
click at [970, 397] on div "Ziehe Dateien zum Hochladen hierher oder klicke hier, um aus Dateien oder koste…" at bounding box center [957, 389] width 209 height 112
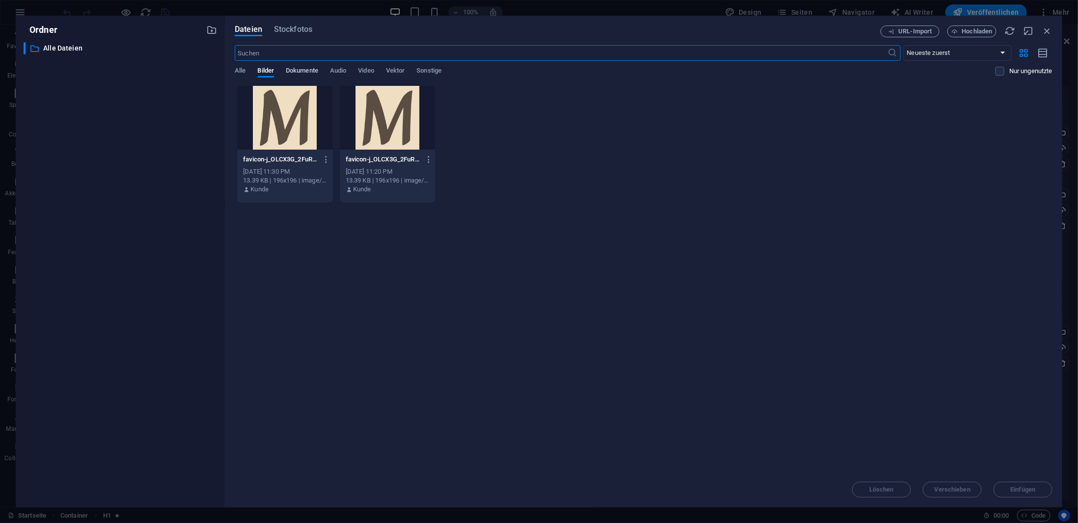
click at [304, 68] on span "Dokumente" at bounding box center [302, 72] width 32 height 14
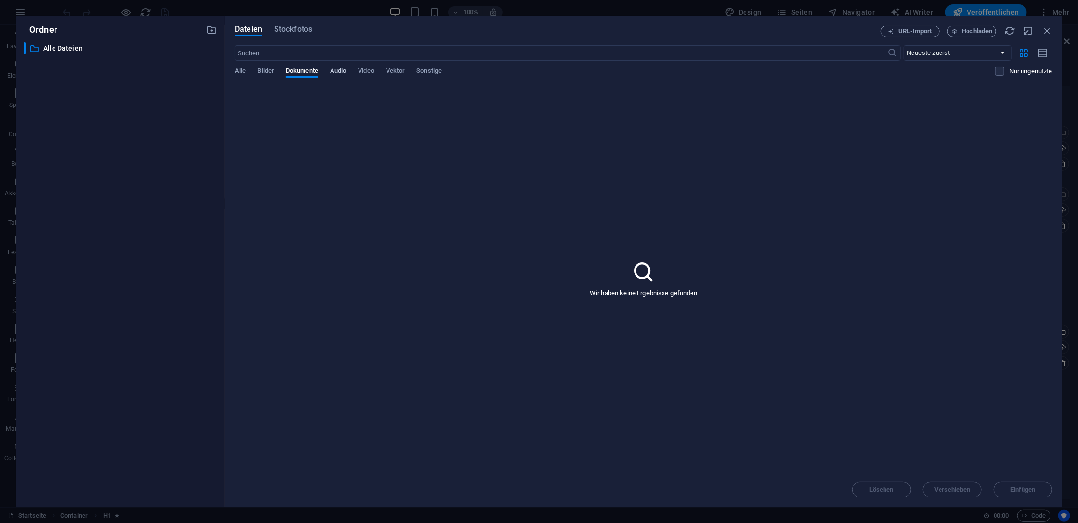
click at [331, 68] on span "Audio" at bounding box center [338, 72] width 16 height 14
click at [287, 67] on span "Dokumente" at bounding box center [302, 72] width 32 height 14
click at [266, 67] on span "Bilder" at bounding box center [266, 72] width 17 height 14
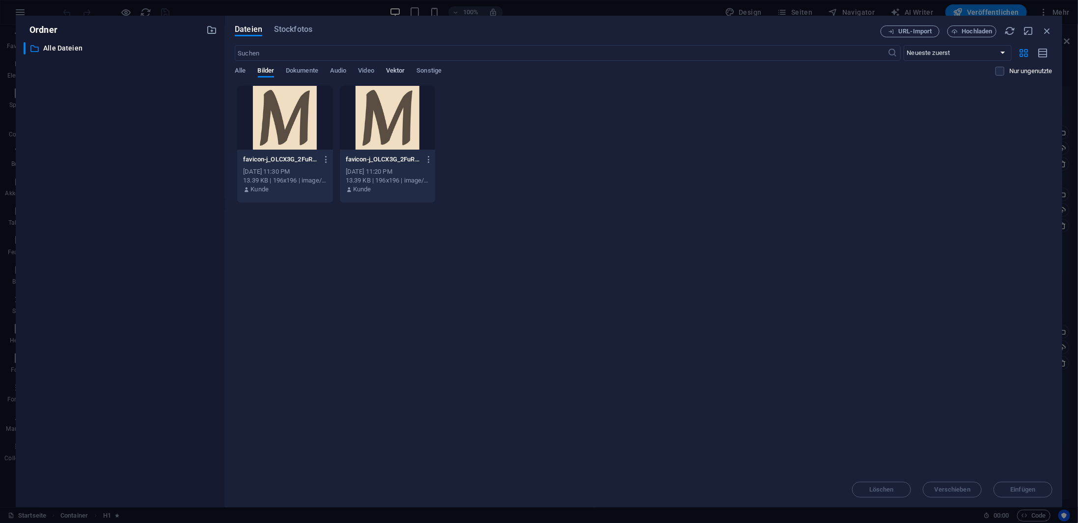
click at [390, 70] on span "Vektor" at bounding box center [395, 72] width 19 height 14
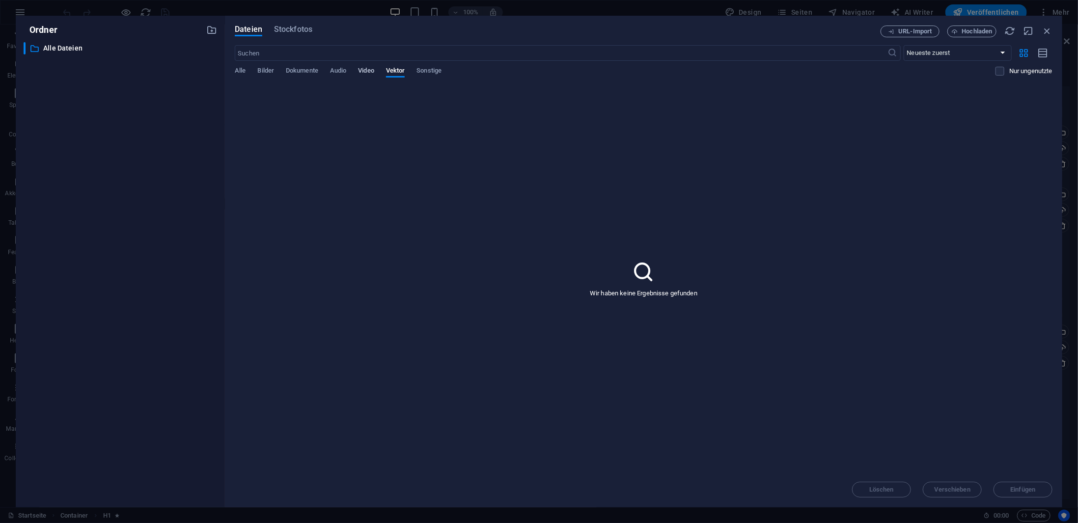
click at [364, 67] on span "Video" at bounding box center [366, 72] width 16 height 14
click at [294, 71] on span "Dokumente" at bounding box center [302, 72] width 32 height 14
click at [268, 68] on span "Bilder" at bounding box center [266, 72] width 17 height 14
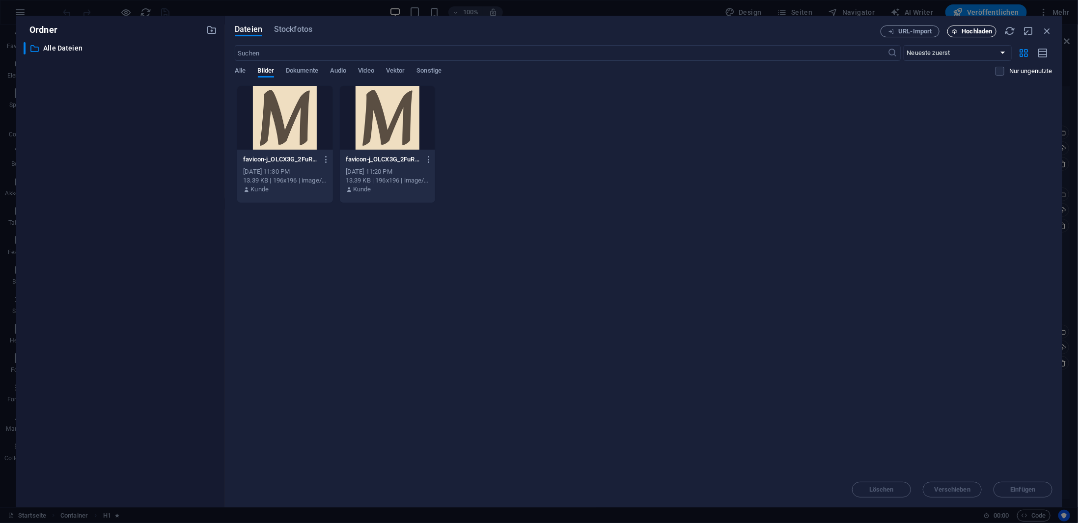
click at [969, 30] on span "Hochladen" at bounding box center [977, 31] width 30 height 6
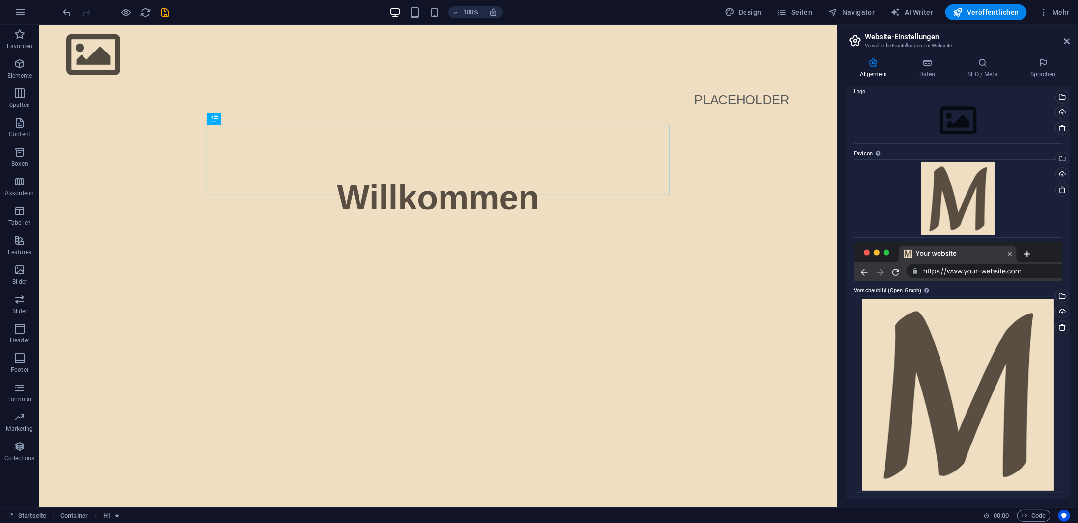
scroll to position [37, 0]
click at [919, 69] on h4 "Daten" at bounding box center [929, 68] width 49 height 21
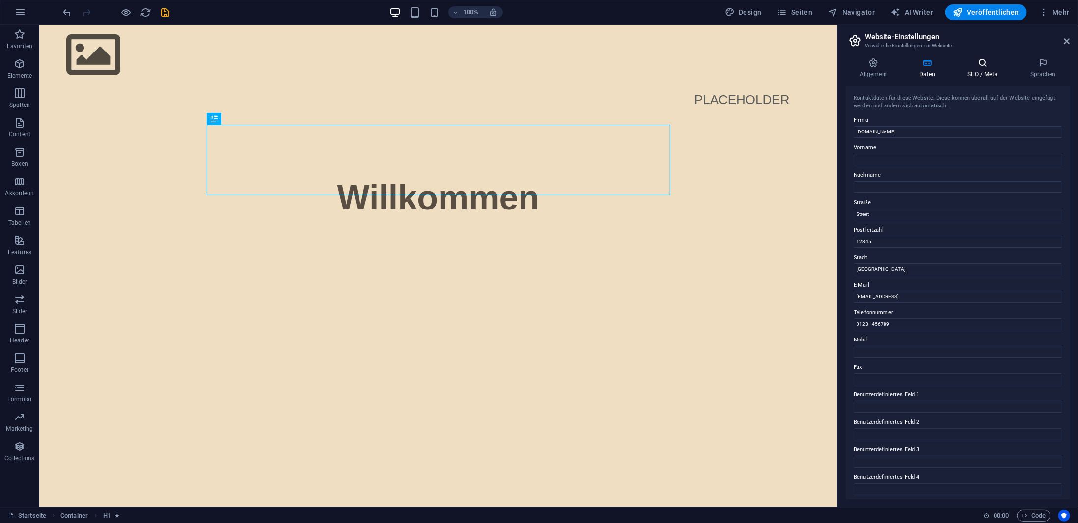
click at [975, 71] on h4 "SEO / Meta" at bounding box center [984, 68] width 62 height 21
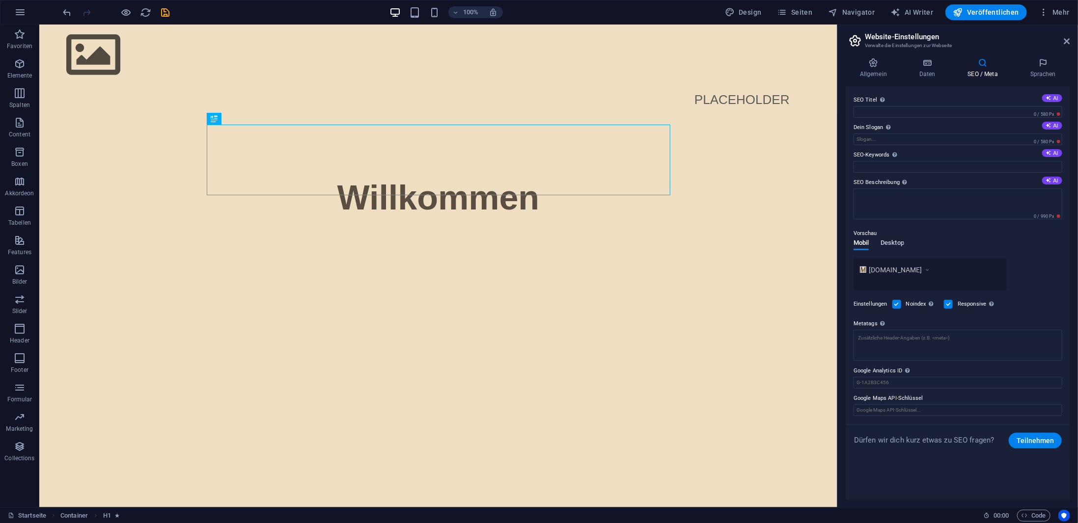
click at [889, 241] on span "Desktop" at bounding box center [892, 244] width 24 height 14
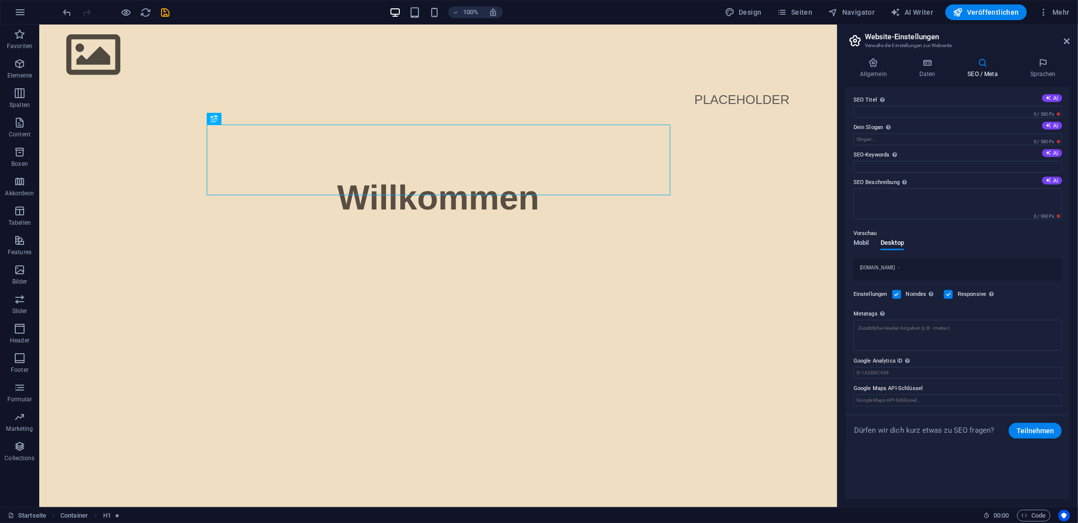
click at [862, 242] on span "Mobil" at bounding box center [860, 244] width 15 height 14
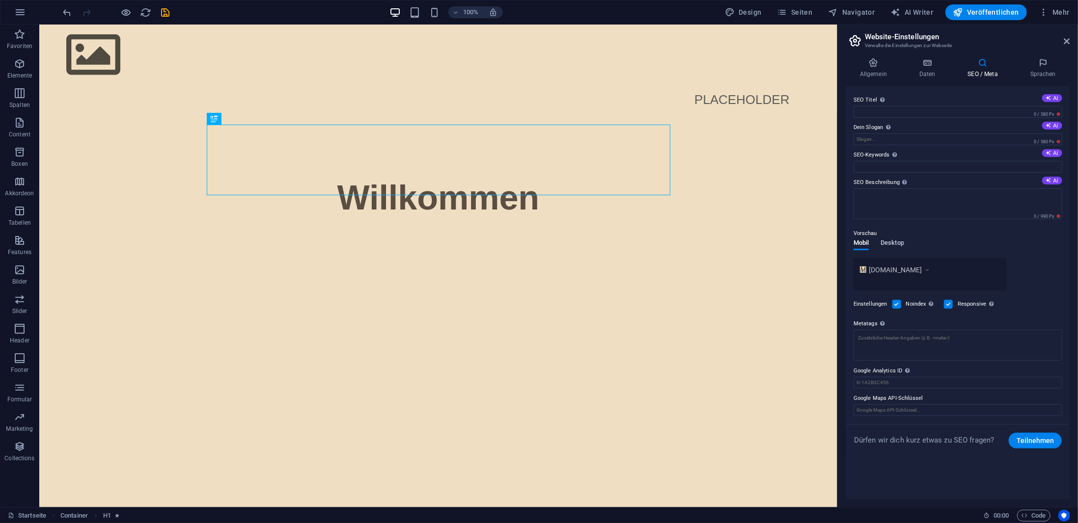
click at [884, 239] on span "Desktop" at bounding box center [892, 244] width 24 height 14
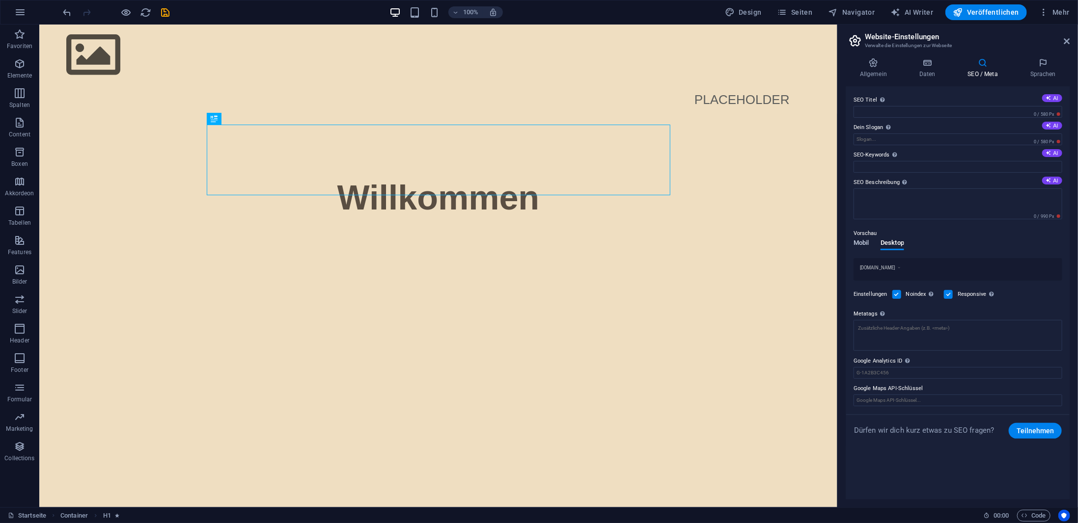
click at [863, 239] on span "Mobil" at bounding box center [860, 244] width 15 height 14
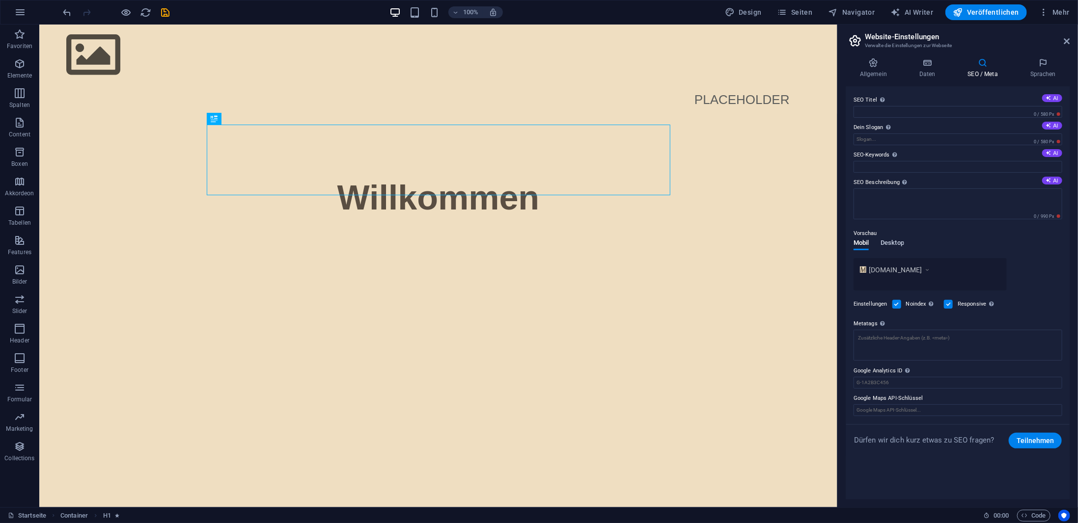
click at [894, 242] on span "Desktop" at bounding box center [892, 244] width 24 height 14
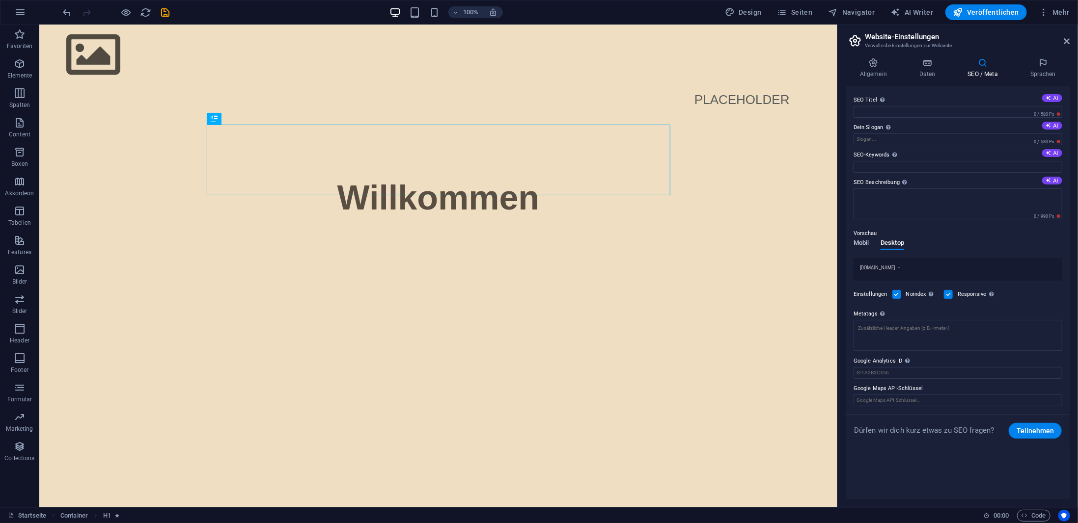
click at [864, 244] on span "Mobil" at bounding box center [860, 244] width 15 height 14
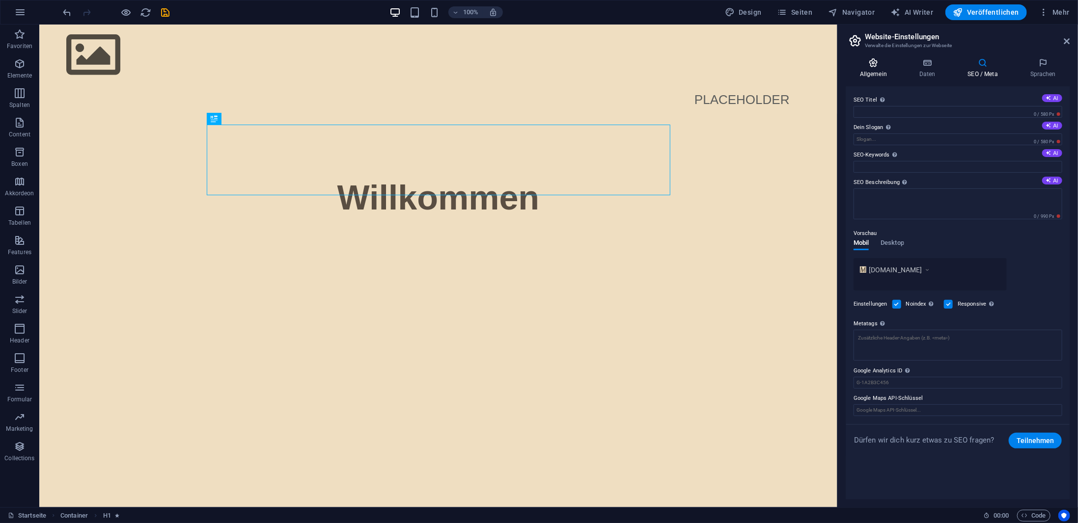
click at [882, 70] on h4 "Allgemein" at bounding box center [874, 68] width 59 height 21
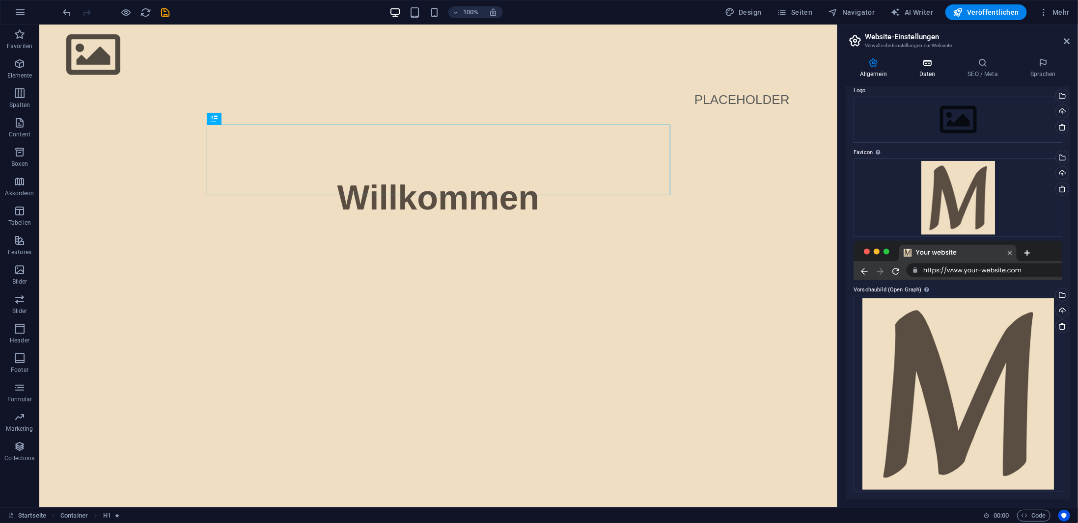
click at [930, 67] on icon at bounding box center [927, 63] width 45 height 10
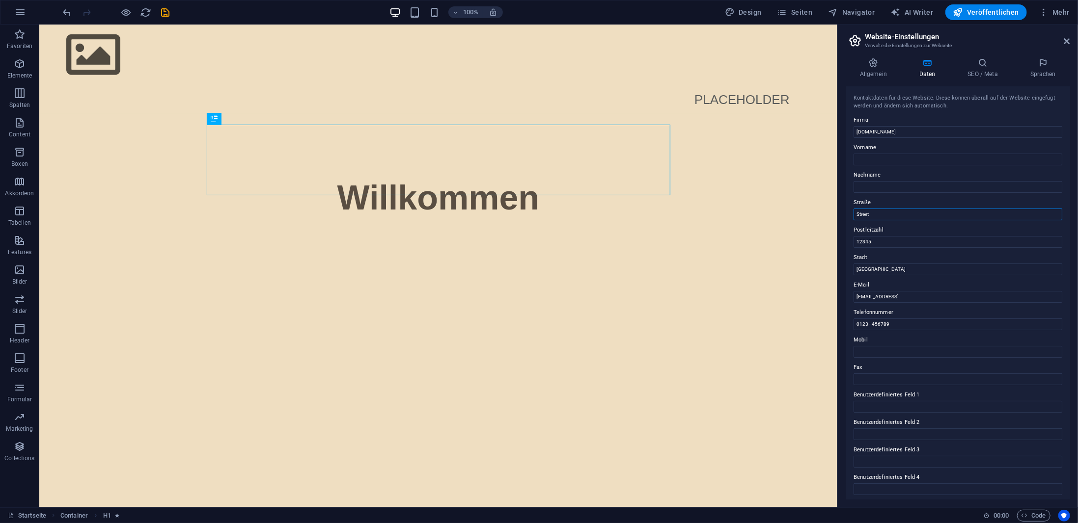
drag, startPoint x: 886, startPoint y: 216, endPoint x: 860, endPoint y: 216, distance: 26.0
click at [860, 216] on input "Street" at bounding box center [957, 215] width 209 height 12
click at [884, 214] on input "Street" at bounding box center [957, 215] width 209 height 12
type input "Street"
click at [910, 227] on label "Postleitzahl" at bounding box center [957, 230] width 209 height 12
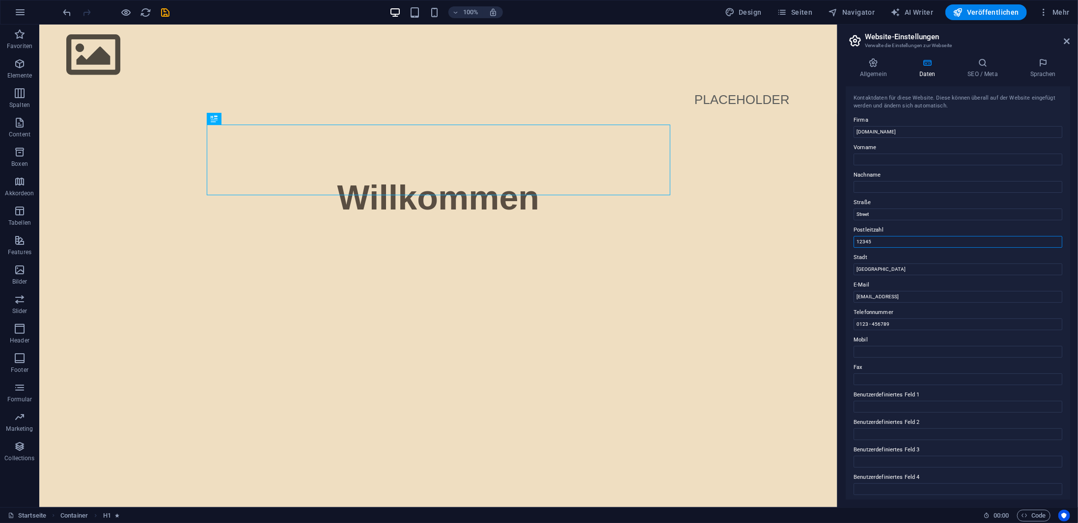
click at [910, 236] on input "12345" at bounding box center [957, 242] width 209 height 12
click at [885, 200] on label "Straße" at bounding box center [957, 203] width 209 height 12
click at [885, 209] on input "Street" at bounding box center [957, 215] width 209 height 12
drag, startPoint x: 916, startPoint y: 292, endPoint x: 836, endPoint y: 259, distance: 86.1
type input "Stuttgart"
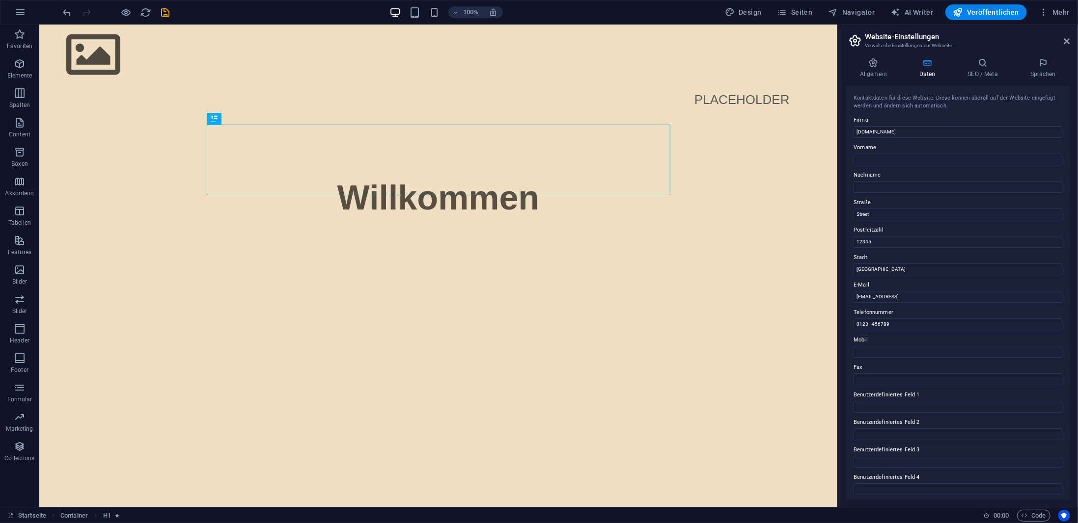
drag, startPoint x: 880, startPoint y: 242, endPoint x: 878, endPoint y: 146, distance: 96.2
click at [878, 146] on label "Vorname" at bounding box center [957, 148] width 209 height 12
click at [878, 154] on input "Vorname" at bounding box center [957, 160] width 209 height 12
drag, startPoint x: 880, startPoint y: 237, endPoint x: 852, endPoint y: 238, distance: 28.0
click at [852, 238] on div "Kontaktdaten für diese Website. Diese können überall auf der Website eingefügt …" at bounding box center [957, 292] width 224 height 413
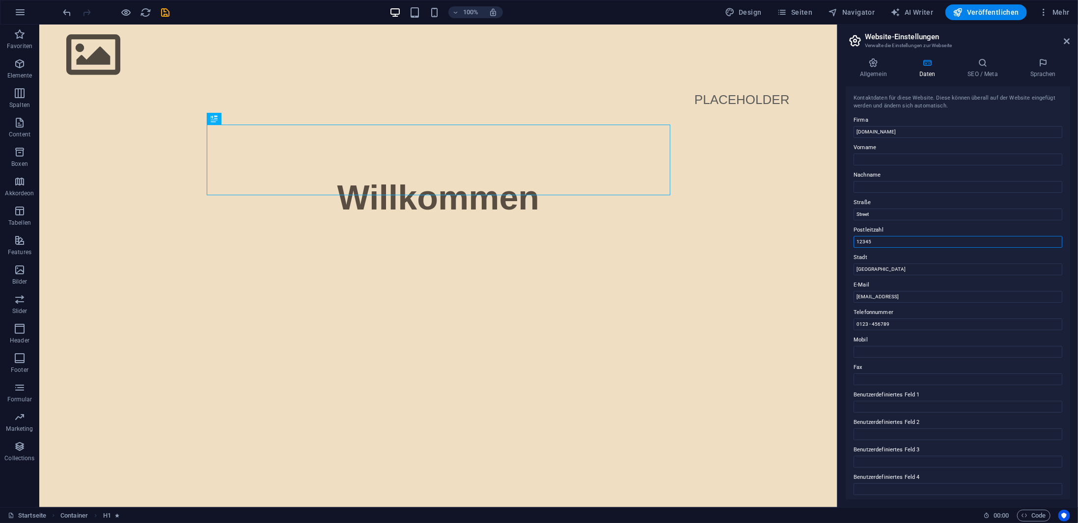
paste input "70569"
type input "70569"
click at [885, 248] on div "Kontaktdaten für diese Website. Diese können überall auf der Website eingefügt …" at bounding box center [957, 292] width 224 height 413
click at [838, 323] on aside "Website-Einstellungen Verwalte die Einstellungen zur Webseite Allgemein Daten S…" at bounding box center [957, 266] width 241 height 483
click at [899, 310] on label "Telefonnummer" at bounding box center [957, 313] width 209 height 12
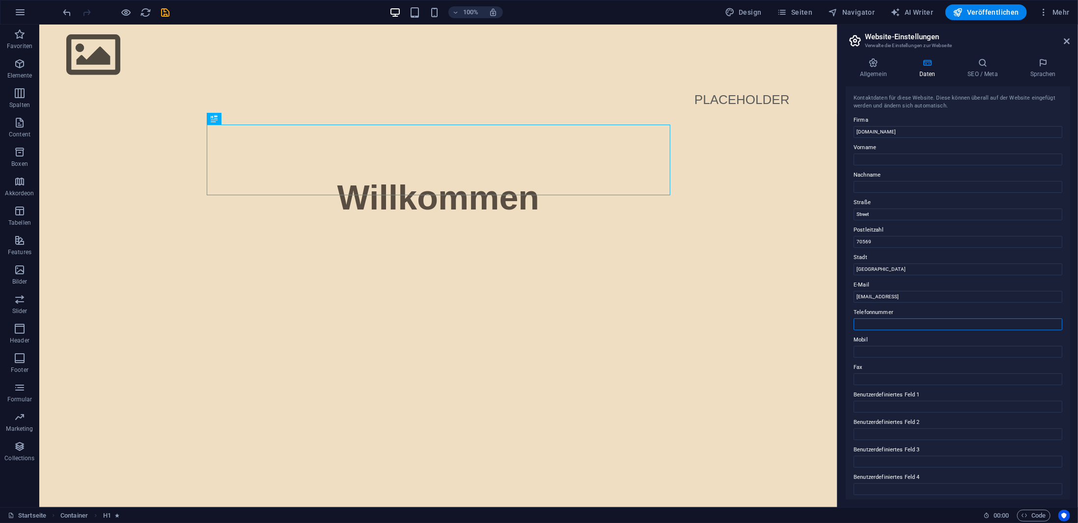
click at [899, 319] on input "Telefonnummer" at bounding box center [957, 325] width 209 height 12
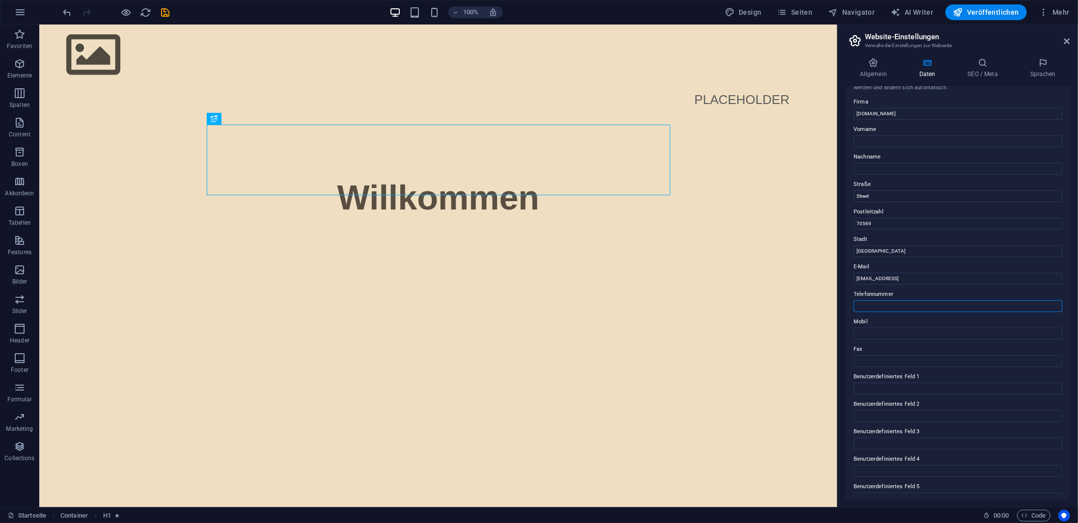
scroll to position [49, 0]
click at [998, 17] on button "Veröffentlichen" at bounding box center [985, 12] width 81 height 16
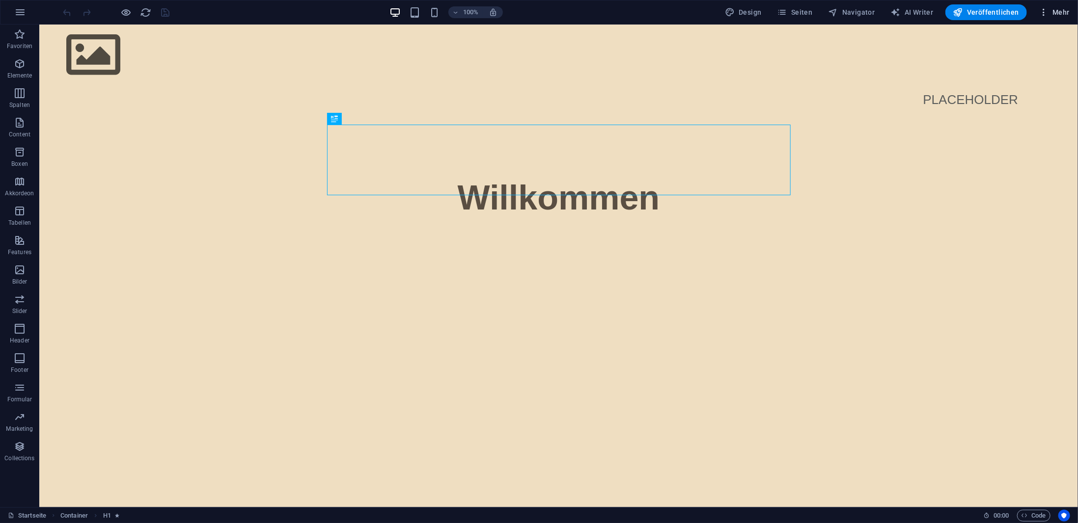
click at [1037, 15] on button "Mehr" at bounding box center [1053, 12] width 39 height 16
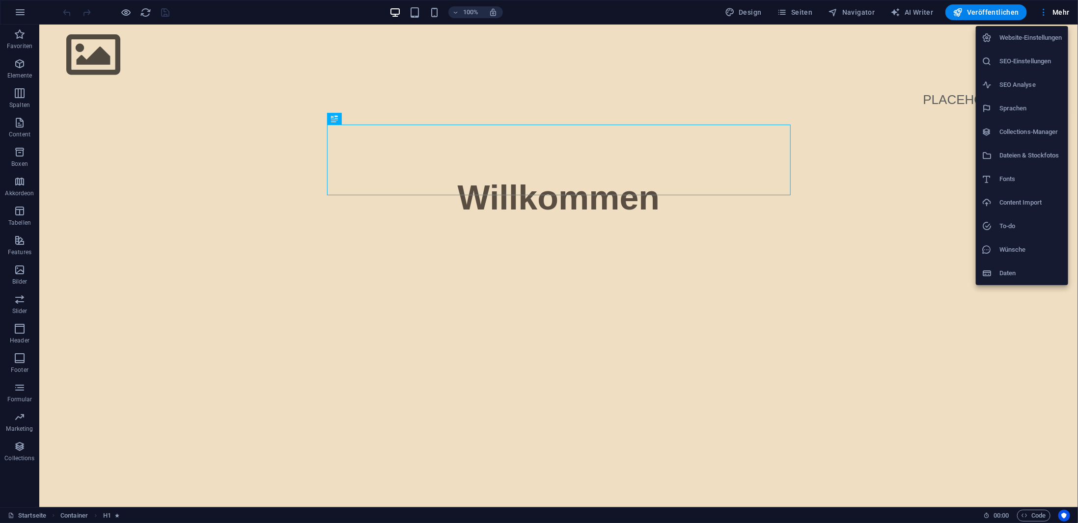
click at [1007, 57] on h6 "SEO-Einstellungen" at bounding box center [1030, 61] width 63 height 12
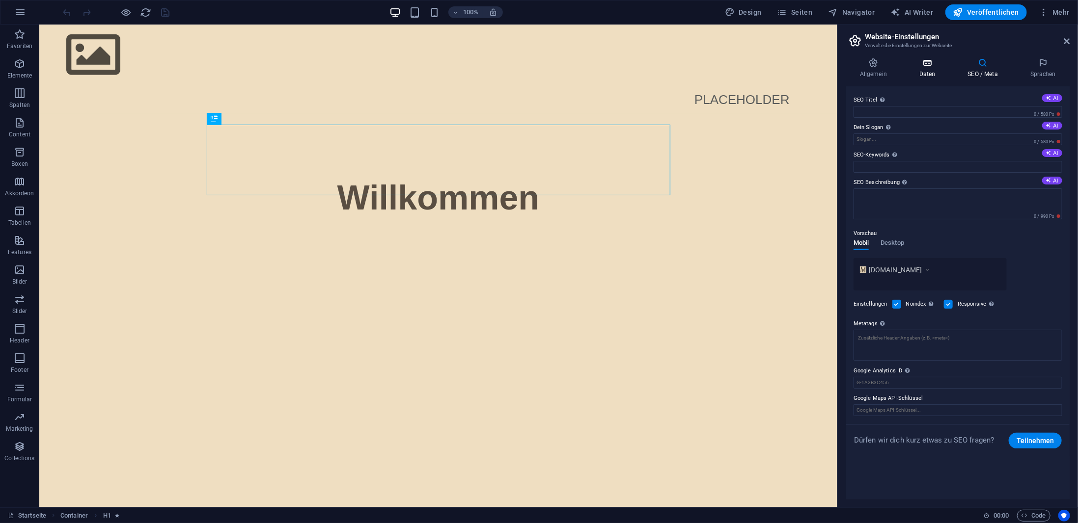
click at [934, 60] on icon at bounding box center [927, 63] width 45 height 10
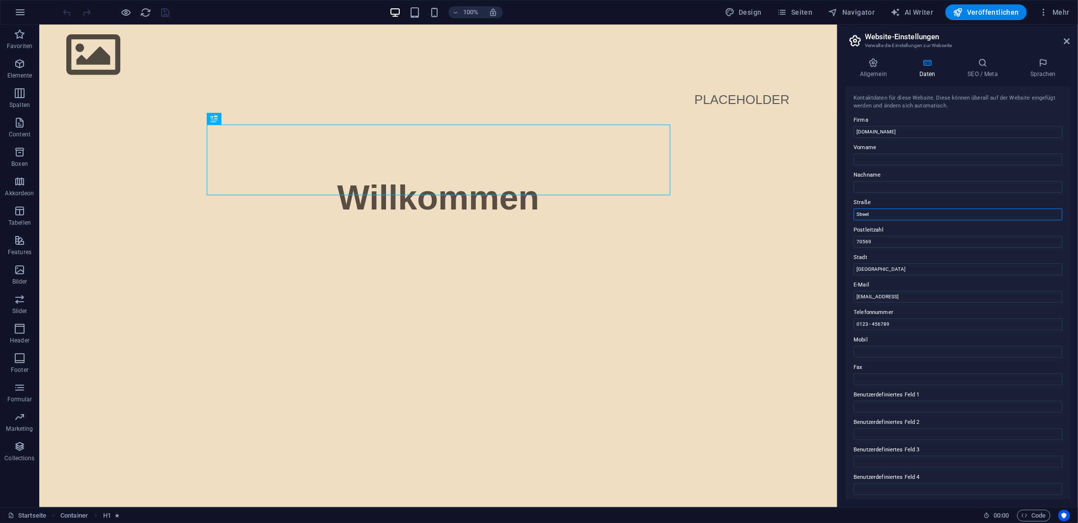
click at [879, 217] on input "Street" at bounding box center [957, 215] width 209 height 12
drag, startPoint x: 906, startPoint y: 290, endPoint x: 836, endPoint y: 268, distance: 73.0
drag, startPoint x: 919, startPoint y: 319, endPoint x: 834, endPoint y: 298, distance: 87.4
click at [889, 295] on input "E-Mail" at bounding box center [957, 297] width 209 height 12
click at [909, 355] on input "Mobil" at bounding box center [957, 352] width 209 height 12
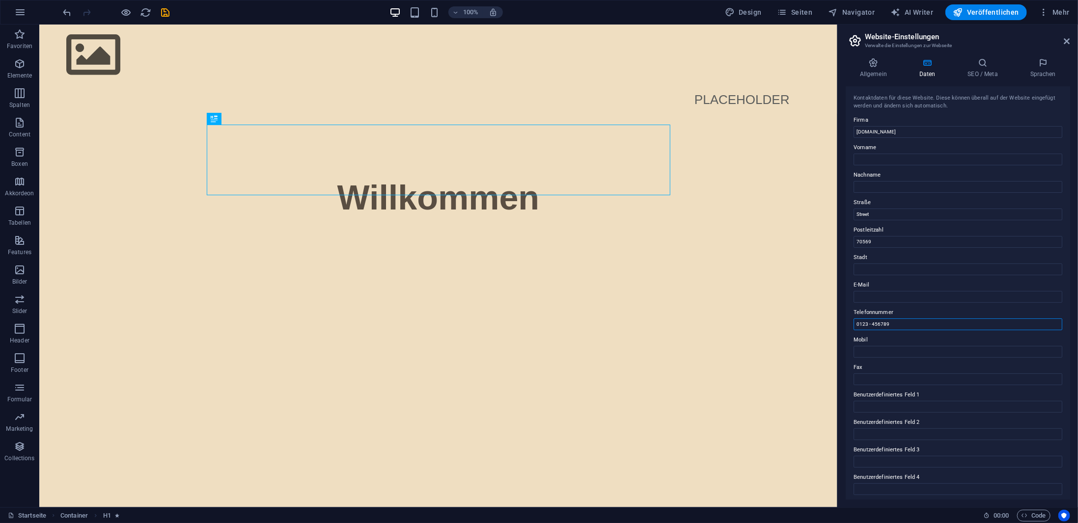
drag, startPoint x: 944, startPoint y: 349, endPoint x: 836, endPoint y: 321, distance: 112.2
drag, startPoint x: 881, startPoint y: 212, endPoint x: 849, endPoint y: 215, distance: 31.5
click at [848, 214] on div "Kontaktdaten für diese Website. Diese können überall auf der Website eingefügt …" at bounding box center [957, 292] width 224 height 413
drag, startPoint x: 856, startPoint y: 243, endPoint x: 894, endPoint y: 189, distance: 66.6
click at [848, 242] on div "Kontaktdaten für diese Website. Diese können überall auf der Website eingefügt …" at bounding box center [957, 292] width 224 height 413
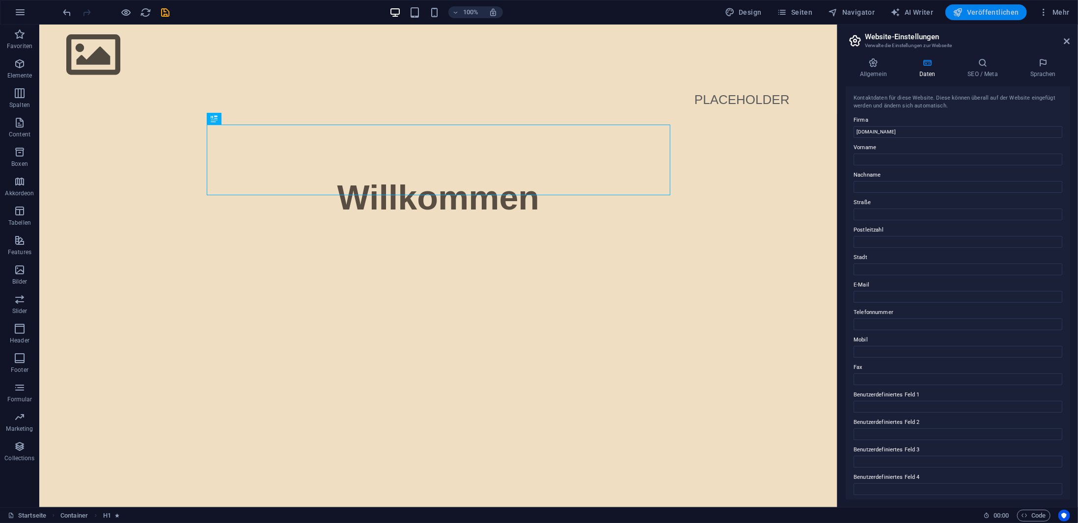
click at [1007, 14] on span "Veröffentlichen" at bounding box center [986, 12] width 66 height 10
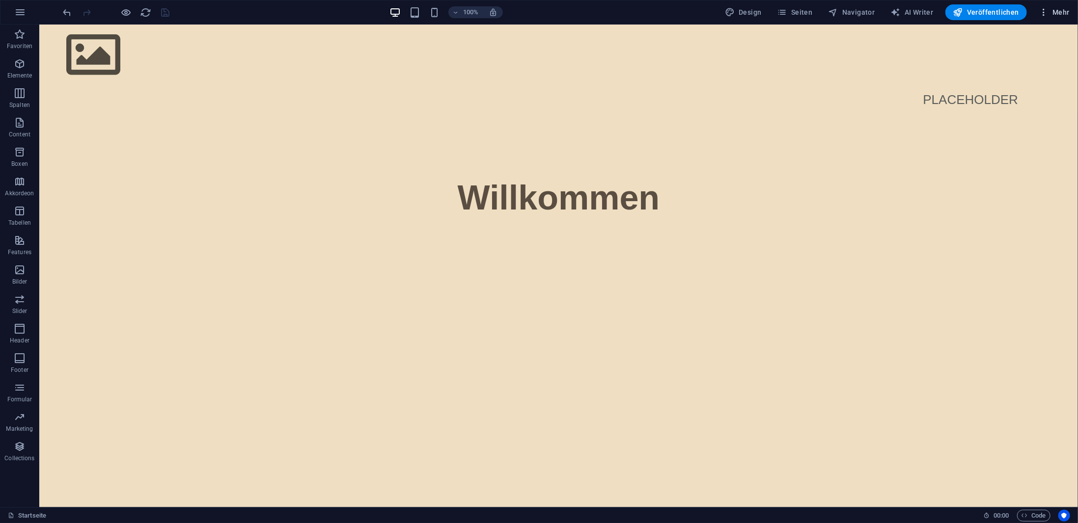
click at [1049, 15] on span "Mehr" at bounding box center [1053, 12] width 31 height 10
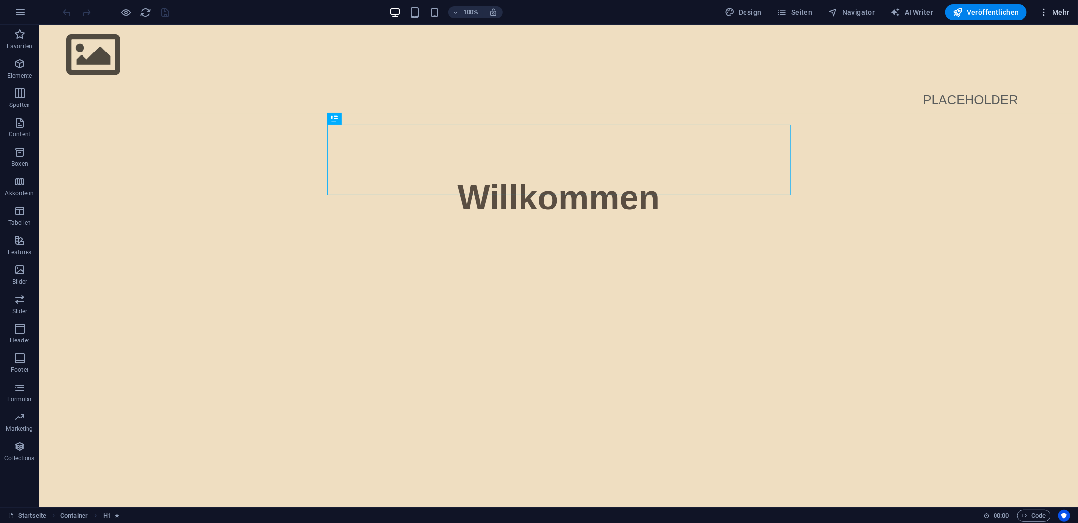
click at [1059, 7] on span "Mehr" at bounding box center [1053, 12] width 31 height 10
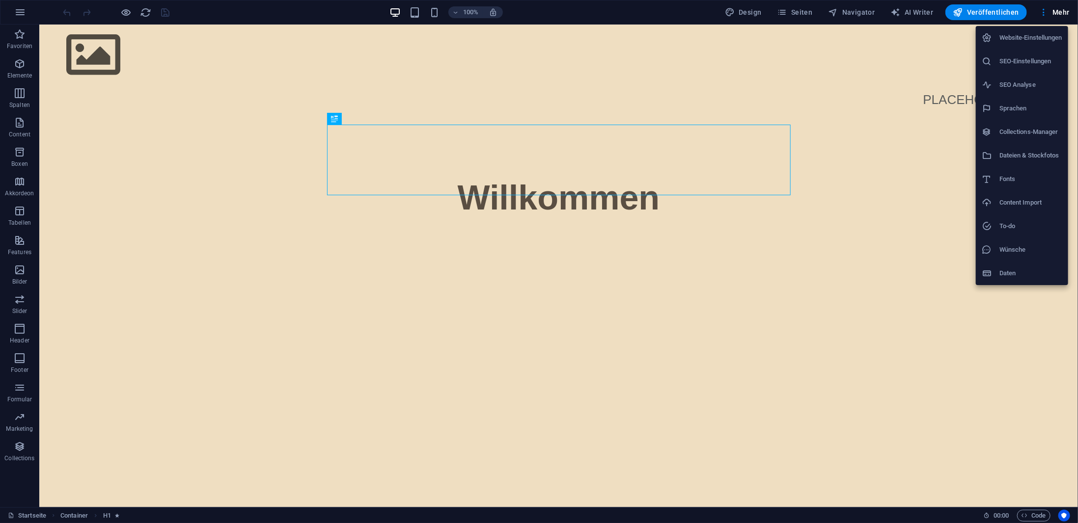
click at [1008, 41] on h6 "Website-Einstellungen" at bounding box center [1030, 38] width 63 height 12
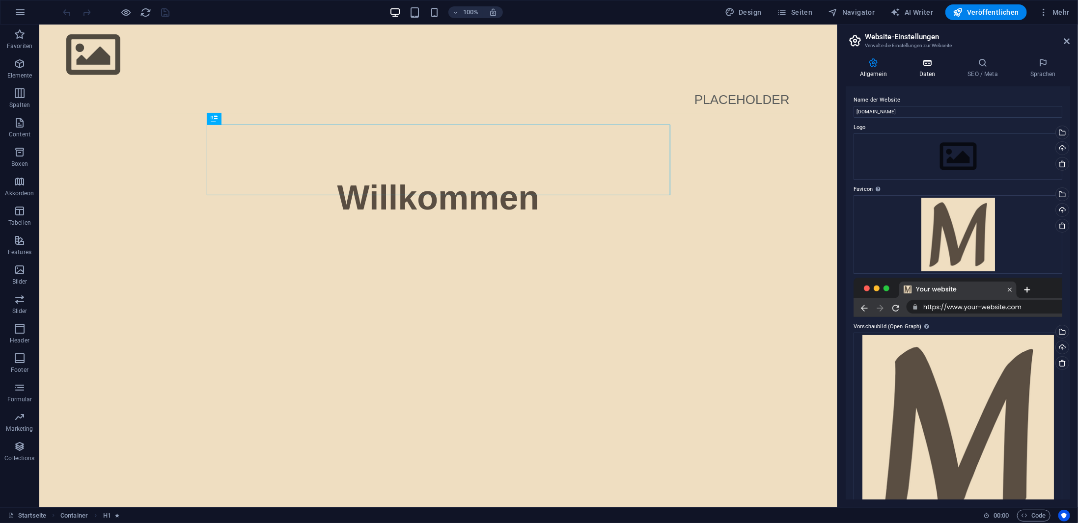
click at [934, 73] on h4 "Daten" at bounding box center [929, 68] width 49 height 21
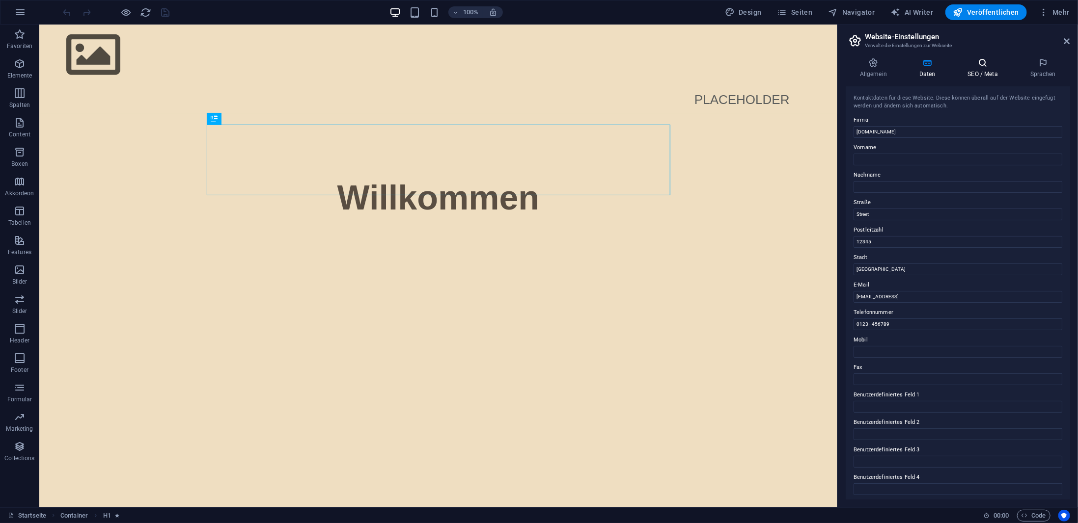
click at [969, 70] on h4 "SEO / Meta" at bounding box center [984, 68] width 62 height 21
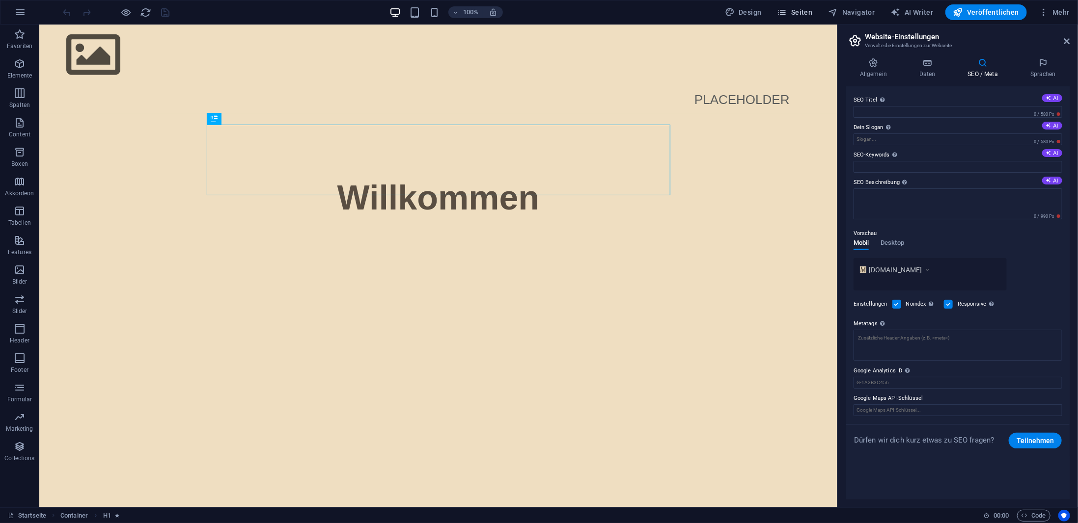
click at [796, 9] on span "Seiten" at bounding box center [794, 12] width 35 height 10
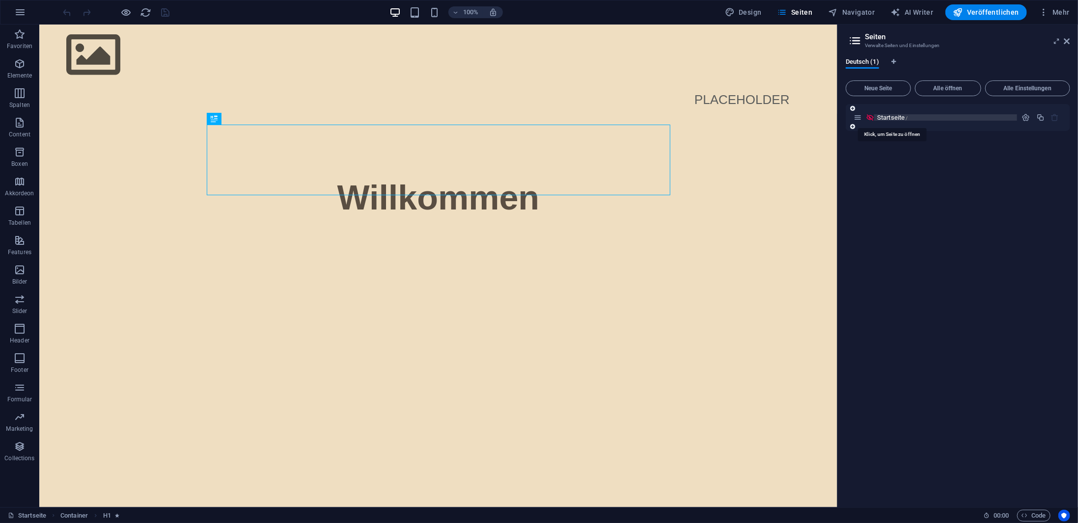
click at [890, 115] on span "Startseite /" at bounding box center [892, 117] width 31 height 7
click at [1024, 118] on icon "button" at bounding box center [1026, 117] width 8 height 8
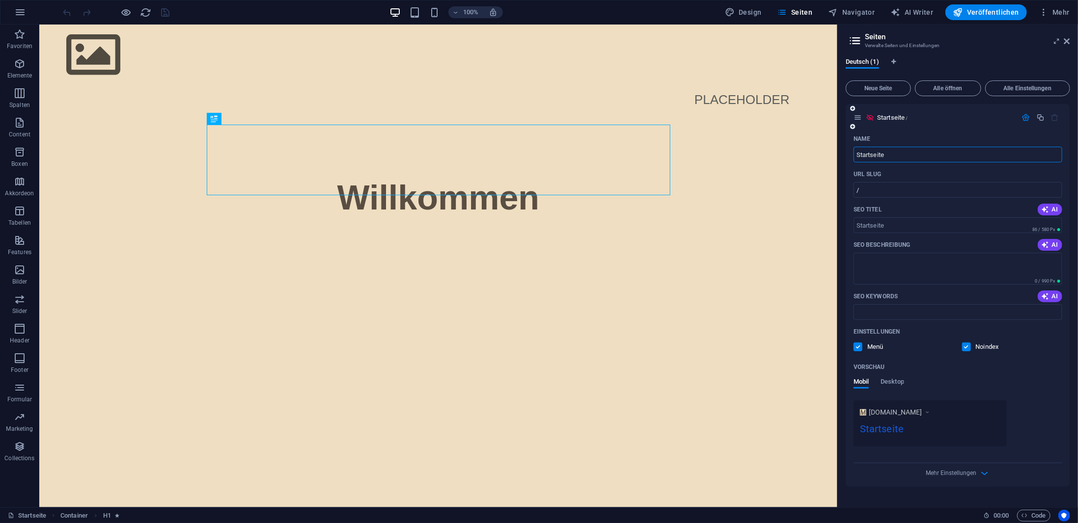
click at [856, 155] on input "Startseite" at bounding box center [957, 155] width 209 height 16
type input "Startseite"
click at [758, 12] on span "Design" at bounding box center [743, 12] width 37 height 10
select select "700"
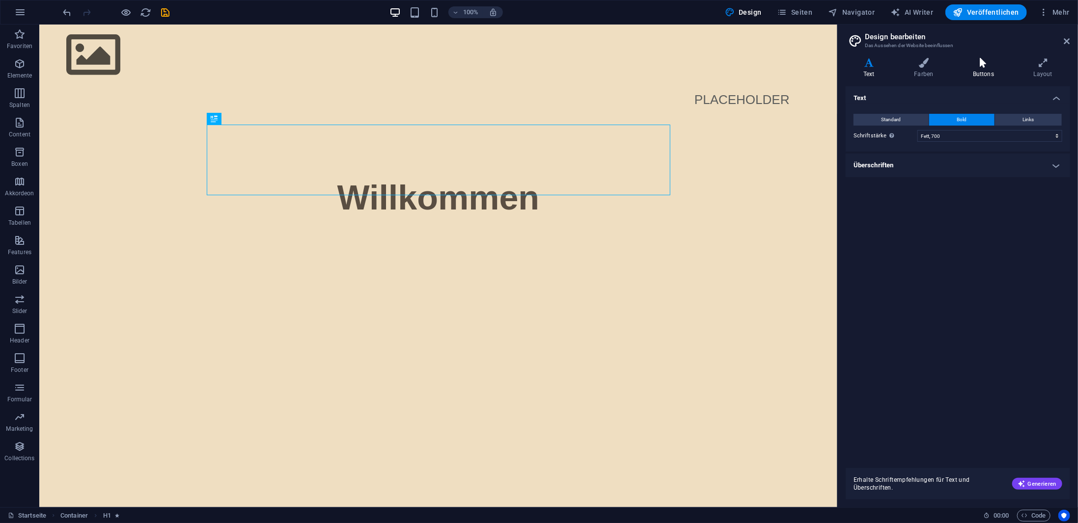
click at [988, 68] on h4 "Buttons" at bounding box center [985, 68] width 61 height 21
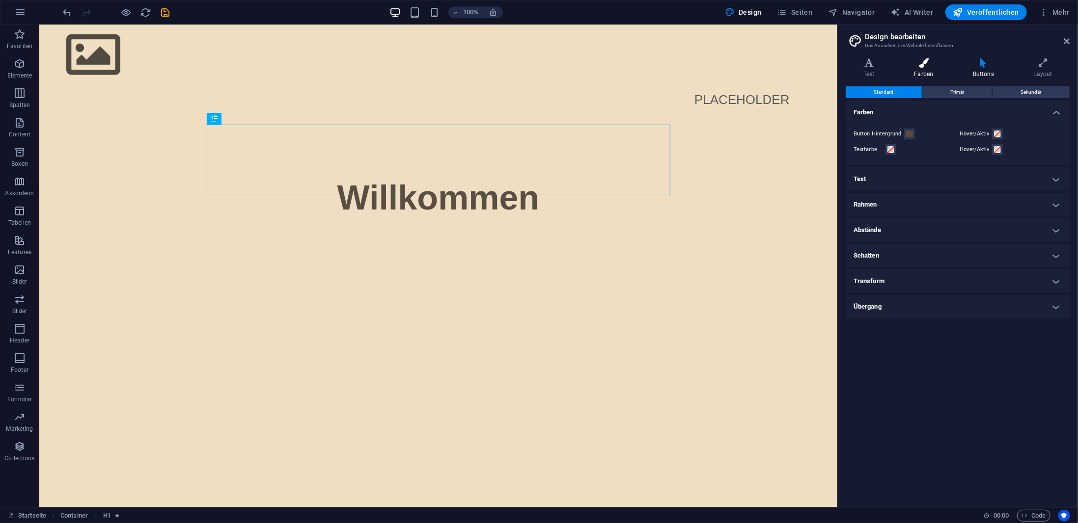
click at [937, 65] on icon at bounding box center [923, 63] width 55 height 10
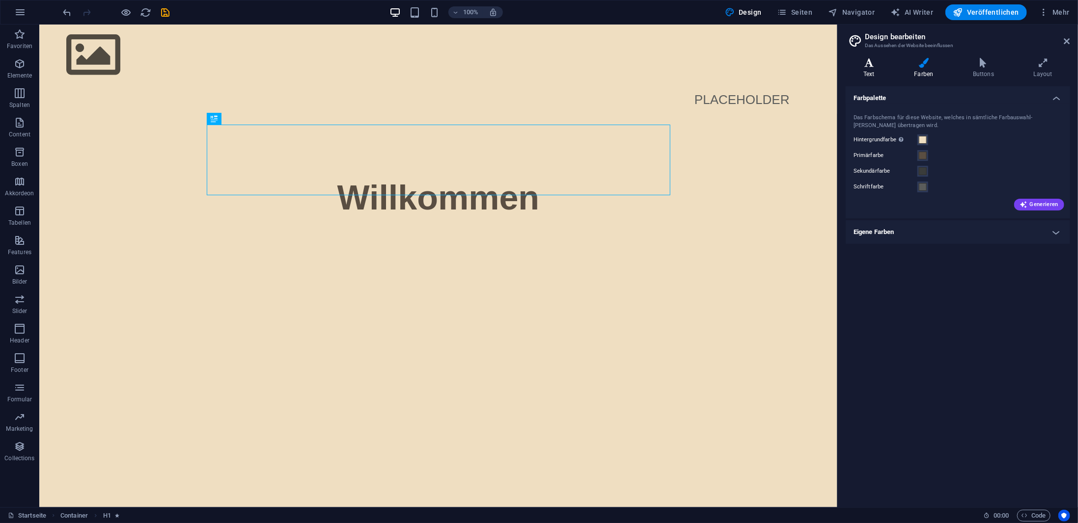
click at [885, 58] on icon at bounding box center [868, 63] width 47 height 10
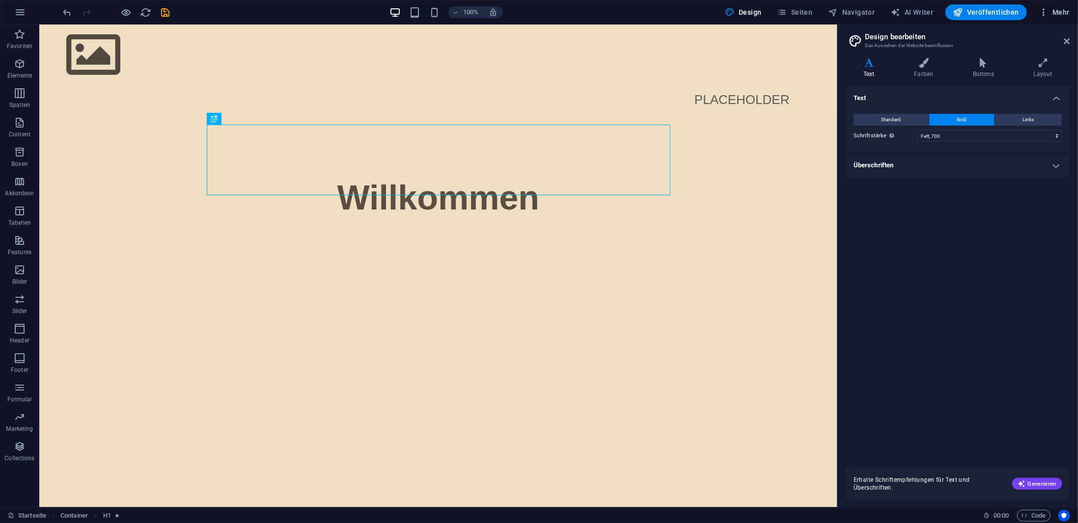
click at [1066, 14] on span "Mehr" at bounding box center [1053, 12] width 31 height 10
click at [1025, 44] on li "Website-Einstellungen" at bounding box center [1021, 38] width 92 height 24
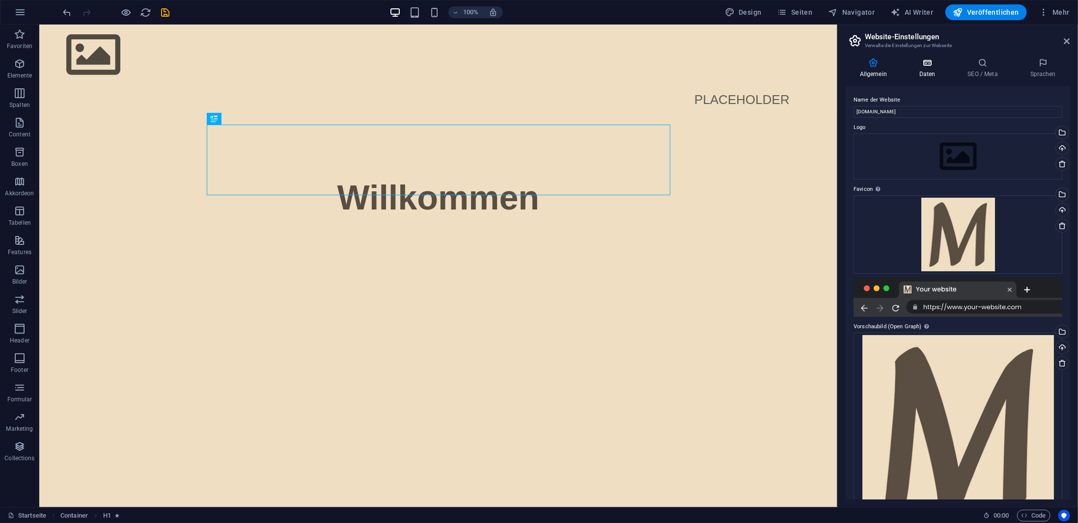
click at [925, 68] on h4 "Daten" at bounding box center [929, 68] width 49 height 21
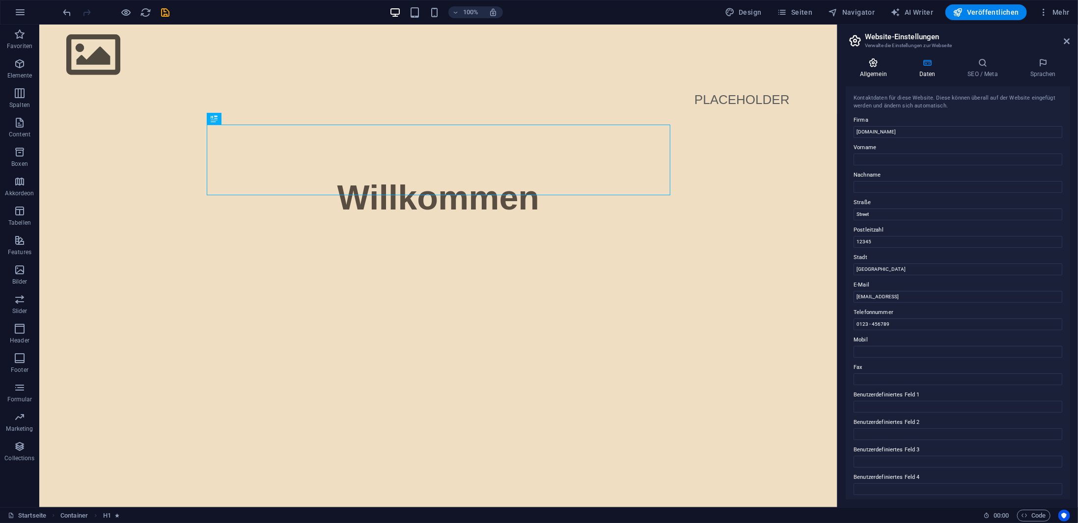
click at [884, 77] on h4 "Allgemein" at bounding box center [874, 68] width 59 height 21
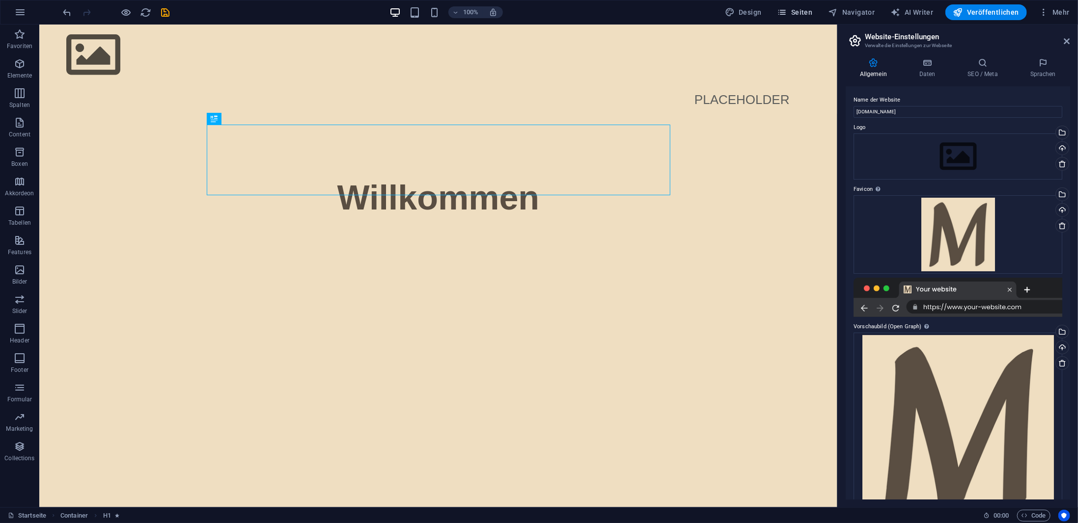
click at [808, 14] on span "Seiten" at bounding box center [794, 12] width 35 height 10
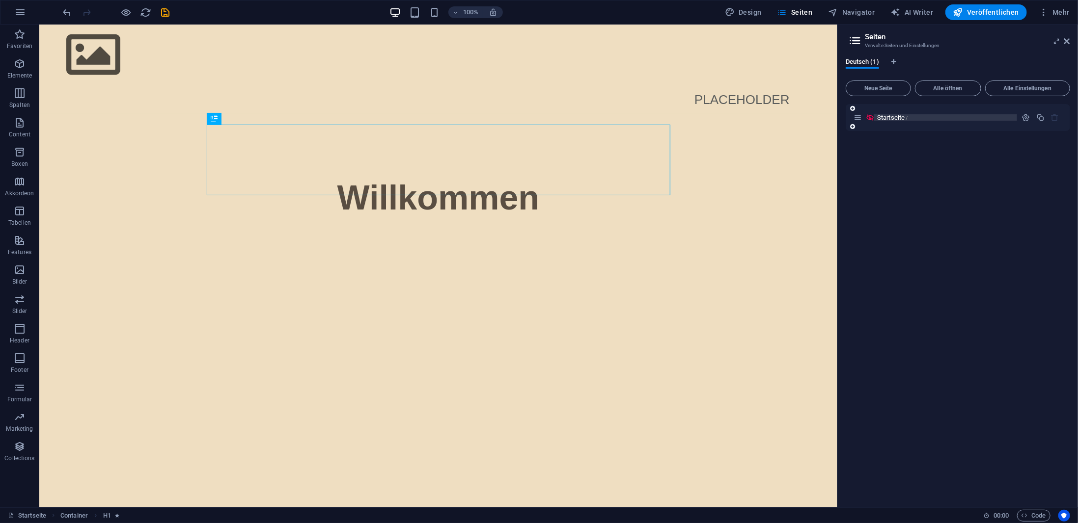
click at [882, 117] on span "Startseite /" at bounding box center [892, 117] width 31 height 7
click at [1021, 115] on button "button" at bounding box center [1026, 117] width 14 height 8
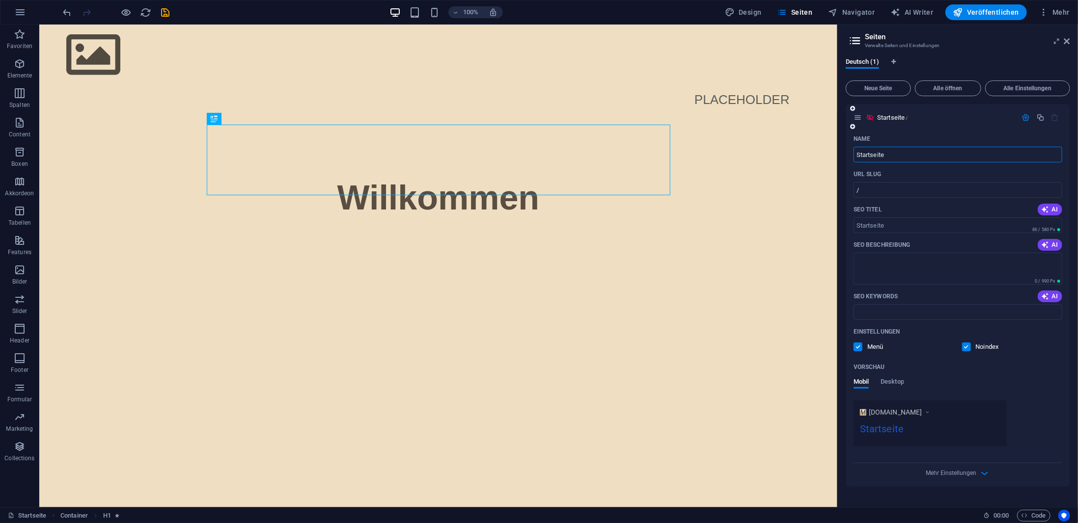
drag, startPoint x: 880, startPoint y: 157, endPoint x: 857, endPoint y: 159, distance: 23.2
click at [857, 159] on input "Startseite" at bounding box center [957, 155] width 209 height 16
type input "[DOMAIN_NAME]"
drag, startPoint x: 944, startPoint y: 253, endPoint x: 814, endPoint y: 225, distance: 133.5
drag, startPoint x: 904, startPoint y: 224, endPoint x: 861, endPoint y: 223, distance: 43.2
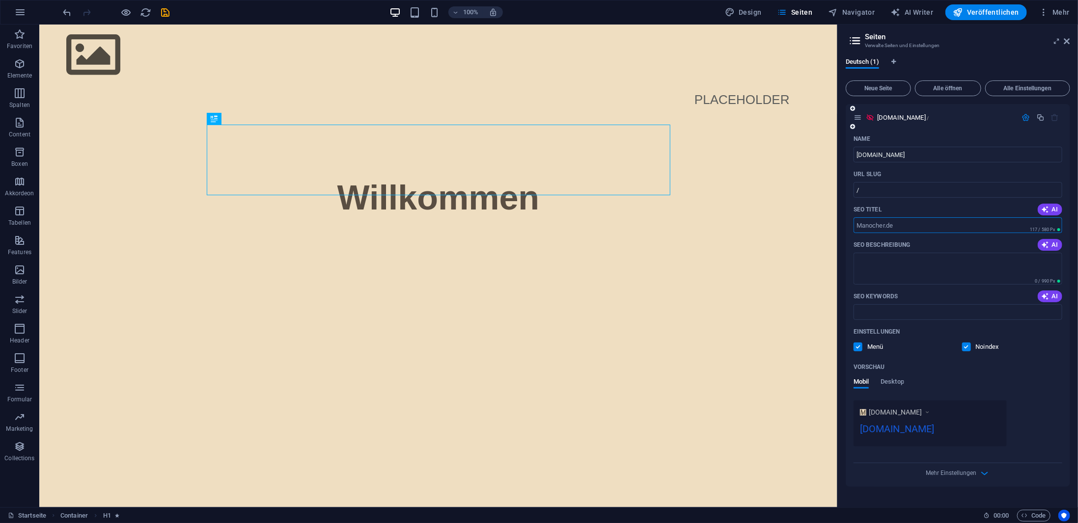
click at [861, 223] on input "SEO Titel" at bounding box center [957, 225] width 209 height 16
click at [910, 229] on input "SEO Titel" at bounding box center [957, 225] width 209 height 16
click at [915, 204] on div "SEO Titel AI" at bounding box center [957, 210] width 209 height 16
click at [904, 224] on input "SEO Titel" at bounding box center [957, 225] width 209 height 16
click at [906, 211] on div "SEO Titel AI" at bounding box center [957, 210] width 209 height 16
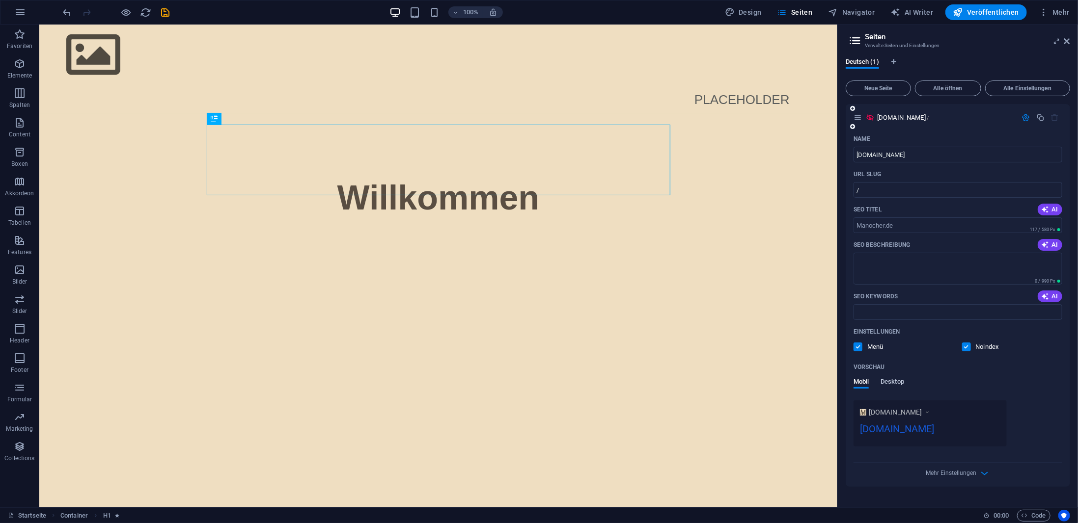
click at [900, 382] on span "Desktop" at bounding box center [892, 383] width 24 height 14
click at [861, 381] on span "Mobil" at bounding box center [860, 383] width 15 height 14
click at [990, 11] on span "Veröffentlichen" at bounding box center [986, 12] width 66 height 10
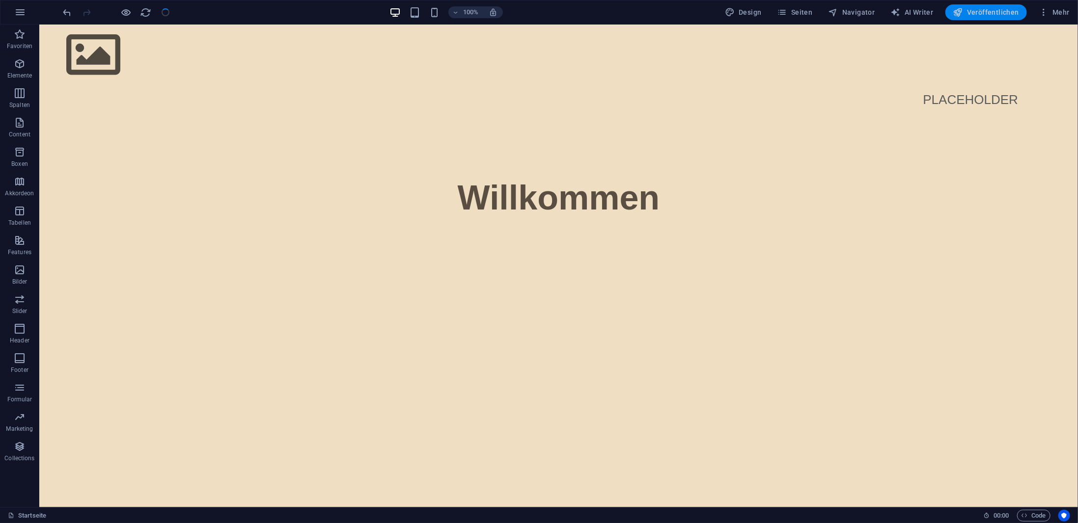
click at [990, 15] on span "Veröffentlichen" at bounding box center [986, 12] width 66 height 10
click at [973, 13] on span "Veröffentlichen" at bounding box center [986, 12] width 66 height 10
